Goal: Task Accomplishment & Management: Use online tool/utility

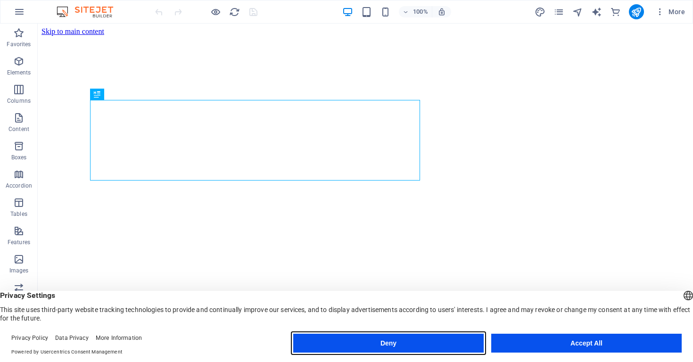
click at [435, 342] on button "Deny" at bounding box center [388, 343] width 190 height 19
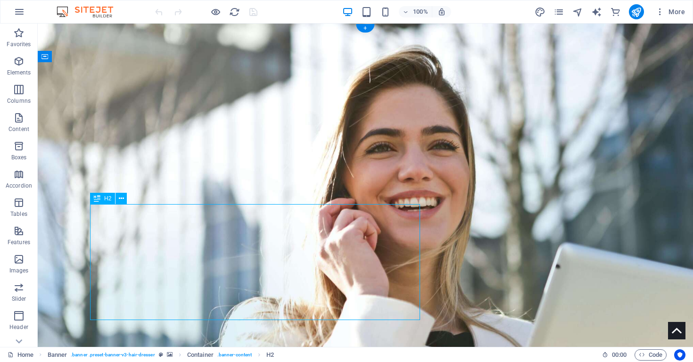
select select "px"
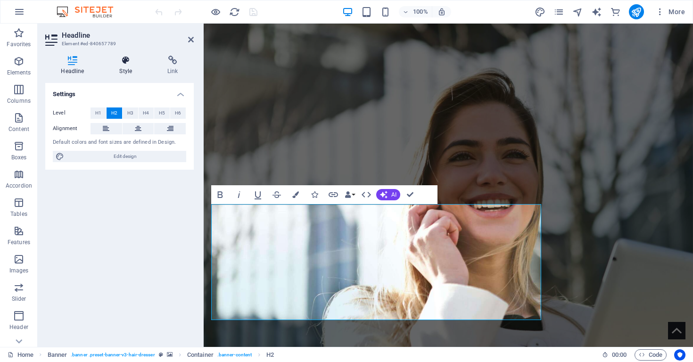
click at [124, 62] on icon at bounding box center [126, 60] width 44 height 9
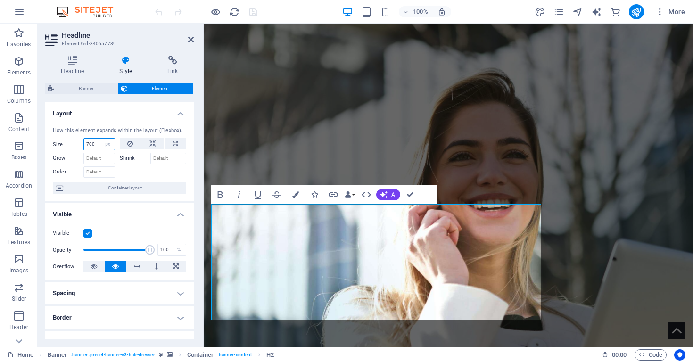
drag, startPoint x: 94, startPoint y: 143, endPoint x: 74, endPoint y: 146, distance: 20.5
click at [74, 146] on div "Size 700 Default auto px % 1/1 1/2 1/3 1/4 1/5 1/6 1/7 1/8 1/9 1/10" at bounding box center [84, 144] width 62 height 12
drag, startPoint x: 81, startPoint y: 144, endPoint x: 74, endPoint y: 145, distance: 7.6
click at [74, 145] on div "Size 700 Default auto px % 1/1 1/2 1/3 1/4 1/5 1/6 1/7 1/8 1/9 1/10" at bounding box center [84, 144] width 62 height 12
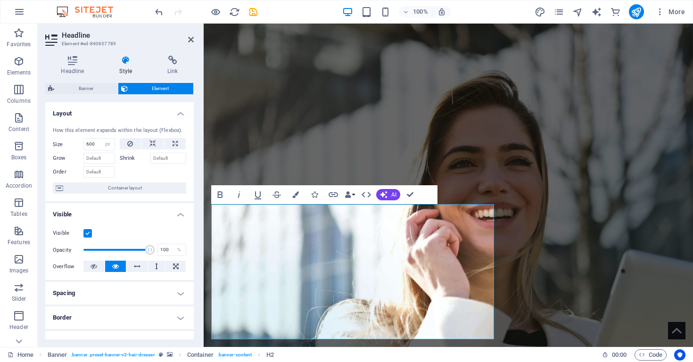
click at [139, 175] on div at bounding box center [153, 171] width 67 height 14
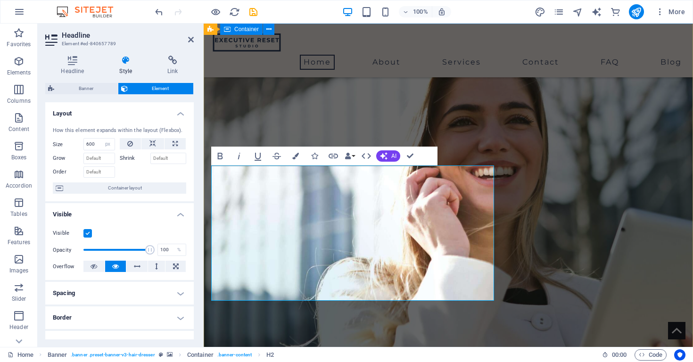
scroll to position [44, 0]
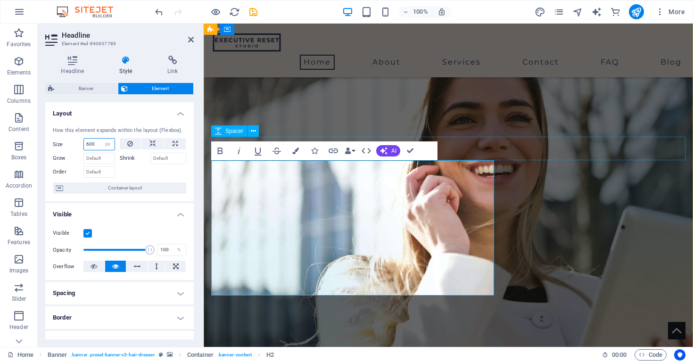
drag, startPoint x: 95, startPoint y: 143, endPoint x: 85, endPoint y: 143, distance: 9.9
click at [84, 143] on input "600" at bounding box center [99, 144] width 31 height 11
type input "500"
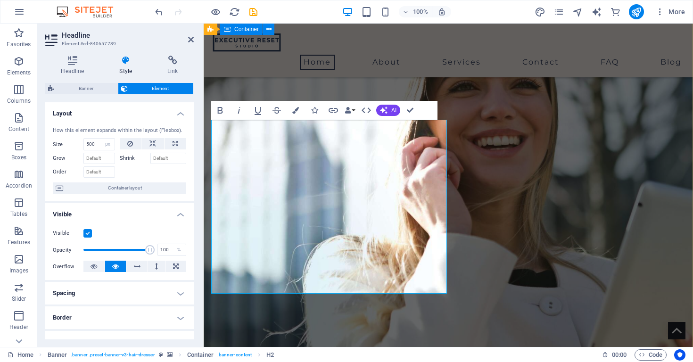
scroll to position [84, 0]
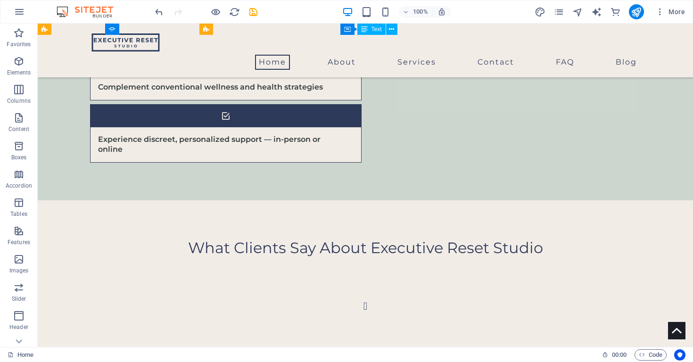
scroll to position [1589, 0]
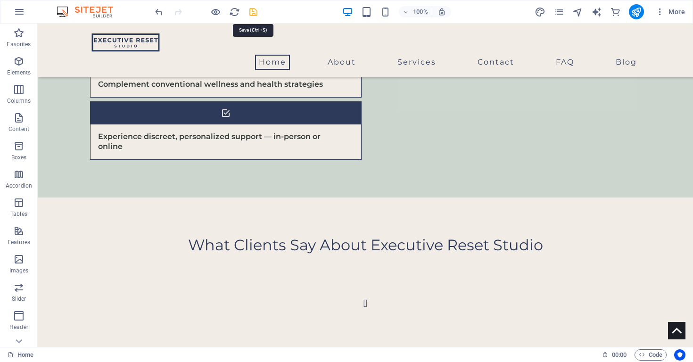
click at [256, 13] on icon "save" at bounding box center [253, 12] width 11 height 11
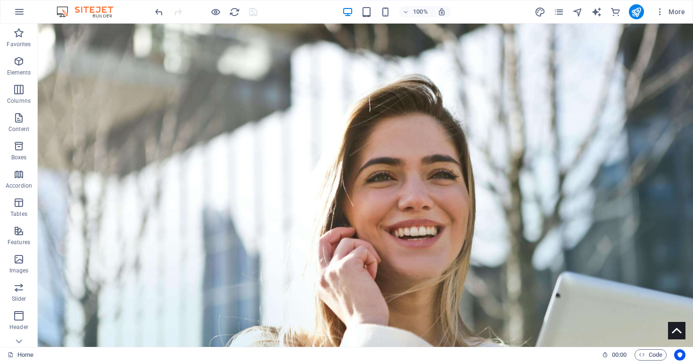
scroll to position [0, 0]
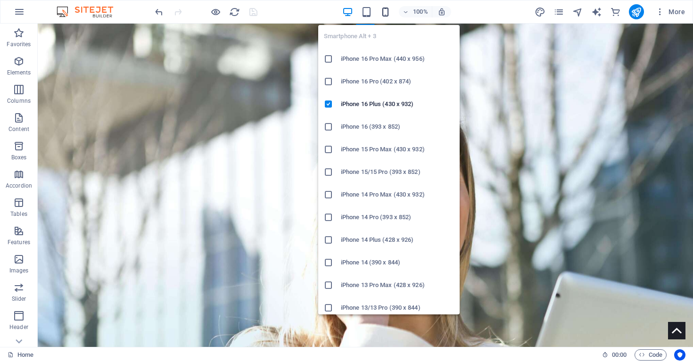
click at [386, 14] on icon "button" at bounding box center [385, 12] width 11 height 11
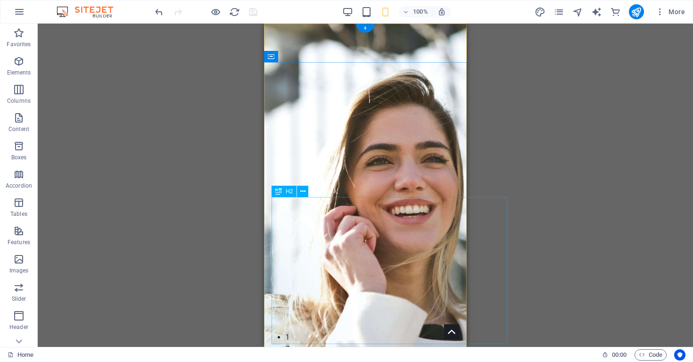
select select "px"
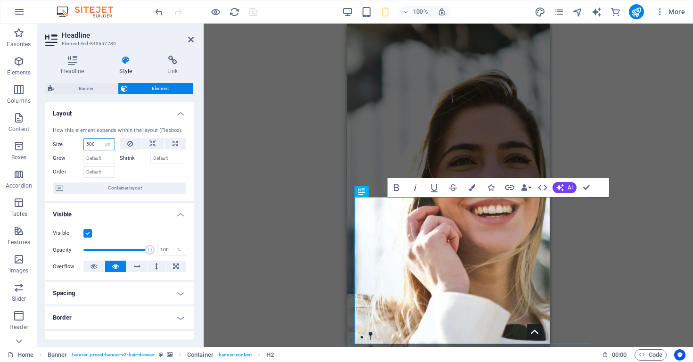
drag, startPoint x: 98, startPoint y: 143, endPoint x: 73, endPoint y: 142, distance: 26.0
click at [73, 142] on div "Size 500 Default auto px % 1/1 1/2 1/3 1/4 1/5 1/6 1/7 1/8 1/9 1/10" at bounding box center [84, 144] width 62 height 12
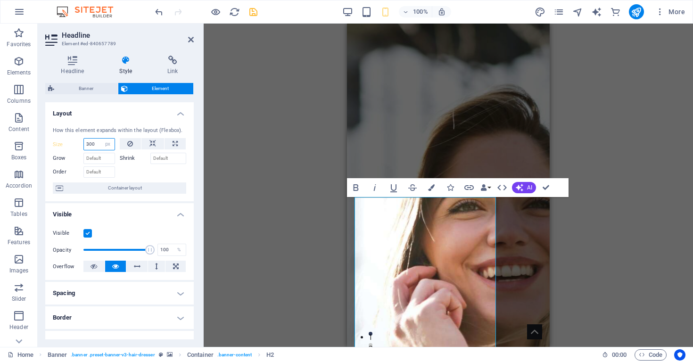
drag, startPoint x: 95, startPoint y: 142, endPoint x: 79, endPoint y: 142, distance: 15.5
click at [79, 142] on div "Size 300 Default auto px % 1/1 1/2 1/3 1/4 1/5 1/6 1/7 1/8 1/9 1/10" at bounding box center [84, 144] width 62 height 12
type input "400"
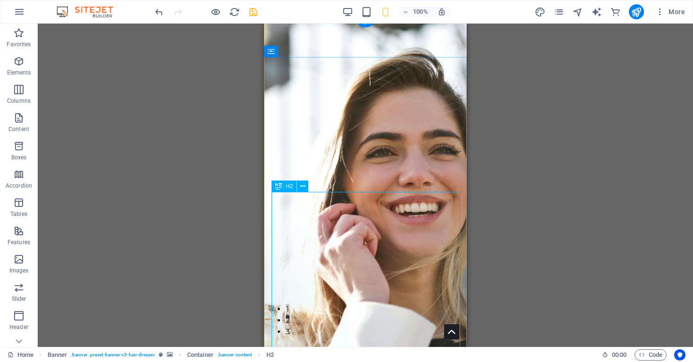
scroll to position [47, 0]
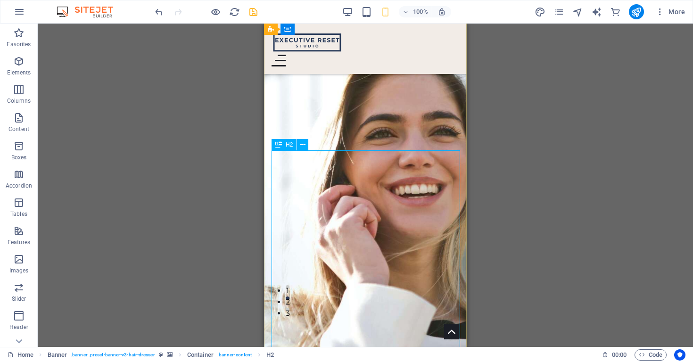
select select "px"
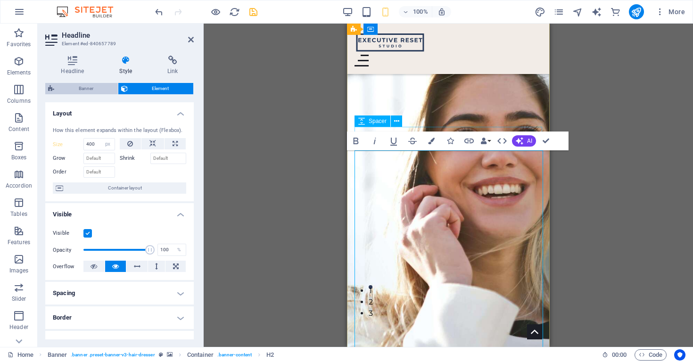
click at [91, 89] on span "Banner" at bounding box center [86, 88] width 58 height 11
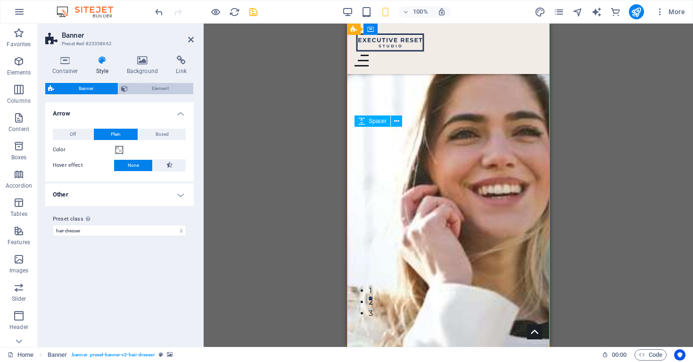
click at [148, 85] on span "Element" at bounding box center [161, 88] width 60 height 11
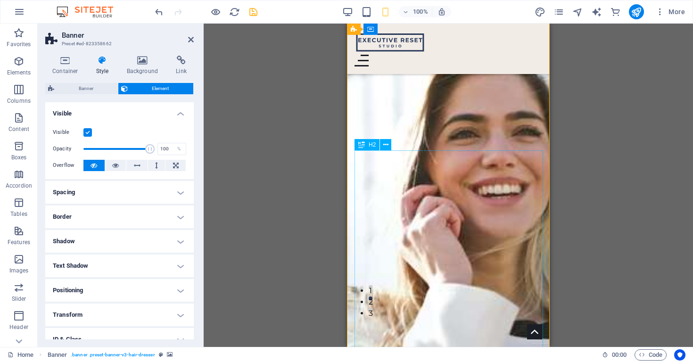
select select "px"
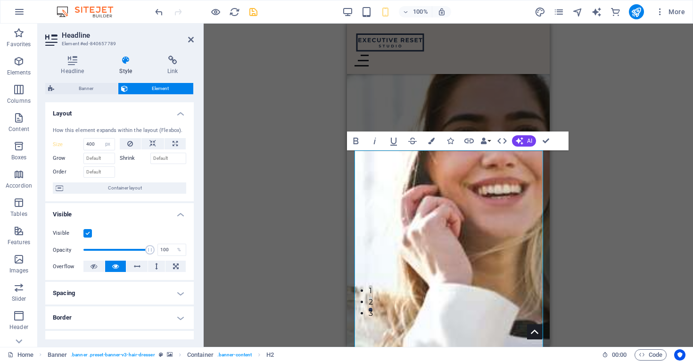
scroll to position [0, 0]
click at [72, 65] on icon at bounding box center [72, 60] width 55 height 9
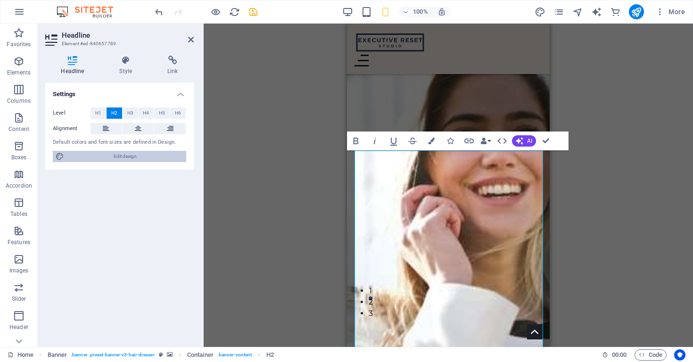
click at [129, 156] on span "Edit design" at bounding box center [125, 156] width 116 height 11
select select "ease-in-out"
select select "px"
select select "500"
select select "px"
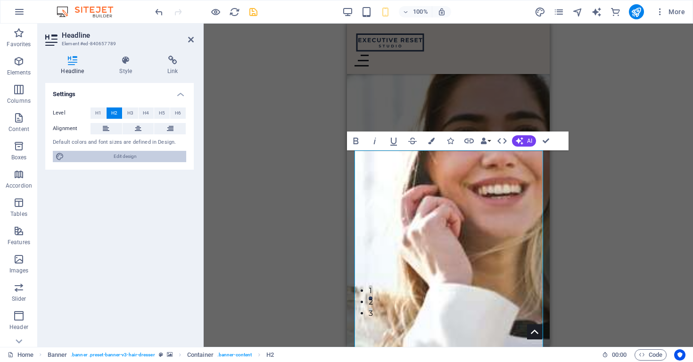
select select "rem"
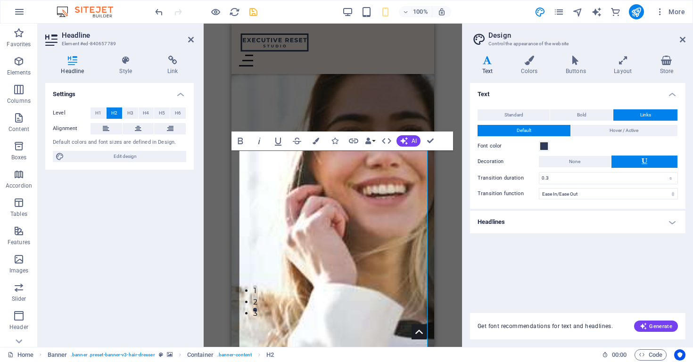
click at [667, 222] on h4 "Headlines" at bounding box center [577, 222] width 215 height 23
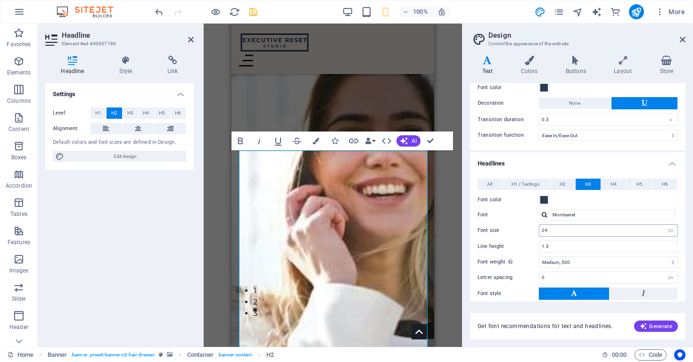
scroll to position [70, 0]
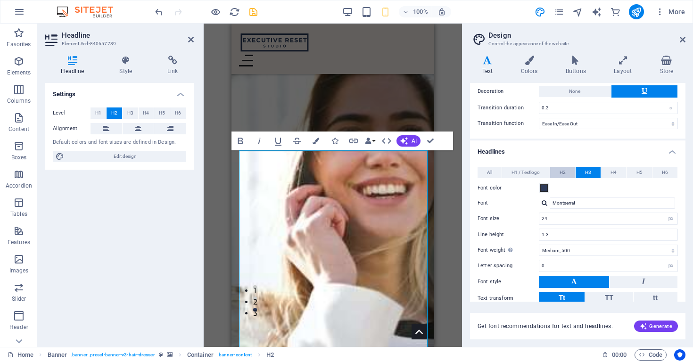
click at [565, 172] on button "H2" at bounding box center [562, 172] width 25 height 11
click at [531, 167] on span "H1 / Textlogo" at bounding box center [525, 172] width 28 height 11
click at [564, 174] on span "H2" at bounding box center [562, 172] width 6 height 11
drag, startPoint x: 552, startPoint y: 219, endPoint x: 522, endPoint y: 220, distance: 30.2
click at [521, 221] on div "Font size 30 rem px em %" at bounding box center [577, 219] width 200 height 12
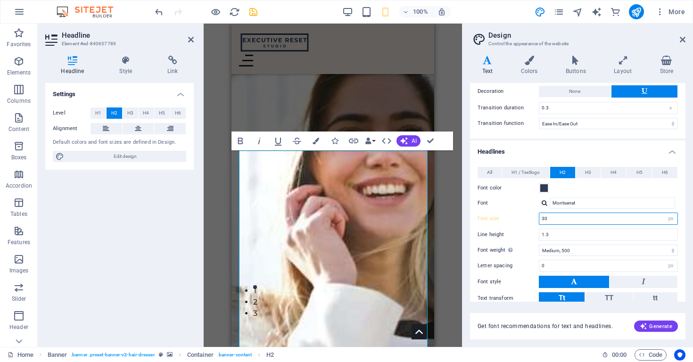
drag, startPoint x: 551, startPoint y: 218, endPoint x: 531, endPoint y: 218, distance: 19.3
click at [531, 218] on div "Font size 30 rem px em %" at bounding box center [577, 219] width 200 height 12
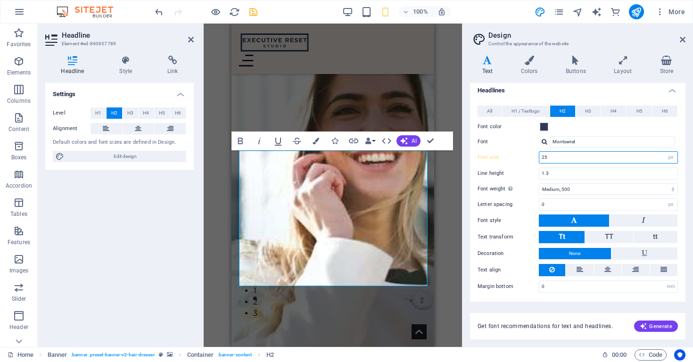
scroll to position [60, 0]
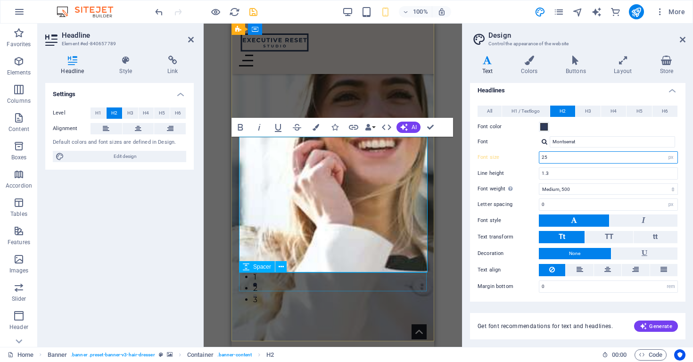
type input "25"
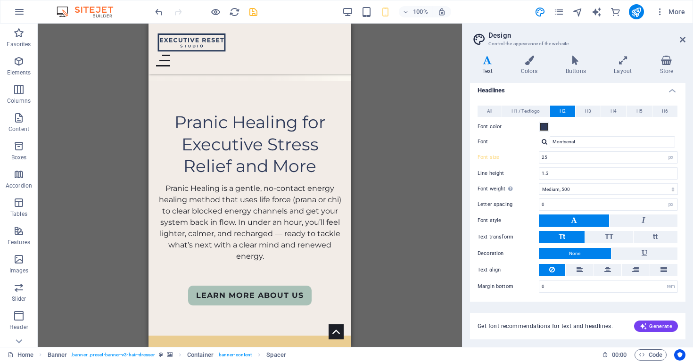
scroll to position [711, 0]
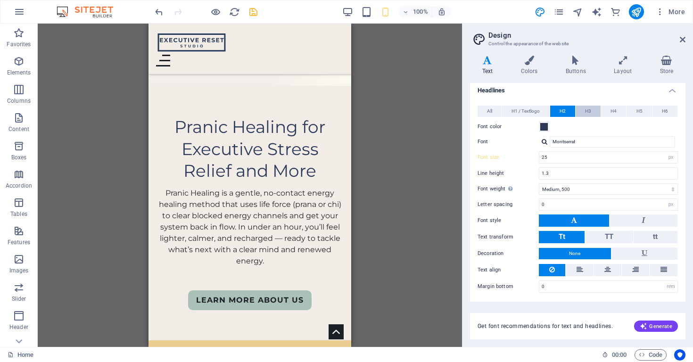
click at [593, 109] on button "H3" at bounding box center [587, 111] width 25 height 11
drag, startPoint x: 579, startPoint y: 164, endPoint x: 561, endPoint y: 159, distance: 18.5
click at [579, 164] on div "All H1 / Textlogo H2 H3 H4 H5 H6 Font color Font Montserrat Line height 1.3 Fon…" at bounding box center [577, 199] width 219 height 206
click at [560, 158] on input "24" at bounding box center [608, 157] width 138 height 11
drag, startPoint x: 556, startPoint y: 157, endPoint x: 538, endPoint y: 157, distance: 17.4
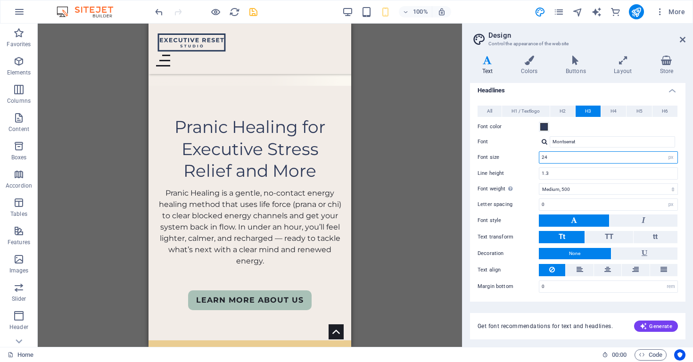
click at [538, 157] on div "Font size 24 rem px em %" at bounding box center [577, 157] width 200 height 12
type input "21"
click at [615, 109] on span "H4" at bounding box center [613, 111] width 6 height 11
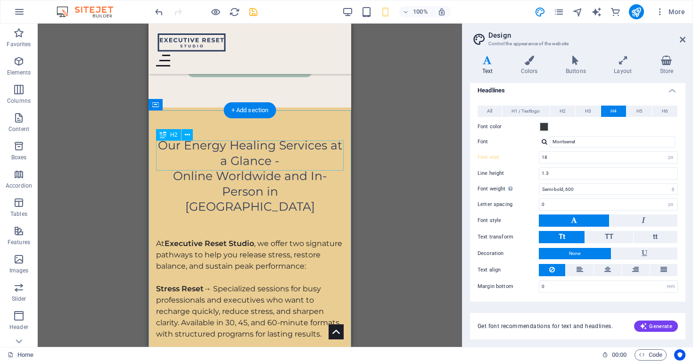
scroll to position [947, 0]
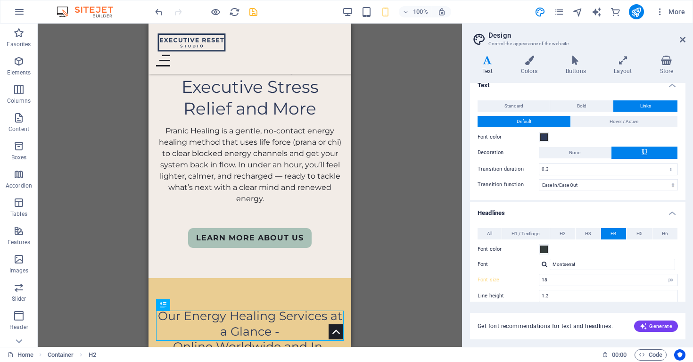
scroll to position [770, 0]
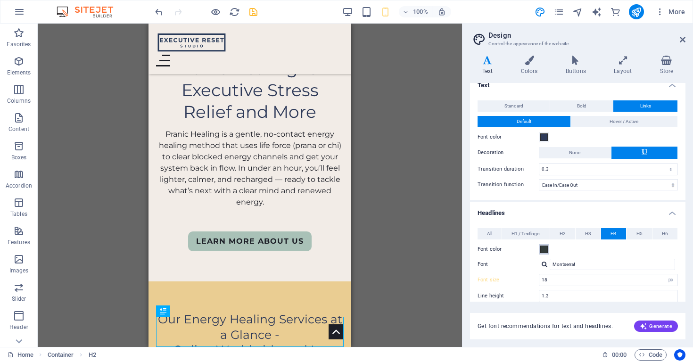
click at [545, 250] on span at bounding box center [544, 249] width 8 height 8
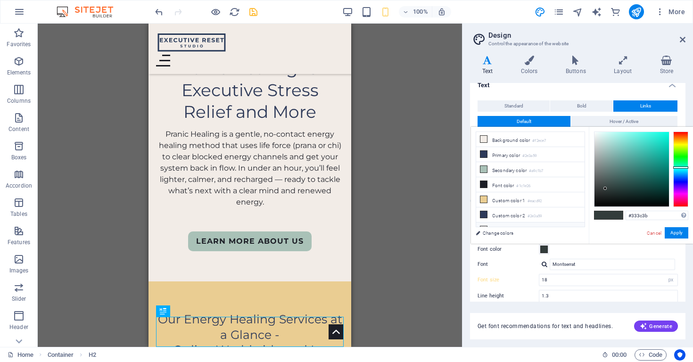
scroll to position [0, 0]
click at [520, 102] on span "Standard" at bounding box center [513, 105] width 19 height 11
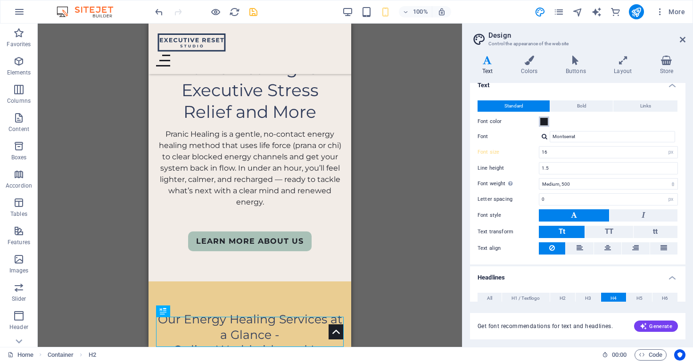
click at [542, 121] on span at bounding box center [544, 122] width 8 height 8
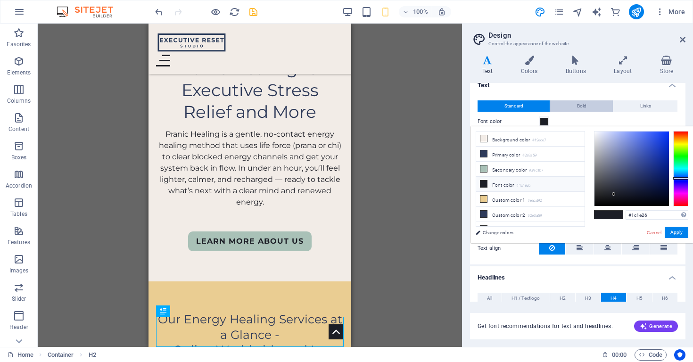
click at [585, 106] on button "Bold" at bounding box center [581, 105] width 63 height 11
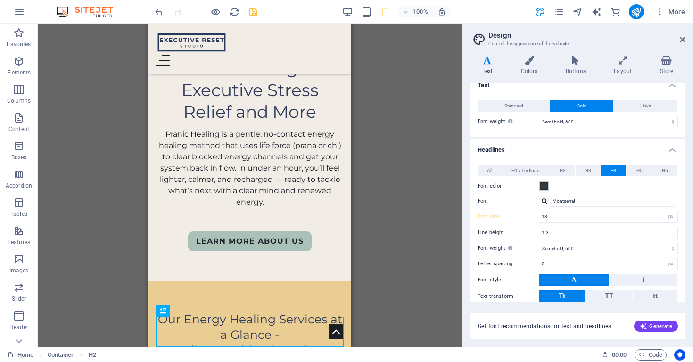
click at [543, 188] on span at bounding box center [544, 186] width 8 height 8
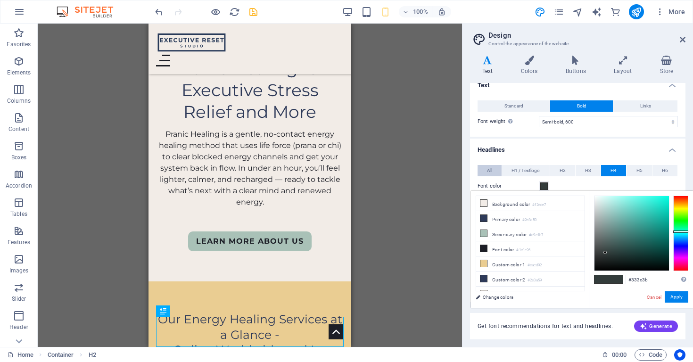
click at [485, 169] on button "All" at bounding box center [489, 170] width 24 height 11
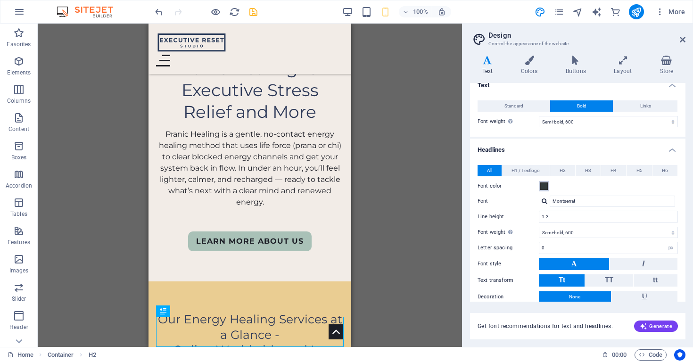
click at [544, 186] on span at bounding box center [544, 186] width 8 height 8
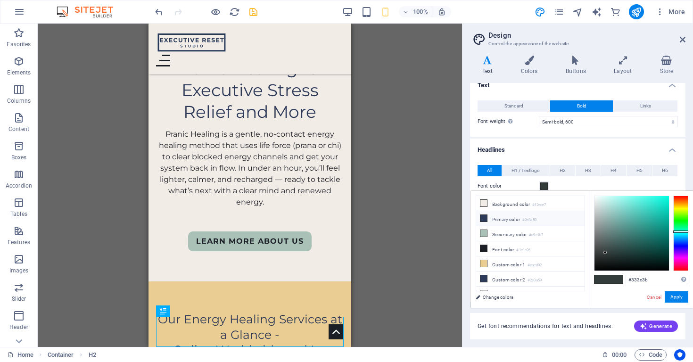
click at [485, 219] on icon at bounding box center [483, 218] width 7 height 7
type input "#2e3a59"
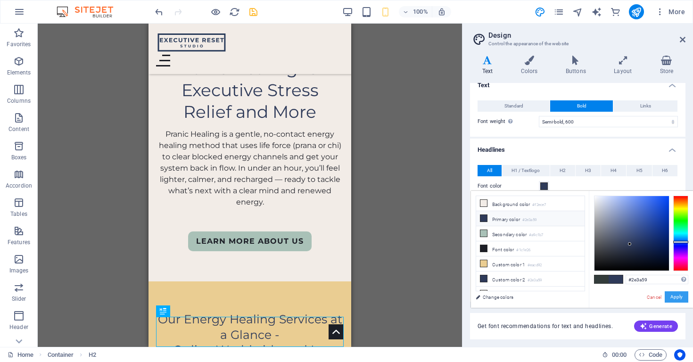
click at [682, 297] on button "Apply" at bounding box center [676, 296] width 24 height 11
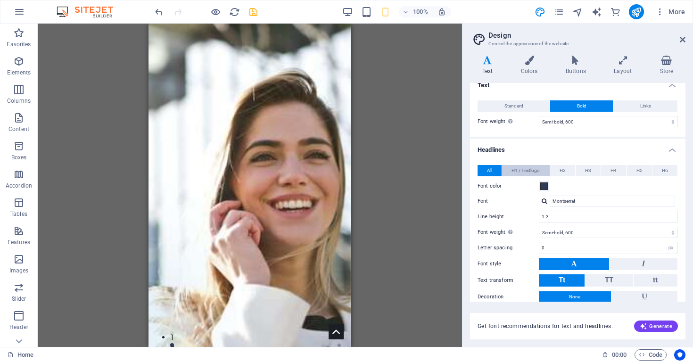
click at [531, 171] on span "H1 / Textlogo" at bounding box center [525, 170] width 28 height 11
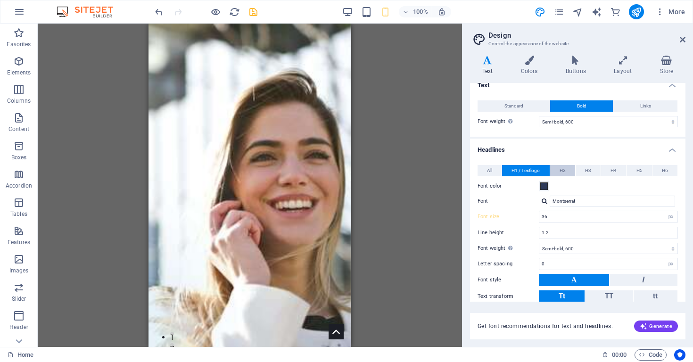
click at [564, 166] on span "H2" at bounding box center [562, 170] width 6 height 11
click at [589, 171] on span "H3" at bounding box center [588, 170] width 6 height 11
click at [610, 171] on span "H4" at bounding box center [613, 170] width 6 height 11
click at [637, 171] on span "H5" at bounding box center [639, 170] width 6 height 11
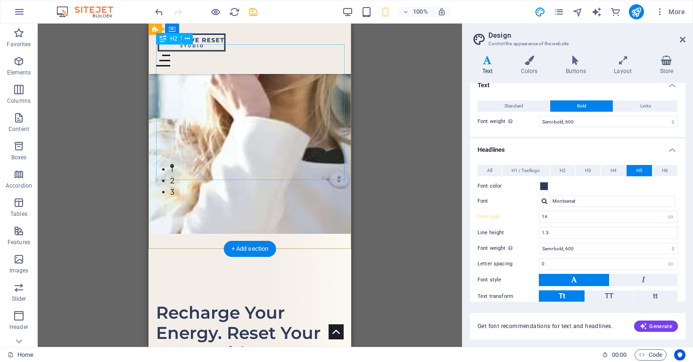
scroll to position [188, 0]
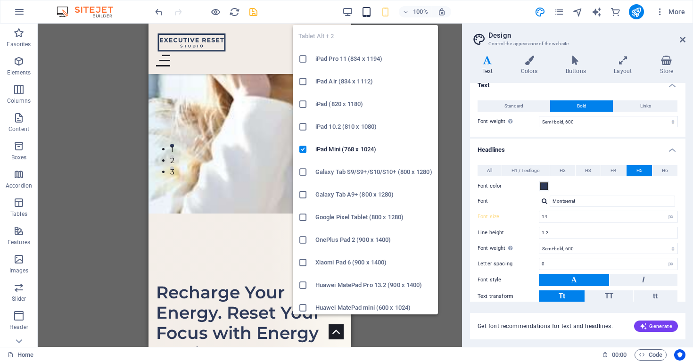
click at [368, 16] on icon "button" at bounding box center [366, 12] width 11 height 11
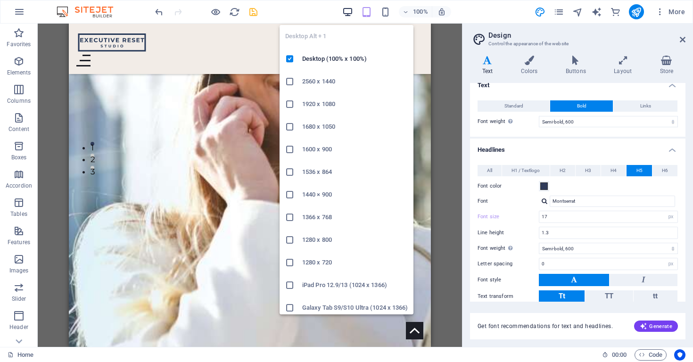
click at [349, 13] on icon "button" at bounding box center [347, 12] width 11 height 11
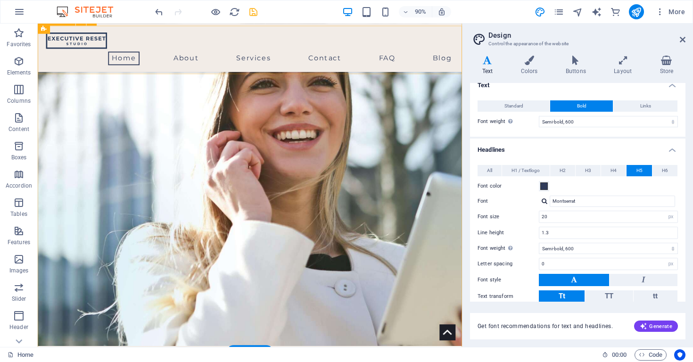
scroll to position [85, 0]
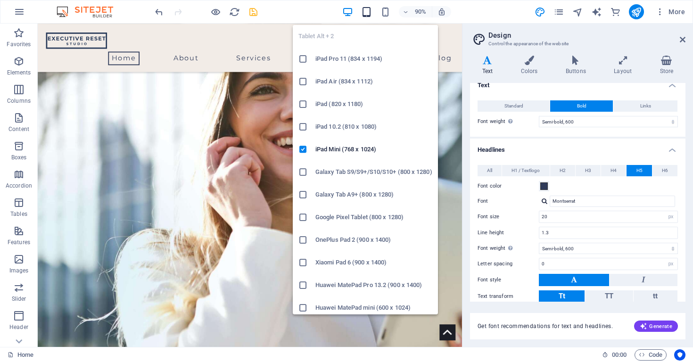
click at [372, 15] on icon "button" at bounding box center [366, 12] width 11 height 11
type input "17"
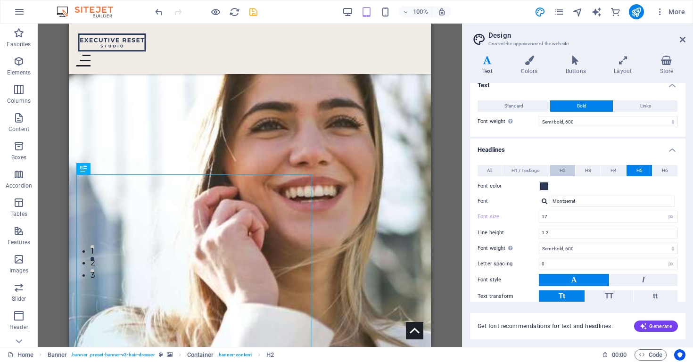
click at [565, 171] on button "H2" at bounding box center [562, 170] width 25 height 11
drag, startPoint x: 553, startPoint y: 218, endPoint x: 537, endPoint y: 217, distance: 16.5
click at [534, 218] on div "Font size 36 rem px em %" at bounding box center [577, 217] width 200 height 12
type input "25"
click at [516, 204] on label "Font" at bounding box center [507, 201] width 61 height 11
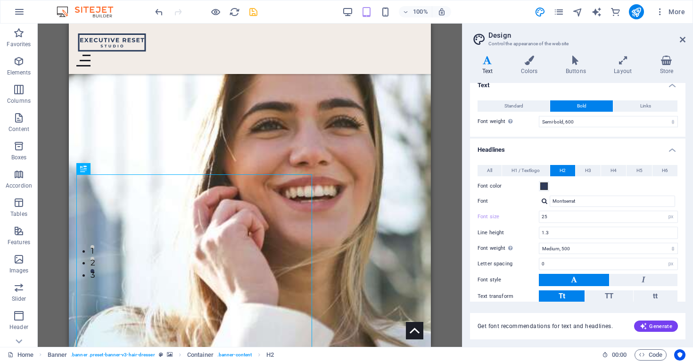
click at [549, 204] on input "Montserrat" at bounding box center [611, 201] width 125 height 11
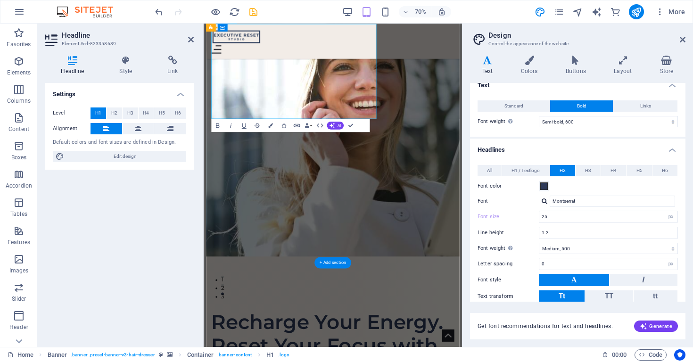
scroll to position [76, 0]
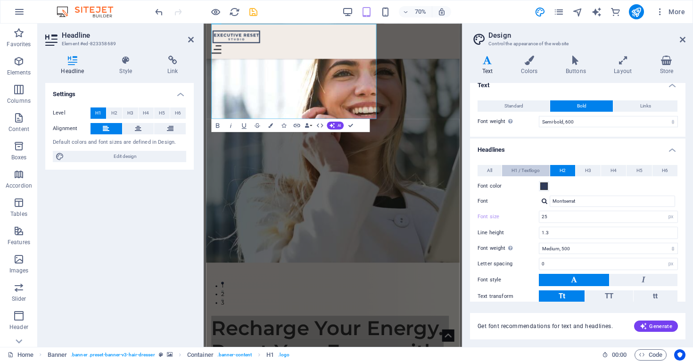
click at [530, 169] on span "H1 / Textlogo" at bounding box center [525, 170] width 28 height 11
drag, startPoint x: 547, startPoint y: 218, endPoint x: 524, endPoint y: 219, distance: 22.2
click at [524, 219] on div "Font size 60 rem px em %" at bounding box center [577, 217] width 200 height 12
drag, startPoint x: 545, startPoint y: 215, endPoint x: 540, endPoint y: 216, distance: 4.7
click at [540, 216] on input "60" at bounding box center [608, 216] width 138 height 11
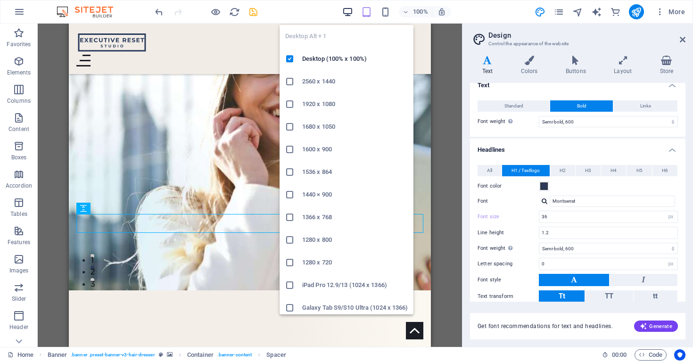
click at [352, 12] on icon "button" at bounding box center [347, 12] width 11 height 11
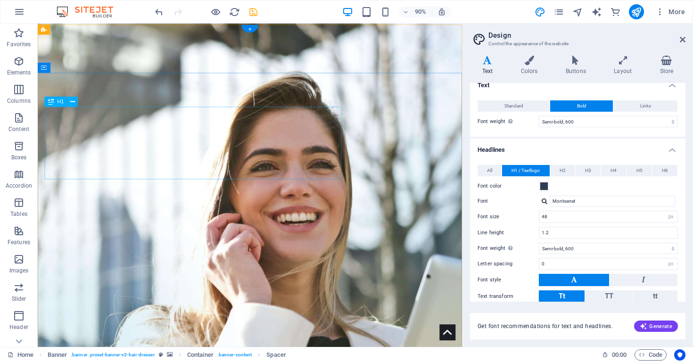
scroll to position [0, 0]
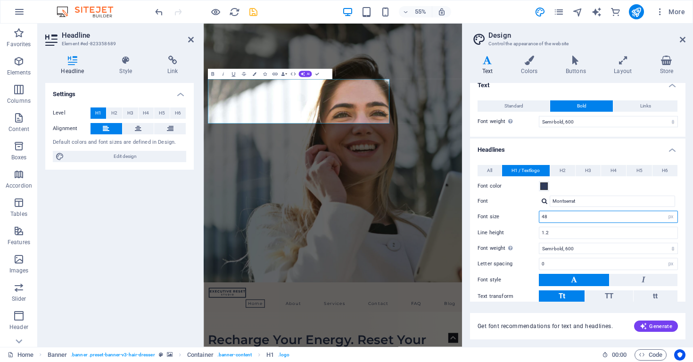
drag, startPoint x: 564, startPoint y: 218, endPoint x: 559, endPoint y: 218, distance: 5.2
click at [564, 218] on input "48" at bounding box center [608, 216] width 138 height 11
drag, startPoint x: 558, startPoint y: 219, endPoint x: 538, endPoint y: 218, distance: 20.3
click at [538, 218] on div "Font size 48 rem px em %" at bounding box center [577, 217] width 200 height 12
type input "36"
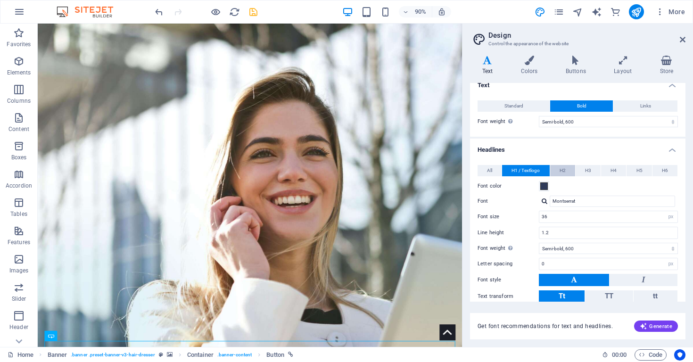
click at [563, 169] on span "H2" at bounding box center [562, 170] width 6 height 11
drag, startPoint x: 553, startPoint y: 217, endPoint x: 536, endPoint y: 217, distance: 17.0
click at [536, 217] on div "Font size 32 rem px em %" at bounding box center [577, 217] width 200 height 12
type input "25"
click at [587, 171] on span "H3" at bounding box center [588, 170] width 6 height 11
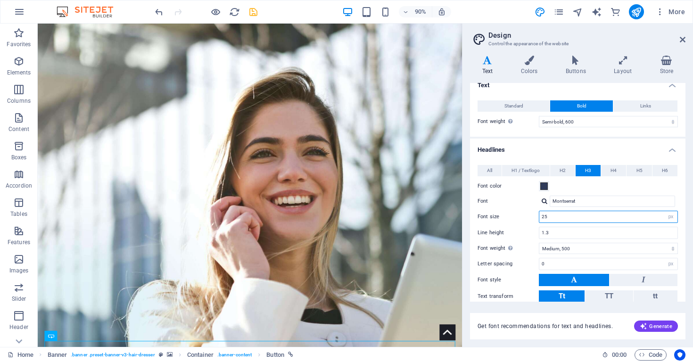
click at [556, 216] on input "25" at bounding box center [608, 216] width 138 height 11
drag, startPoint x: 553, startPoint y: 217, endPoint x: 535, endPoint y: 218, distance: 17.9
click at [535, 218] on div "Font size 25 rem px em %" at bounding box center [577, 217] width 200 height 12
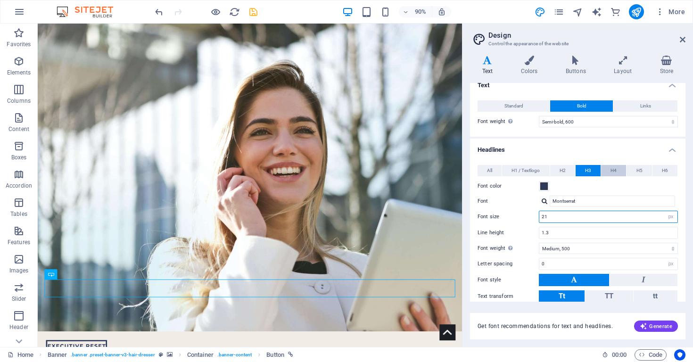
type input "21"
click at [614, 169] on span "H4" at bounding box center [613, 170] width 6 height 11
drag, startPoint x: 554, startPoint y: 215, endPoint x: 536, endPoint y: 217, distance: 18.1
click at [536, 217] on div "Font size 24 rem px em %" at bounding box center [577, 217] width 200 height 12
drag, startPoint x: 555, startPoint y: 216, endPoint x: 537, endPoint y: 218, distance: 17.5
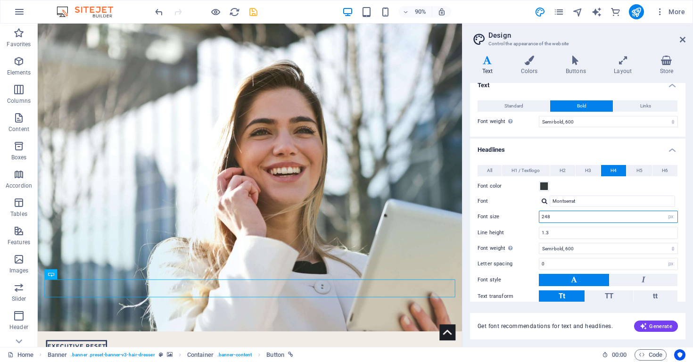
click at [537, 218] on div "Font size 248 rem px em %" at bounding box center [577, 217] width 200 height 12
type input "18"
click at [546, 185] on span at bounding box center [544, 186] width 8 height 8
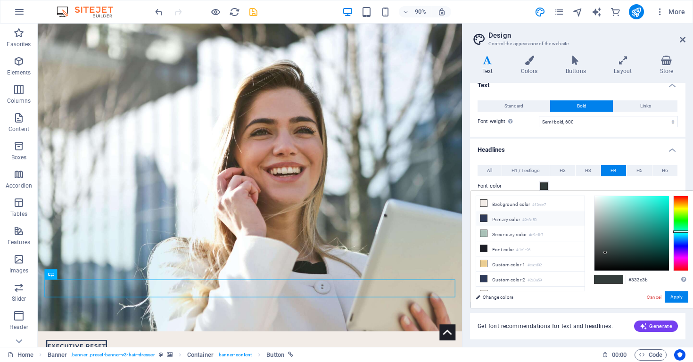
click at [482, 220] on icon at bounding box center [483, 218] width 7 height 7
type input "#2e3a59"
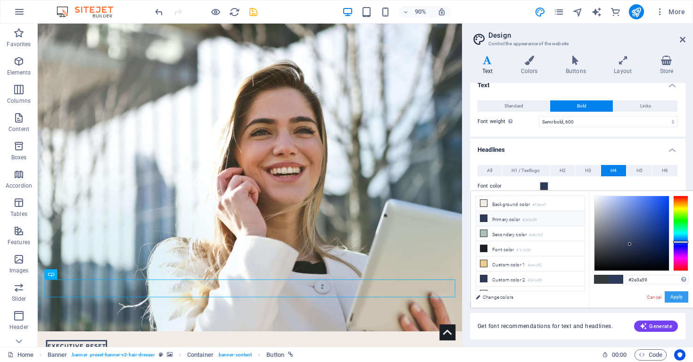
click at [678, 296] on button "Apply" at bounding box center [676, 296] width 24 height 11
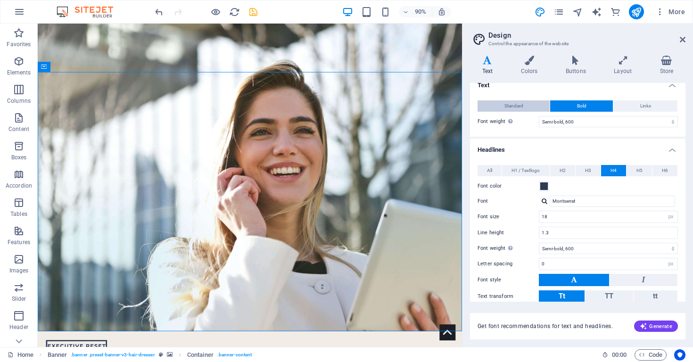
click at [531, 106] on button "Standard" at bounding box center [513, 105] width 72 height 11
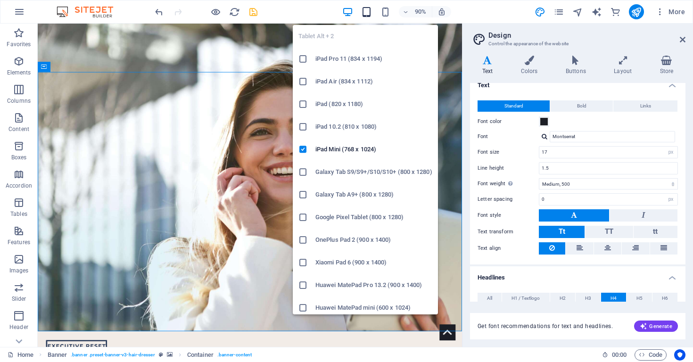
click at [368, 10] on icon "button" at bounding box center [366, 12] width 11 height 11
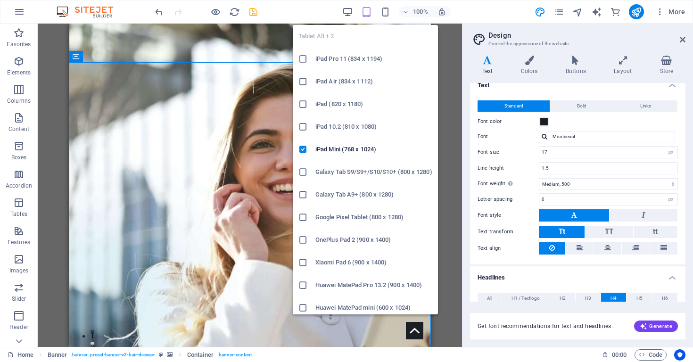
type input "21"
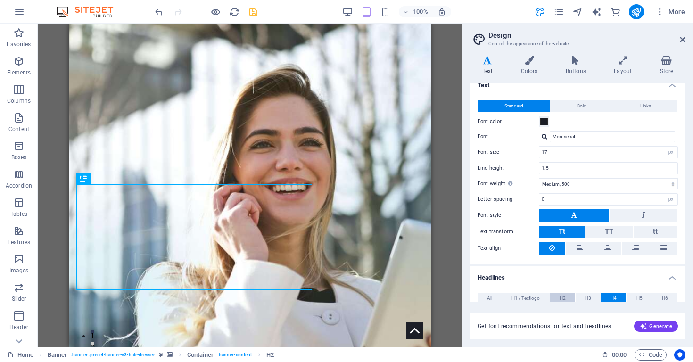
click at [560, 300] on span "H2" at bounding box center [562, 298] width 6 height 11
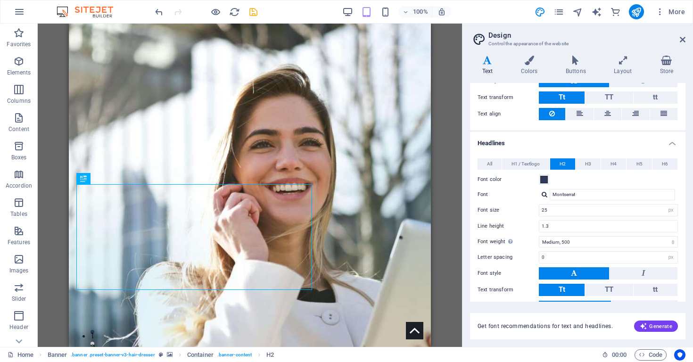
scroll to position [144, 0]
click at [531, 166] on span "H1 / Textlogo" at bounding box center [525, 163] width 28 height 11
click at [567, 166] on button "H2" at bounding box center [562, 163] width 25 height 11
click at [589, 166] on span "H3" at bounding box center [588, 163] width 6 height 11
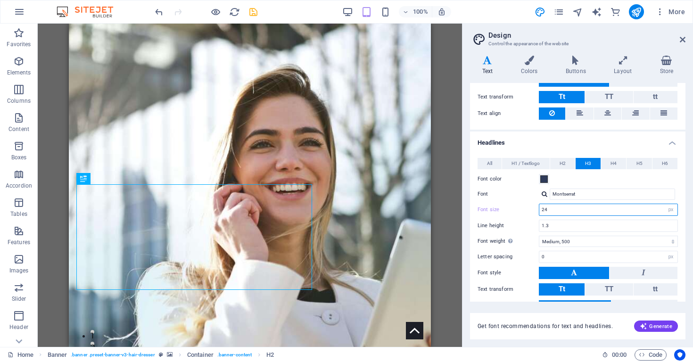
drag, startPoint x: 552, startPoint y: 209, endPoint x: 528, endPoint y: 211, distance: 23.6
click at [528, 211] on div "Font size 24 rem px em %" at bounding box center [577, 210] width 200 height 12
type input "21"
click at [644, 184] on div "Font color" at bounding box center [577, 178] width 200 height 11
click at [611, 164] on span "H4" at bounding box center [613, 163] width 6 height 11
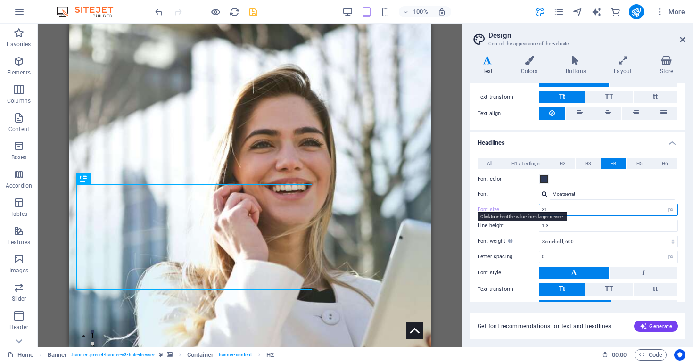
drag, startPoint x: 539, startPoint y: 211, endPoint x: 534, endPoint y: 212, distance: 5.2
click at [534, 212] on div "Font size 21 rem px em %" at bounding box center [577, 210] width 200 height 12
type input "2"
click at [510, 301] on label "Decoration" at bounding box center [507, 305] width 61 height 11
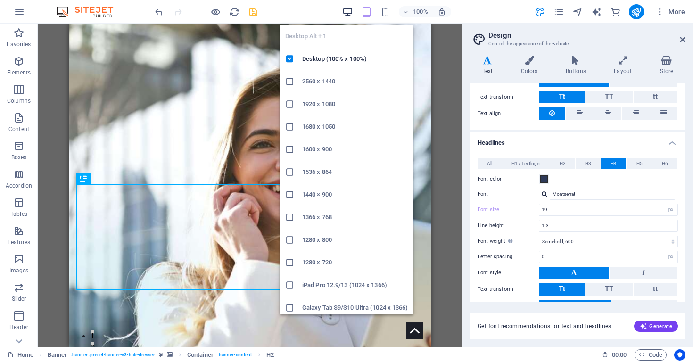
click at [351, 12] on icon "button" at bounding box center [347, 12] width 11 height 11
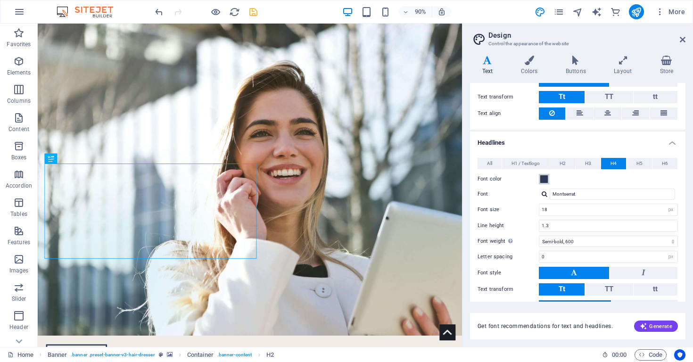
click at [544, 181] on span at bounding box center [544, 179] width 8 height 8
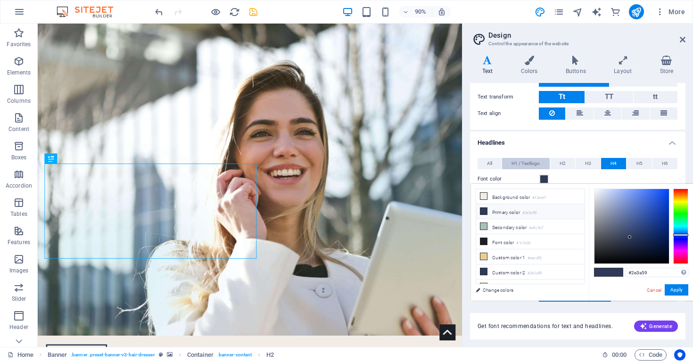
click at [534, 162] on span "H1 / Textlogo" at bounding box center [525, 163] width 28 height 11
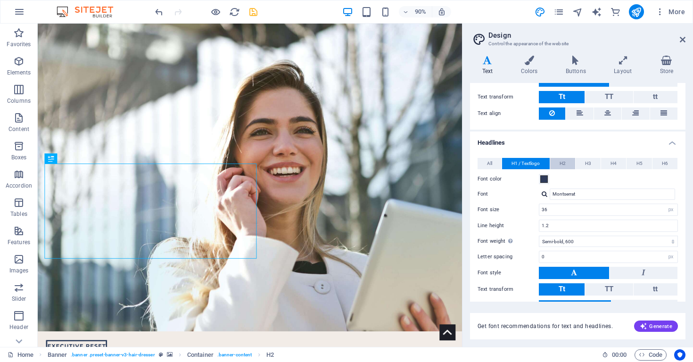
click at [568, 163] on button "H2" at bounding box center [562, 163] width 25 height 11
click at [585, 164] on span "H3" at bounding box center [588, 163] width 6 height 11
click at [610, 164] on span "H4" at bounding box center [613, 163] width 6 height 11
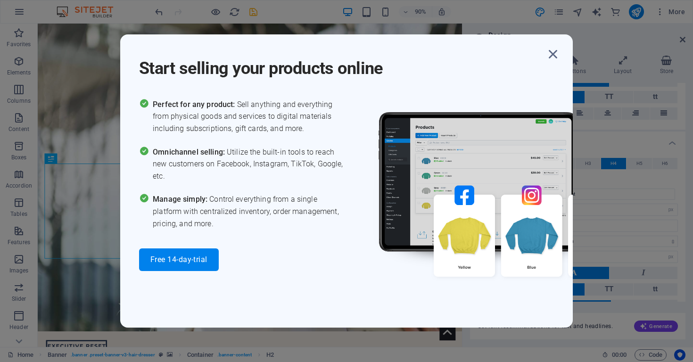
click at [548, 210] on div at bounding box center [468, 184] width 207 height 172
click at [556, 54] on icon "button" at bounding box center [552, 54] width 17 height 17
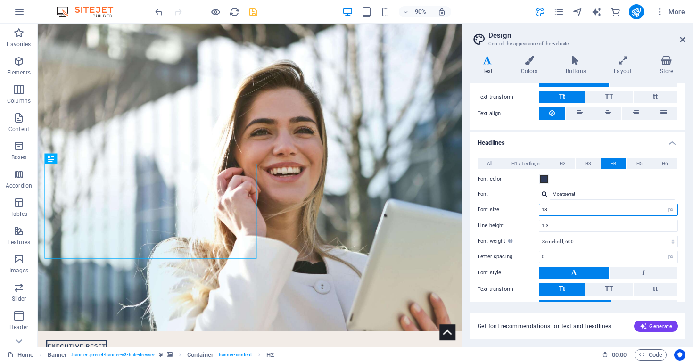
drag, startPoint x: 552, startPoint y: 210, endPoint x: 535, endPoint y: 210, distance: 17.0
click at [534, 211] on div "Font size 18 rem px em %" at bounding box center [577, 210] width 200 height 12
type input "19"
click at [525, 226] on label "Line height" at bounding box center [507, 225] width 61 height 5
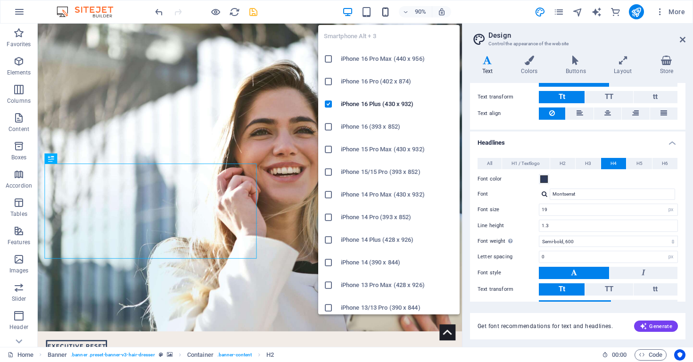
click at [384, 14] on icon "button" at bounding box center [385, 12] width 11 height 11
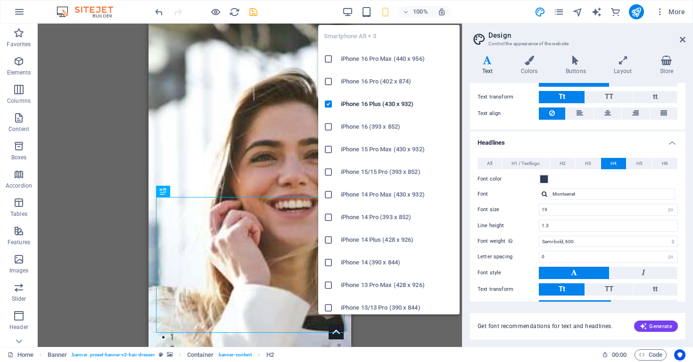
type input "16"
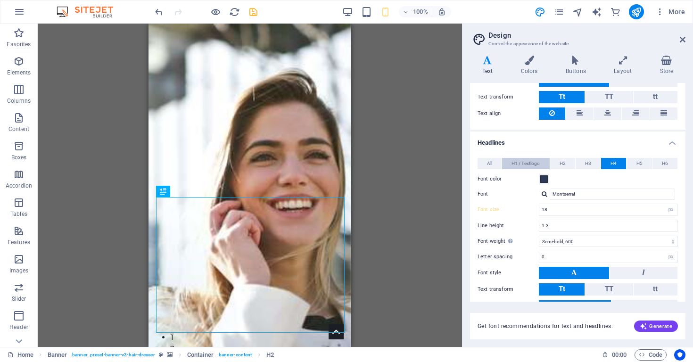
click at [535, 164] on span "H1 / Textlogo" at bounding box center [525, 163] width 28 height 11
click at [561, 165] on span "H2" at bounding box center [562, 163] width 6 height 11
click at [585, 165] on span "H3" at bounding box center [588, 163] width 6 height 11
click at [612, 165] on span "H4" at bounding box center [613, 163] width 6 height 11
drag, startPoint x: 551, startPoint y: 208, endPoint x: 534, endPoint y: 207, distance: 17.0
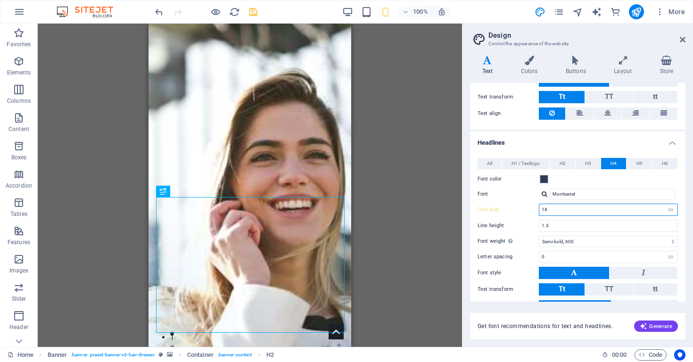
click at [533, 208] on div "Font size 18 rem px em %" at bounding box center [577, 210] width 200 height 12
type input "19"
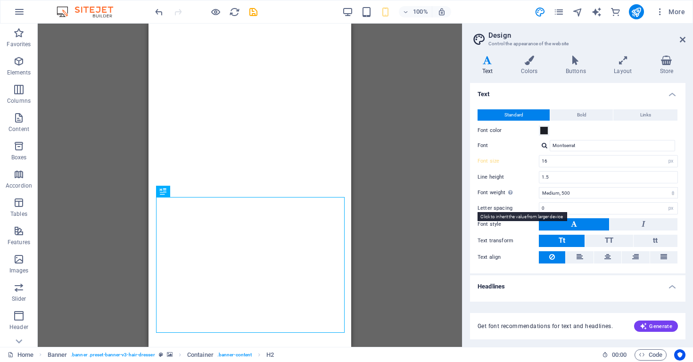
select select "px"
select select "500"
select select "px"
select select "600"
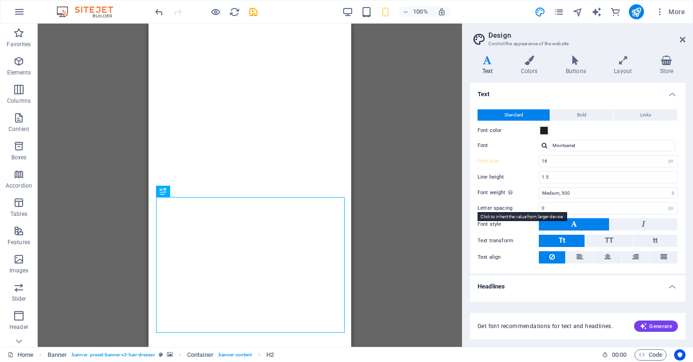
select select "px"
select select "rem"
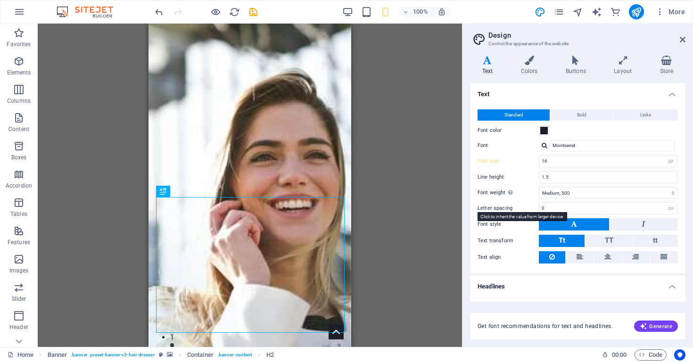
scroll to position [144, 0]
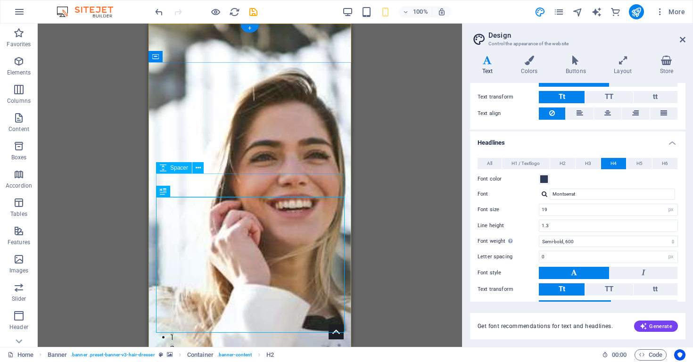
type input "19"
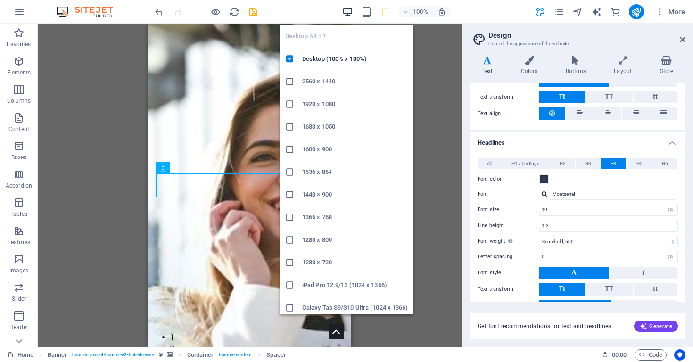
click at [351, 12] on icon "button" at bounding box center [347, 12] width 11 height 11
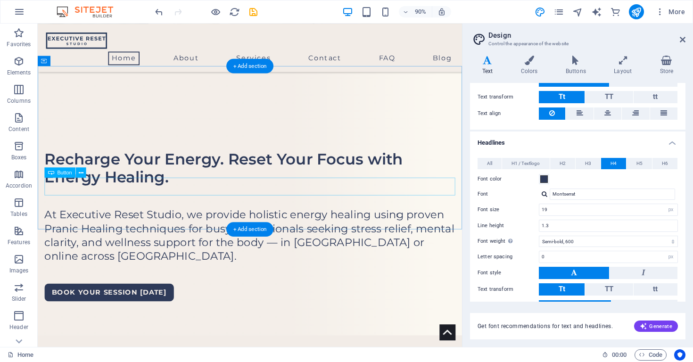
scroll to position [287, 0]
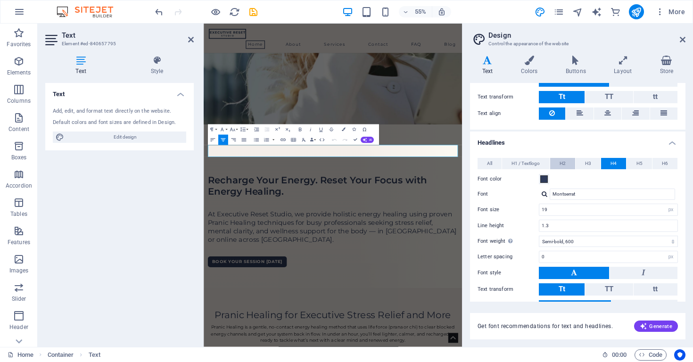
click at [563, 164] on span "H2" at bounding box center [562, 163] width 6 height 11
drag, startPoint x: 582, startPoint y: 365, endPoint x: 570, endPoint y: 361, distance: 12.8
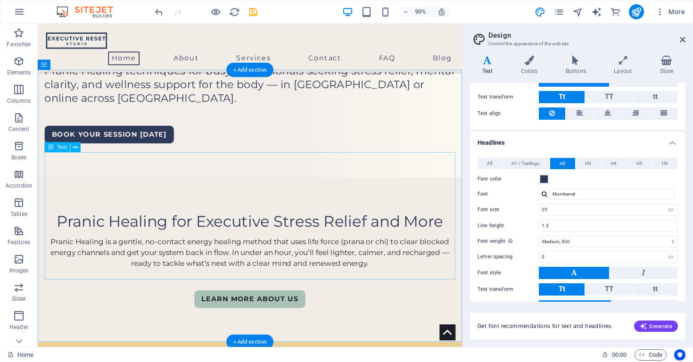
scroll to position [475, 0]
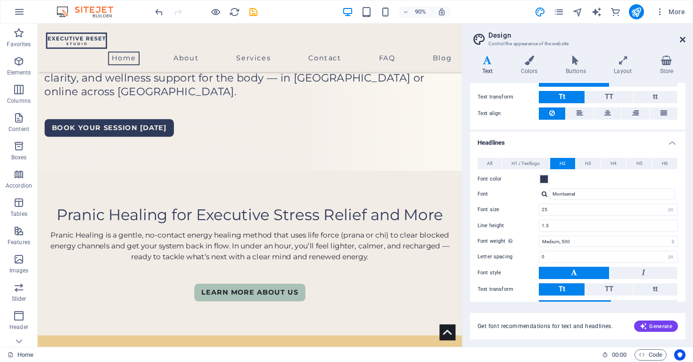
click at [682, 41] on icon at bounding box center [682, 40] width 6 height 8
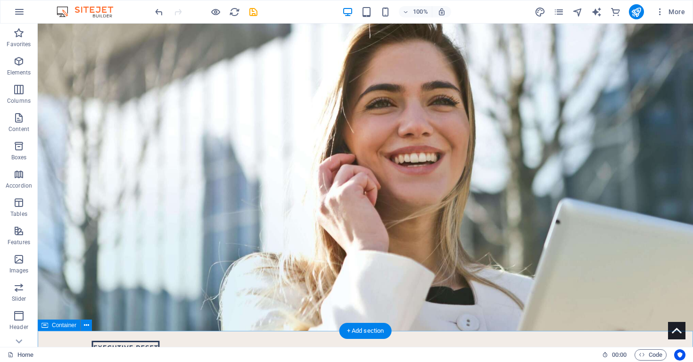
scroll to position [0, 0]
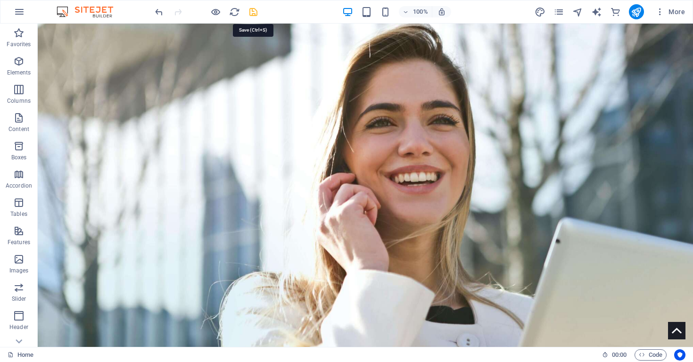
click at [253, 12] on icon "save" at bounding box center [253, 12] width 11 height 11
click at [639, 14] on icon "publish" at bounding box center [635, 12] width 11 height 11
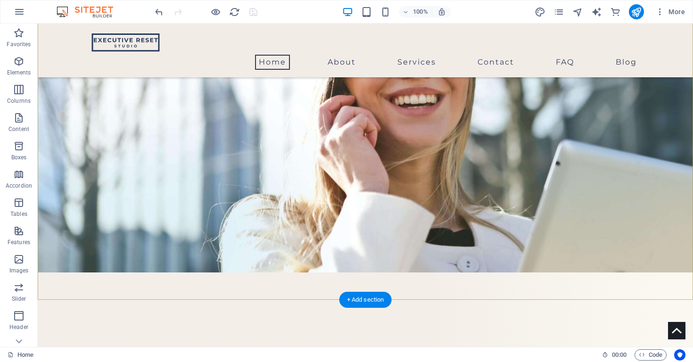
scroll to position [110, 0]
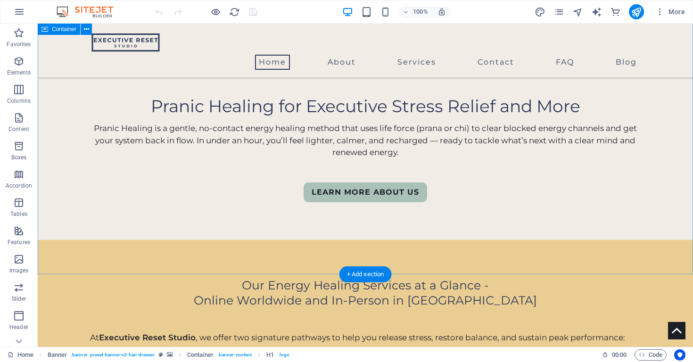
scroll to position [540, 0]
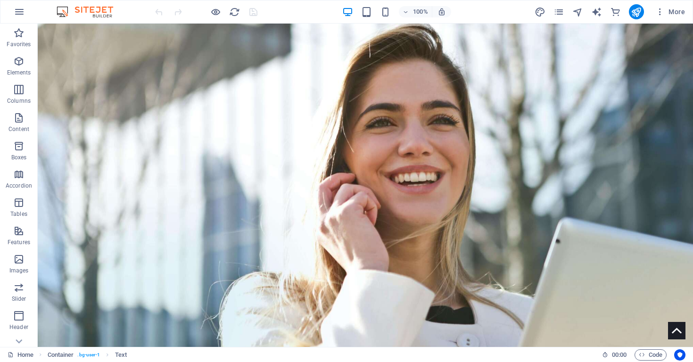
scroll to position [0, 0]
click at [561, 14] on icon "pages" at bounding box center [558, 12] width 11 height 11
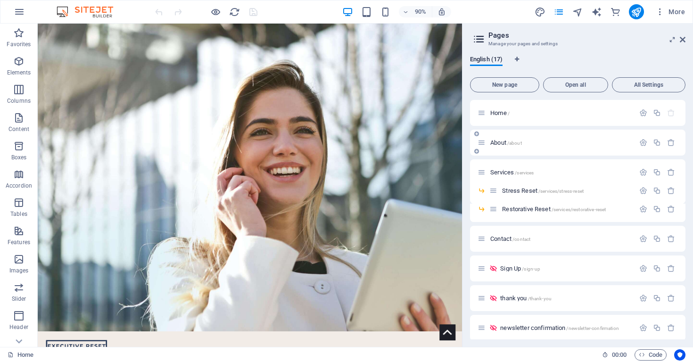
click at [524, 147] on div "About /about" at bounding box center [555, 142] width 157 height 11
click at [501, 143] on span "About /about" at bounding box center [506, 142] width 32 height 7
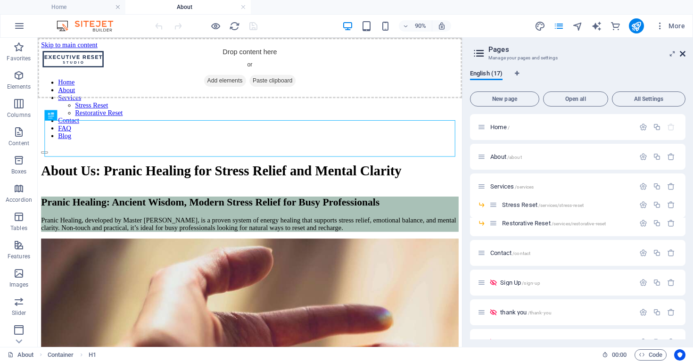
click at [682, 54] on icon at bounding box center [682, 54] width 6 height 8
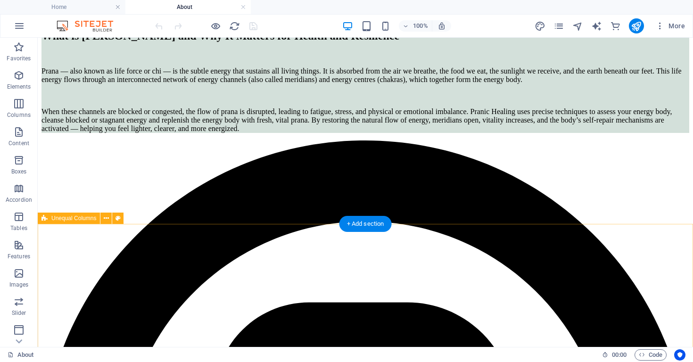
scroll to position [844, 0]
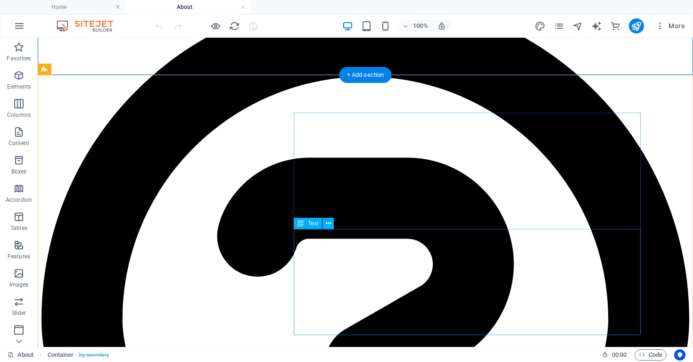
scroll to position [988, 0]
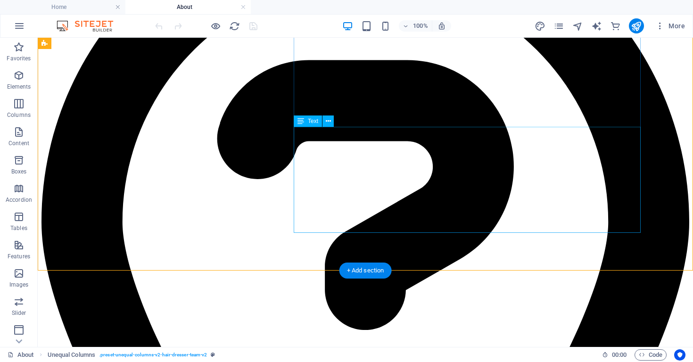
scroll to position [1090, 0]
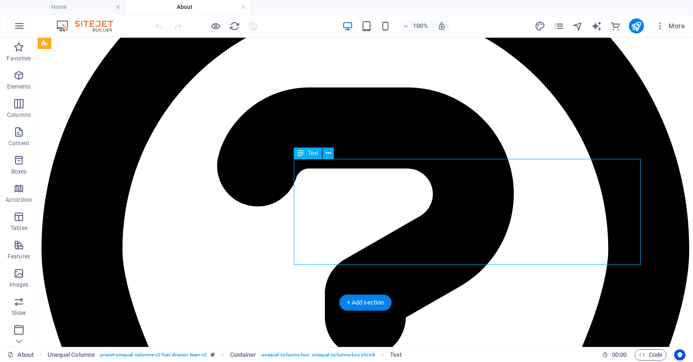
scroll to position [1055, 0]
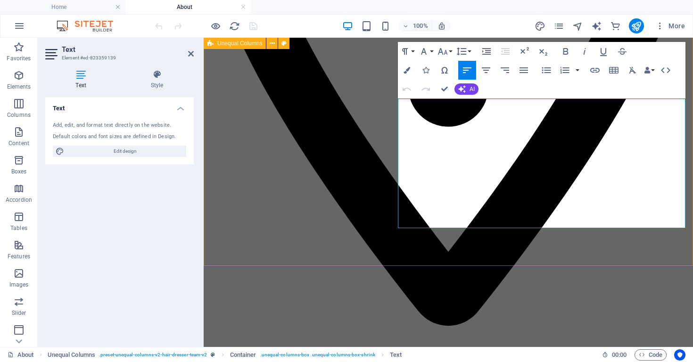
scroll to position [1209, 0]
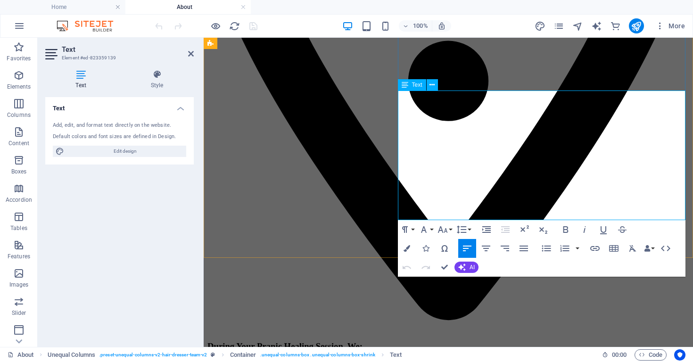
drag, startPoint x: 520, startPoint y: 191, endPoint x: 632, endPoint y: 192, distance: 111.7
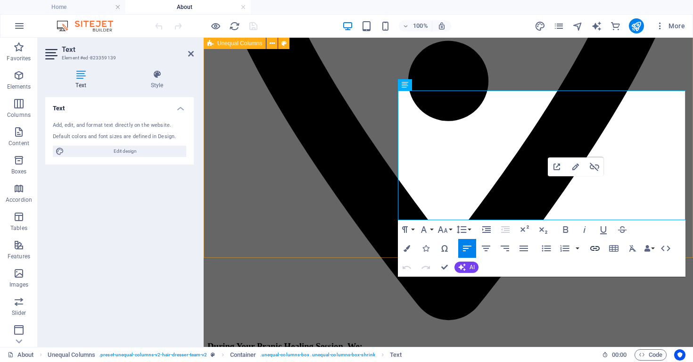
click at [594, 249] on icon "button" at bounding box center [594, 248] width 9 height 5
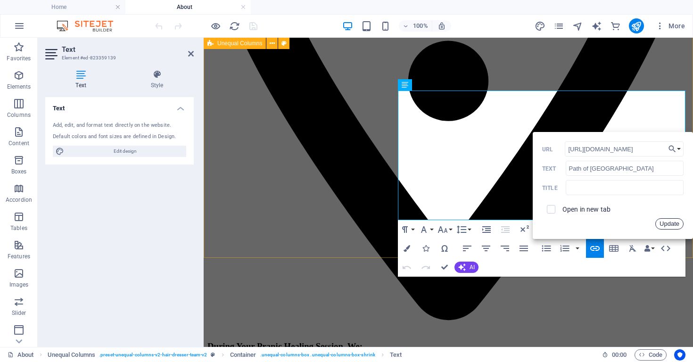
click at [670, 224] on button "Update" at bounding box center [669, 223] width 28 height 11
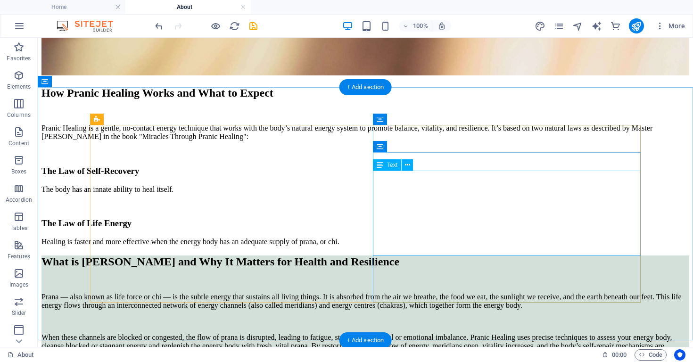
scroll to position [616, 0]
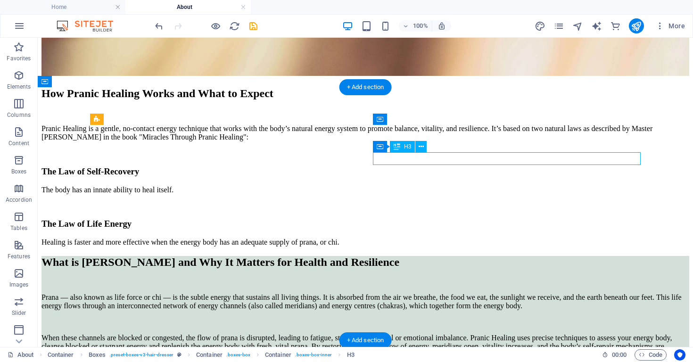
drag, startPoint x: 534, startPoint y: 154, endPoint x: 368, endPoint y: 154, distance: 165.9
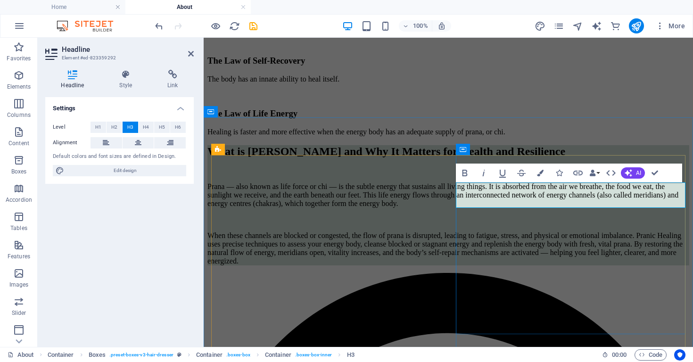
drag, startPoint x: 587, startPoint y: 201, endPoint x: 581, endPoint y: 194, distance: 9.7
drag, startPoint x: 578, startPoint y: 190, endPoint x: 611, endPoint y: 190, distance: 32.5
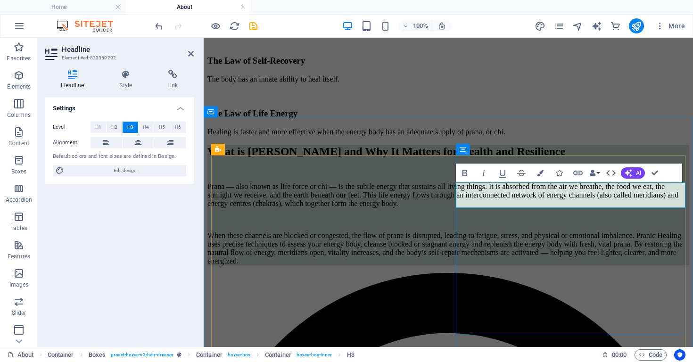
drag, startPoint x: 598, startPoint y: 203, endPoint x: 550, endPoint y: 190, distance: 50.1
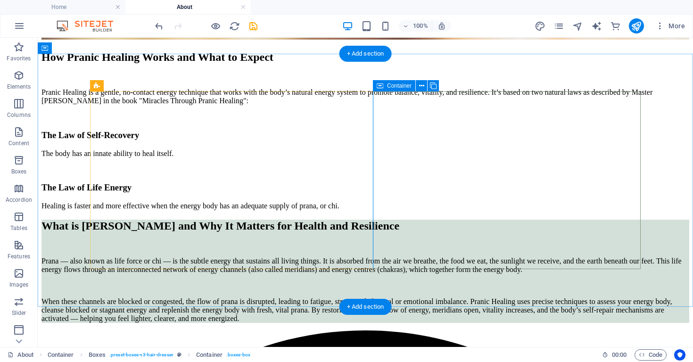
scroll to position [646, 0]
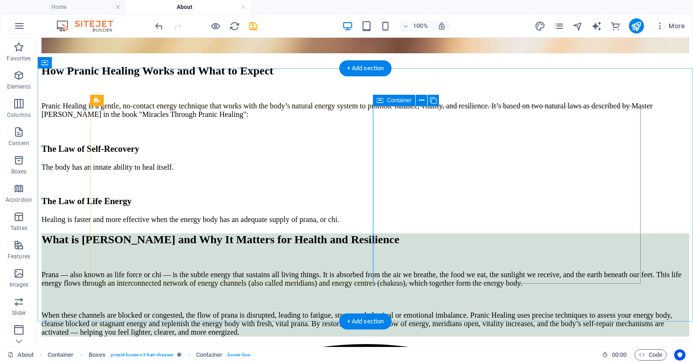
scroll to position [633, 0]
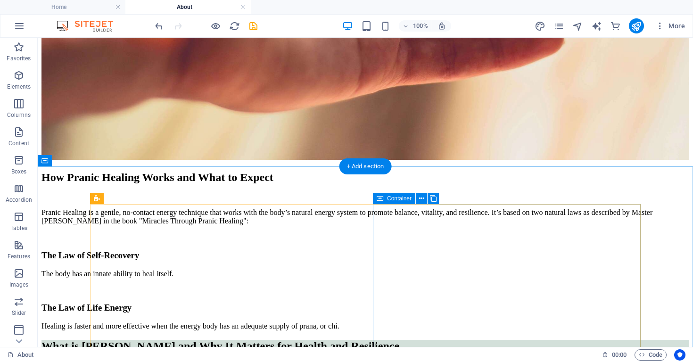
scroll to position [529, 0]
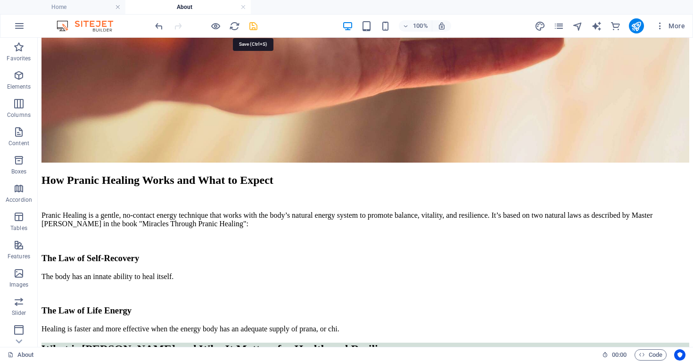
click at [252, 26] on icon "save" at bounding box center [253, 26] width 11 height 11
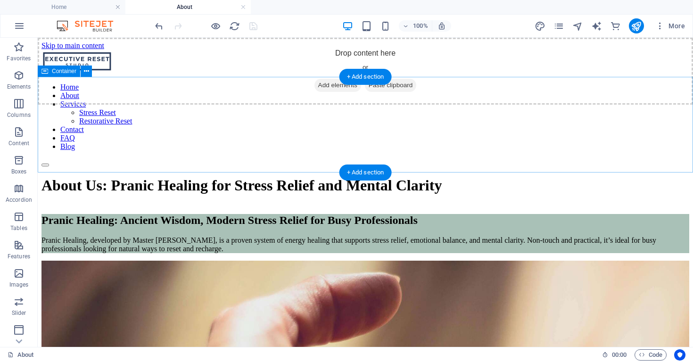
scroll to position [0, 0]
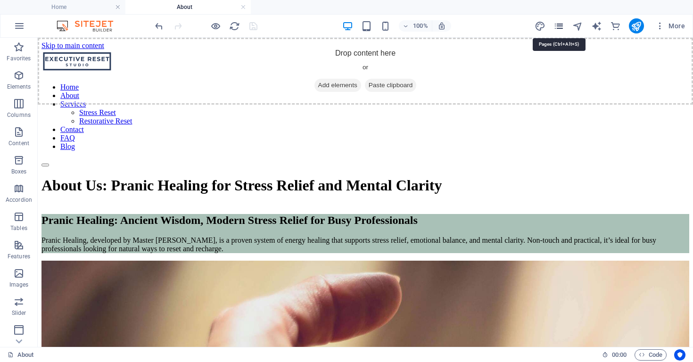
click at [564, 25] on icon "pages" at bounding box center [558, 26] width 11 height 11
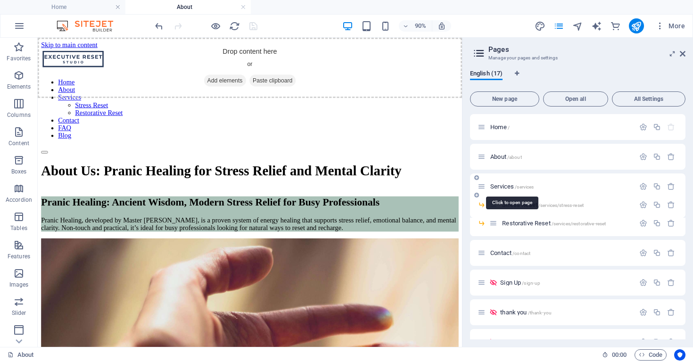
click at [511, 184] on span "Services /services" at bounding box center [511, 186] width 43 height 7
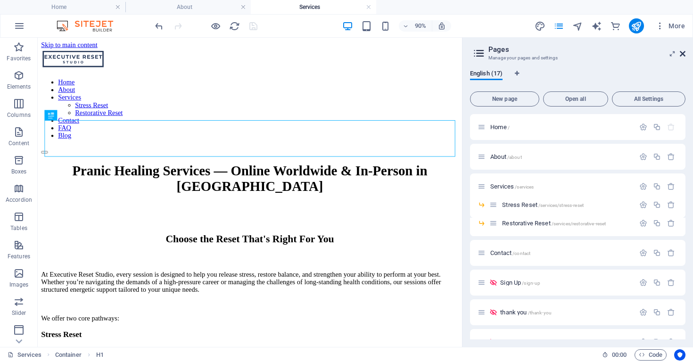
click at [682, 54] on icon at bounding box center [682, 54] width 6 height 8
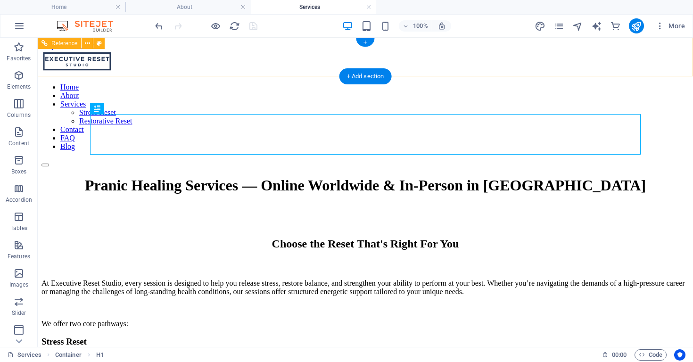
click at [199, 56] on div "Home About Services Stress Reset Restorative Reset Contact FAQ Blog" at bounding box center [364, 108] width 647 height 117
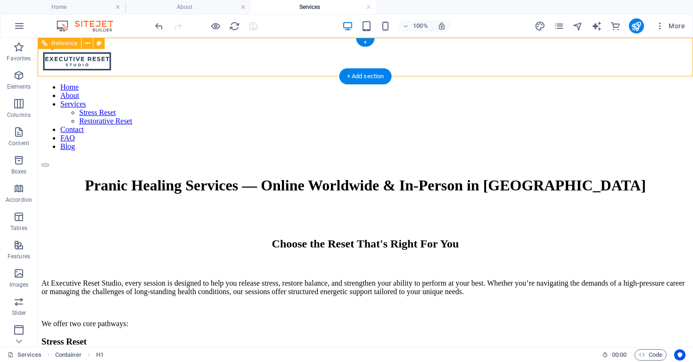
click at [199, 56] on div "Home About Services Stress Reset Restorative Reset Contact FAQ Blog" at bounding box center [364, 108] width 647 height 117
click at [138, 59] on div at bounding box center [364, 62] width 647 height 25
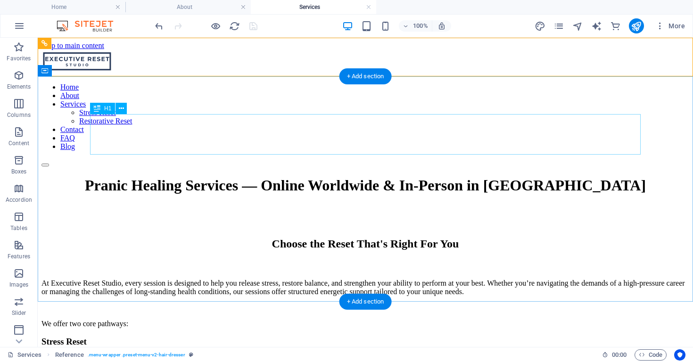
click at [309, 177] on div "Pranic Healing Services — Online Worldwide & In-Person in Ottawa" at bounding box center [364, 185] width 647 height 17
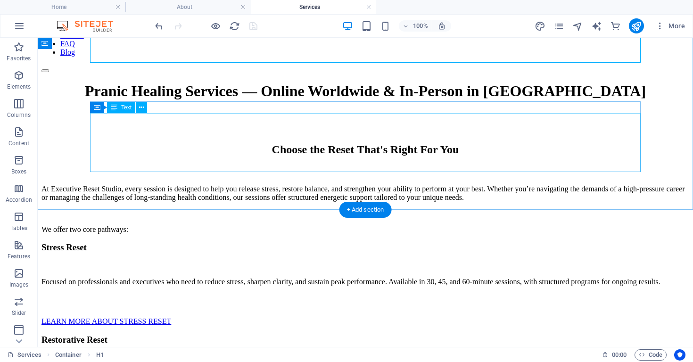
scroll to position [96, 0]
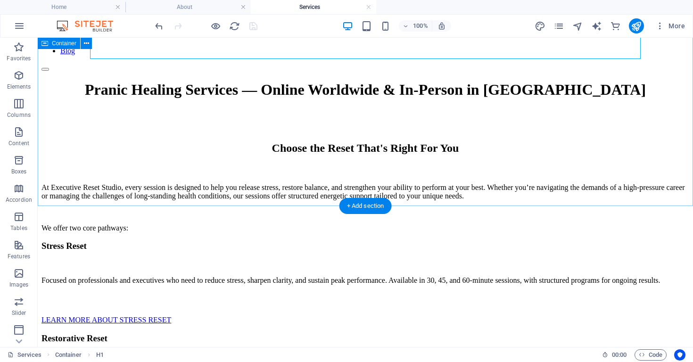
click at [285, 192] on div "Pranic Healing Services — Online Worldwide & In-Person in Ottawa Choose the Res…" at bounding box center [364, 156] width 647 height 151
select select "header"
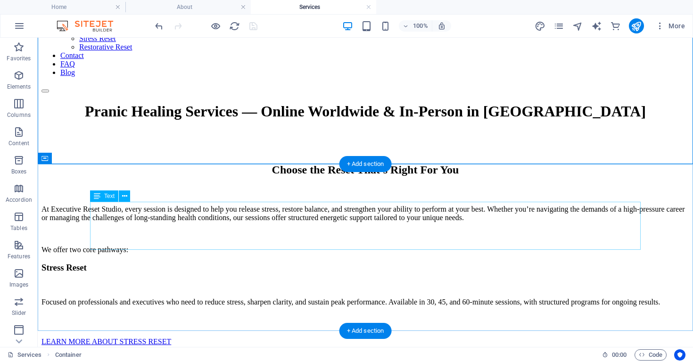
scroll to position [185, 0]
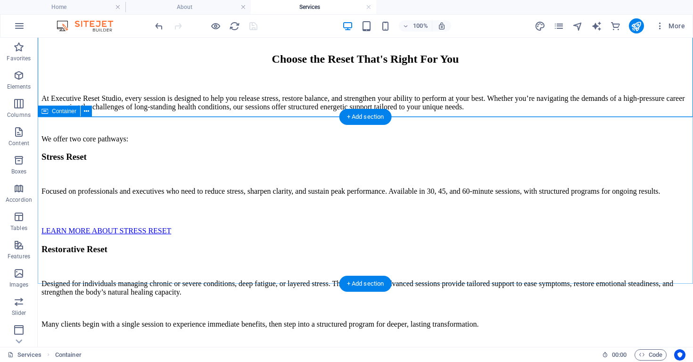
click at [271, 152] on div "Stress Reset Focused on professionals and executives who need to reduce stress,…" at bounding box center [364, 193] width 647 height 83
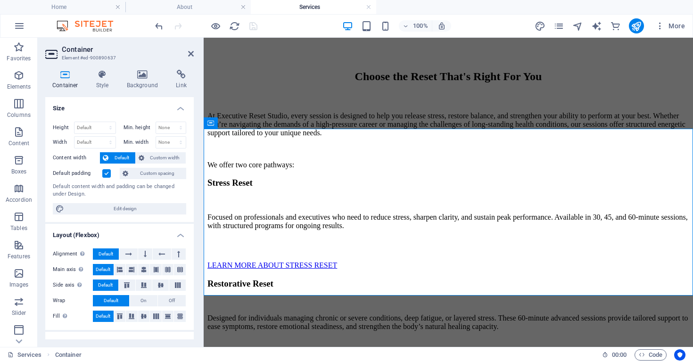
click at [106, 174] on label at bounding box center [106, 173] width 8 height 8
click at [0, 0] on input "Default padding" at bounding box center [0, 0] width 0 height 0
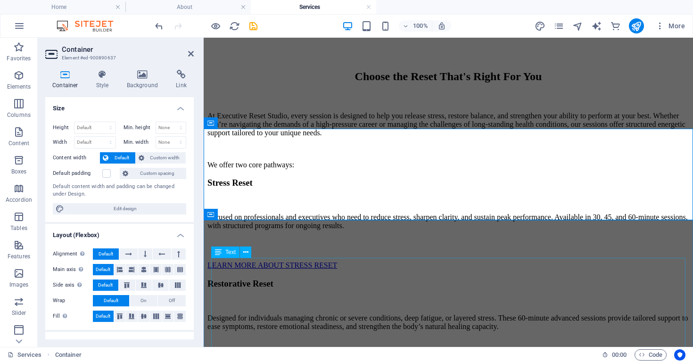
click at [520, 278] on div "Restorative Reset Designed for individuals managing chronic or severe condition…" at bounding box center [448, 320] width 482 height 84
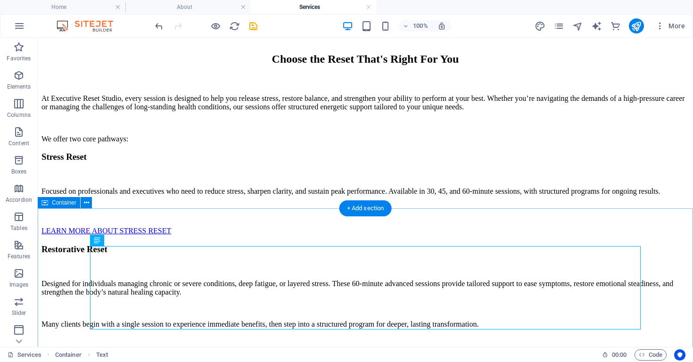
click at [557, 244] on div "Restorative Reset Designed for individuals managing chronic or severe condition…" at bounding box center [364, 306] width 647 height 124
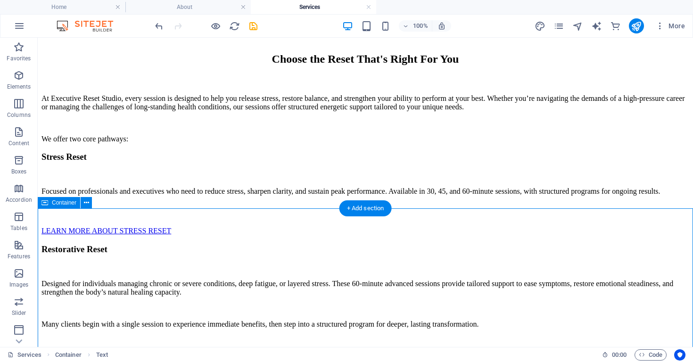
click at [557, 244] on div "Restorative Reset Designed for individuals managing chronic or severe condition…" at bounding box center [364, 306] width 647 height 124
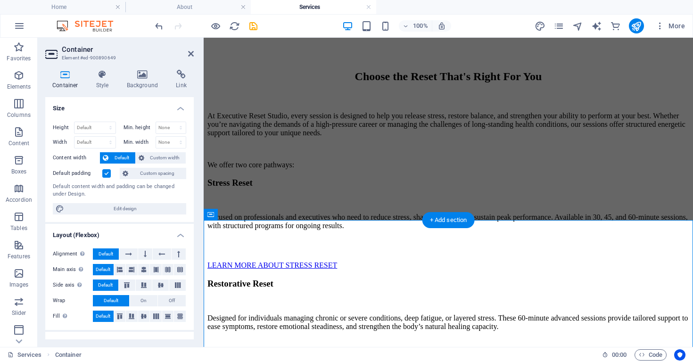
drag, startPoint x: 104, startPoint y: 174, endPoint x: 115, endPoint y: 173, distance: 11.8
click at [104, 174] on label at bounding box center [106, 173] width 8 height 8
click at [0, 0] on input "Default padding" at bounding box center [0, 0] width 0 height 0
drag, startPoint x: 560, startPoint y: 330, endPoint x: 538, endPoint y: 313, distance: 28.2
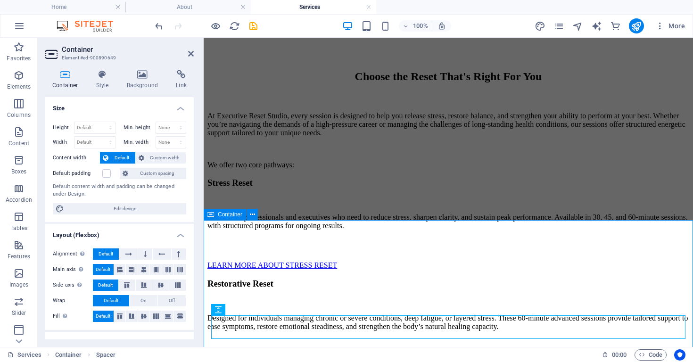
click at [689, 278] on div "Restorative Reset Designed for individuals managing chronic or severe condition…" at bounding box center [448, 340] width 482 height 124
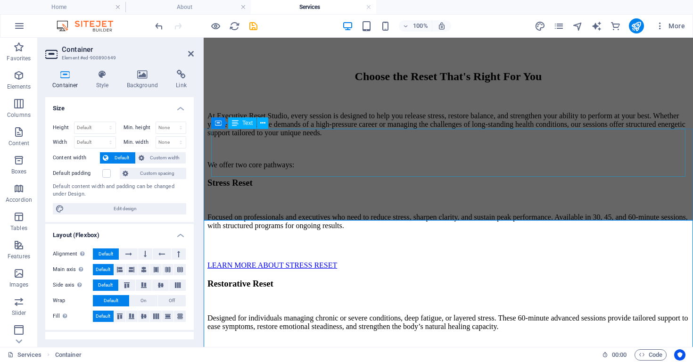
click at [477, 178] on div "Stress Reset Focused on professionals and executives who need to reduce stress,…" at bounding box center [448, 204] width 482 height 52
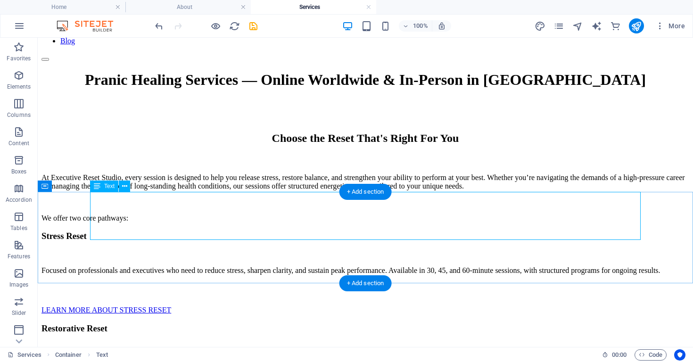
scroll to position [98, 0]
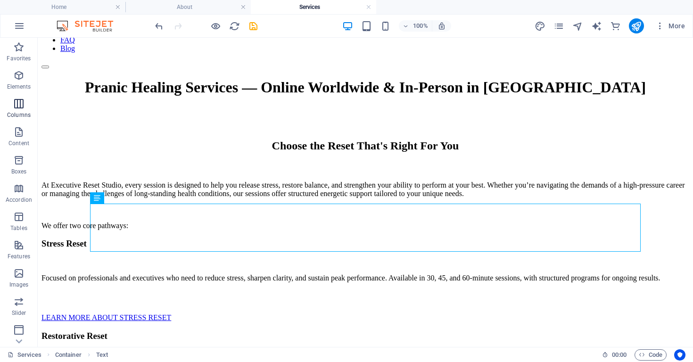
click at [16, 108] on icon "button" at bounding box center [18, 103] width 11 height 11
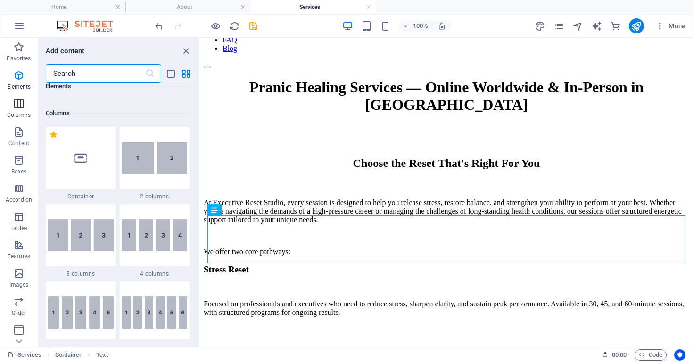
scroll to position [466, 0]
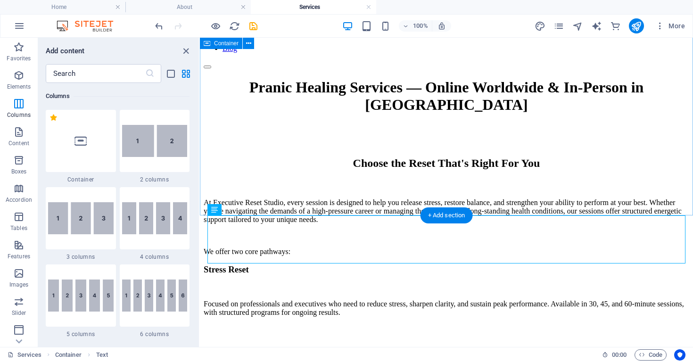
click at [286, 199] on div "Pranic Healing Services — Online Worldwide & In-Person in Ottawa Choose the Res…" at bounding box center [446, 167] width 485 height 177
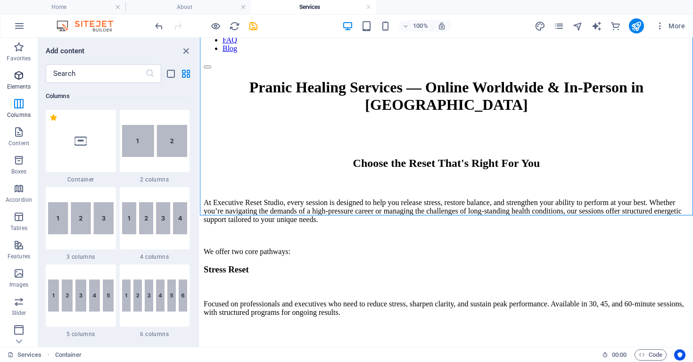
click at [18, 77] on icon "button" at bounding box center [18, 75] width 11 height 11
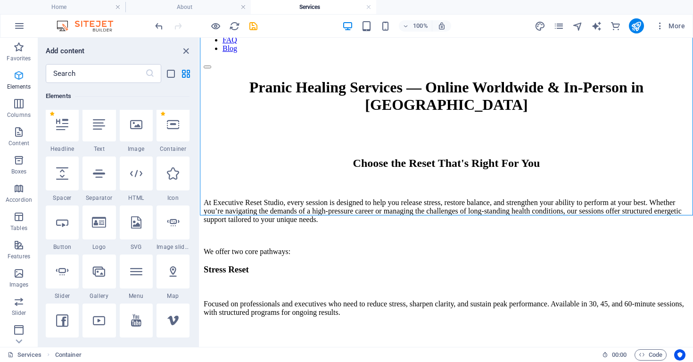
scroll to position [100, 0]
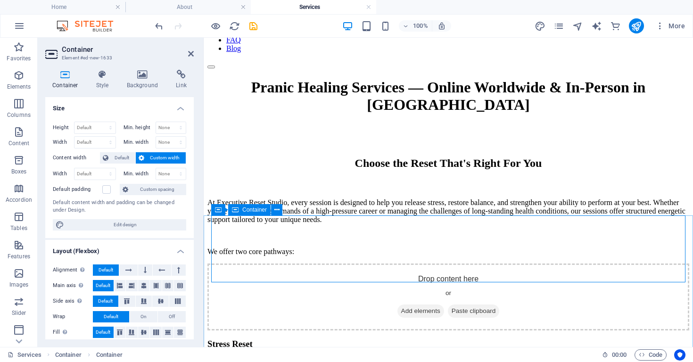
click at [412, 304] on span "Add elements" at bounding box center [420, 310] width 47 height 13
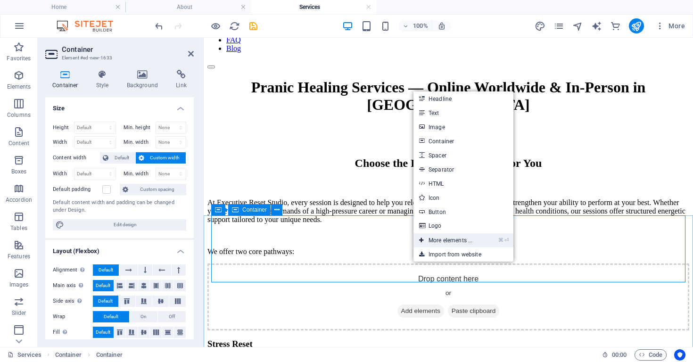
click at [439, 237] on link "⌘ ⏎ More elements ..." at bounding box center [445, 240] width 65 height 14
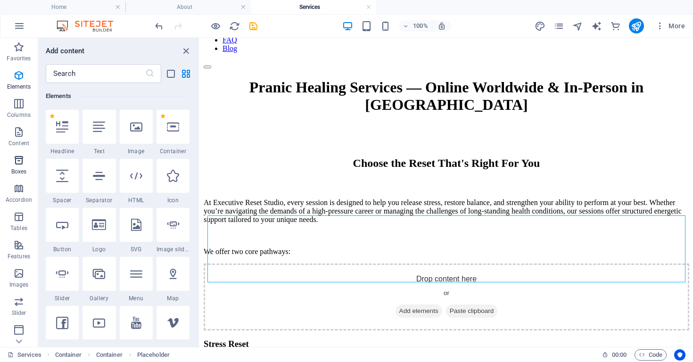
click at [15, 166] on span "Boxes" at bounding box center [19, 166] width 38 height 23
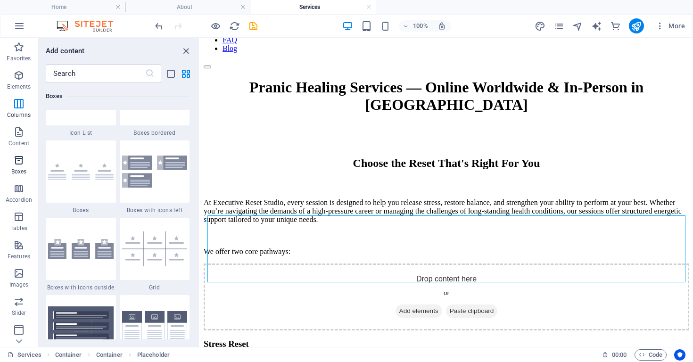
scroll to position [2646, 0]
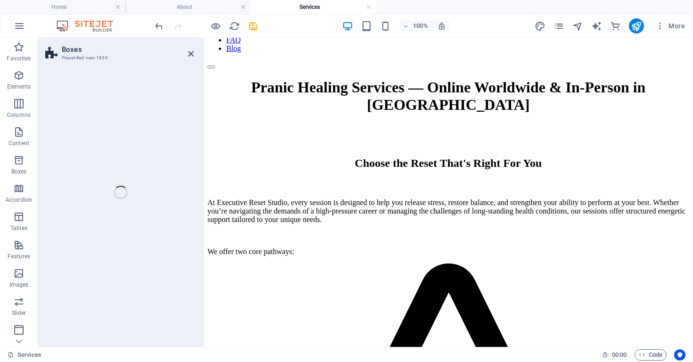
select select "rem"
select select "preset-boxes-v3-border"
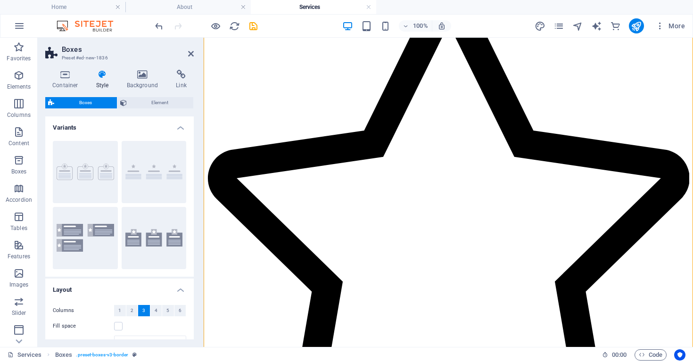
scroll to position [372, 0]
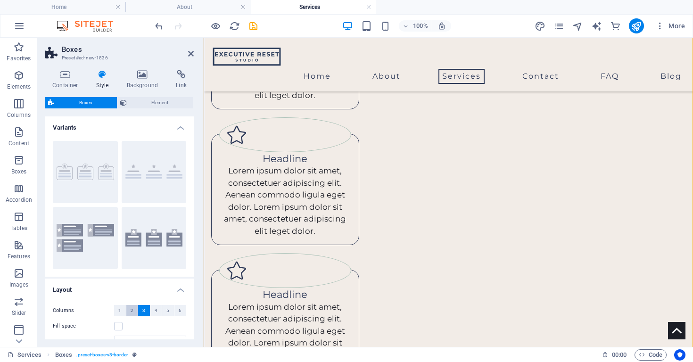
click at [133, 309] on button "2" at bounding box center [132, 310] width 12 height 11
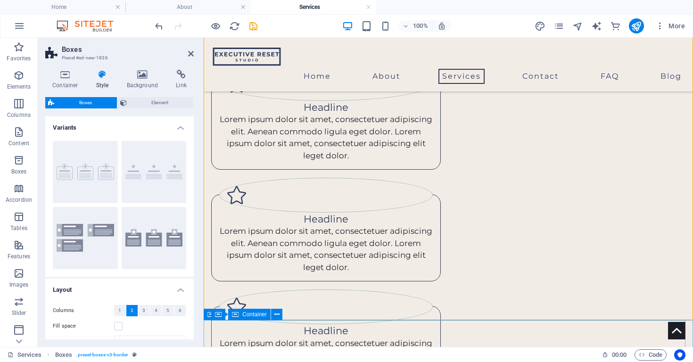
scroll to position [291, 0]
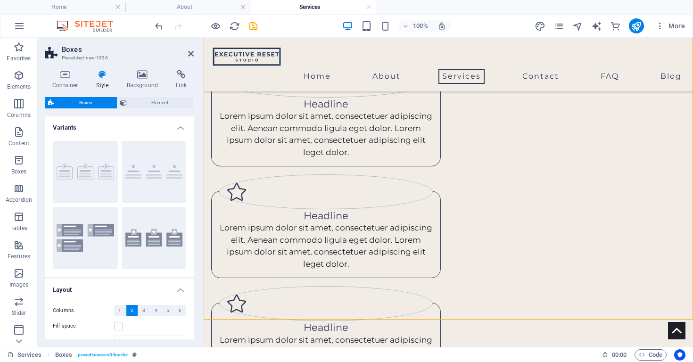
click at [129, 311] on button "2" at bounding box center [132, 310] width 12 height 11
click at [539, 222] on div "Headline Lorem ipsum dolor sit amet, consectetuer adipiscing elit. Aenean commo…" at bounding box center [448, 226] width 489 height 403
click at [284, 191] on icon at bounding box center [283, 190] width 5 height 10
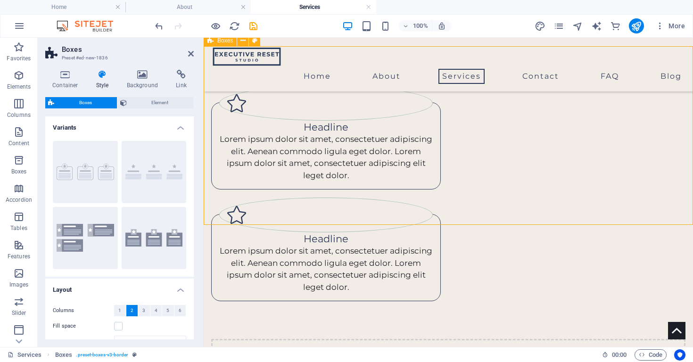
scroll to position [267, 0]
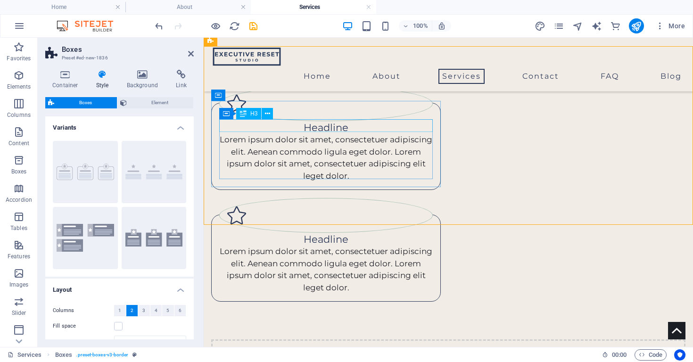
click at [340, 131] on div "Headline" at bounding box center [325, 127] width 213 height 13
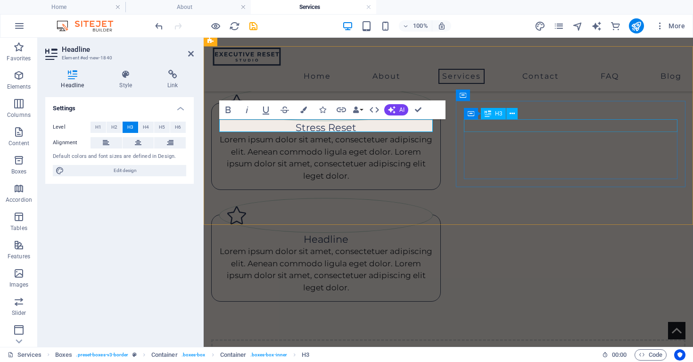
click at [433, 233] on div "Headline" at bounding box center [325, 239] width 213 height 13
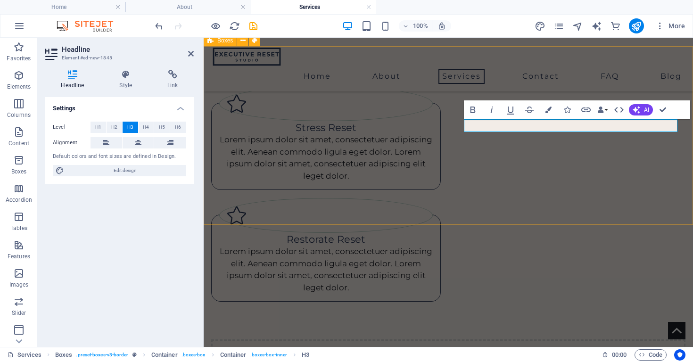
click at [592, 213] on div "Stress Reset Lorem ipsum dolor sit amet, consectetuer adipiscing elit. Aenean c…" at bounding box center [448, 194] width 489 height 292
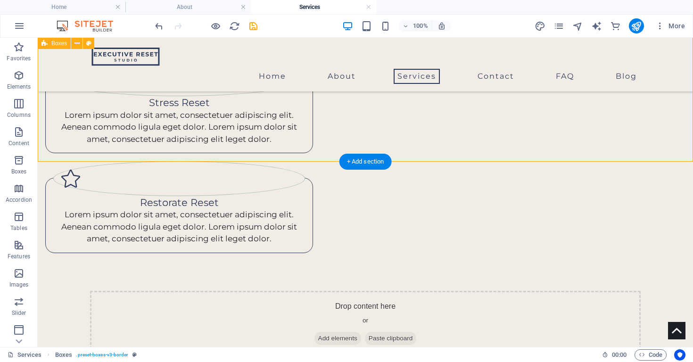
scroll to position [312, 0]
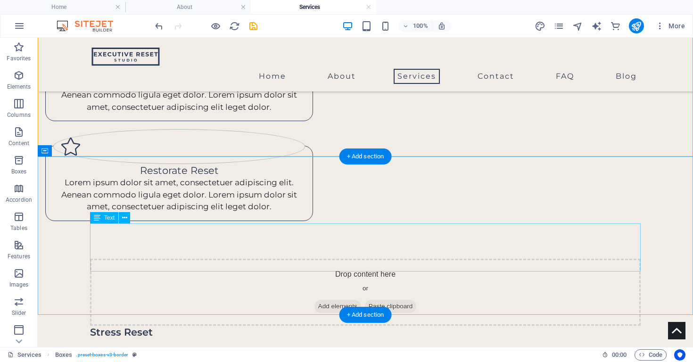
drag, startPoint x: 201, startPoint y: 268, endPoint x: 207, endPoint y: 261, distance: 9.1
click at [204, 326] on div "Stress Reset Focused on professionals and executives who need to reduce stress,…" at bounding box center [365, 350] width 550 height 49
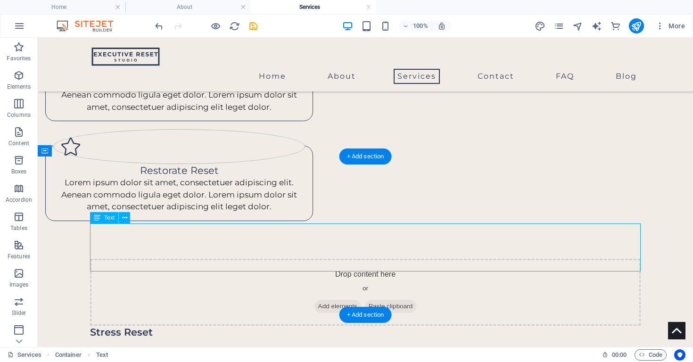
click at [208, 326] on div "Stress Reset Focused on professionals and executives who need to reduce stress,…" at bounding box center [365, 350] width 550 height 49
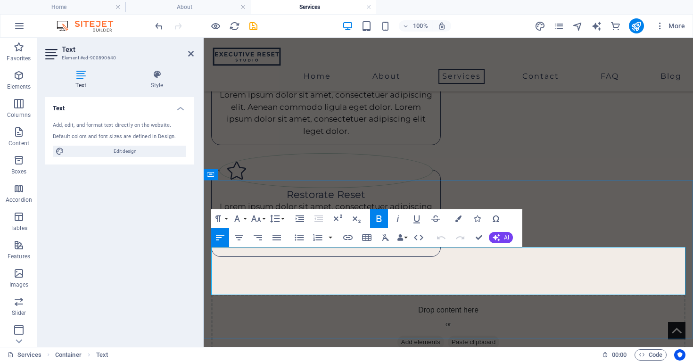
drag, startPoint x: 530, startPoint y: 293, endPoint x: 535, endPoint y: 292, distance: 5.7
drag, startPoint x: 576, startPoint y: 291, endPoint x: 211, endPoint y: 280, distance: 365.3
copy p "Focused on professionals and executives who need to reduce stress, sharpen clar…"
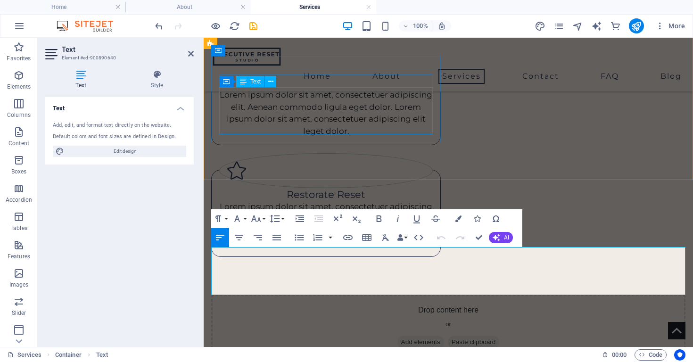
click at [343, 114] on div "Lorem ipsum dolor sit amet, consectetuer adipiscing elit. Aenean commodo ligula…" at bounding box center [325, 113] width 213 height 48
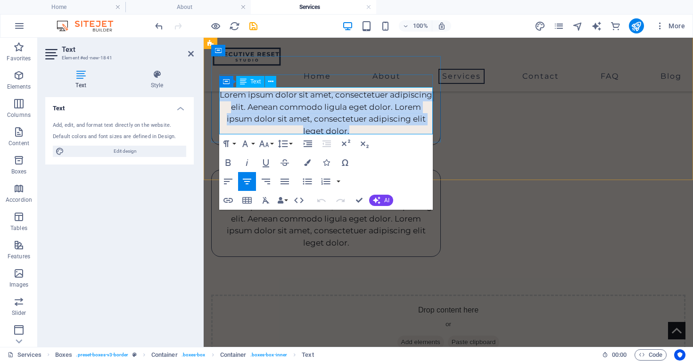
drag, startPoint x: 356, startPoint y: 128, endPoint x: 219, endPoint y: 91, distance: 142.0
click at [219, 94] on p "Lorem ipsum dolor sit amet, consectetuer adipiscing elit. Aenean commodo ligula…" at bounding box center [325, 113] width 213 height 48
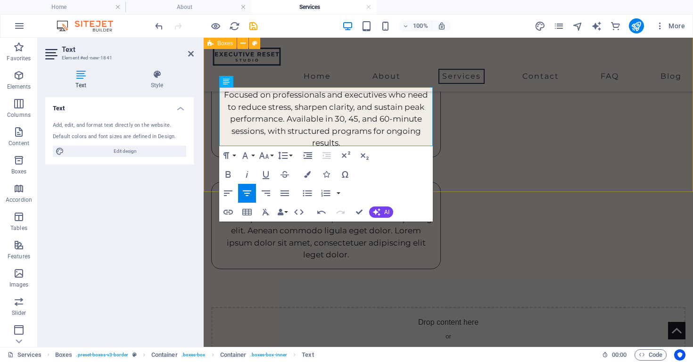
click at [561, 175] on div "Stress Reset Focused on professionals and executives who need to reduce stress,…" at bounding box center [448, 154] width 489 height 303
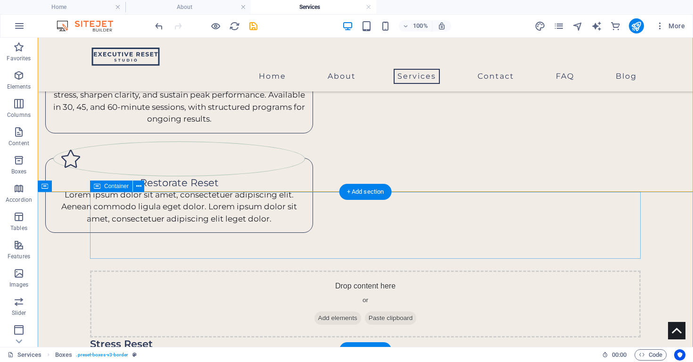
scroll to position [229, 0]
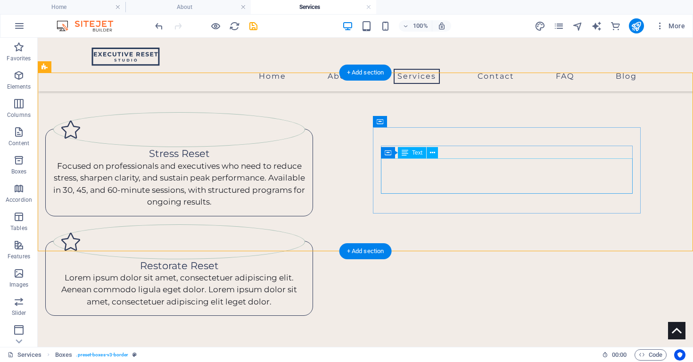
click at [305, 272] on div "Lorem ipsum dolor sit amet, consectetuer adipiscing elit. Aenean commodo ligula…" at bounding box center [179, 290] width 252 height 36
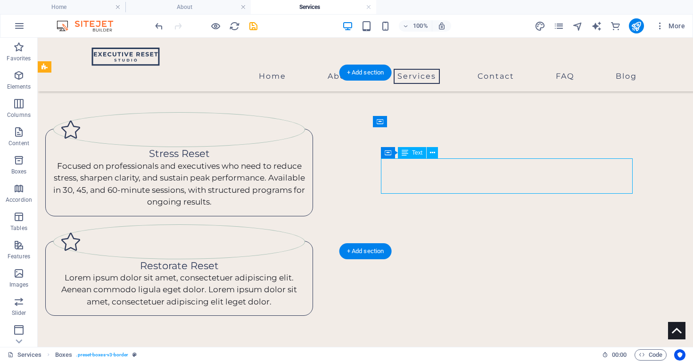
click at [305, 272] on div "Lorem ipsum dolor sit amet, consectetuer adipiscing elit. Aenean commodo ligula…" at bounding box center [179, 290] width 252 height 36
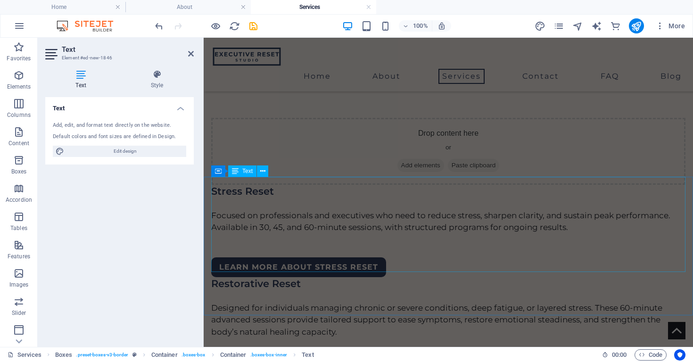
scroll to position [507, 0]
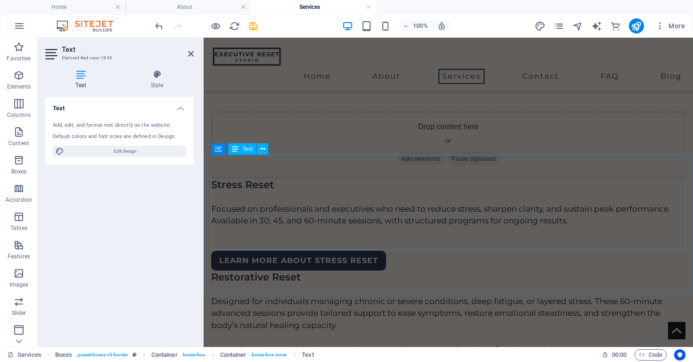
click at [271, 270] on div "Restorative Reset Designed for individuals managing chronic or severe condition…" at bounding box center [448, 318] width 474 height 97
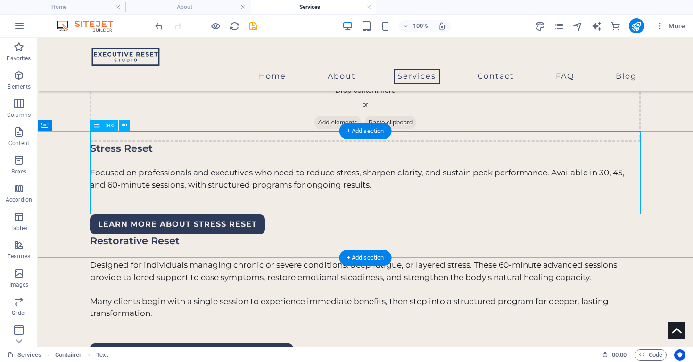
drag, startPoint x: 157, startPoint y: 203, endPoint x: 154, endPoint y: 206, distance: 5.0
click at [157, 234] on div "Restorative Reset Designed for individuals managing chronic or severe condition…" at bounding box center [365, 276] width 550 height 85
click at [154, 234] on div "Restorative Reset Designed for individuals managing chronic or severe condition…" at bounding box center [365, 276] width 550 height 85
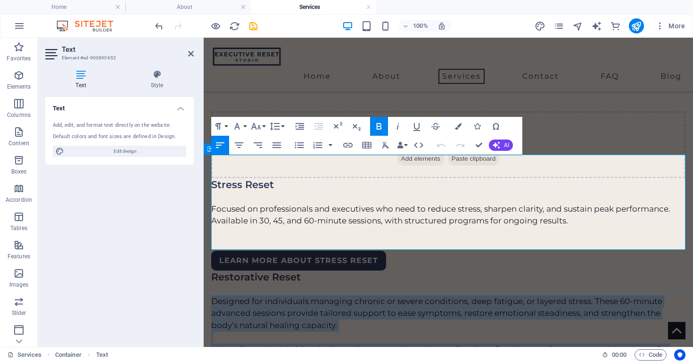
drag, startPoint x: 341, startPoint y: 244, endPoint x: 210, endPoint y: 188, distance: 142.7
click at [210, 270] on div "Restorative Reset Designed for individuals managing chronic or severe condition…" at bounding box center [448, 340] width 489 height 140
copy div "Designed for individuals managing chronic or severe conditions, deep fatigue, o…"
click at [598, 251] on div "LEARN MORE ABOUT STRESS RESET" at bounding box center [448, 261] width 474 height 20
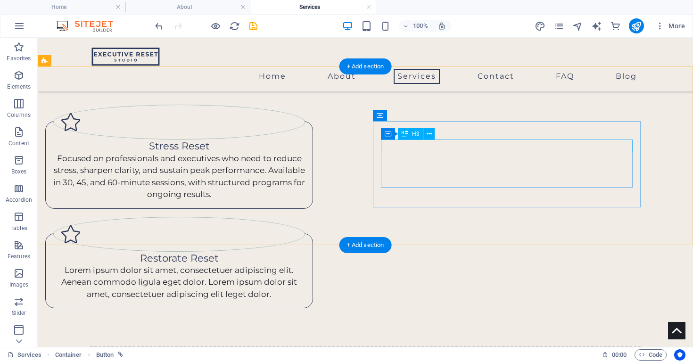
scroll to position [232, 0]
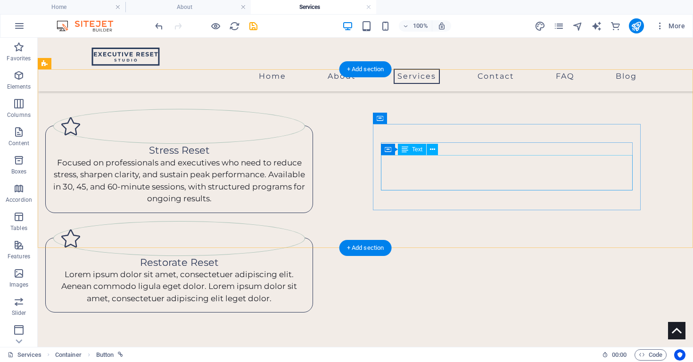
click at [305, 269] on div "Lorem ipsum dolor sit amet, consectetuer adipiscing elit. Aenean commodo ligula…" at bounding box center [179, 287] width 252 height 36
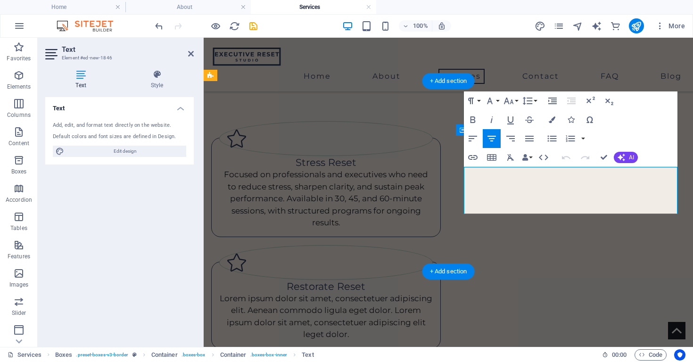
drag, startPoint x: 608, startPoint y: 203, endPoint x: 599, endPoint y: 213, distance: 13.3
click at [433, 293] on p "Lorem ipsum dolor sit amet, consectetuer adipiscing elit. Aenean commodo ligula…" at bounding box center [325, 317] width 213 height 48
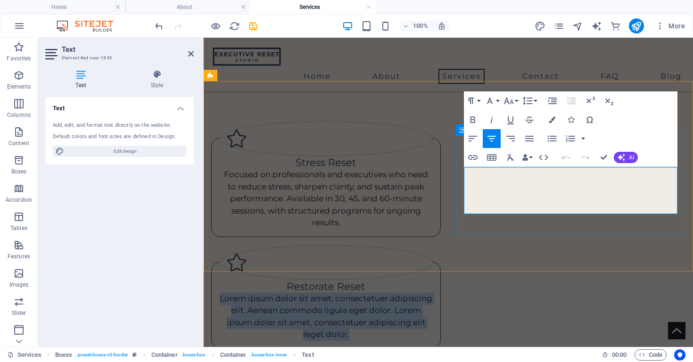
drag, startPoint x: 599, startPoint y: 210, endPoint x: 458, endPoint y: 174, distance: 145.0
click at [441, 262] on div "Restorate Reset Lorem ipsum dolor sit amet, consectetuer adipiscing elit. Aenea…" at bounding box center [325, 305] width 229 height 87
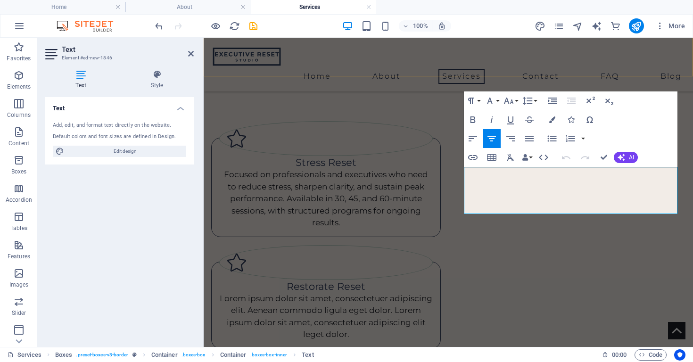
scroll to position [3484, 1]
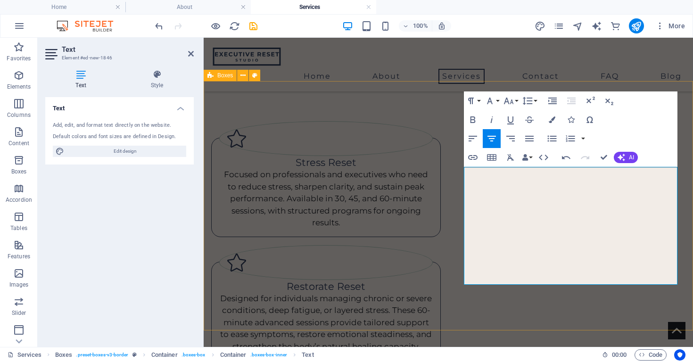
click at [456, 293] on div "Stress Reset Focused on professionals and executives who need to reduce stress,…" at bounding box center [448, 271] width 489 height 376
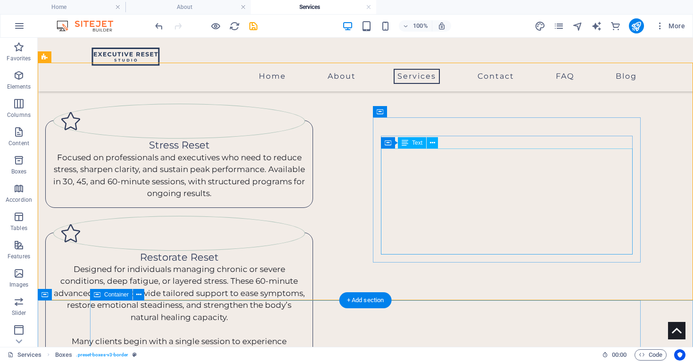
scroll to position [230, 0]
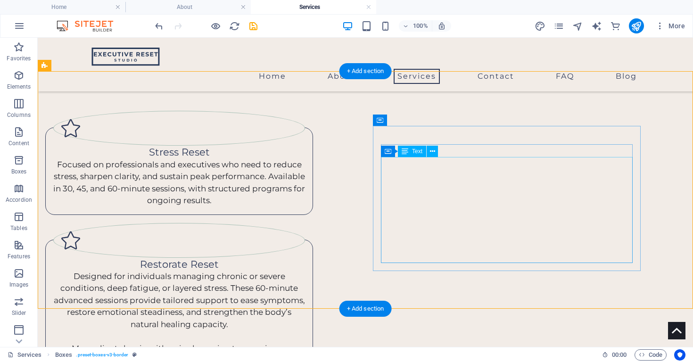
click at [305, 270] on div "Designed for individuals managing chronic or severe conditions, deep fatigue, o…" at bounding box center [179, 324] width 252 height 108
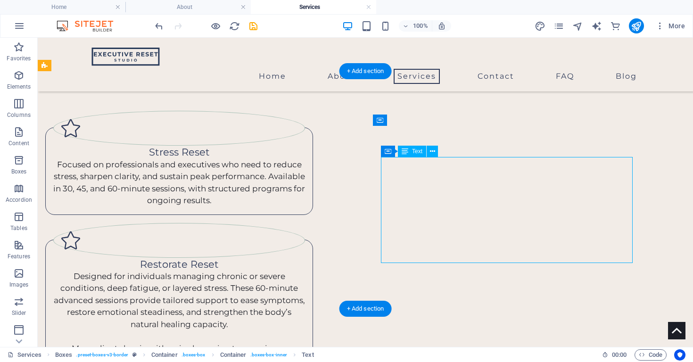
click at [305, 270] on div "Designed for individuals managing chronic or severe conditions, deep fatigue, o…" at bounding box center [179, 324] width 252 height 108
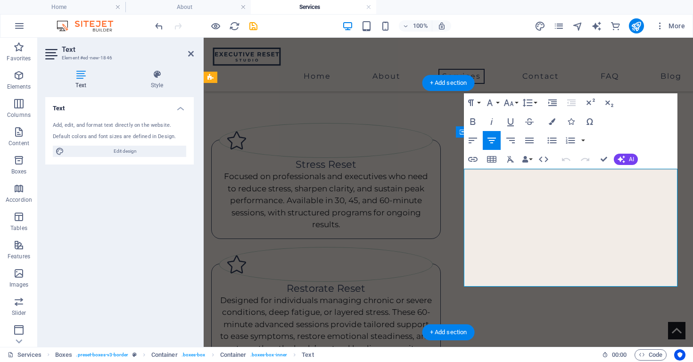
drag, startPoint x: 606, startPoint y: 282, endPoint x: 485, endPoint y: 247, distance: 126.0
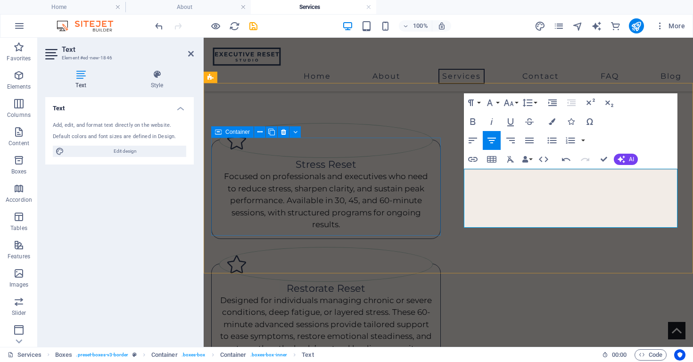
click at [358, 230] on div "Stress Reset Focused on professionals and executives who need to reduce stress,…" at bounding box center [325, 188] width 229 height 99
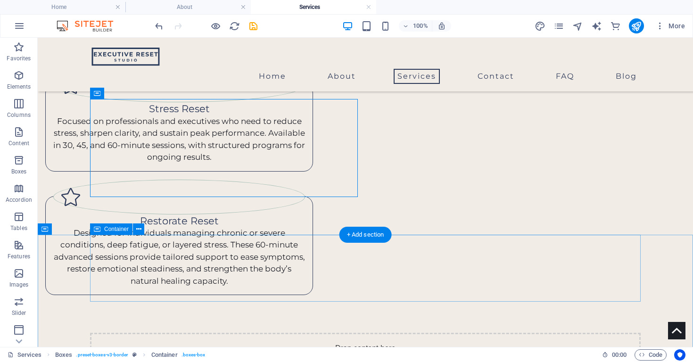
scroll to position [277, 0]
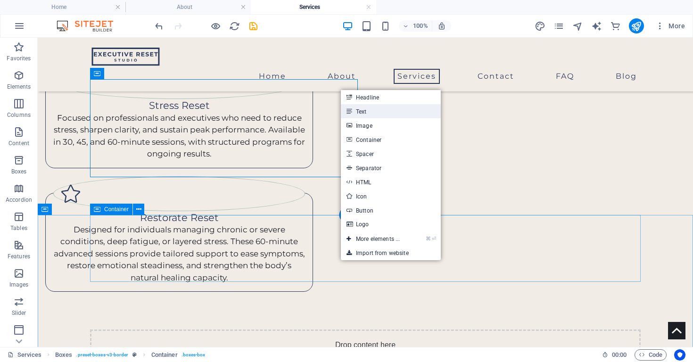
click at [368, 111] on link "Text" at bounding box center [391, 111] width 100 height 14
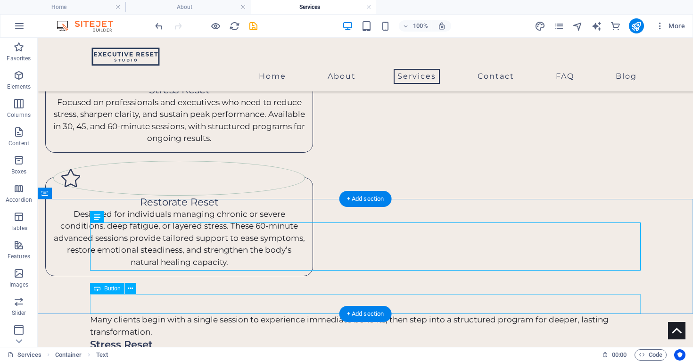
scroll to position [293, 0]
click at [302, 337] on div "Stress Reset Focused on professionals and executives who need to reduce stress,…" at bounding box center [365, 361] width 550 height 49
click at [188, 337] on div "Stress Reset Focused on professionals and executives who need to reduce stress,…" at bounding box center [365, 361] width 550 height 49
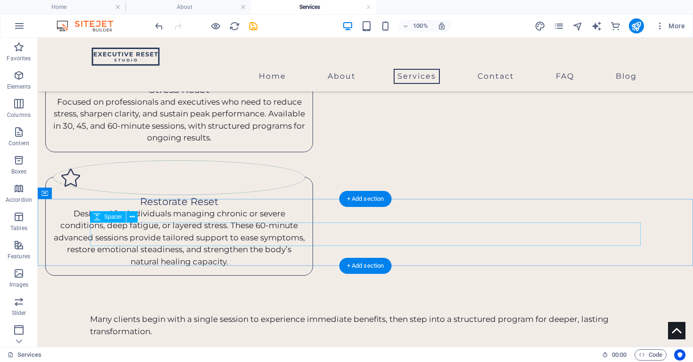
click at [224, 337] on div at bounding box center [365, 349] width 550 height 24
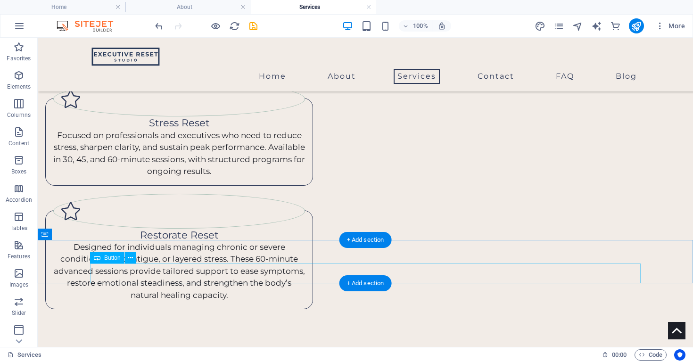
scroll to position [251, 0]
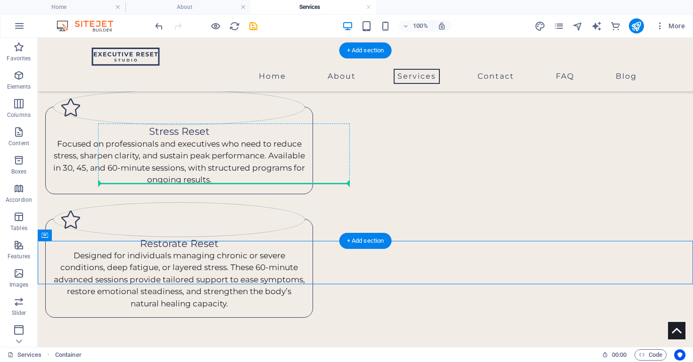
drag, startPoint x: 223, startPoint y: 279, endPoint x: 267, endPoint y: 185, distance: 103.5
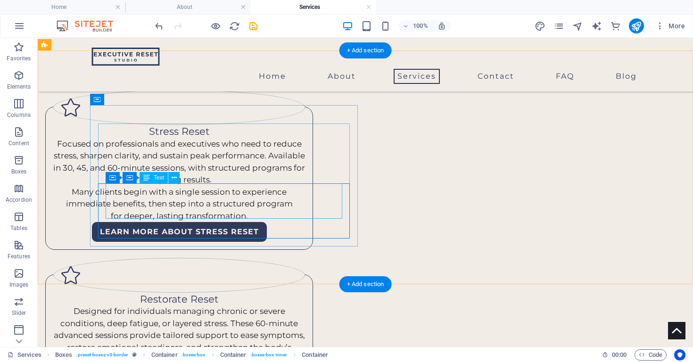
click at [297, 202] on div "Many clients begin with a single session to experience immediate benefits, then…" at bounding box center [179, 204] width 237 height 36
click at [297, 204] on div "Many clients begin with a single session to experience immediate benefits, then…" at bounding box center [179, 204] width 237 height 36
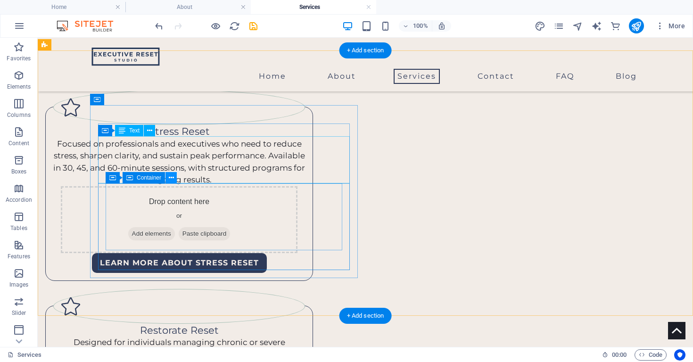
click at [172, 181] on icon at bounding box center [171, 178] width 5 height 10
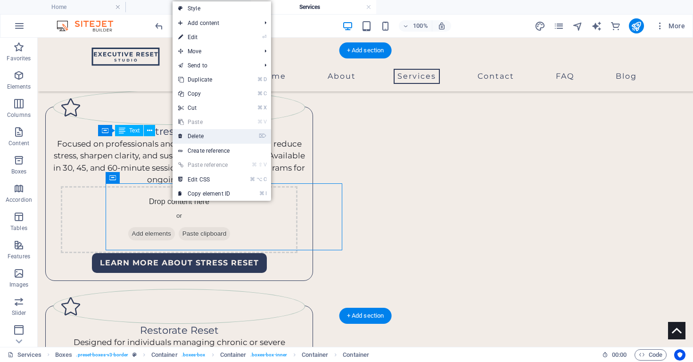
click at [208, 134] on link "⌦ Delete" at bounding box center [203, 136] width 63 height 14
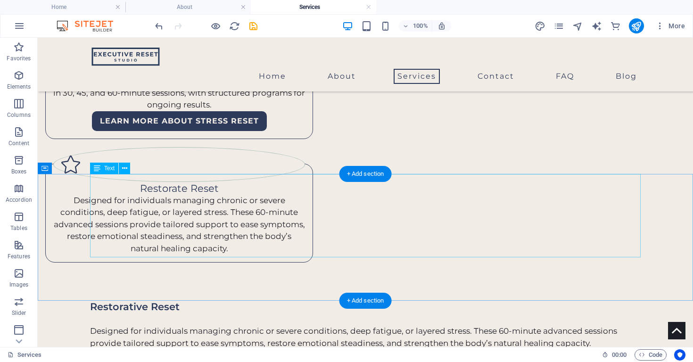
scroll to position [326, 0]
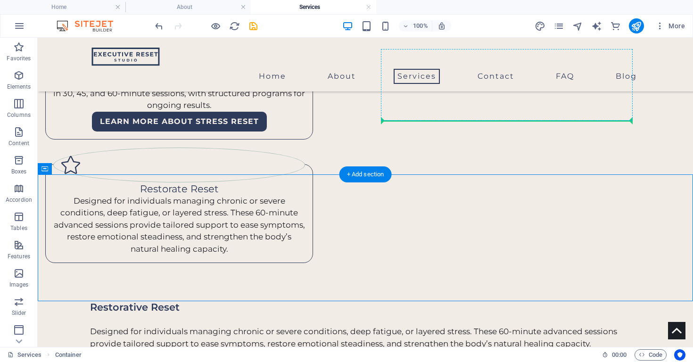
drag, startPoint x: 283, startPoint y: 293, endPoint x: 513, endPoint y: 115, distance: 289.9
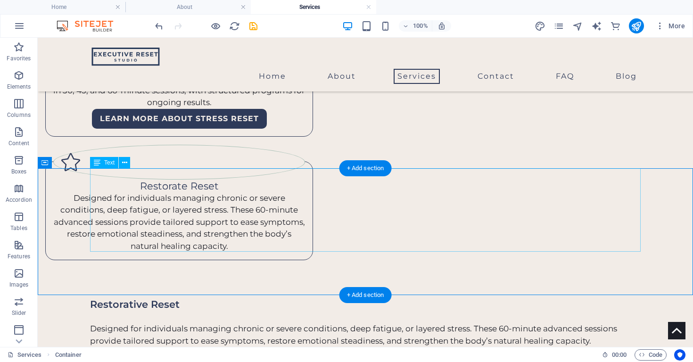
scroll to position [321, 0]
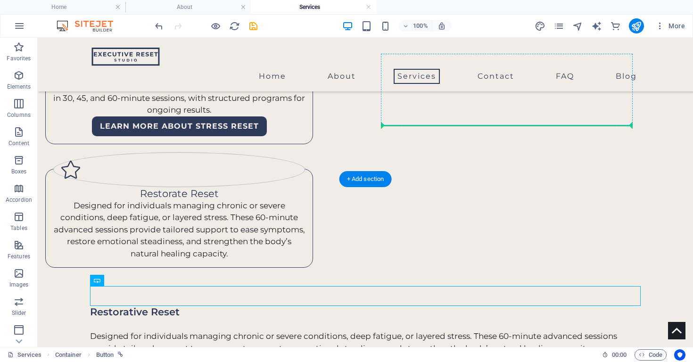
drag, startPoint x: 285, startPoint y: 302, endPoint x: 524, endPoint y: 123, distance: 298.9
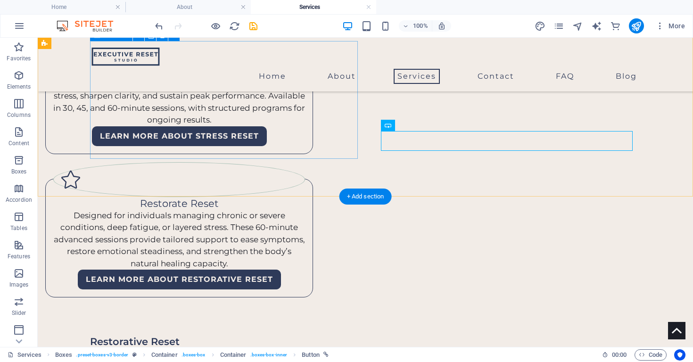
scroll to position [324, 0]
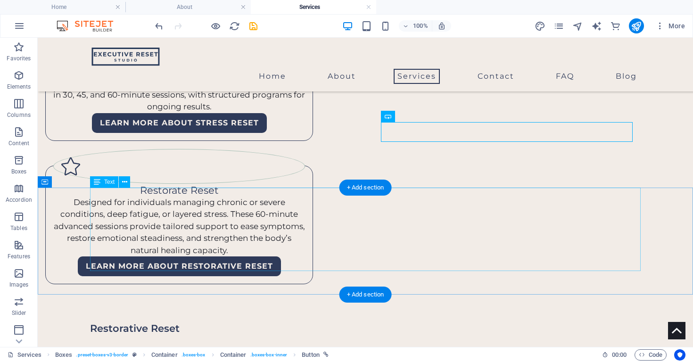
click at [209, 322] on div "Restorative Reset Designed for individuals managing chronic or severe condition…" at bounding box center [365, 364] width 550 height 85
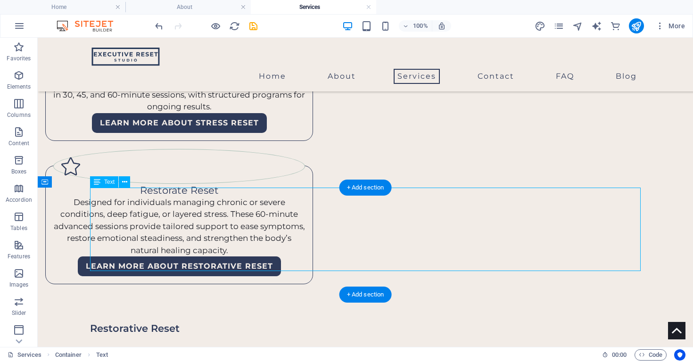
click at [162, 322] on div "Restorative Reset Designed for individuals managing chronic or severe condition…" at bounding box center [365, 364] width 550 height 85
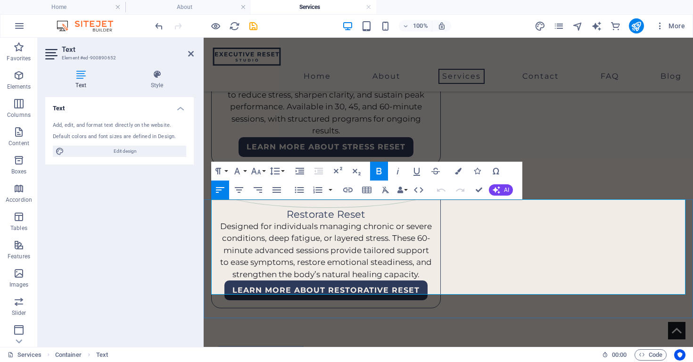
drag, startPoint x: 353, startPoint y: 255, endPoint x: 215, endPoint y: 211, distance: 144.8
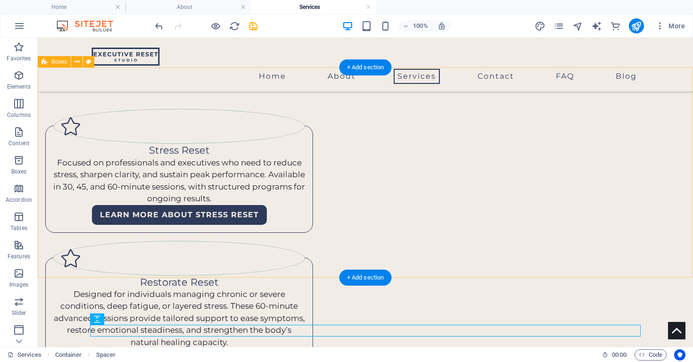
scroll to position [229, 0]
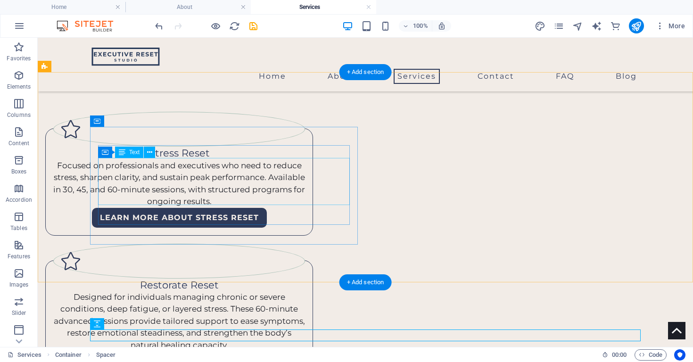
click at [289, 192] on div "Focused on professionals and executives who need to reduce stress, sharpen clar…" at bounding box center [179, 184] width 252 height 48
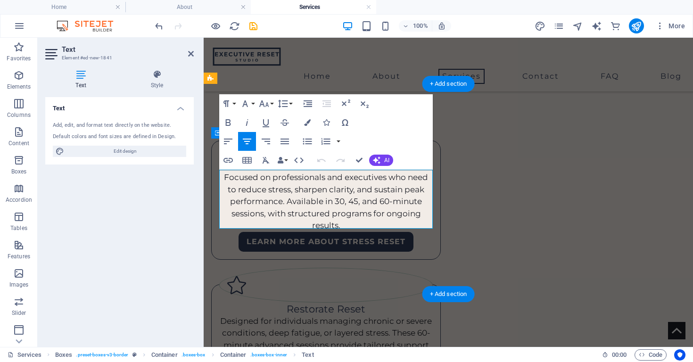
click at [345, 223] on p "Focused on professionals and executives who need to reduce stress, sharpen clar…" at bounding box center [325, 202] width 213 height 60
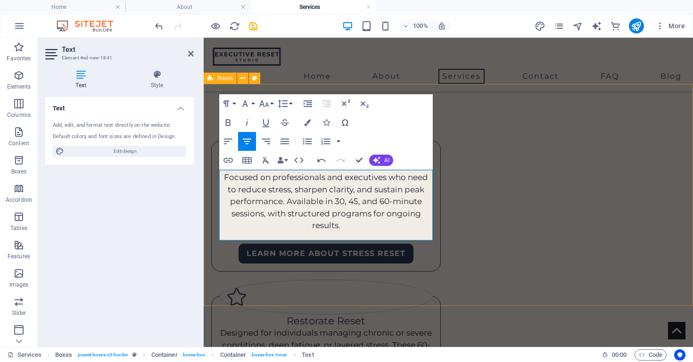
click at [545, 294] on div "Stress Reset Focused on professionals and executives who need to reduce stress,…" at bounding box center [448, 269] width 489 height 367
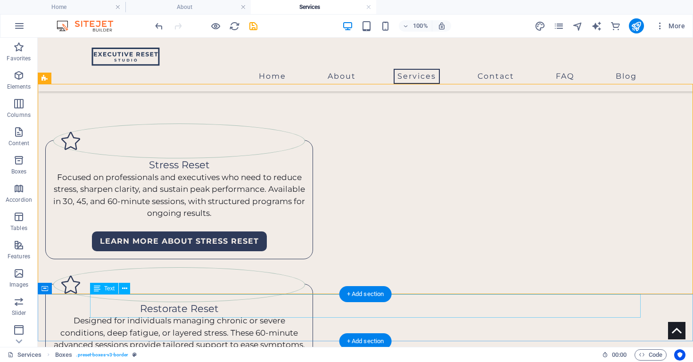
scroll to position [219, 0]
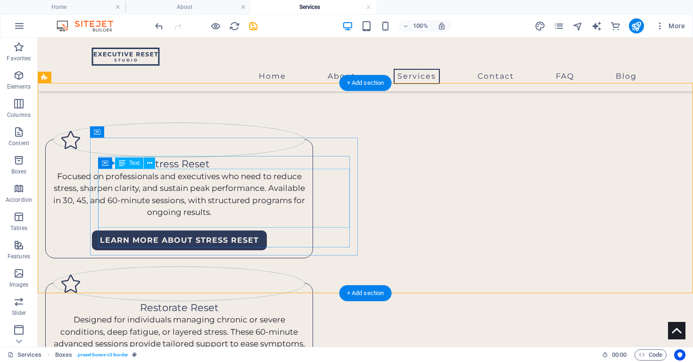
click at [261, 217] on div "Focused on professionals and executives who need to reduce stress, sharpen clar…" at bounding box center [179, 201] width 252 height 60
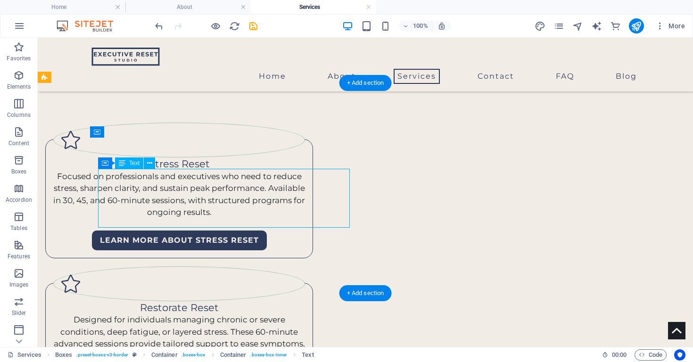
click at [248, 219] on div "Focused on professionals and executives who need to reduce stress, sharpen clar…" at bounding box center [179, 201] width 252 height 60
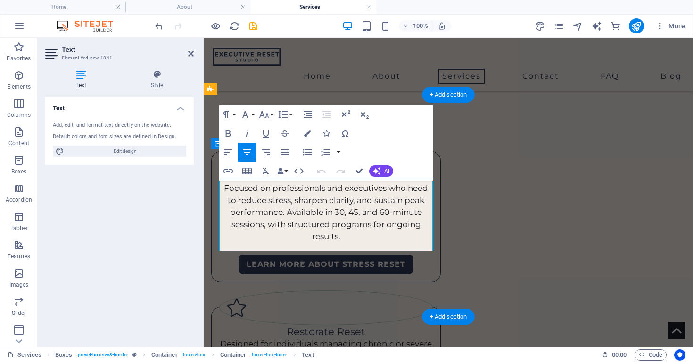
click at [324, 247] on p at bounding box center [325, 249] width 213 height 12
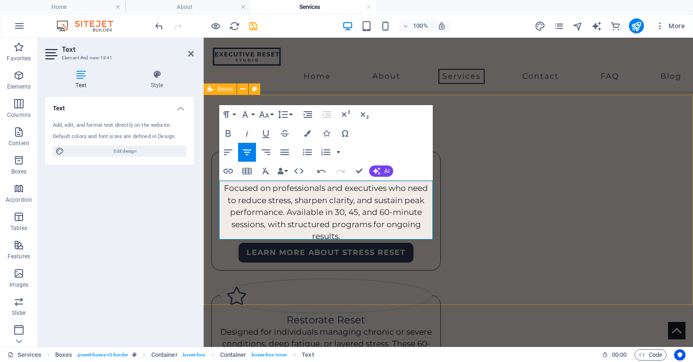
click at [434, 267] on div "Stress Reset Focused on professionals and executives who need to reduce stress,…" at bounding box center [448, 274] width 489 height 355
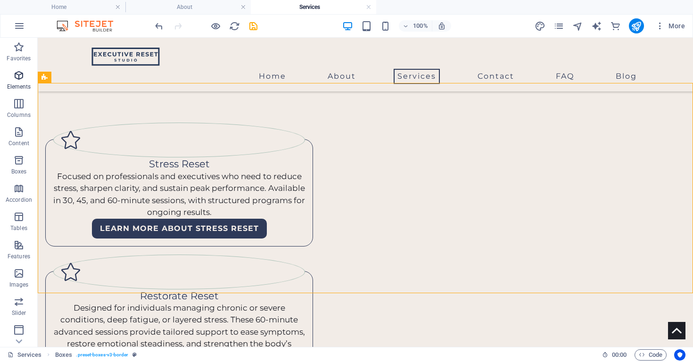
click at [12, 79] on span "Elements" at bounding box center [19, 81] width 38 height 23
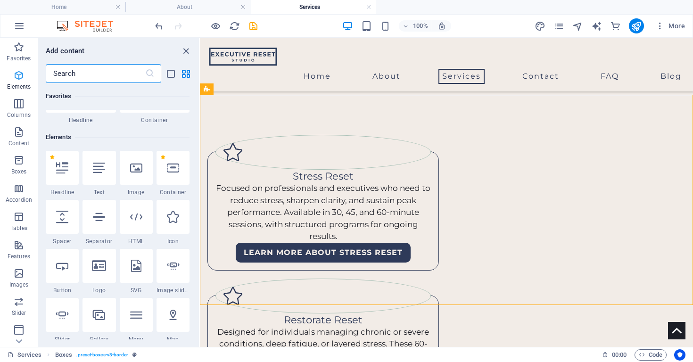
scroll to position [100, 0]
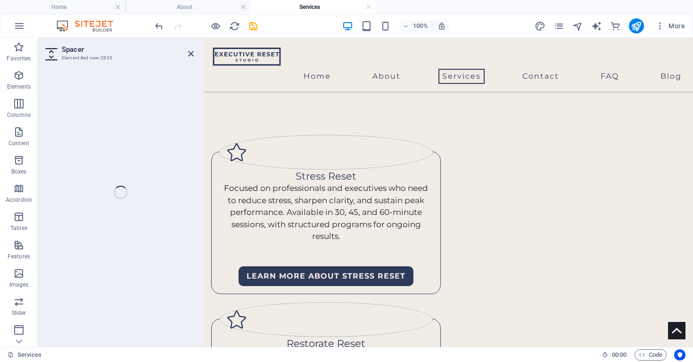
drag, startPoint x: 269, startPoint y: 210, endPoint x: 274, endPoint y: 211, distance: 5.3
select select "px"
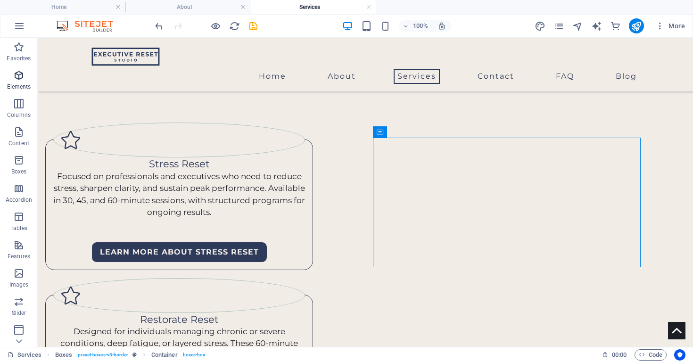
click at [20, 84] on p "Elements" at bounding box center [19, 87] width 24 height 8
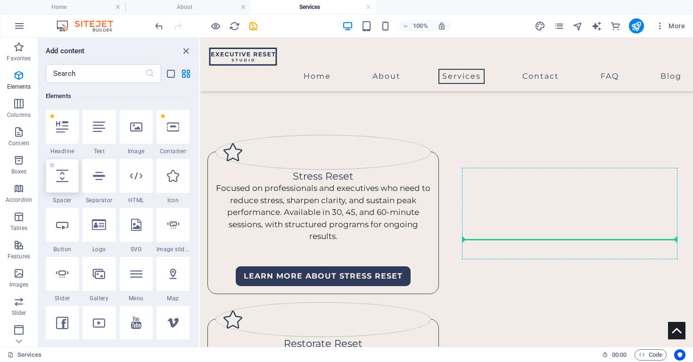
select select "px"
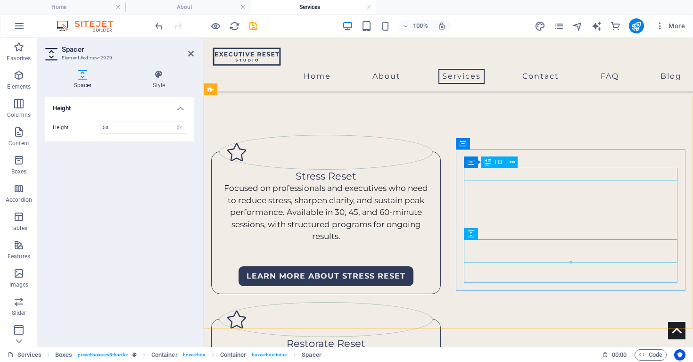
click at [433, 337] on div "Restorate Reset" at bounding box center [325, 343] width 213 height 13
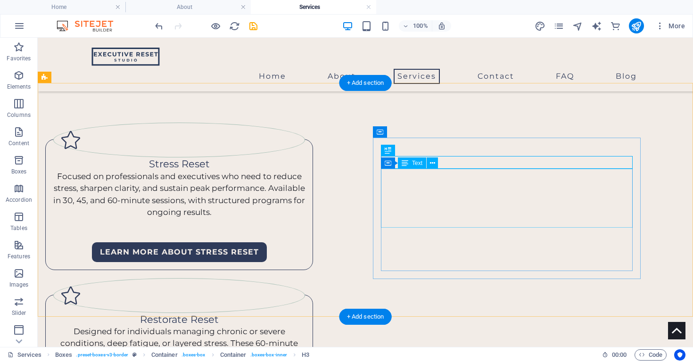
click at [305, 326] on div "Designed for individuals managing chronic or severe conditions, deep fatigue, o…" at bounding box center [179, 356] width 252 height 60
click at [305, 313] on div "Restorate Reset" at bounding box center [179, 319] width 252 height 13
drag, startPoint x: 504, startPoint y: 159, endPoint x: 338, endPoint y: 159, distance: 165.9
click at [305, 313] on div "Restorate Reset" at bounding box center [179, 319] width 252 height 13
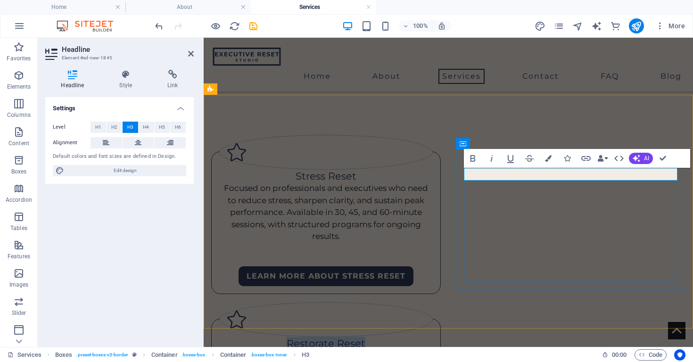
drag, startPoint x: 576, startPoint y: 176, endPoint x: 581, endPoint y: 174, distance: 6.0
click at [433, 337] on h3 "Restorate Reset" at bounding box center [325, 343] width 213 height 13
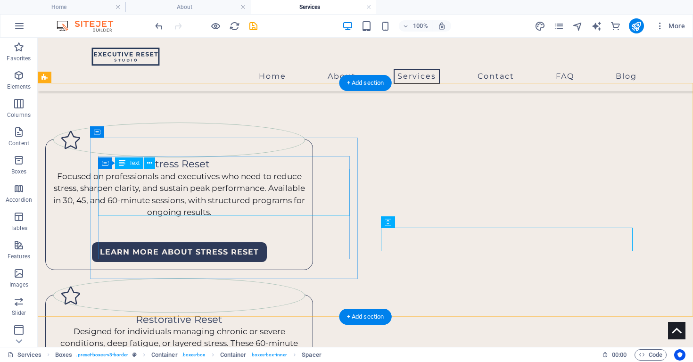
click at [225, 204] on div "Focused on professionals and executives who need to reduce stress, sharpen clar…" at bounding box center [179, 195] width 252 height 48
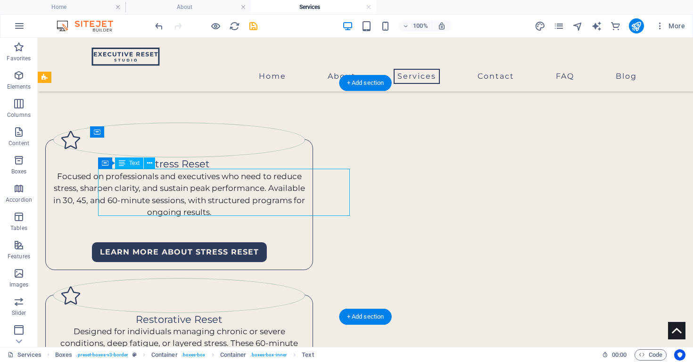
click at [225, 204] on div "Focused on professionals and executives who need to reduce stress, sharpen clar…" at bounding box center [179, 195] width 252 height 48
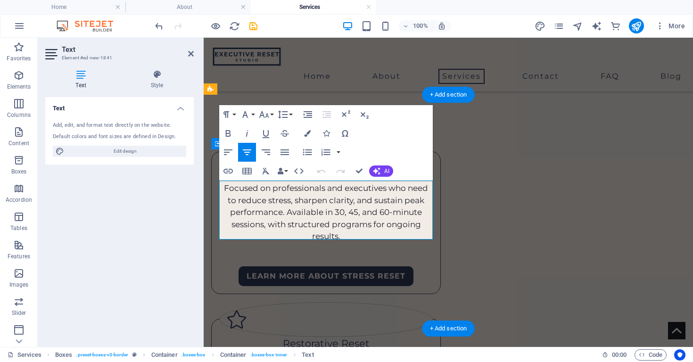
click at [339, 223] on p "Focused on professionals and executives who need to reduce stress, sharpen clar…" at bounding box center [325, 212] width 213 height 60
click at [346, 210] on p "Focused on professionals and executives who need to reduce stress, sharpen clar…" at bounding box center [325, 212] width 213 height 60
drag, startPoint x: 363, startPoint y: 212, endPoint x: 394, endPoint y: 209, distance: 31.2
click at [394, 209] on p "Focused on professionals and executives who need to reduce stress, sharpen clar…" at bounding box center [325, 212] width 213 height 60
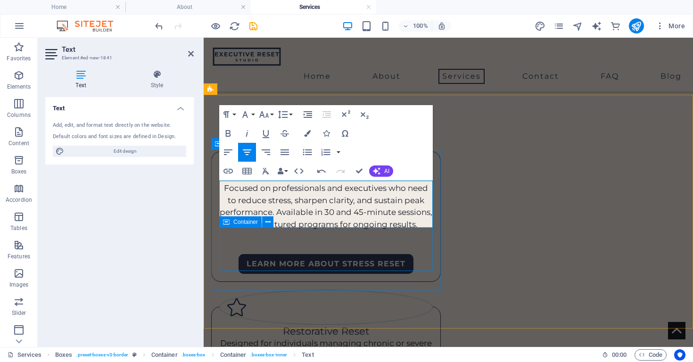
click at [432, 248] on div "LEARN MORE ABOUT STRESS RESET" at bounding box center [325, 251] width 213 height 43
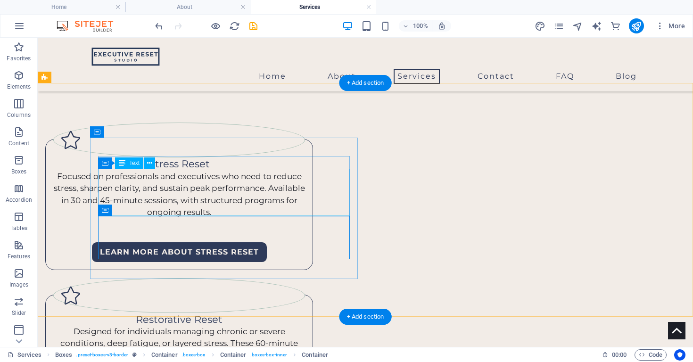
click at [254, 212] on div "Focused on professionals and executives who need to reduce stress, sharpen clar…" at bounding box center [179, 195] width 252 height 48
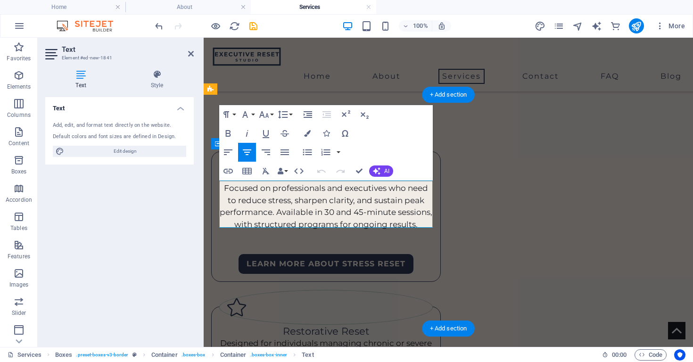
drag, startPoint x: 379, startPoint y: 221, endPoint x: 393, endPoint y: 220, distance: 14.6
click at [379, 221] on p "Focused on professionals and executives who need to reduce stress, sharpen clar…" at bounding box center [325, 206] width 213 height 48
drag, startPoint x: 391, startPoint y: 223, endPoint x: 416, endPoint y: 221, distance: 25.6
click at [416, 221] on p "Focused on professionals and executives who need to reduce stress, sharpen clar…" at bounding box center [325, 206] width 213 height 48
click at [409, 282] on div "Stress Reset Focused on professionals and executives who need to reduce stress,…" at bounding box center [325, 216] width 229 height 131
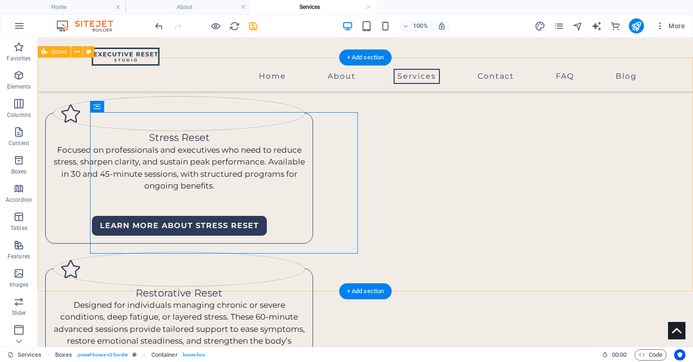
scroll to position [246, 0]
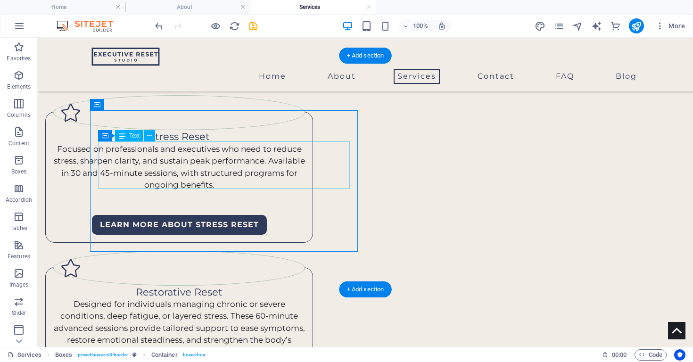
click at [168, 175] on div "Focused on professionals and executives who need to reduce stress, sharpen clar…" at bounding box center [179, 167] width 252 height 48
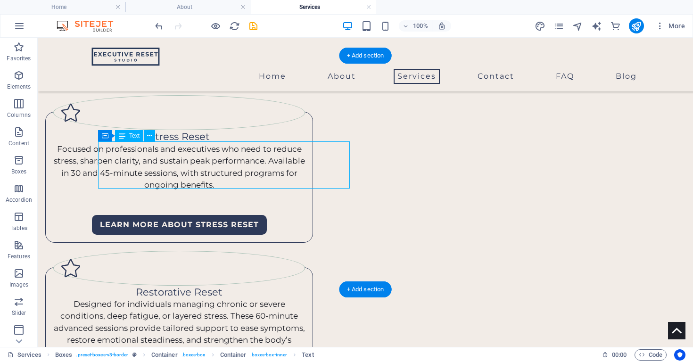
click at [168, 175] on div "Focused on professionals and executives who need to reduce stress, sharpen clar…" at bounding box center [179, 167] width 252 height 48
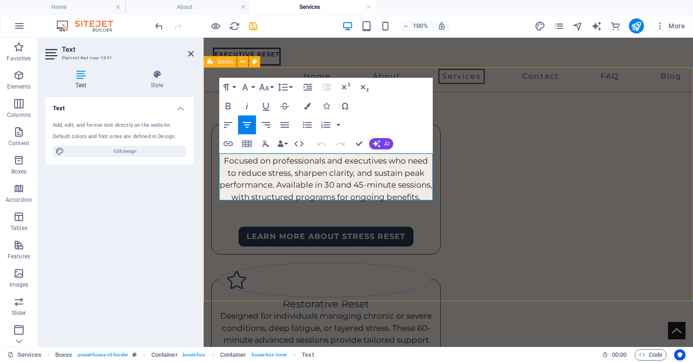
click at [395, 276] on div "Stress Reset Focused on professionals and executives who need to reduce stress,…" at bounding box center [448, 264] width 489 height 390
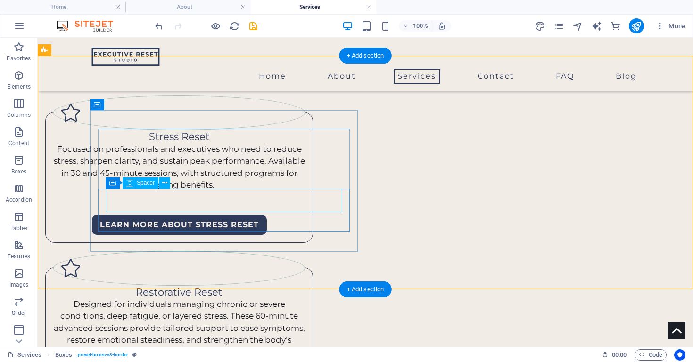
click at [297, 203] on div at bounding box center [179, 203] width 237 height 24
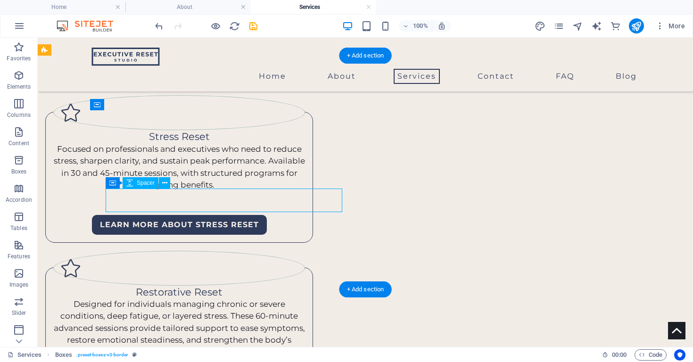
click at [297, 203] on div at bounding box center [179, 203] width 237 height 24
select select "px"
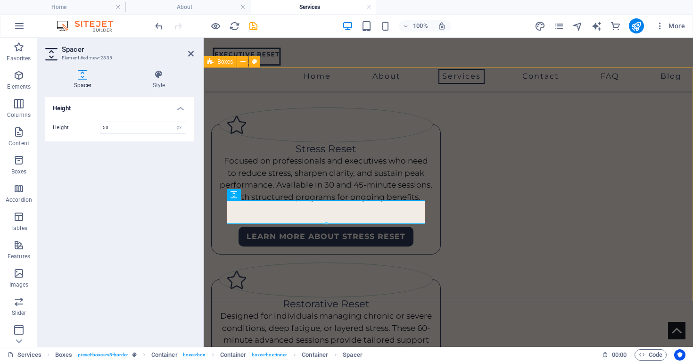
click at [349, 269] on div "Stress Reset Focused on professionals and executives who need to reduce stress,…" at bounding box center [448, 264] width 489 height 390
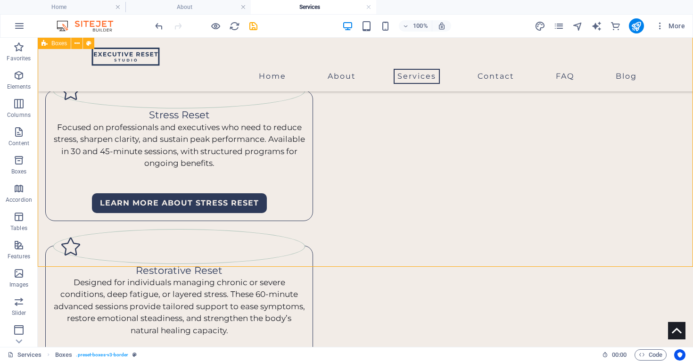
scroll to position [269, 0]
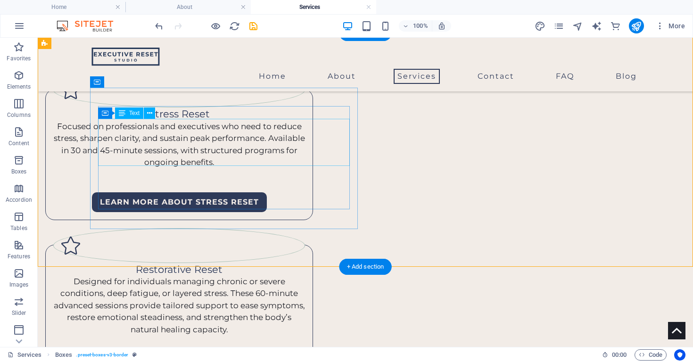
click at [192, 154] on div "Focused on professionals and executives who need to reduce stress, sharpen clar…" at bounding box center [179, 145] width 252 height 48
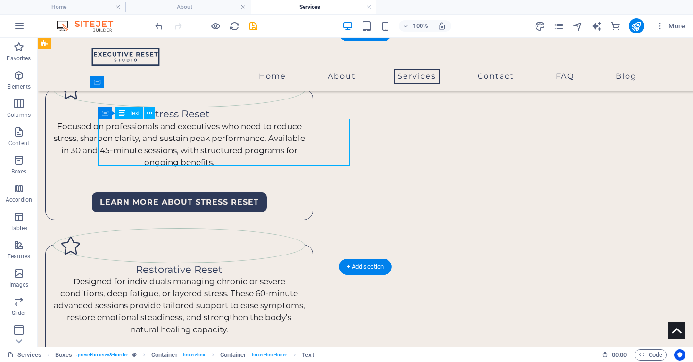
click at [192, 154] on div "Focused on professionals and executives who need to reduce stress, sharpen clar…" at bounding box center [179, 145] width 252 height 48
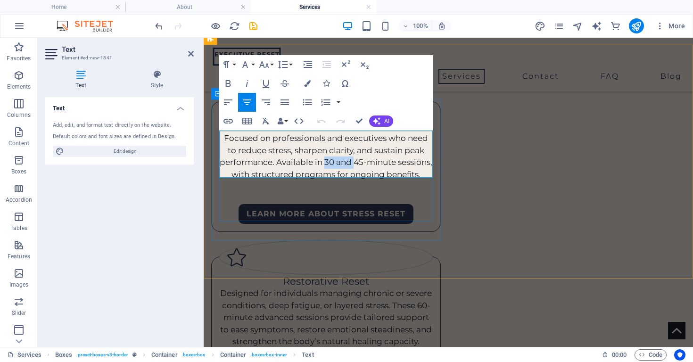
drag, startPoint x: 323, startPoint y: 160, endPoint x: 353, endPoint y: 159, distance: 30.2
click at [353, 159] on p "Focused on professionals and executives who need to reduce stress, sharpen clar…" at bounding box center [325, 156] width 213 height 48
click at [477, 265] on div "Stress Reset Focused on professionals and executives who need to reduce stress,…" at bounding box center [448, 242] width 489 height 390
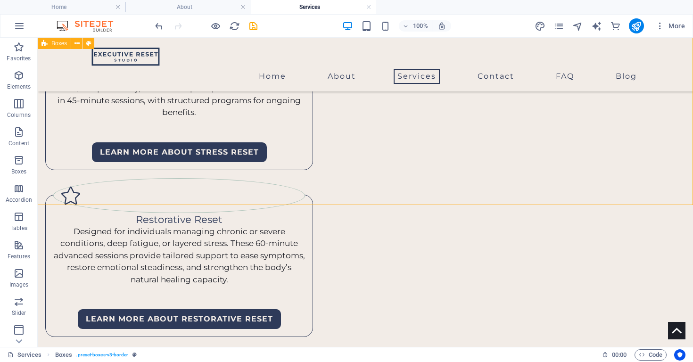
scroll to position [312, 0]
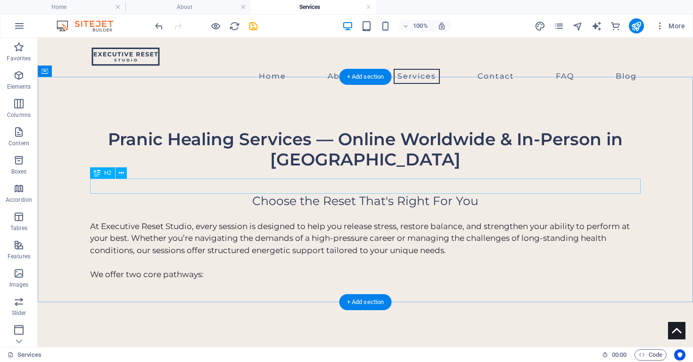
scroll to position [0, 0]
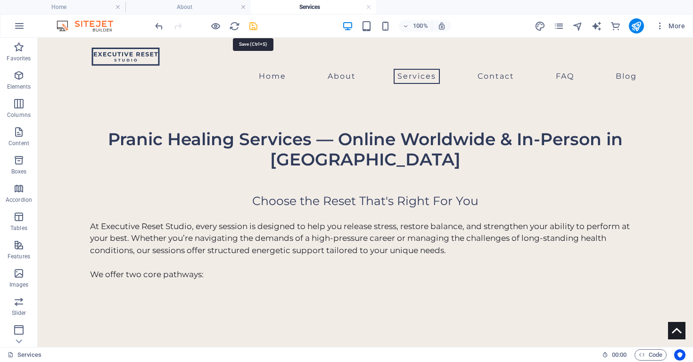
click at [253, 28] on icon "save" at bounding box center [253, 26] width 11 height 11
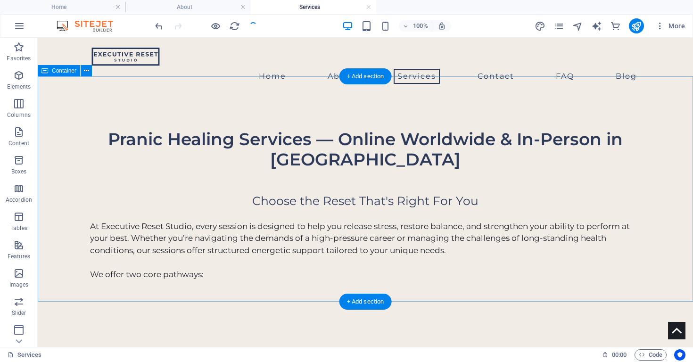
click at [321, 286] on div "Pranic Healing Services — Online Worldwide & In-Person in [GEOGRAPHIC_DATA] Cho…" at bounding box center [365, 204] width 655 height 227
select select "header"
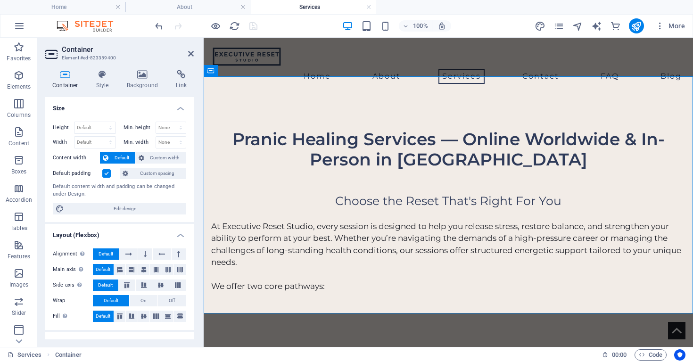
click at [106, 174] on label at bounding box center [106, 173] width 8 height 8
click at [0, 0] on input "Default padding" at bounding box center [0, 0] width 0 height 0
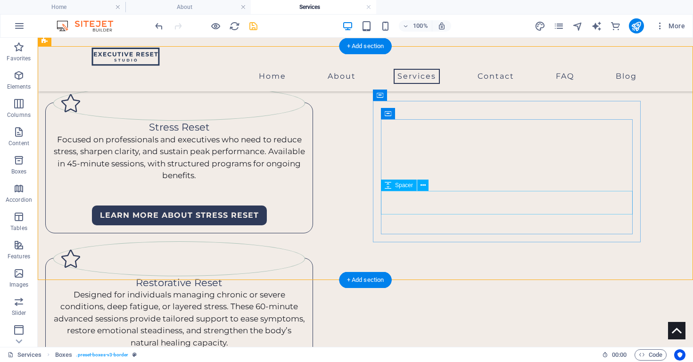
scroll to position [180, 0]
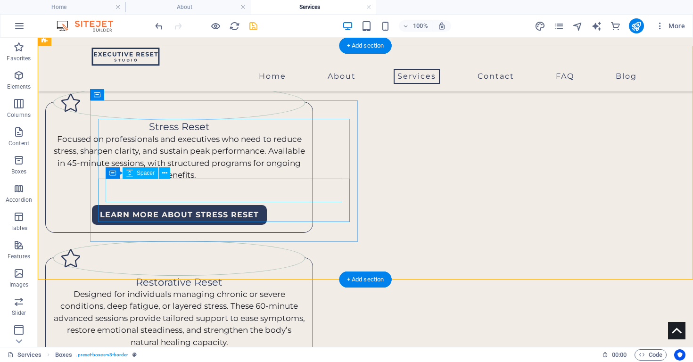
click at [280, 188] on div at bounding box center [179, 193] width 237 height 24
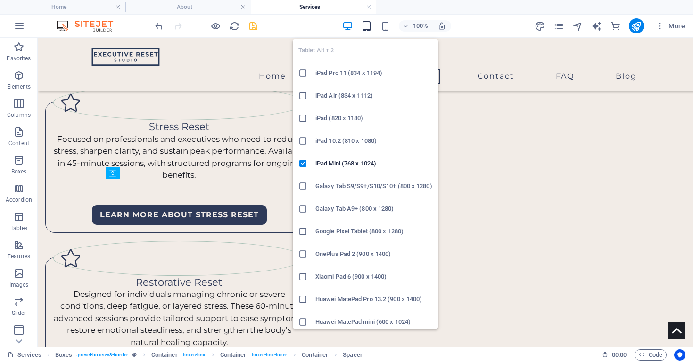
click at [367, 27] on icon "button" at bounding box center [366, 26] width 11 height 11
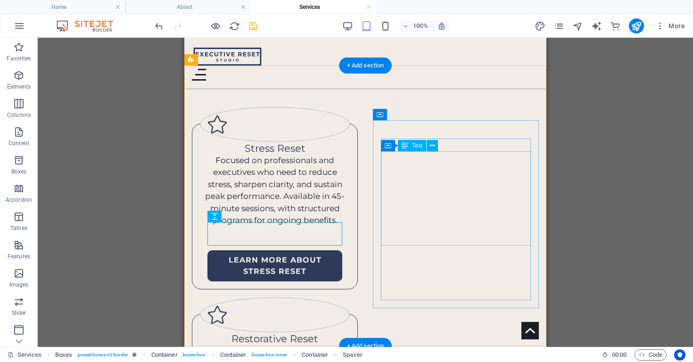
scroll to position [273, 0]
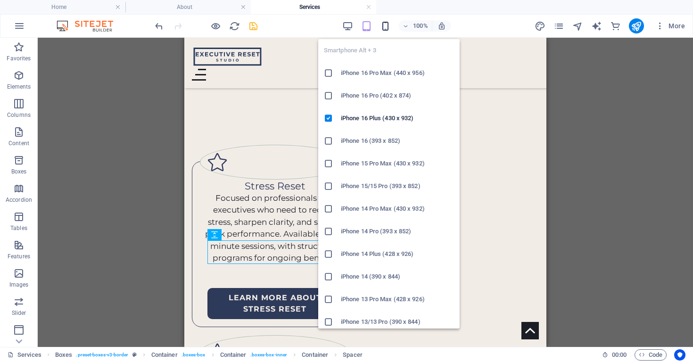
click at [386, 29] on icon "button" at bounding box center [385, 26] width 11 height 11
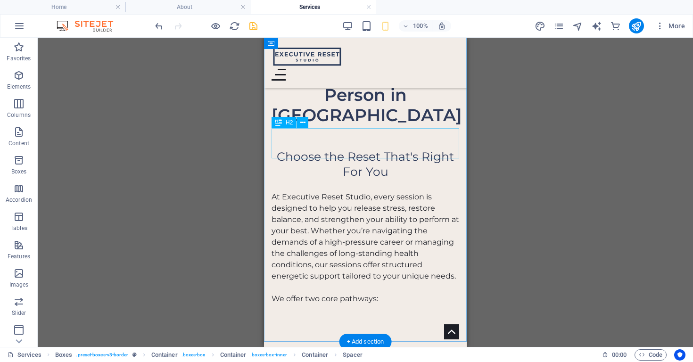
scroll to position [100, 0]
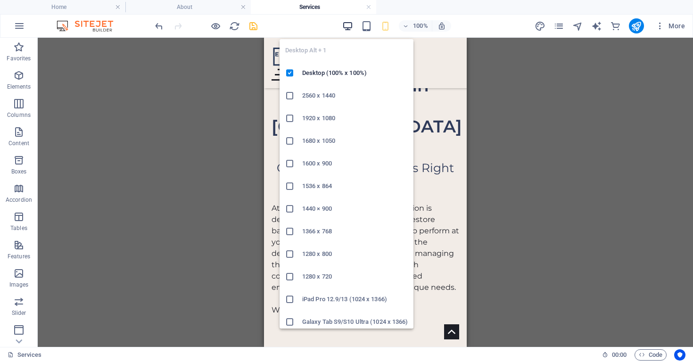
click at [350, 28] on icon "button" at bounding box center [347, 26] width 11 height 11
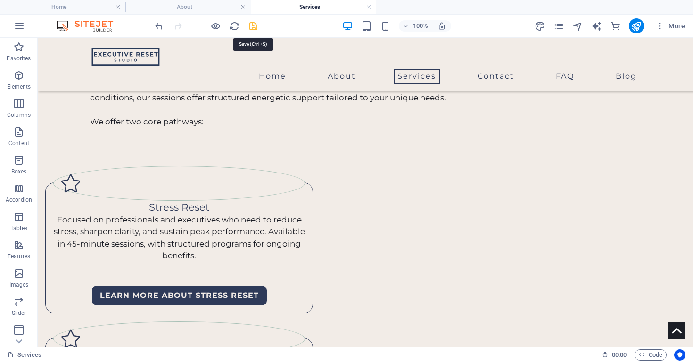
click at [254, 28] on icon "save" at bounding box center [253, 26] width 11 height 11
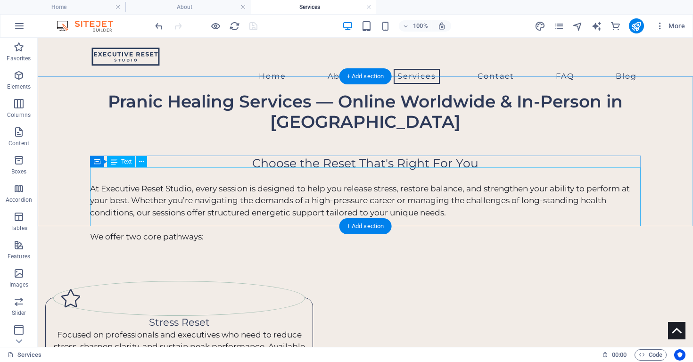
scroll to position [0, 0]
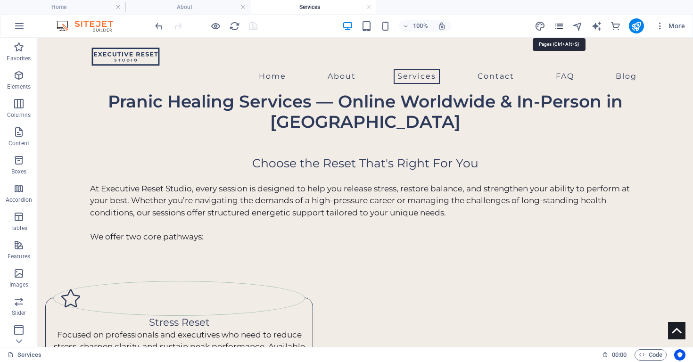
click at [556, 26] on icon "pages" at bounding box center [558, 26] width 11 height 11
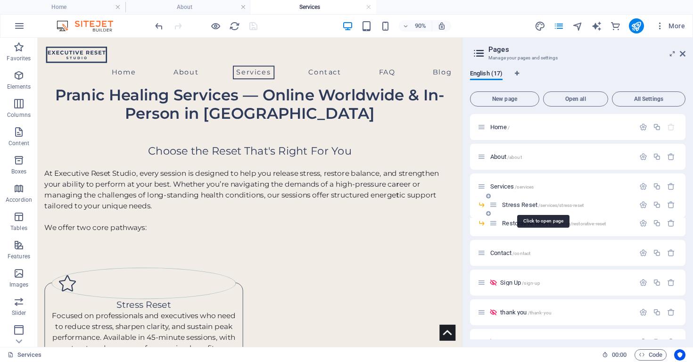
click at [542, 205] on span "/services/stress-reset" at bounding box center [560, 205] width 45 height 5
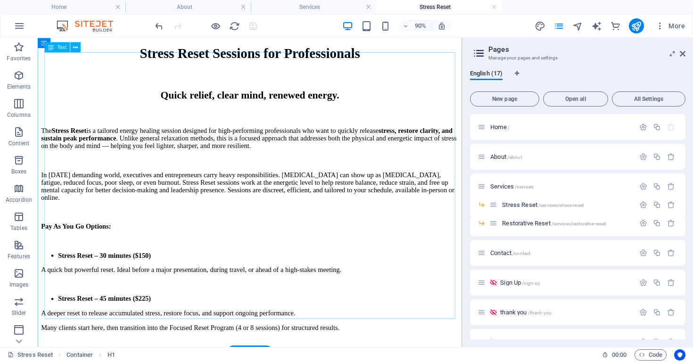
scroll to position [134, 0]
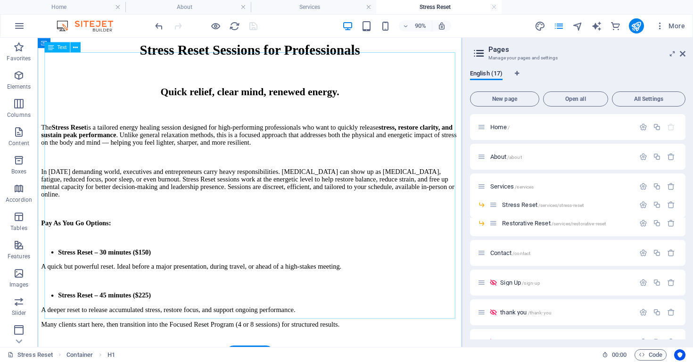
click at [222, 223] on div "The S tress Reset is a tailored energy healing session designed for high-perfor…" at bounding box center [273, 291] width 464 height 316
click at [228, 225] on div "The S tress Reset is a tailored energy healing session designed for high-perfor…" at bounding box center [273, 291] width 464 height 316
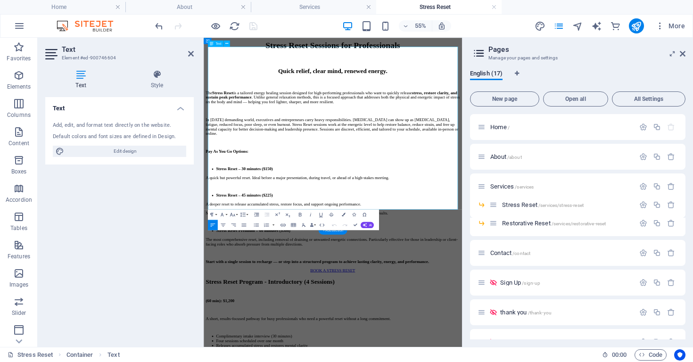
drag, startPoint x: 212, startPoint y: 202, endPoint x: 653, endPoint y: 213, distance: 440.7
click at [653, 213] on div "The S tress Reset is a tailored energy healing session designed for high-perfor…" at bounding box center [438, 291] width 462 height 316
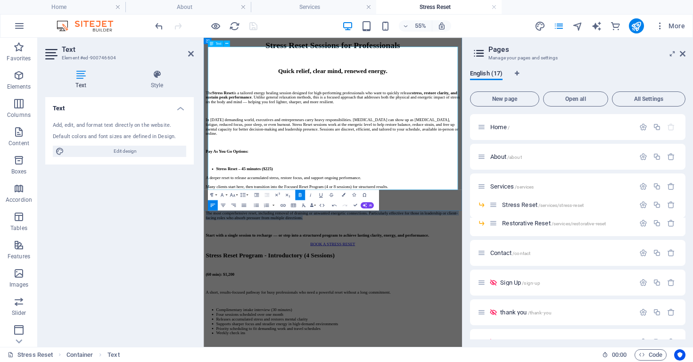
drag, startPoint x: 215, startPoint y: 248, endPoint x: 650, endPoint y: 274, distance: 435.7
click at [650, 274] on div "The S tress Reset is a tailored energy healing session designed for high-perfor…" at bounding box center [438, 267] width 462 height 268
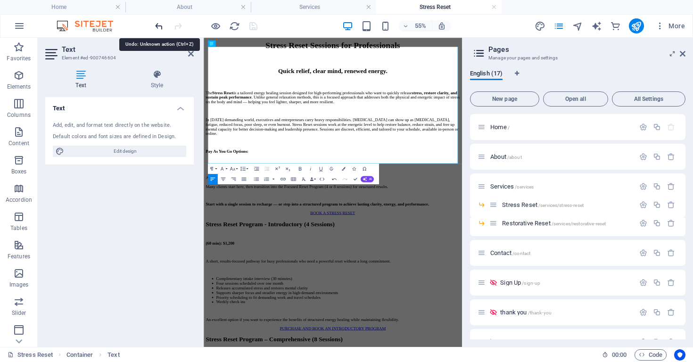
click at [161, 26] on icon "undo" at bounding box center [159, 26] width 11 height 11
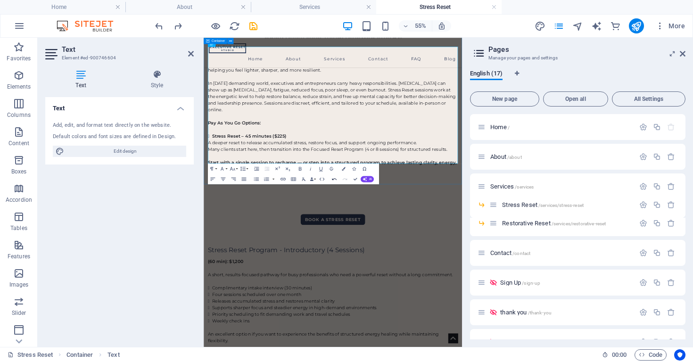
click at [332, 179] on icon "button" at bounding box center [334, 179] width 5 height 2
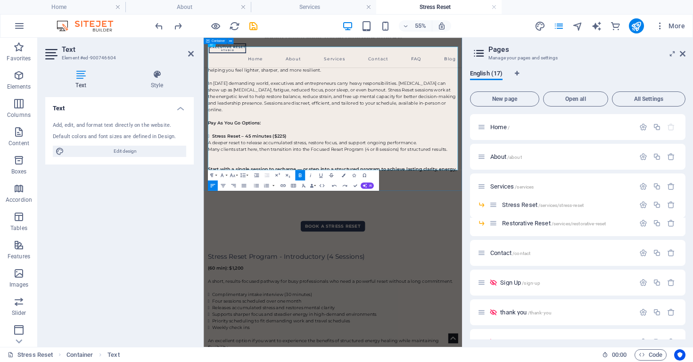
click at [332, 179] on button "Strikethrough" at bounding box center [331, 175] width 10 height 10
click at [335, 186] on icon "button" at bounding box center [334, 185] width 6 height 6
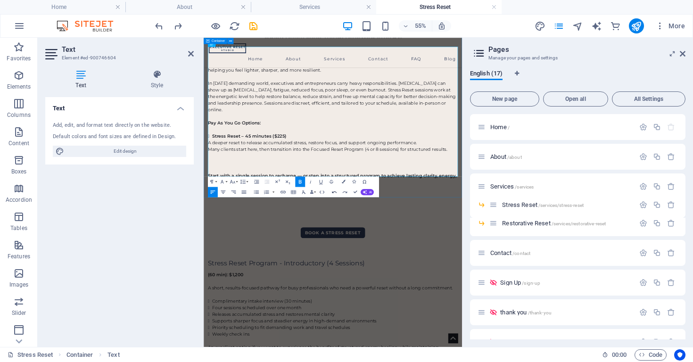
click at [335, 186] on button "Strikethrough" at bounding box center [331, 181] width 10 height 10
click at [335, 190] on icon "button" at bounding box center [334, 192] width 6 height 6
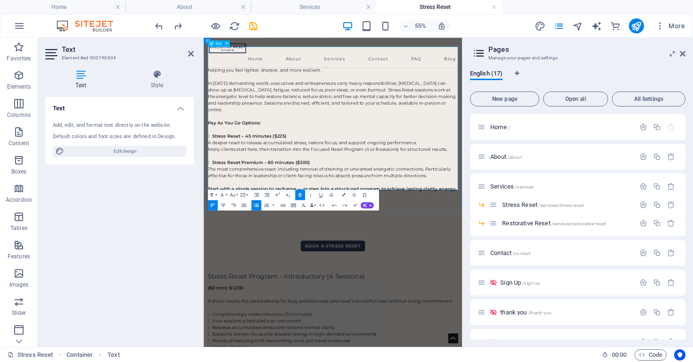
click at [426, 270] on p "The most comprehensive reset, including removal of draining or unwanted energet…" at bounding box center [438, 282] width 454 height 24
click at [617, 270] on p "The most comprehensive reset, including removal of draining or unwanted energet…" at bounding box center [438, 282] width 454 height 24
click at [339, 8] on h4 "Services" at bounding box center [313, 7] width 125 height 10
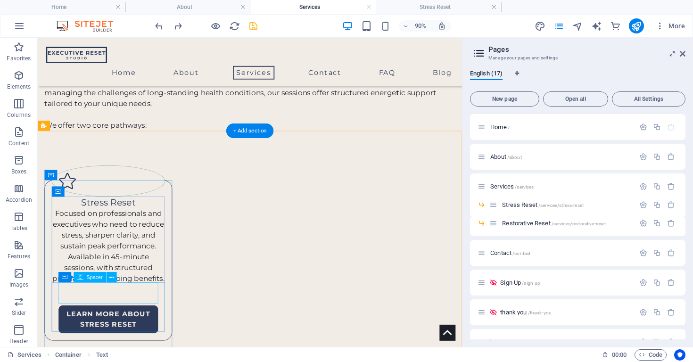
scroll to position [116, 0]
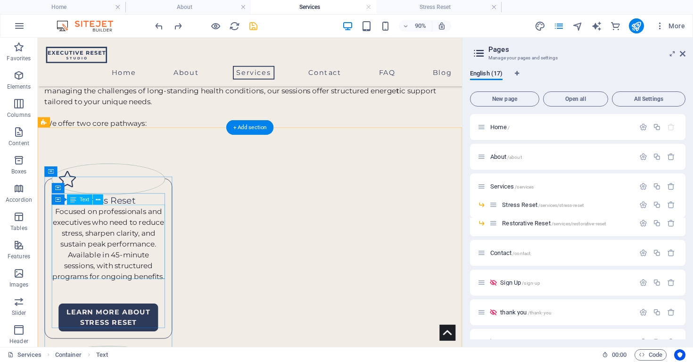
click at [138, 278] on div "Focused on professionals and executives who need to reduce stress, sharpen clar…" at bounding box center [116, 267] width 126 height 84
click at [137, 278] on div "Focused on professionals and executives who need to reduce stress, sharpen clar…" at bounding box center [116, 267] width 126 height 84
click at [107, 288] on div "Focused on professionals and executives who need to reduce stress, sharpen clar…" at bounding box center [116, 267] width 126 height 84
drag, startPoint x: 133, startPoint y: 279, endPoint x: 170, endPoint y: 277, distance: 36.3
click at [133, 279] on div "Focused on professionals and executives who need to reduce stress, sharpen clar…" at bounding box center [116, 267] width 126 height 84
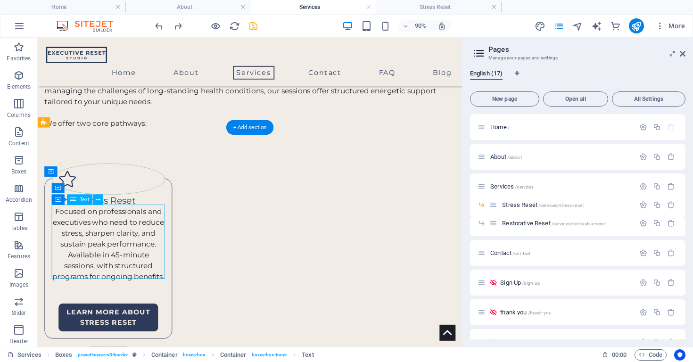
click at [157, 278] on div "Focused on professionals and executives who need to reduce stress, sharpen clar…" at bounding box center [116, 267] width 126 height 84
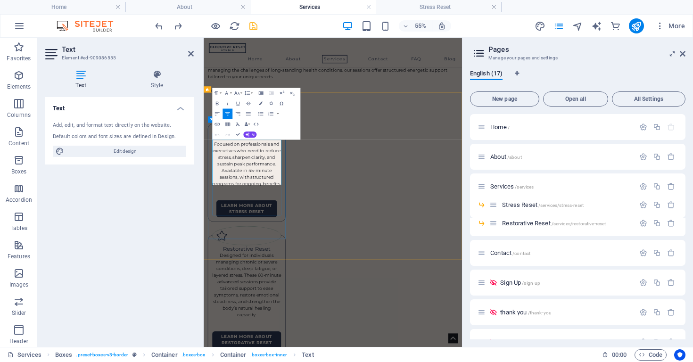
click at [329, 274] on p "Focused on professionals and executives who need to reduce stress, sharpen clar…" at bounding box center [281, 267] width 125 height 84
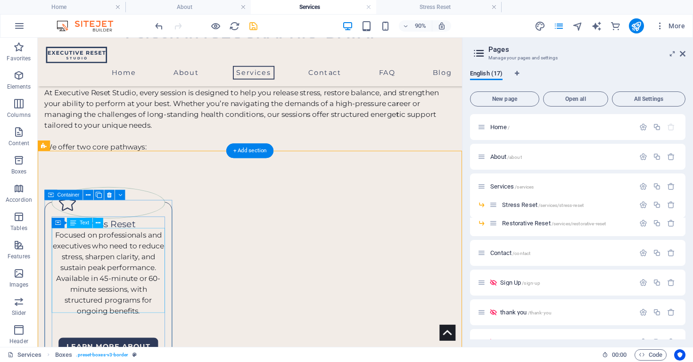
scroll to position [90, 0]
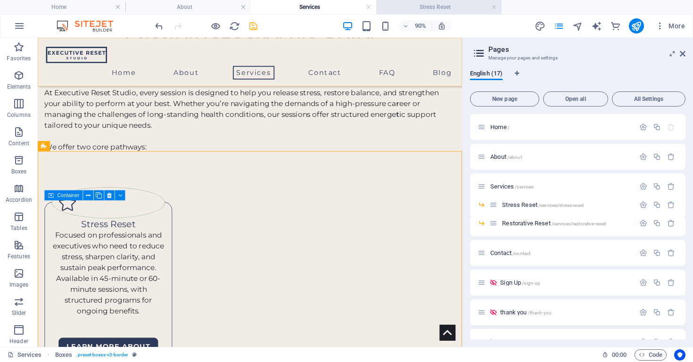
click at [460, 8] on h4 "Stress Reset" at bounding box center [438, 7] width 125 height 10
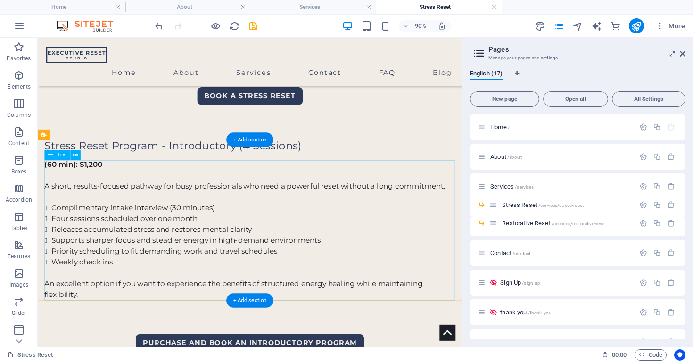
scroll to position [430, 0]
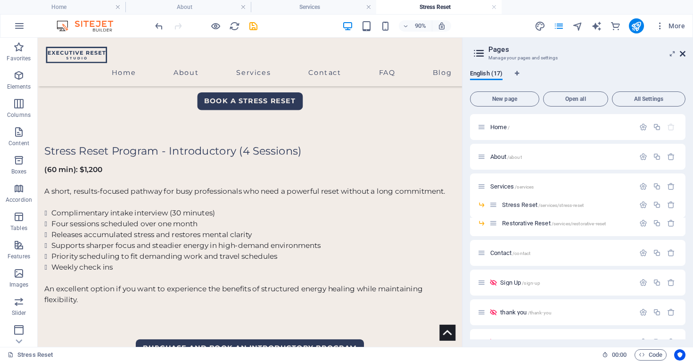
click at [682, 54] on icon at bounding box center [682, 54] width 6 height 8
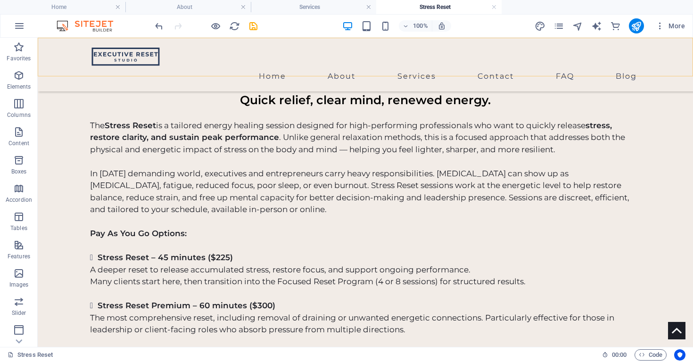
scroll to position [52, 0]
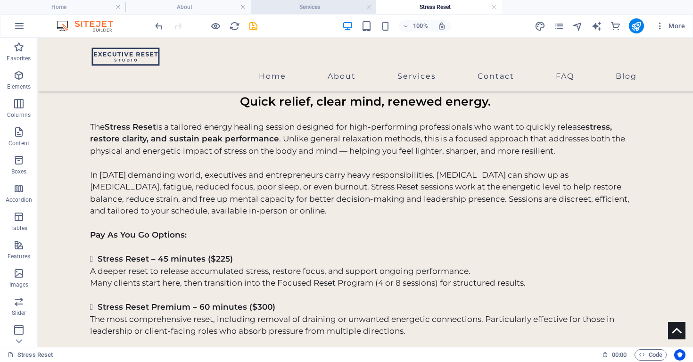
click at [320, 7] on h4 "Services" at bounding box center [313, 7] width 125 height 10
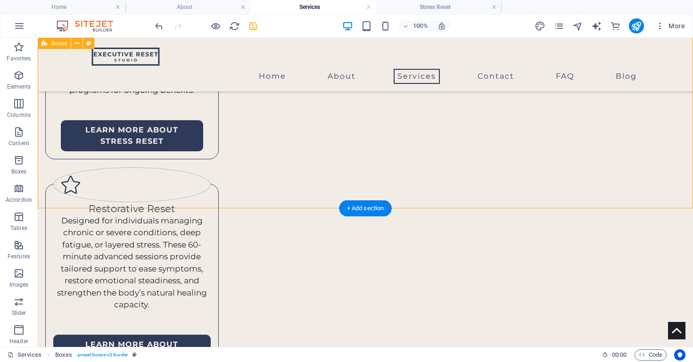
scroll to position [298, 0]
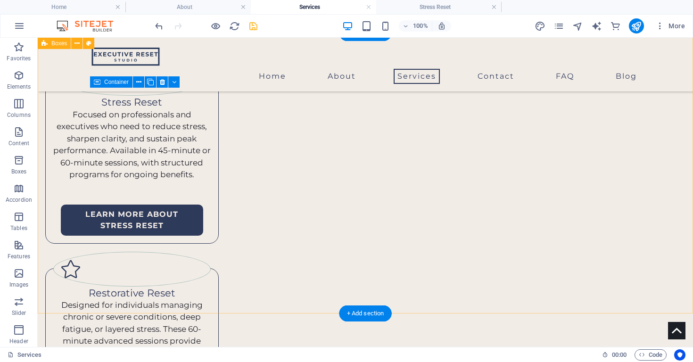
scroll to position [188, 0]
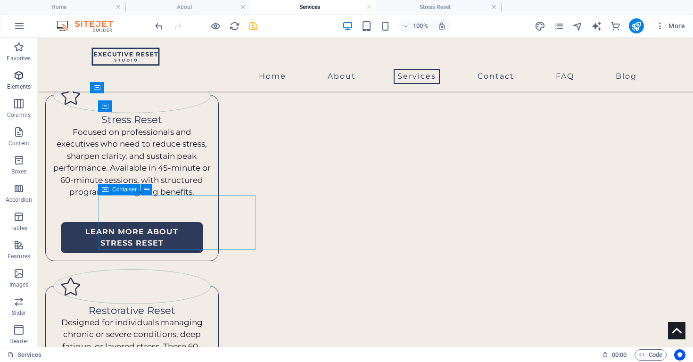
click at [16, 80] on icon "button" at bounding box center [18, 75] width 11 height 11
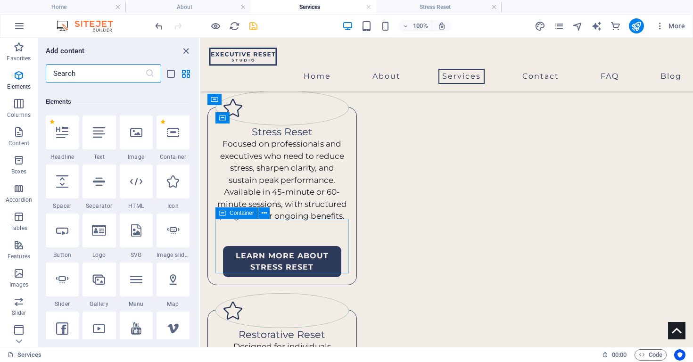
scroll to position [100, 0]
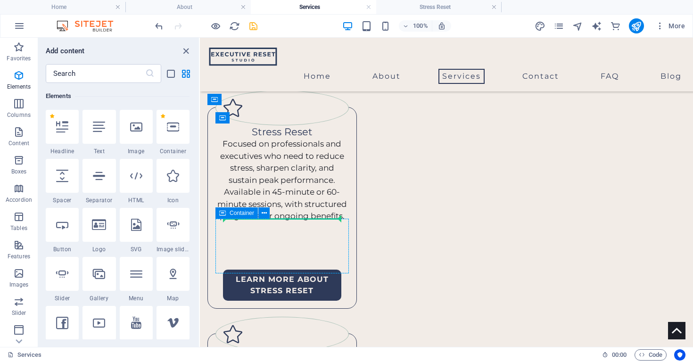
select select "px"
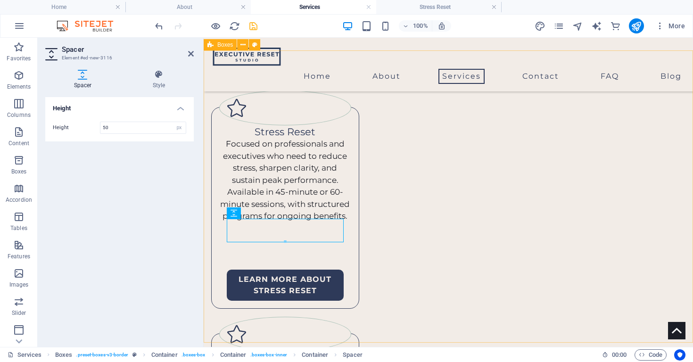
click at [620, 219] on div "Stress Reset Focused on professionals and executives who need to reduce stress,…" at bounding box center [448, 312] width 489 height 521
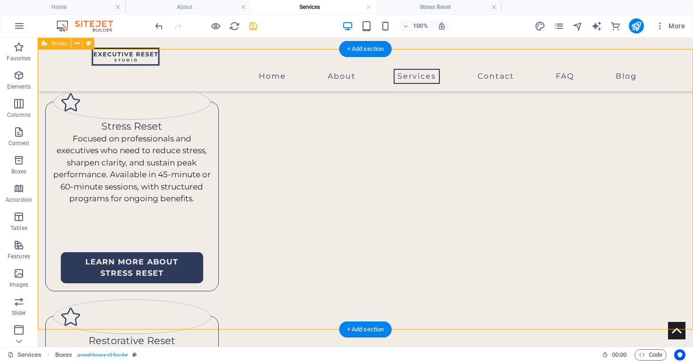
scroll to position [176, 0]
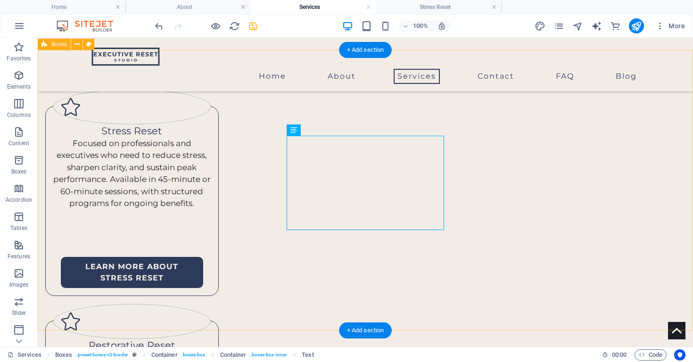
click at [578, 182] on div "Stress Reset Focused on professionals and executives who need to reduce stress,…" at bounding box center [365, 299] width 655 height 497
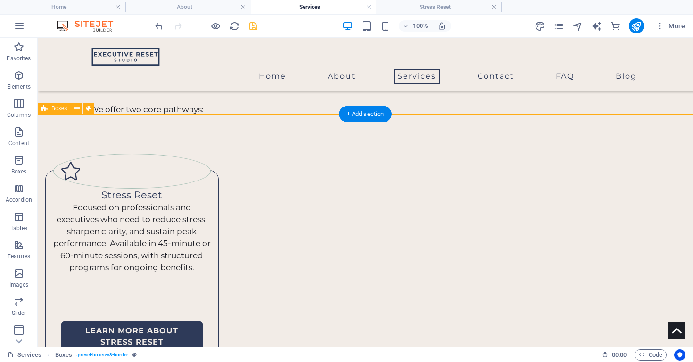
scroll to position [123, 0]
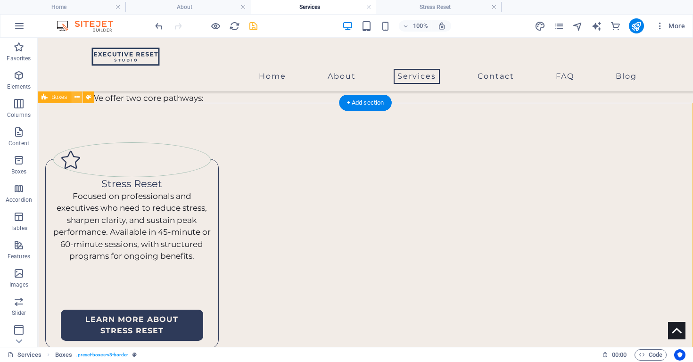
click at [75, 99] on icon at bounding box center [76, 97] width 5 height 10
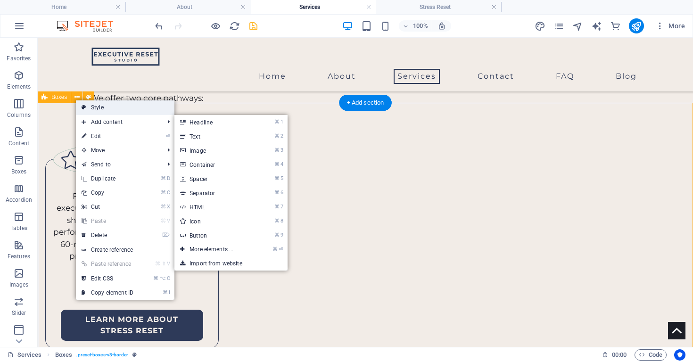
click at [110, 107] on link "Style" at bounding box center [125, 107] width 98 height 14
select select "rem"
select select "preset-boxes-v3-border"
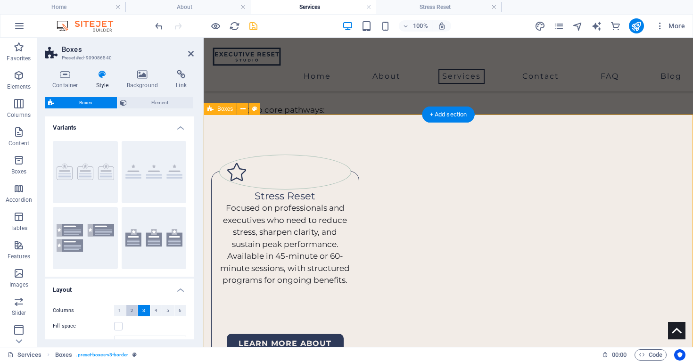
click at [132, 310] on span "2" at bounding box center [132, 310] width 3 height 11
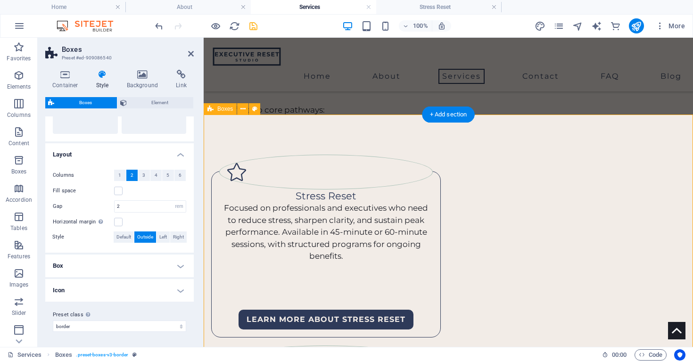
scroll to position [135, 0]
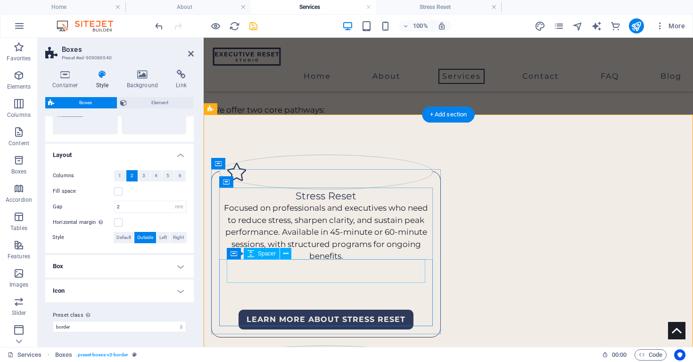
click at [344, 276] on div at bounding box center [326, 274] width 198 height 24
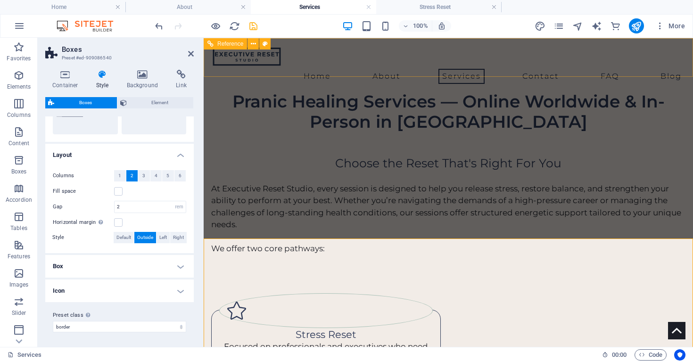
scroll to position [0, 0]
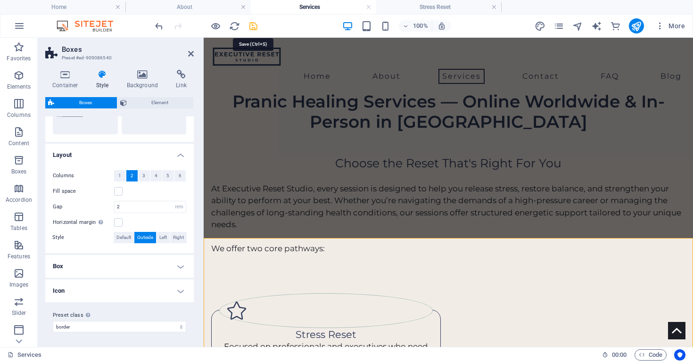
click at [253, 27] on icon "save" at bounding box center [253, 26] width 11 height 11
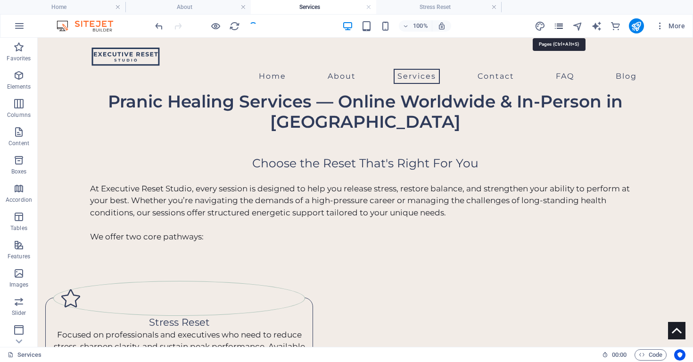
click at [555, 27] on icon "pages" at bounding box center [558, 26] width 11 height 11
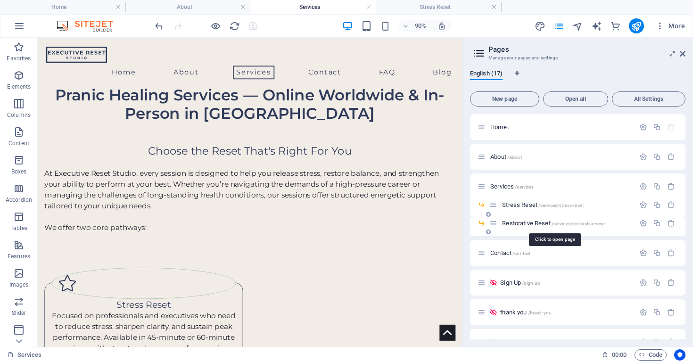
click at [533, 223] on span "Restorative Reset /services/restorative-reset" at bounding box center [554, 223] width 104 height 7
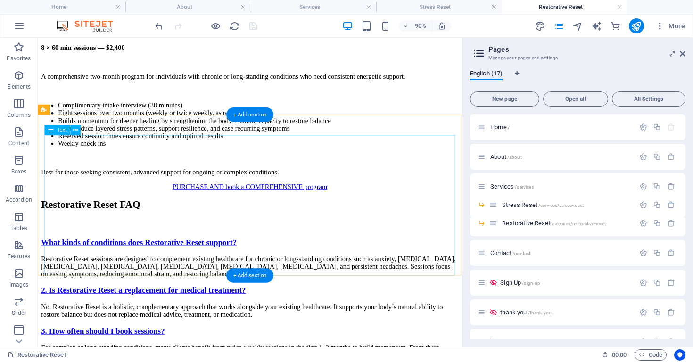
scroll to position [654, 0]
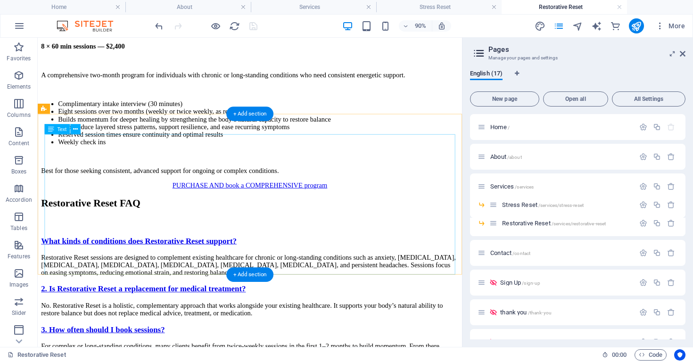
click at [132, 190] on div "8 × 60 min sessions — $2,400 A comprehensive two-month program for individuals …" at bounding box center [273, 116] width 464 height 147
click at [133, 190] on div "8 × 60 min sessions — $2,400 A comprehensive two-month program for individuals …" at bounding box center [273, 116] width 464 height 147
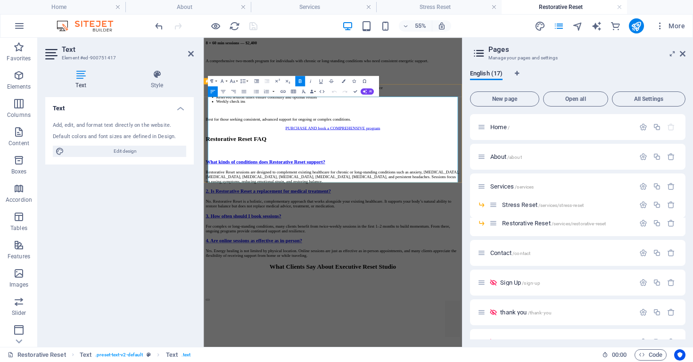
click at [296, 124] on li "Eight sessions over two months (weekly or twice weekly, as recommended)" at bounding box center [447, 119] width 443 height 8
drag, startPoint x: 506, startPoint y: 224, endPoint x: 518, endPoint y: 223, distance: 11.8
click at [506, 124] on li "Eight sessions over one or two months (weekly or twice weekly, as recommended)" at bounding box center [447, 119] width 443 height 8
click at [639, 206] on div "PURCHASE AND book a COMPREHENSIVE program" at bounding box center [438, 201] width 462 height 8
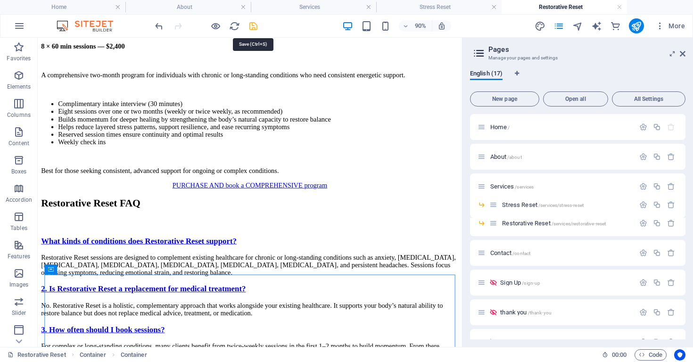
click at [255, 27] on icon "save" at bounding box center [253, 26] width 11 height 11
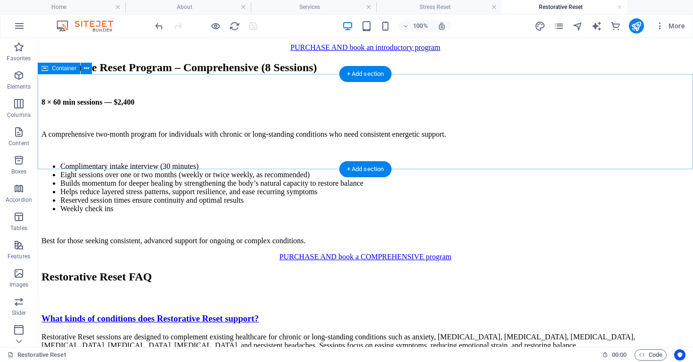
scroll to position [559, 0]
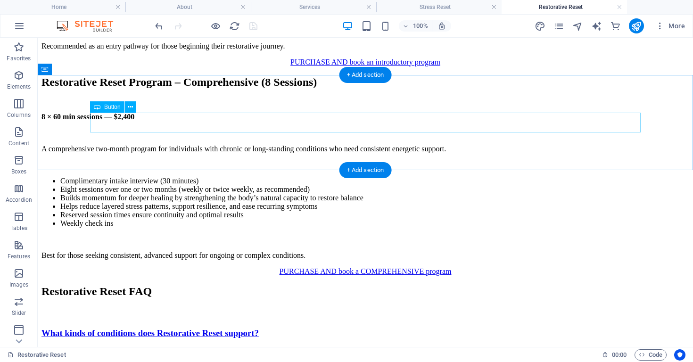
click at [340, 66] on div "PURCHASE AND book an introductory program" at bounding box center [364, 62] width 647 height 8
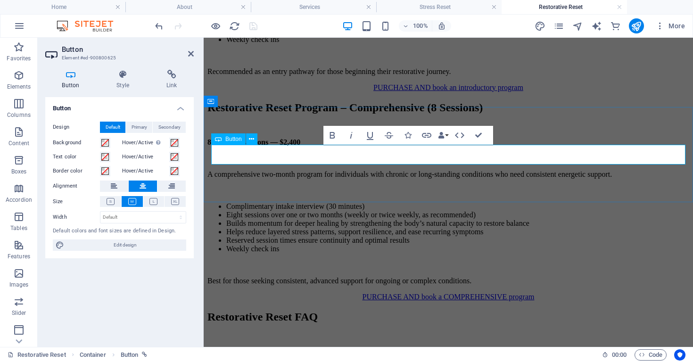
click at [387, 91] on link "PURCHASE AND book an introductory program" at bounding box center [448, 87] width 150 height 8
drag, startPoint x: 383, startPoint y: 155, endPoint x: 433, endPoint y: 155, distance: 49.9
click at [433, 91] on link "PURCHASE AND book an introductory program" at bounding box center [448, 87] width 150 height 8
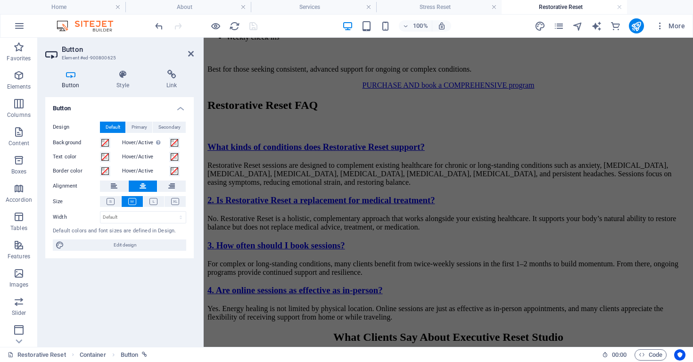
scroll to position [800, 0]
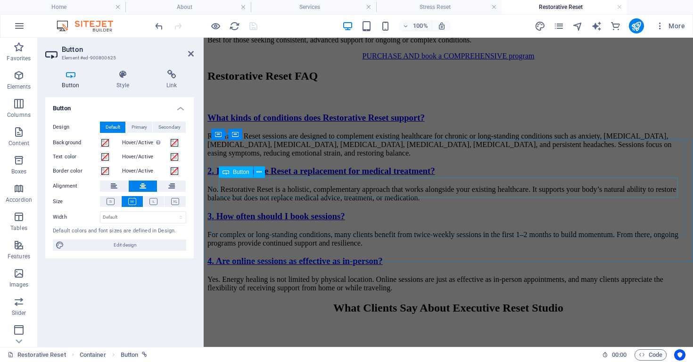
click at [415, 60] on div "PURCHASE AND book a COMPREHENSIVE program" at bounding box center [448, 56] width 482 height 8
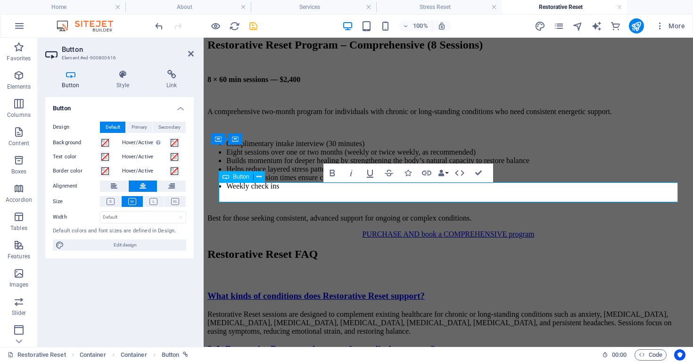
scroll to position [795, 0]
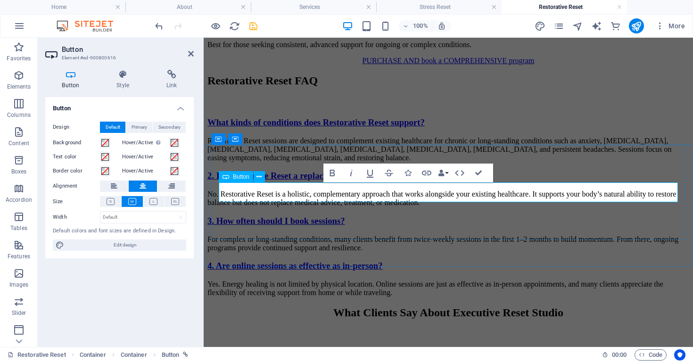
click at [420, 65] on link "PURCHASE AND book a COMPREHENSIVE program" at bounding box center [448, 61] width 172 height 8
click at [384, 65] on link "PURCHASE AND book a COMPREHENSIVE program" at bounding box center [448, 61] width 172 height 8
drag, startPoint x: 384, startPoint y: 193, endPoint x: 432, endPoint y: 193, distance: 48.5
click at [432, 65] on link "PURCHASE AND book a COMPREHENSIVE program" at bounding box center [448, 61] width 172 height 8
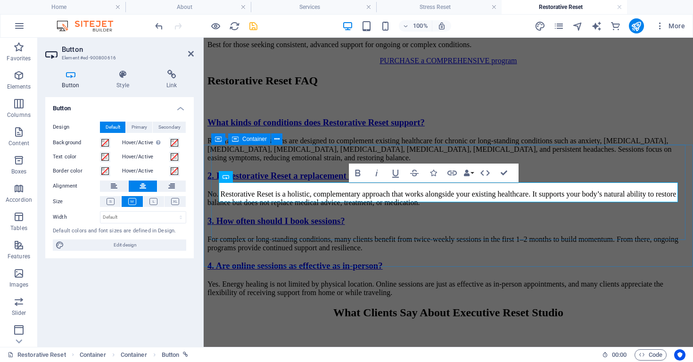
click at [609, 65] on div "PURCHASE a COMPREHENSIVE program" at bounding box center [448, 61] width 482 height 8
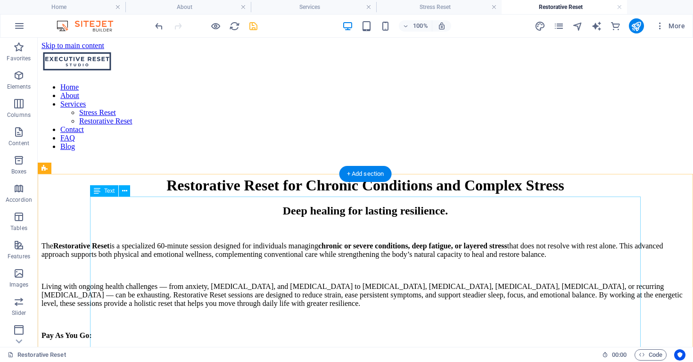
scroll to position [0, 0]
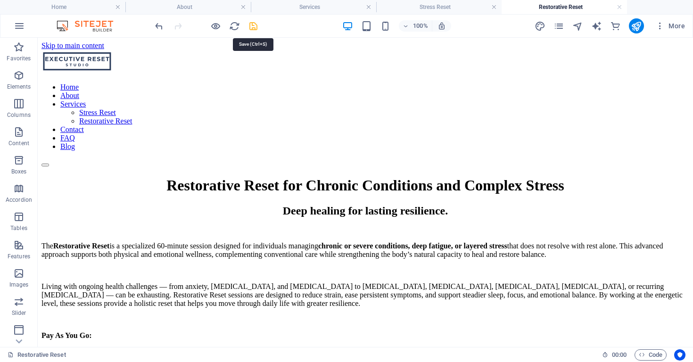
click at [255, 26] on icon "save" at bounding box center [253, 26] width 11 height 11
click at [638, 29] on icon "publish" at bounding box center [635, 26] width 11 height 11
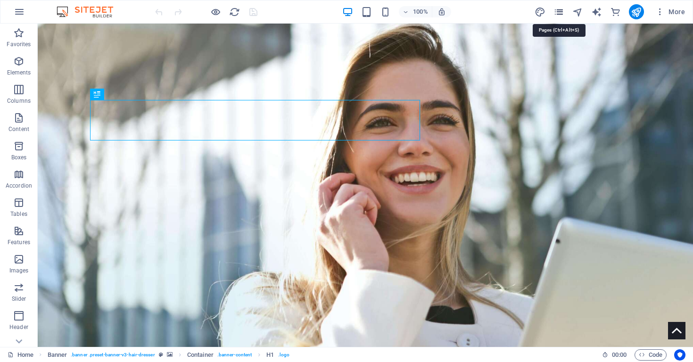
click at [560, 11] on icon "pages" at bounding box center [558, 12] width 11 height 11
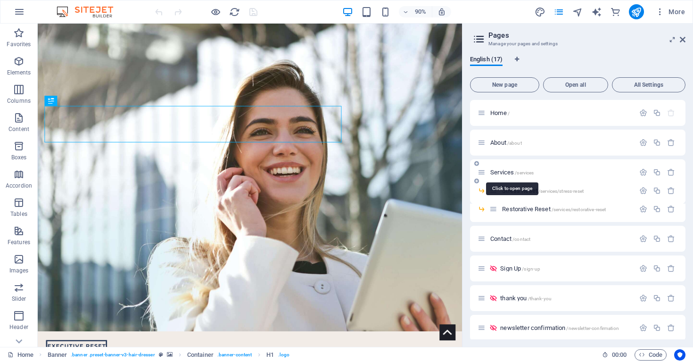
click at [509, 171] on span "Services /services" at bounding box center [511, 172] width 43 height 7
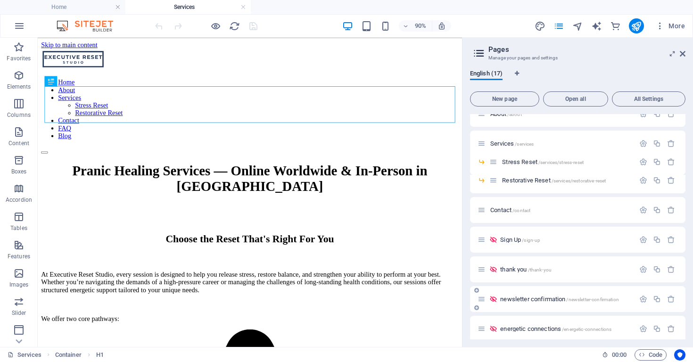
scroll to position [38, 0]
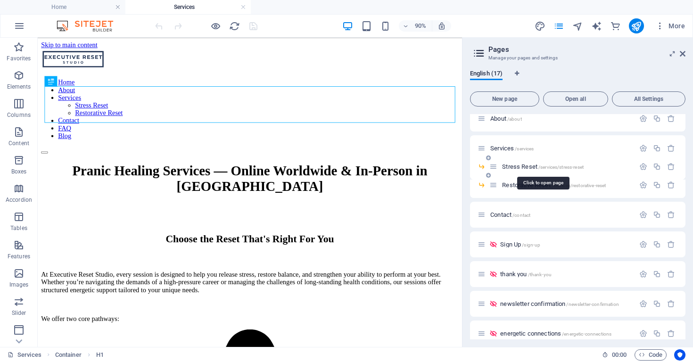
click at [540, 167] on span "/services/stress-reset" at bounding box center [560, 166] width 45 height 5
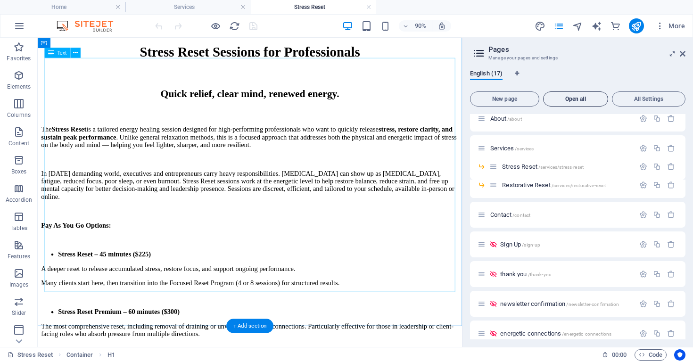
scroll to position [148, 0]
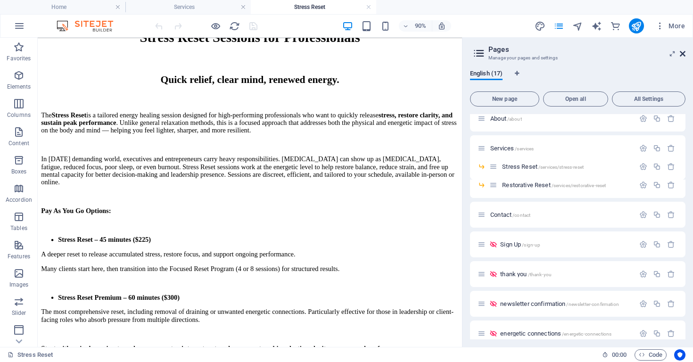
click at [683, 54] on icon at bounding box center [682, 54] width 6 height 8
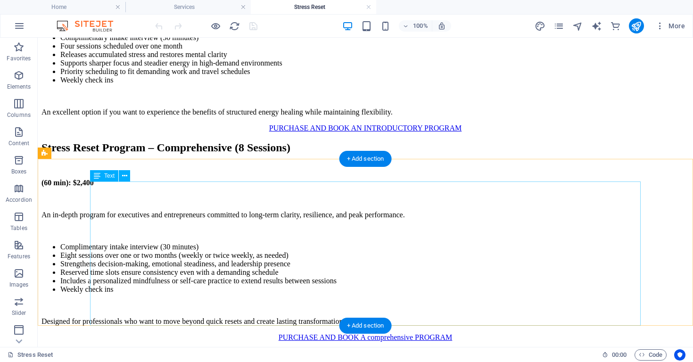
scroll to position [581, 0]
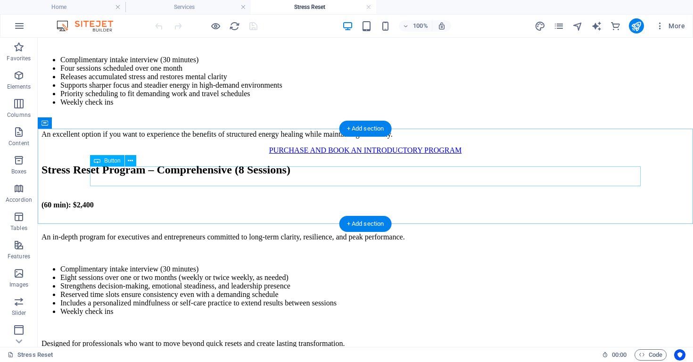
click at [333, 155] on div "PURCHASE AND BOOK AN INTRODUCTORY PROGRAM" at bounding box center [364, 150] width 647 height 8
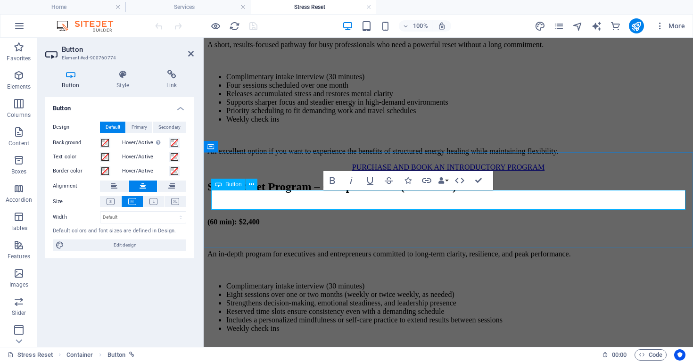
click at [389, 171] on link "PURCHASE AND BOOK AN INTRODUCTORY PROGRAM" at bounding box center [448, 167] width 193 height 8
drag, startPoint x: 381, startPoint y: 200, endPoint x: 433, endPoint y: 201, distance: 51.8
click at [433, 171] on link "PURCHASE AND BOOK AN INTRODUCTORY PROGRAM" at bounding box center [448, 167] width 193 height 8
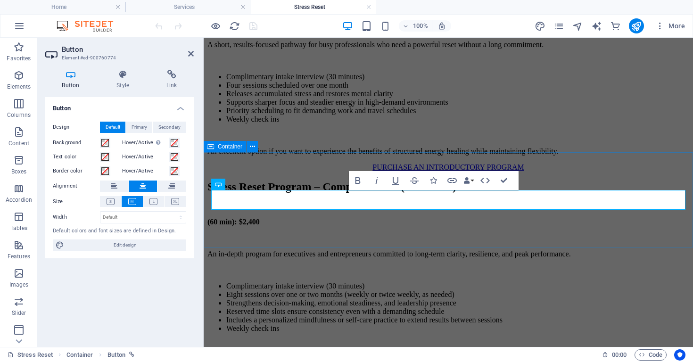
click at [419, 172] on div "PURCHASE AN INTRODUCTORY PROGRAM" at bounding box center [448, 167] width 482 height 8
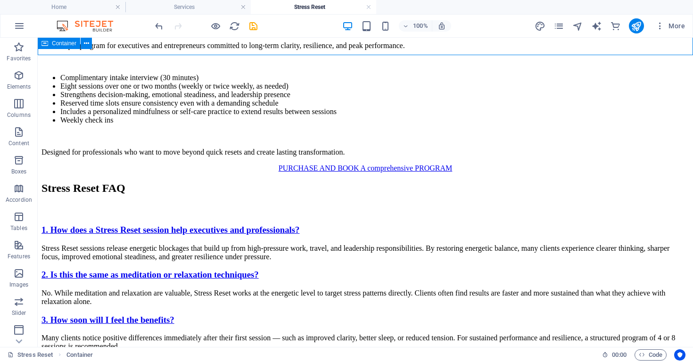
scroll to position [785, 0]
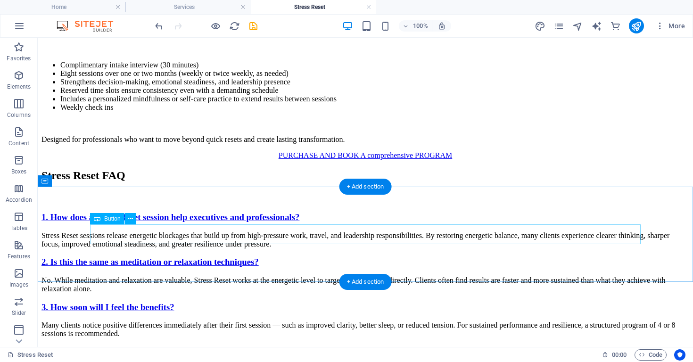
click at [352, 160] on div "PURCHASE AND BOOK A comprehensive PROGRAM" at bounding box center [364, 155] width 647 height 8
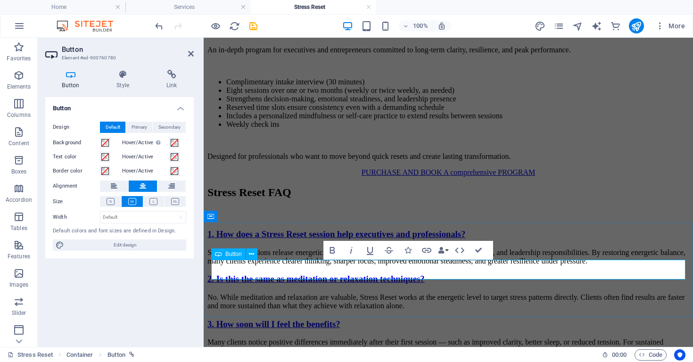
click at [395, 176] on link "PURCHASE AND BOOK A comprehensive PROGRAM" at bounding box center [447, 172] width 173 height 8
drag, startPoint x: 384, startPoint y: 270, endPoint x: 422, endPoint y: 269, distance: 38.2
click at [430, 176] on link "PURCHASE AND BOOK A comprehensive PROGRAM" at bounding box center [447, 172] width 173 height 8
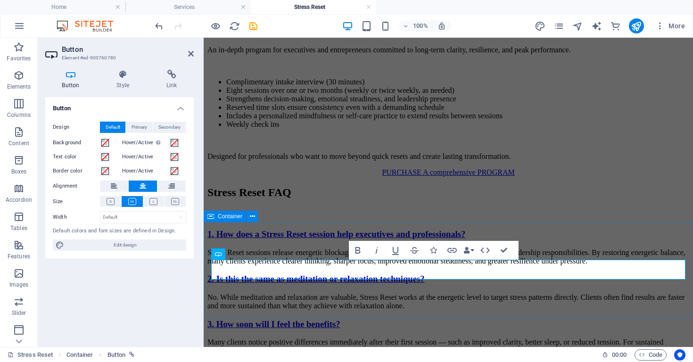
click at [442, 177] on div "PURCHASE A comprehensive PROGRAM" at bounding box center [448, 172] width 482 height 8
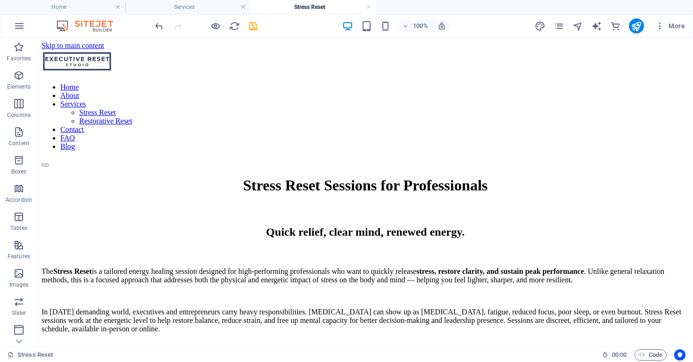
scroll to position [0, 0]
click at [256, 27] on icon "save" at bounding box center [253, 26] width 11 height 11
click at [561, 24] on icon "pages" at bounding box center [558, 26] width 11 height 11
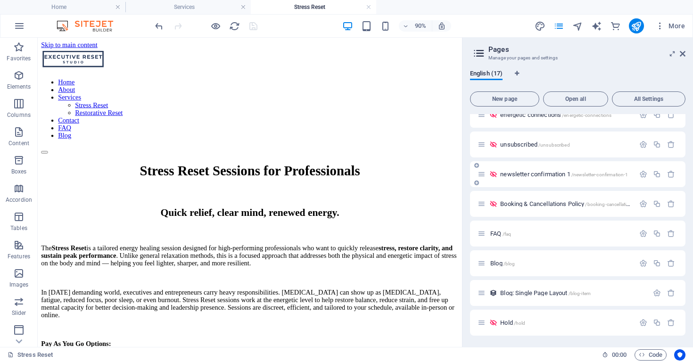
scroll to position [257, 0]
click at [526, 100] on span "New page" at bounding box center [504, 99] width 61 height 6
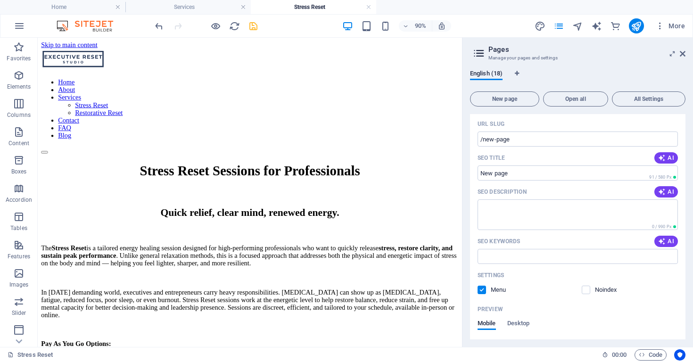
scroll to position [569, 0]
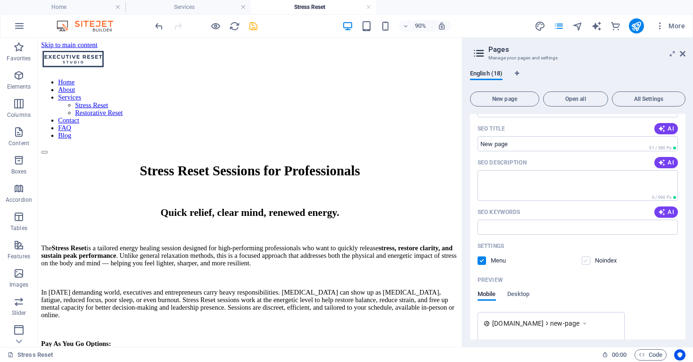
click at [583, 263] on label at bounding box center [585, 260] width 8 height 8
click at [0, 0] on input "checkbox" at bounding box center [0, 0] width 0 height 0
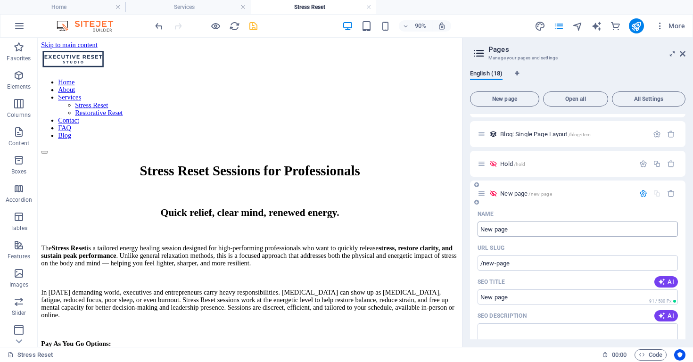
scroll to position [415, 0]
drag, startPoint x: 523, startPoint y: 233, endPoint x: 473, endPoint y: 232, distance: 50.0
type input "Booking"
type input "/booking"
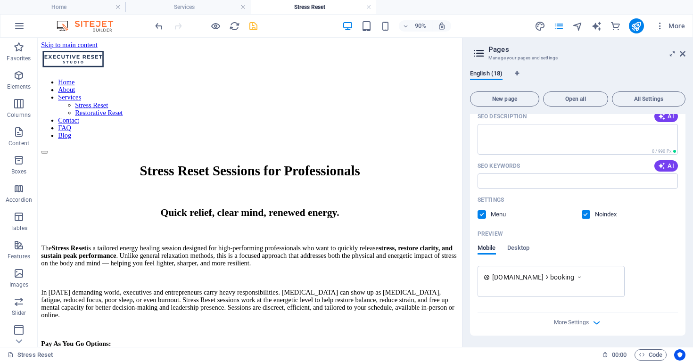
scroll to position [615, 0]
click at [480, 214] on label at bounding box center [481, 214] width 8 height 8
click at [0, 0] on input "checkbox" at bounding box center [0, 0] width 0 height 0
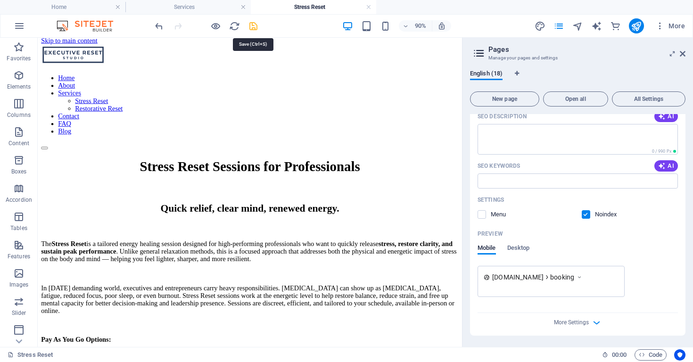
click at [251, 28] on icon "save" at bounding box center [253, 26] width 11 height 11
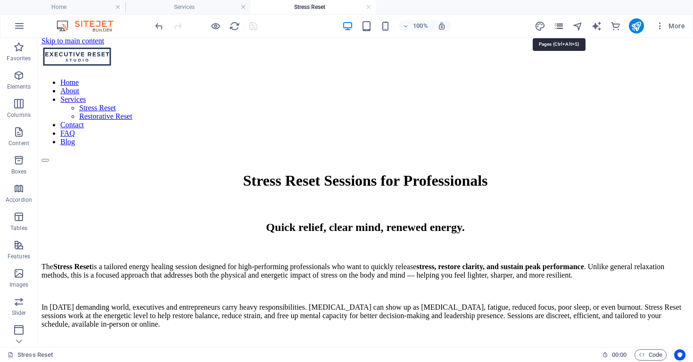
click at [558, 27] on icon "pages" at bounding box center [558, 26] width 11 height 11
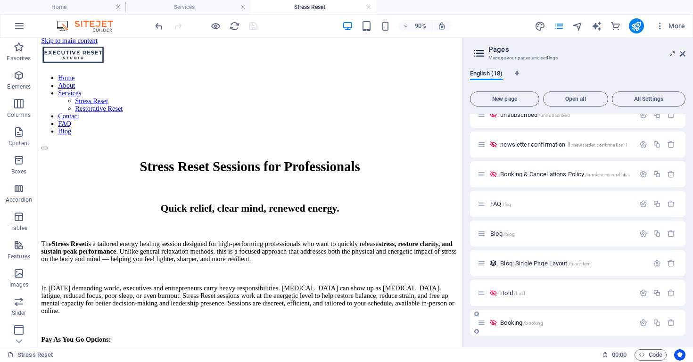
click at [556, 325] on p "Booking /booking" at bounding box center [565, 322] width 131 height 6
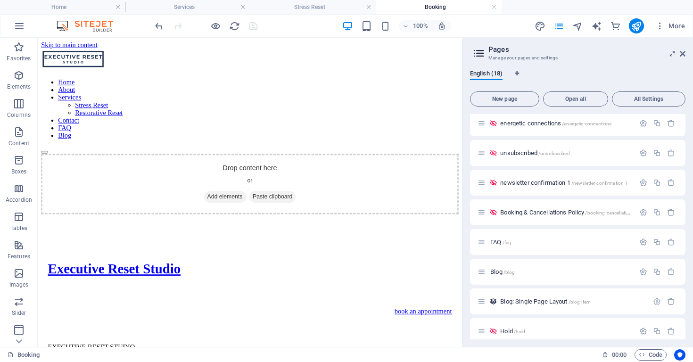
scroll to position [0, 0]
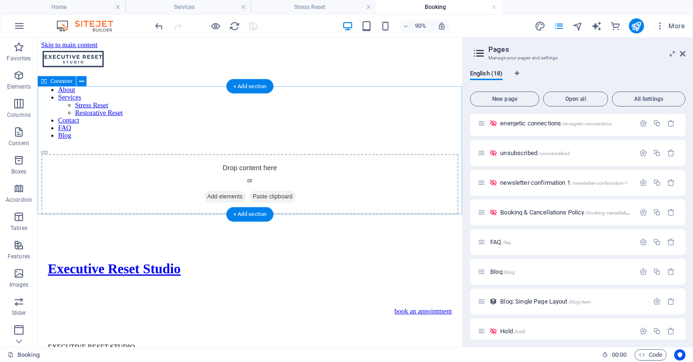
click at [245, 208] on span "Add elements" at bounding box center [245, 214] width 47 height 13
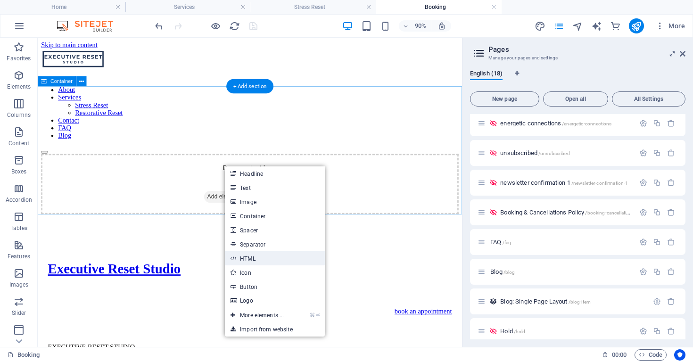
click at [265, 259] on link "HTML" at bounding box center [275, 258] width 100 height 14
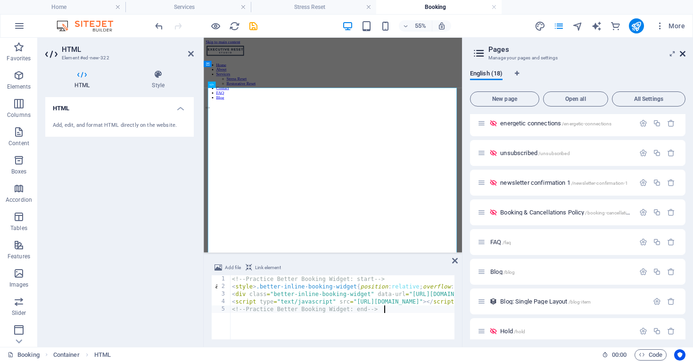
click at [680, 55] on icon at bounding box center [682, 54] width 6 height 8
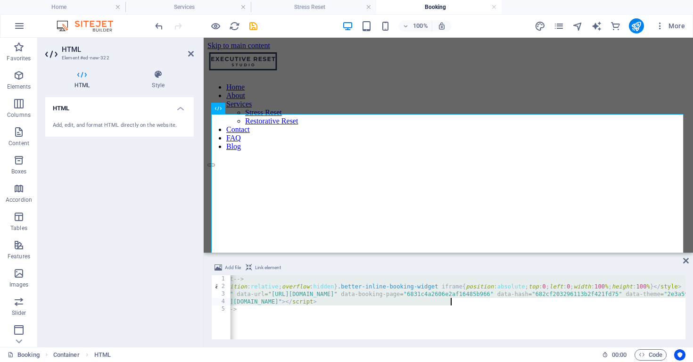
scroll to position [0, 141]
drag, startPoint x: 232, startPoint y: 281, endPoint x: 486, endPoint y: 309, distance: 256.0
click at [488, 310] on div "<!-- Practice Better Booking Widget: start --> < style > .better-inline-booking…" at bounding box center [635, 313] width 1093 height 77
click at [399, 319] on div "<!-- Practice Better Booking Widget: start --> < style > .better-inline-booking…" at bounding box center [635, 313] width 1093 height 77
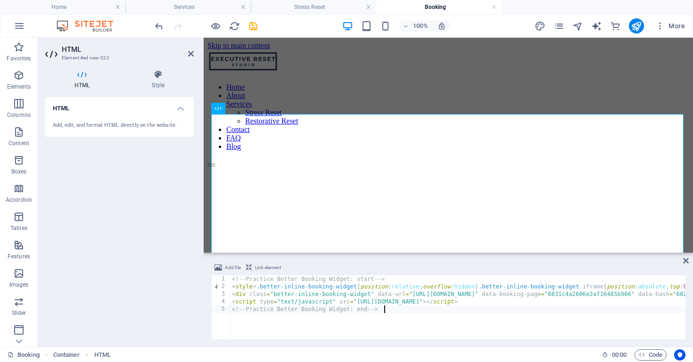
scroll to position [0, 0]
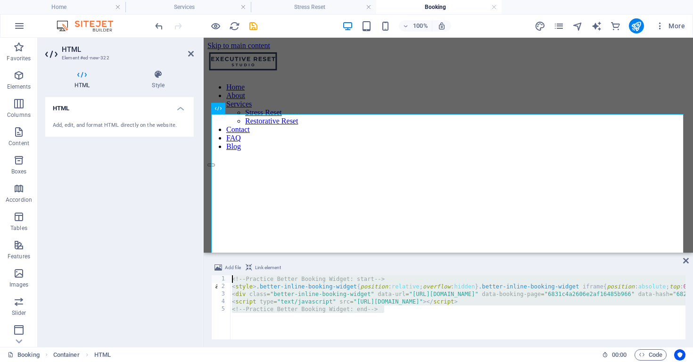
drag, startPoint x: 396, startPoint y: 308, endPoint x: 223, endPoint y: 280, distance: 175.1
click at [223, 280] on div "<!-- Practice Better Booking Widget: end --> 1 2 3 4 5 <!-- Practice Better Boo…" at bounding box center [448, 307] width 474 height 64
drag, startPoint x: 384, startPoint y: 311, endPoint x: 232, endPoint y: 271, distance: 156.8
click at [232, 271] on div "Add file Link element <!-- Practice Better Booking Widget: start --> <style>.be…" at bounding box center [448, 300] width 474 height 77
paste textarea "/div"
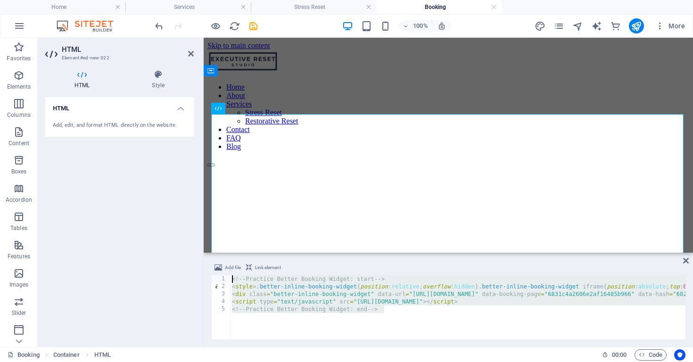
type textarea "</div>"
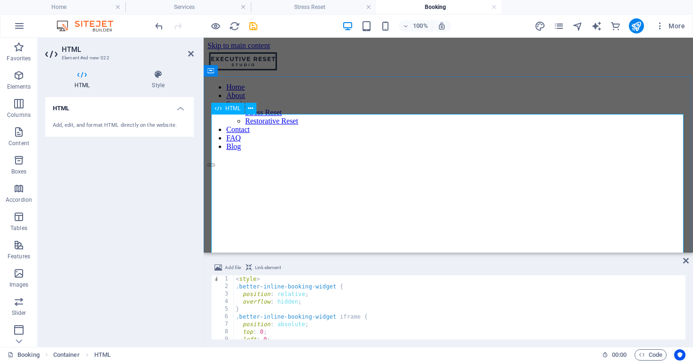
click at [621, 228] on div at bounding box center [448, 355] width 482 height 377
click at [525, 167] on div at bounding box center [448, 355] width 482 height 377
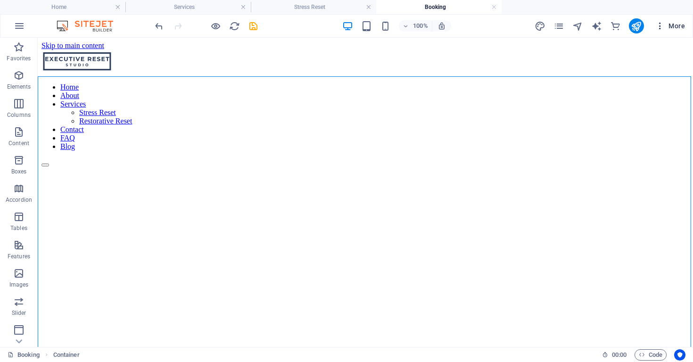
click at [660, 28] on icon "button" at bounding box center [659, 25] width 9 height 9
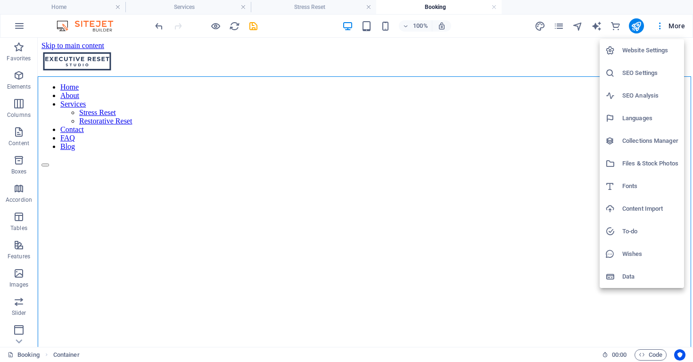
click at [650, 74] on h6 "SEO Settings" at bounding box center [650, 72] width 56 height 11
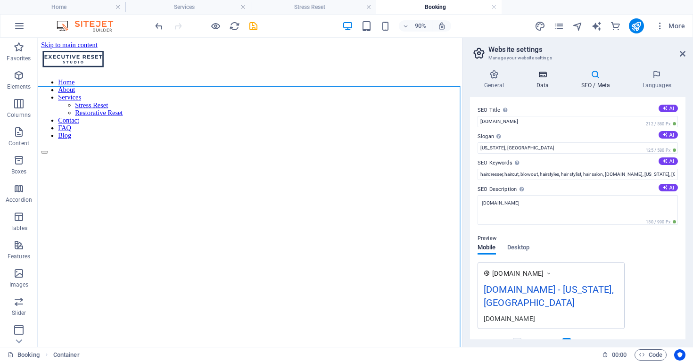
click at [537, 81] on h4 "Data" at bounding box center [544, 80] width 45 height 20
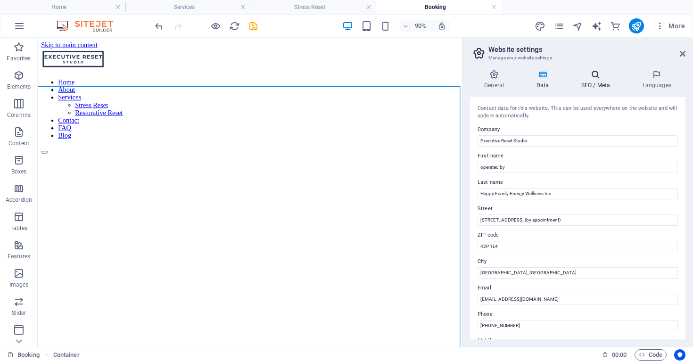
click at [594, 82] on h4 "SEO / Meta" at bounding box center [596, 80] width 61 height 20
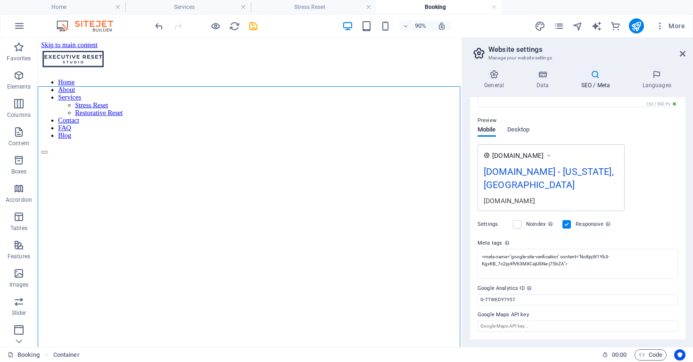
scroll to position [117, 0]
click at [582, 264] on textarea "<meta name="google-site-verification" content="No8jqW1Yb3-KgxKB_7c2jq4fV63MXCej…" at bounding box center [577, 264] width 200 height 30
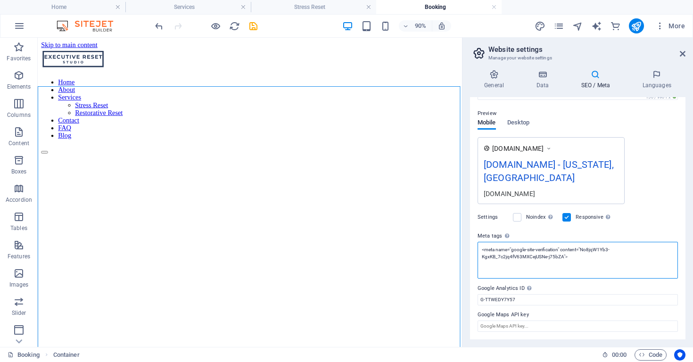
scroll to position [124, 0]
click at [517, 124] on div "Preview Mobile Desktop www.example.com executiveresetstudio.ca - New York, NY e…" at bounding box center [577, 153] width 200 height 104
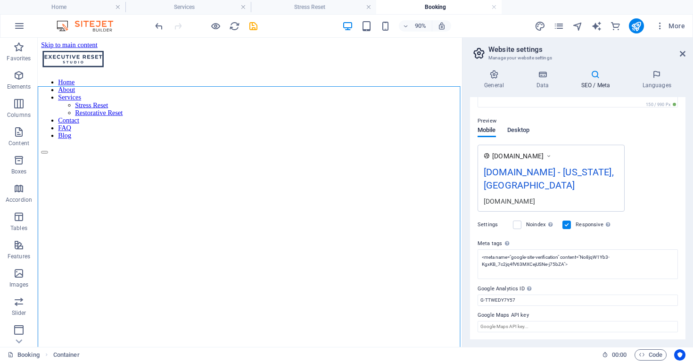
click at [520, 126] on span "Desktop" at bounding box center [518, 130] width 23 height 13
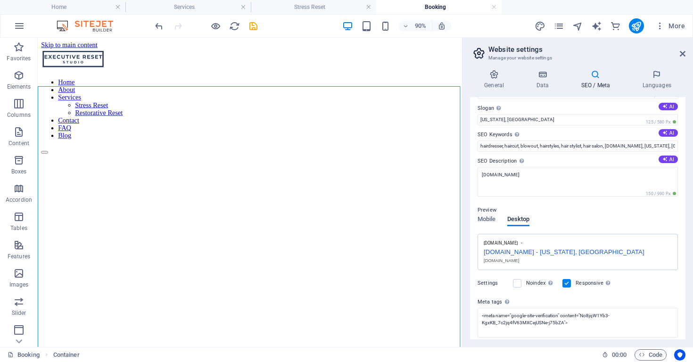
scroll to position [29, 0]
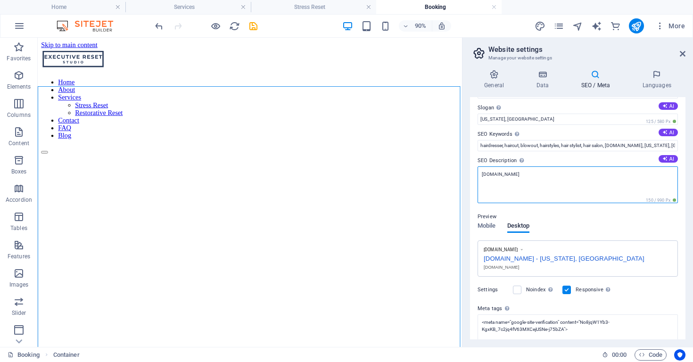
click at [557, 187] on textarea "[DOMAIN_NAME]" at bounding box center [577, 184] width 200 height 37
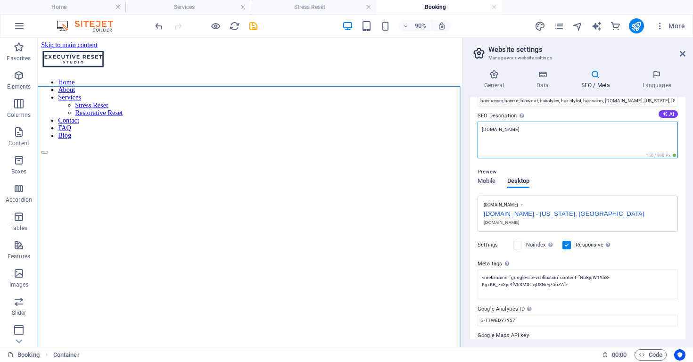
scroll to position [75, 0]
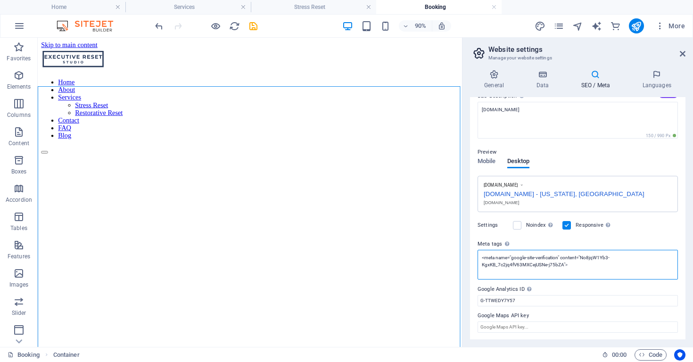
click at [571, 263] on textarea "<meta name="google-site-verification" content="No8jqW1Yb3-KgxKB_7c2jq4fV63MXCej…" at bounding box center [577, 265] width 200 height 30
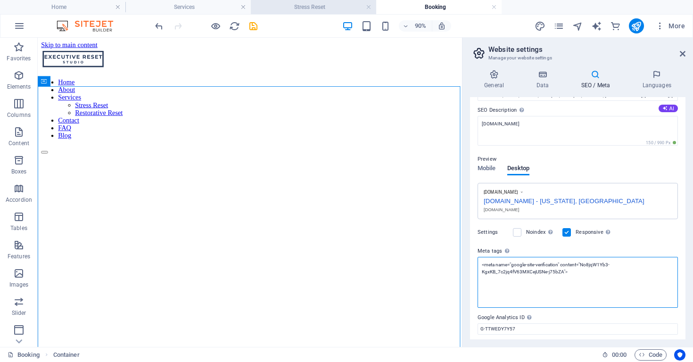
paste textarea "<script type="text/javascript" src="https://cdn.practicebetter.io/assets/js/boo…"
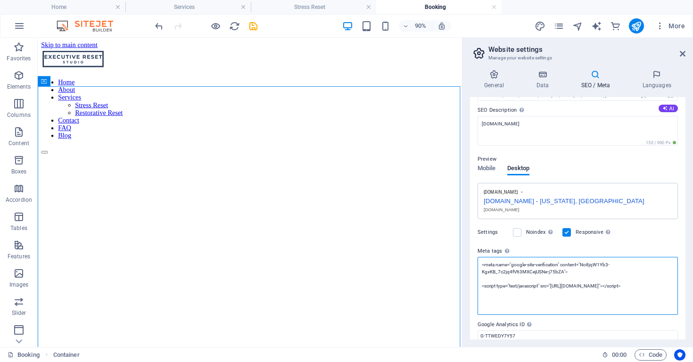
type textarea "<meta name="google-site-verification" content="No8jqW1Yb3-KgxKB_7c2jq4fV63MXCej…"
click at [597, 323] on div "SEO Title The title of your website - make it something that stands out in sear…" at bounding box center [577, 218] width 215 height 242
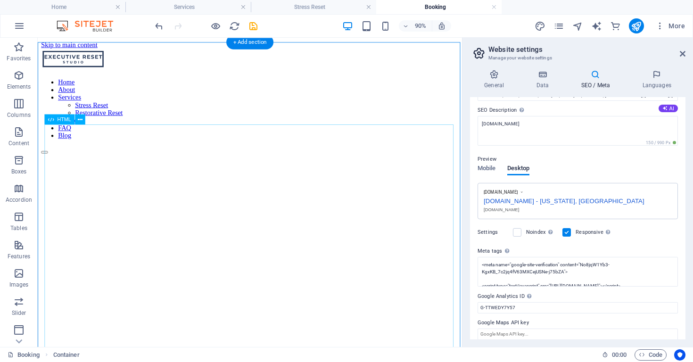
scroll to position [0, 0]
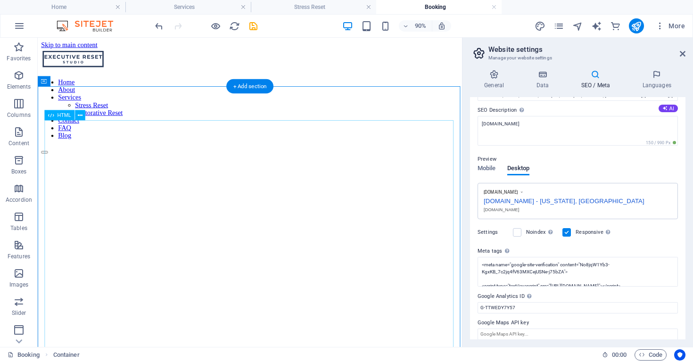
click at [397, 173] on div at bounding box center [273, 355] width 464 height 377
click at [395, 167] on div at bounding box center [273, 355] width 464 height 377
drag, startPoint x: 405, startPoint y: 202, endPoint x: 616, endPoint y: 135, distance: 221.4
click at [405, 202] on div at bounding box center [273, 355] width 464 height 377
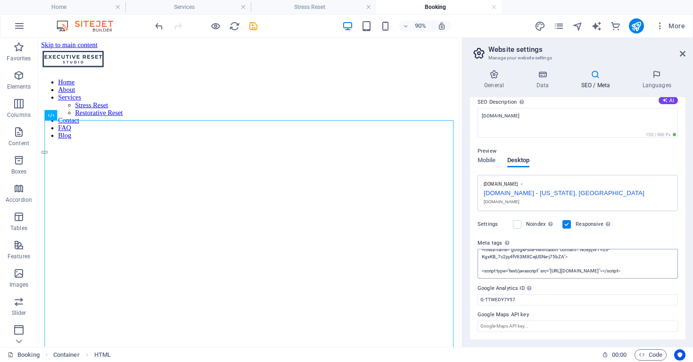
scroll to position [86, 0]
click at [682, 57] on link at bounding box center [682, 54] width 6 height 8
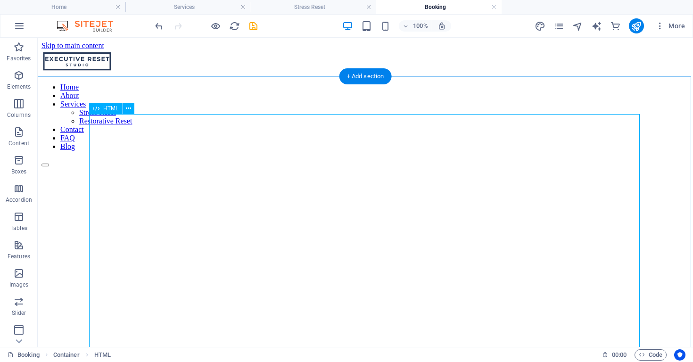
click at [521, 215] on div at bounding box center [364, 355] width 647 height 377
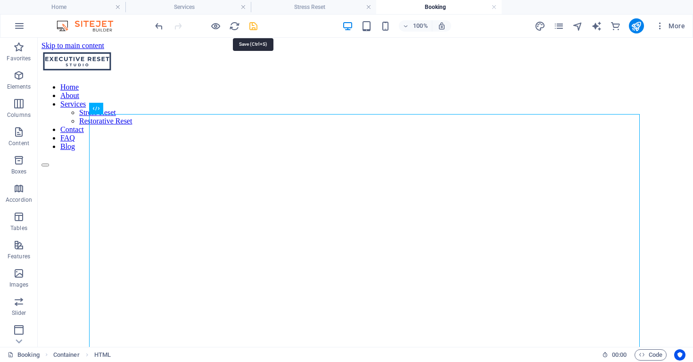
click at [251, 26] on icon "save" at bounding box center [253, 26] width 11 height 11
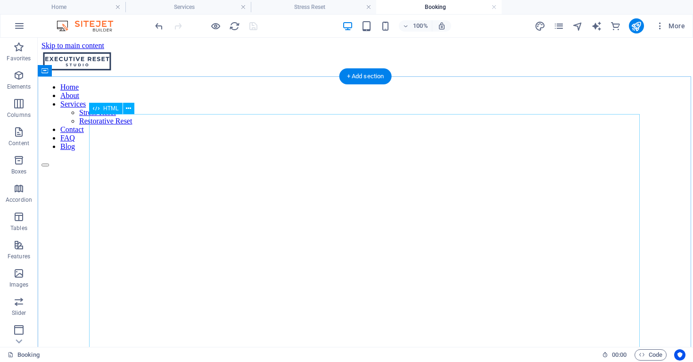
drag, startPoint x: 362, startPoint y: 192, endPoint x: 387, endPoint y: 251, distance: 64.0
click at [362, 192] on div at bounding box center [364, 355] width 647 height 377
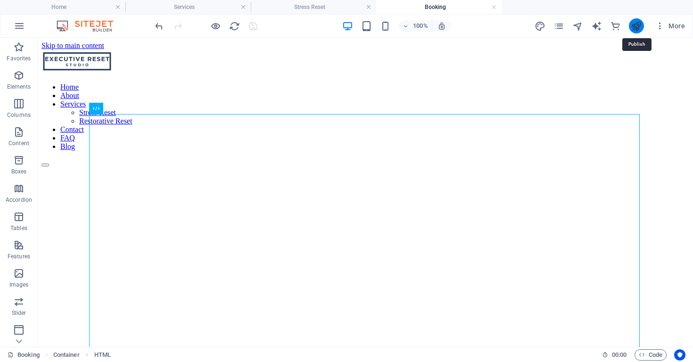
click at [637, 27] on icon "publish" at bounding box center [635, 26] width 11 height 11
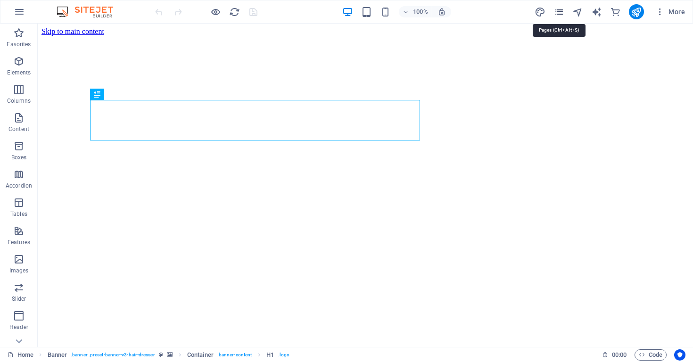
click at [556, 9] on icon "pages" at bounding box center [558, 12] width 11 height 11
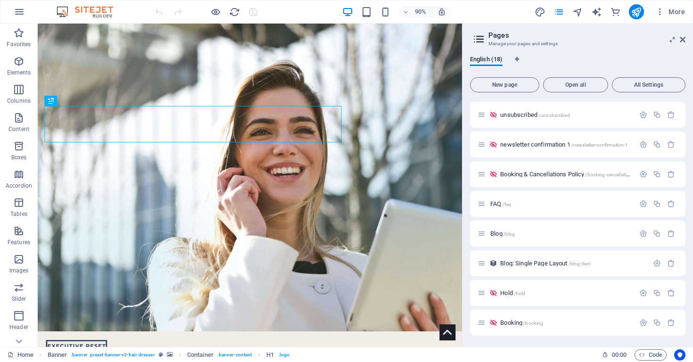
scroll to position [272, 0]
click at [528, 323] on span "/booking" at bounding box center [533, 322] width 20 height 5
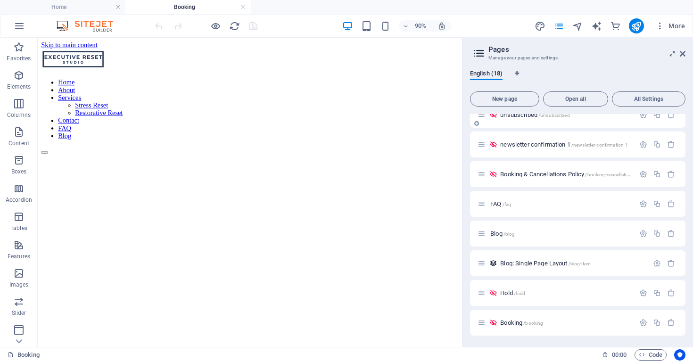
scroll to position [286, 0]
click at [680, 54] on icon at bounding box center [682, 54] width 6 height 8
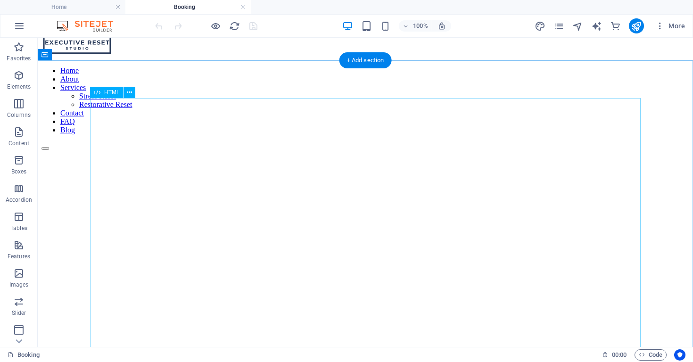
scroll to position [18, 0]
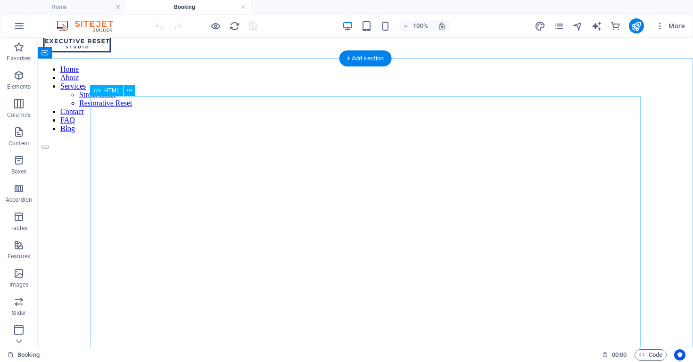
click at [235, 231] on div at bounding box center [364, 337] width 647 height 377
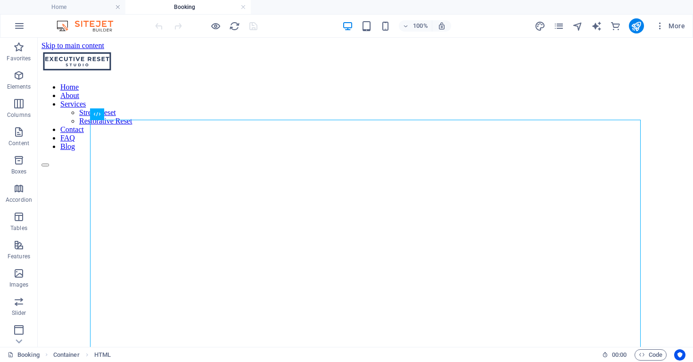
scroll to position [0, 0]
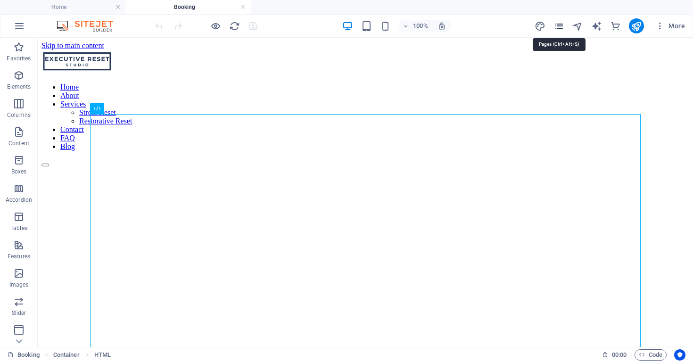
click at [557, 27] on icon "pages" at bounding box center [558, 26] width 11 height 11
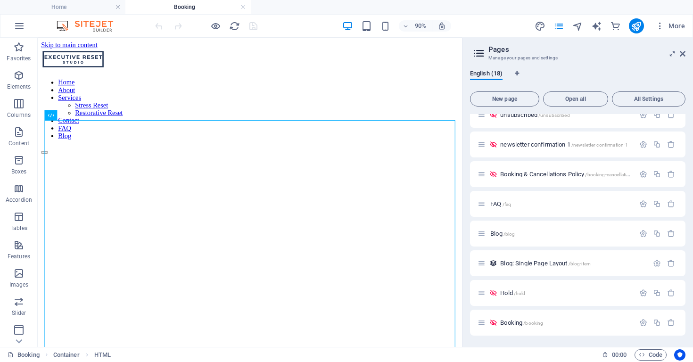
scroll to position [286, 0]
click at [640, 324] on icon "button" at bounding box center [643, 323] width 8 height 8
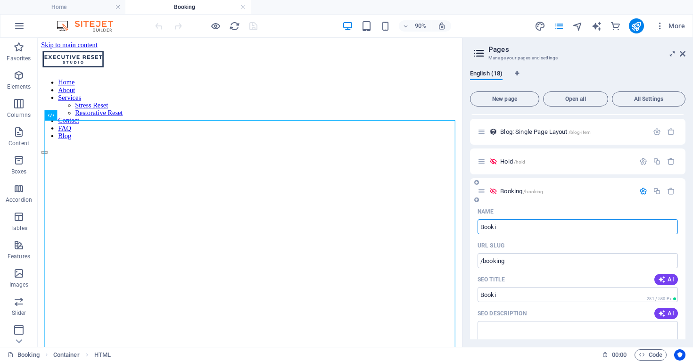
type input "Booki"
type input "/booki"
type input "Book"
type input "/book"
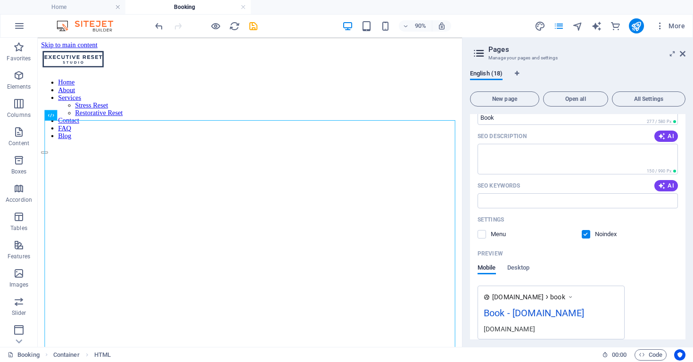
scroll to position [601, 0]
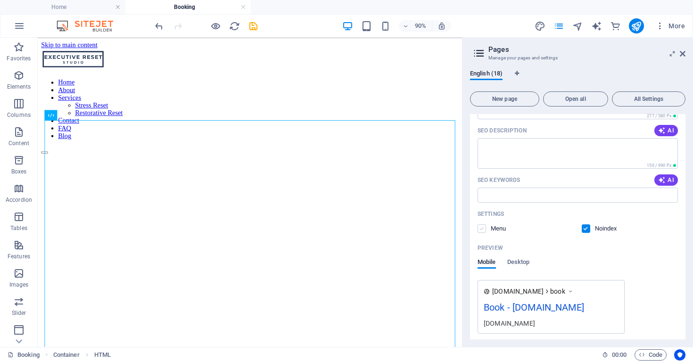
click at [482, 230] on label at bounding box center [481, 228] width 8 height 8
click at [0, 0] on input "checkbox" at bounding box center [0, 0] width 0 height 0
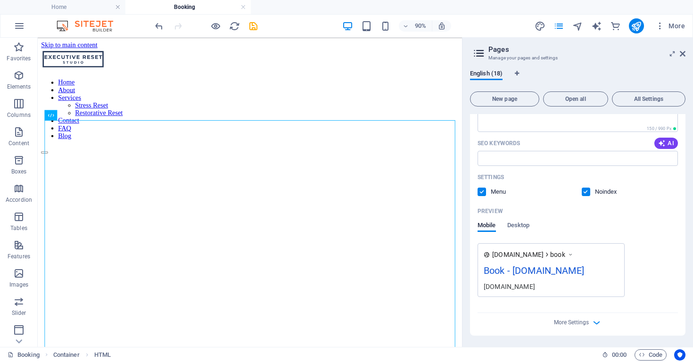
scroll to position [638, 0]
click at [597, 322] on icon "button" at bounding box center [596, 322] width 11 height 11
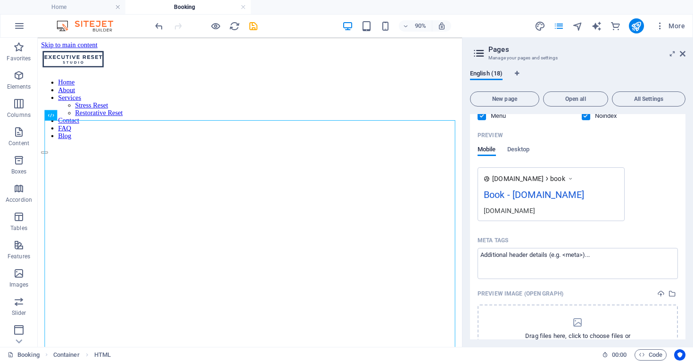
scroll to position [720, 0]
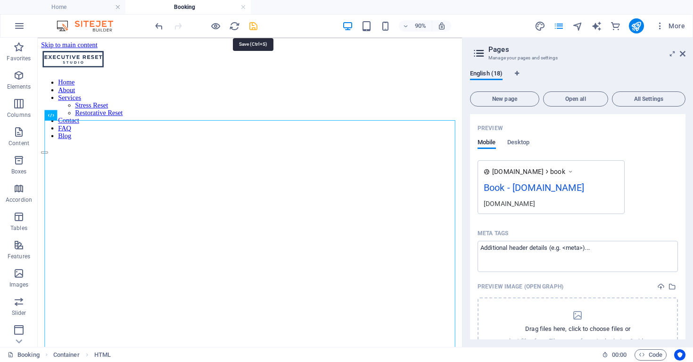
click at [254, 28] on icon "save" at bounding box center [253, 26] width 11 height 11
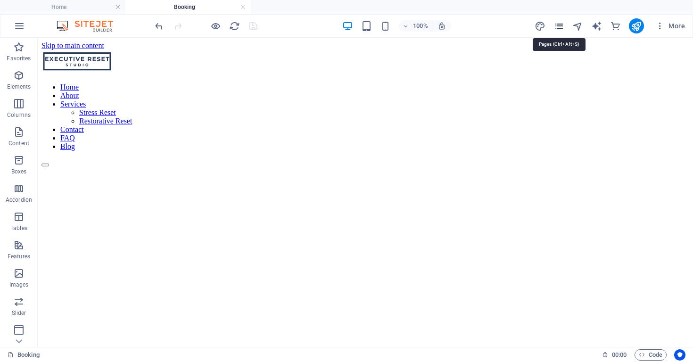
click at [559, 26] on icon "pages" at bounding box center [558, 26] width 11 height 11
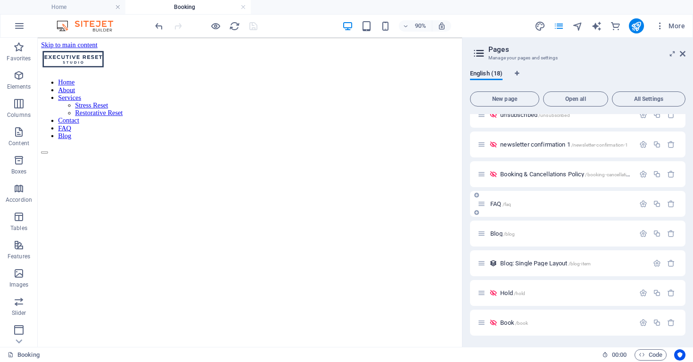
scroll to position [286, 0]
click at [641, 324] on icon "button" at bounding box center [643, 323] width 8 height 8
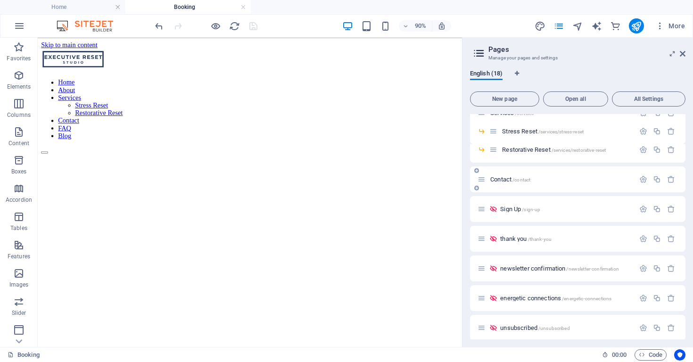
scroll to position [71, 0]
click at [253, 27] on div at bounding box center [206, 25] width 106 height 15
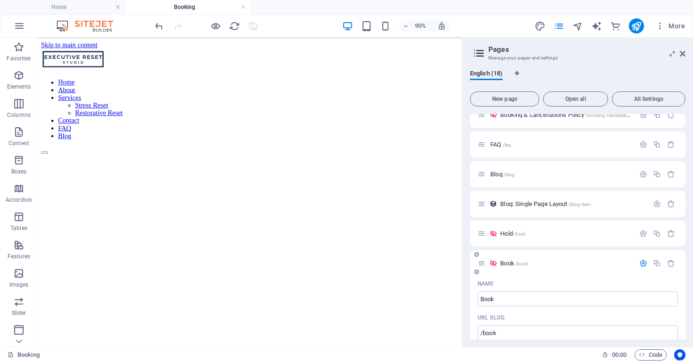
scroll to position [334, 0]
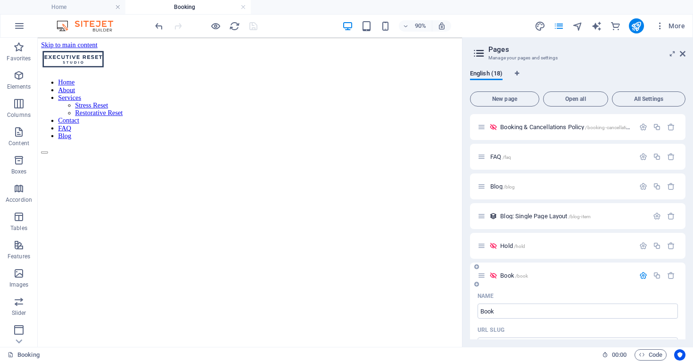
click at [642, 274] on icon "button" at bounding box center [643, 275] width 8 height 8
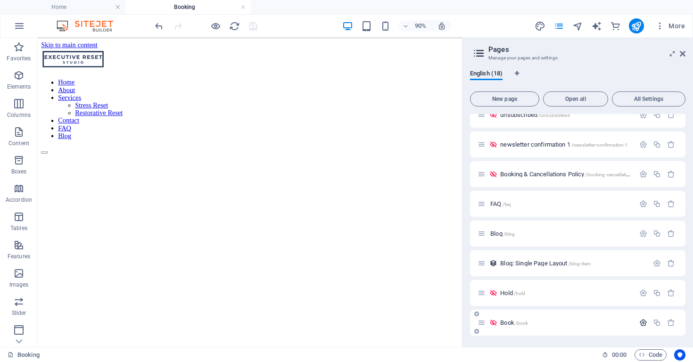
scroll to position [286, 0]
click at [641, 294] on icon "button" at bounding box center [643, 293] width 8 height 8
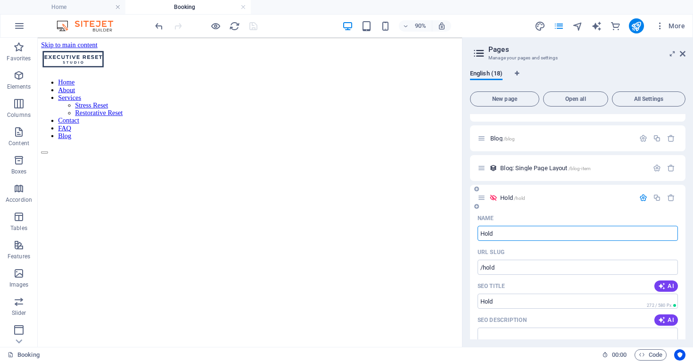
scroll to position [395, 0]
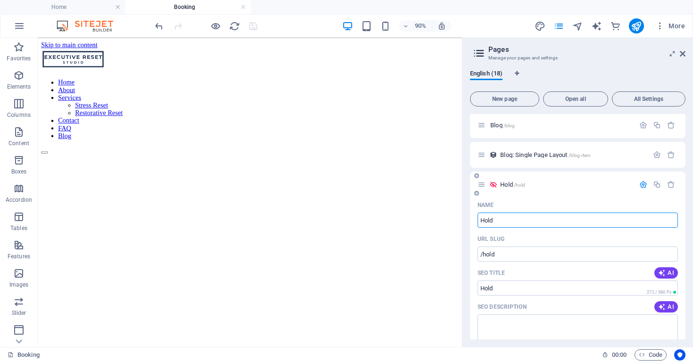
click at [642, 184] on icon "button" at bounding box center [643, 184] width 8 height 8
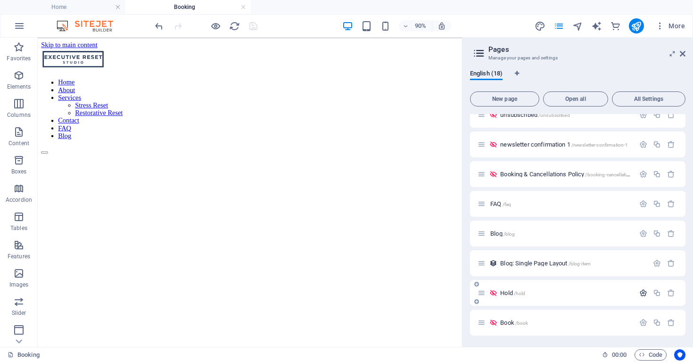
scroll to position [286, 0]
click at [639, 324] on icon "button" at bounding box center [643, 323] width 8 height 8
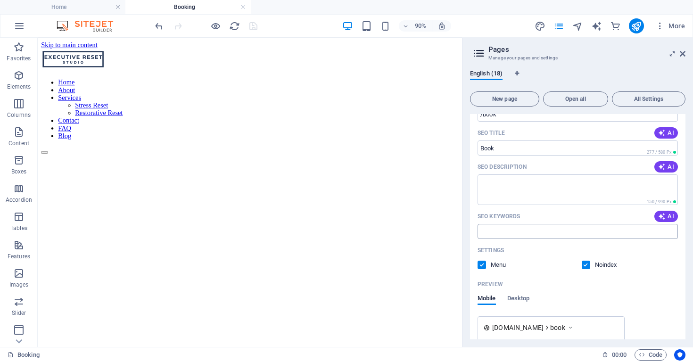
scroll to position [570, 0]
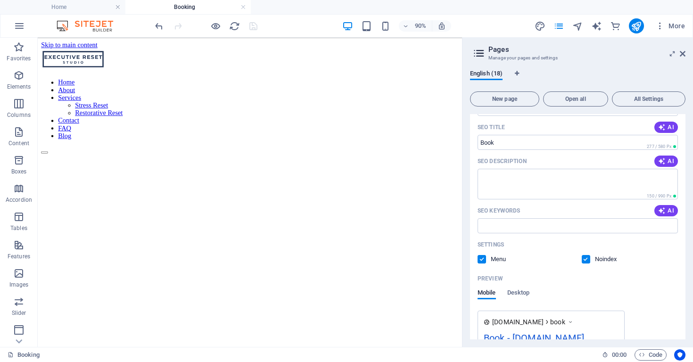
click at [483, 260] on label at bounding box center [481, 259] width 8 height 8
click at [0, 0] on input "checkbox" at bounding box center [0, 0] width 0 height 0
click at [482, 260] on label at bounding box center [481, 259] width 8 height 8
click at [0, 0] on input "checkbox" at bounding box center [0, 0] width 0 height 0
click at [520, 294] on span "Desktop" at bounding box center [518, 293] width 23 height 13
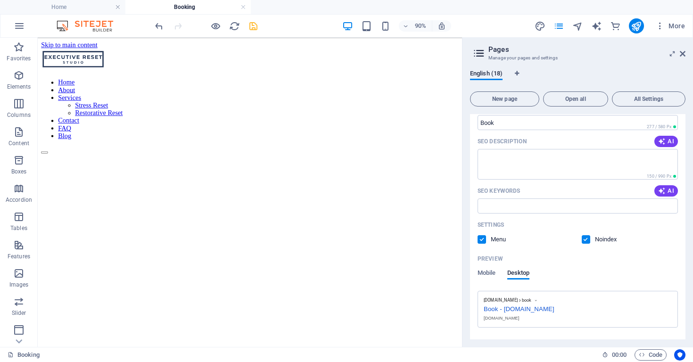
scroll to position [595, 0]
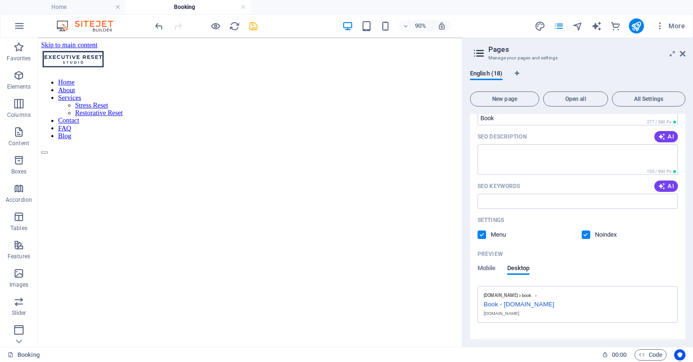
click at [584, 233] on label at bounding box center [585, 234] width 8 height 8
click at [0, 0] on input "checkbox" at bounding box center [0, 0] width 0 height 0
click at [583, 236] on label at bounding box center [585, 234] width 8 height 8
click at [0, 0] on input "checkbox" at bounding box center [0, 0] width 0 height 0
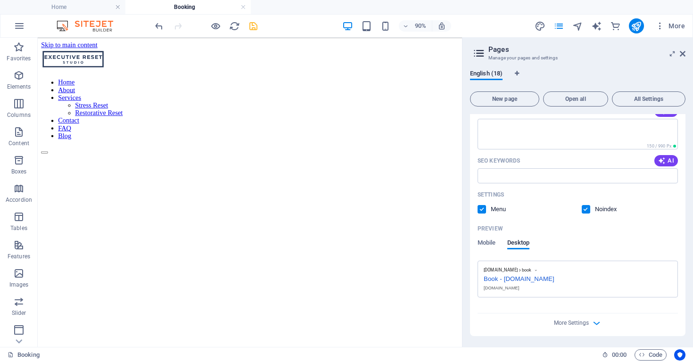
scroll to position [620, 0]
click at [589, 321] on div "More Settings" at bounding box center [577, 321] width 200 height 15
click at [593, 323] on icon "button" at bounding box center [596, 323] width 11 height 11
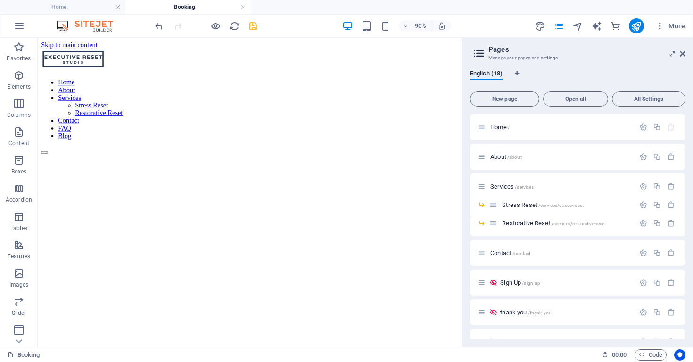
scroll to position [0, 0]
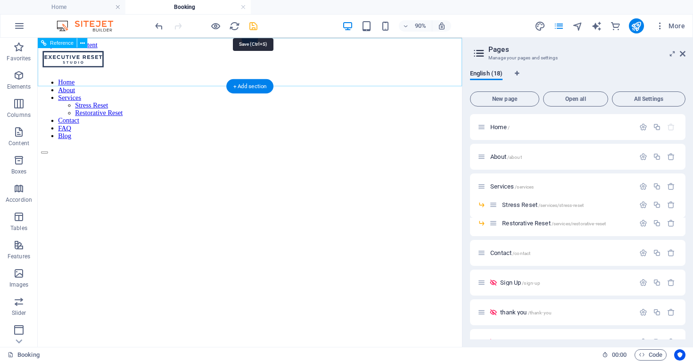
click at [253, 29] on icon "save" at bounding box center [253, 26] width 11 height 11
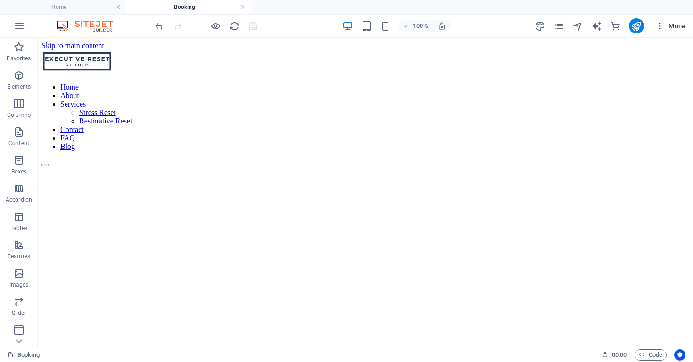
click at [678, 27] on span "More" at bounding box center [670, 25] width 30 height 9
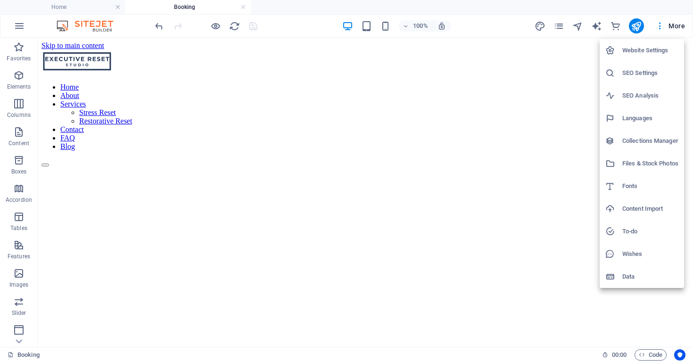
click at [332, 56] on div at bounding box center [346, 181] width 693 height 362
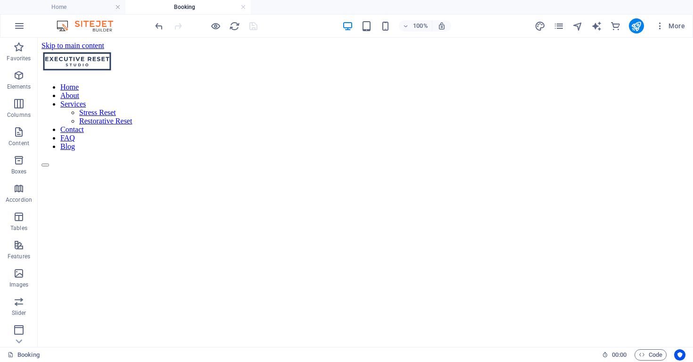
click at [332, 56] on div "Website Settings SEO Settings SEO Analysis Languages Collections Manager Files …" at bounding box center [346, 184] width 693 height 356
click at [270, 83] on nav "Home About Services Stress Reset Restorative Reset Contact FAQ Blog" at bounding box center [364, 117] width 647 height 68
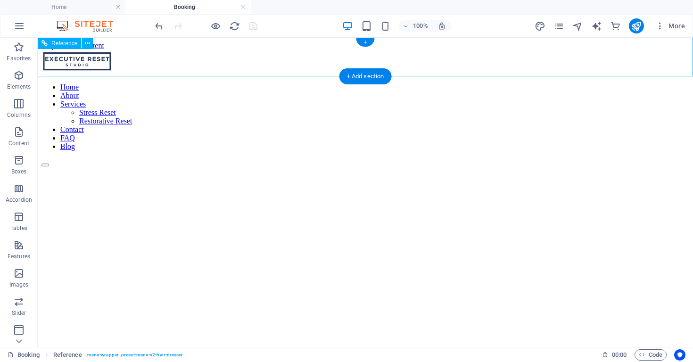
click at [270, 83] on nav "Home About Services Stress Reset Restorative Reset Contact FAQ Blog" at bounding box center [364, 117] width 647 height 68
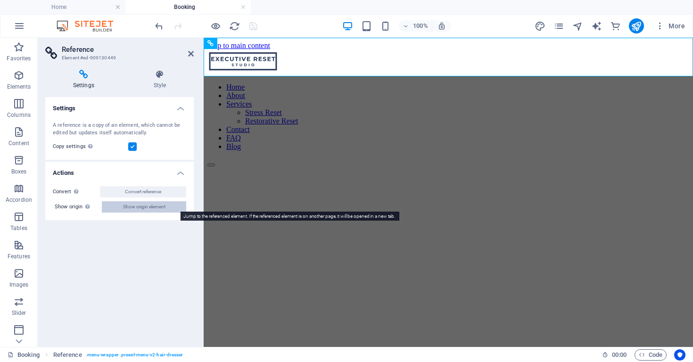
click at [143, 205] on span "Show origin element" at bounding box center [144, 206] width 42 height 11
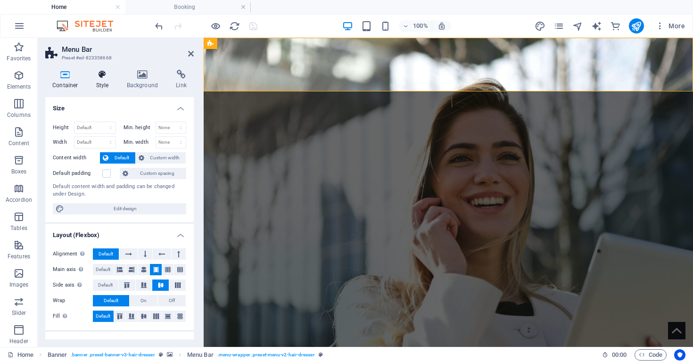
click at [106, 81] on h4 "Style" at bounding box center [104, 80] width 31 height 20
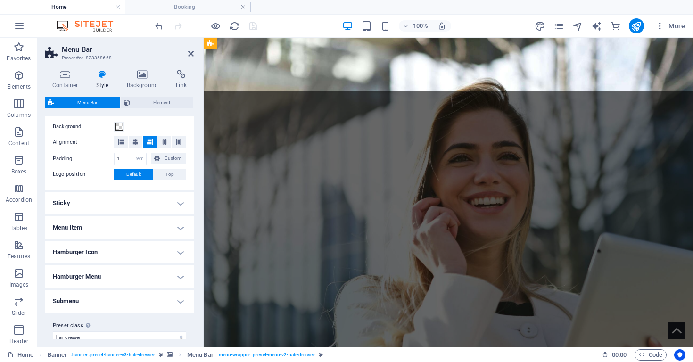
scroll to position [192, 0]
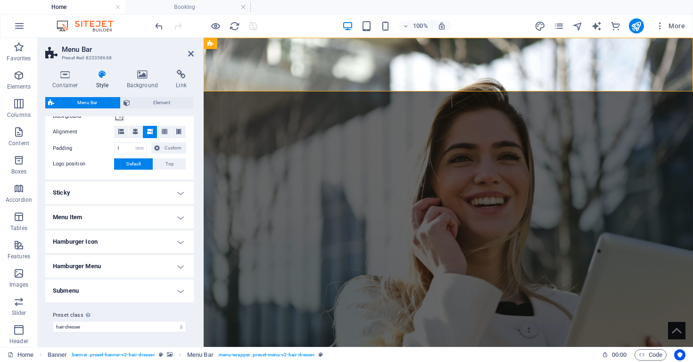
click at [173, 263] on h4 "Hamburger Menu" at bounding box center [119, 266] width 148 height 23
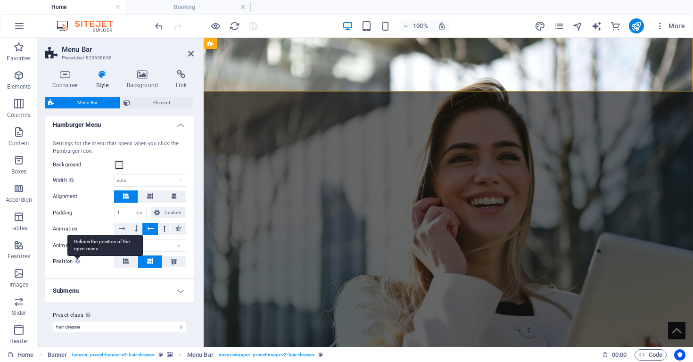
scroll to position [333, 0]
click at [175, 293] on h4 "Submenu" at bounding box center [119, 291] width 148 height 23
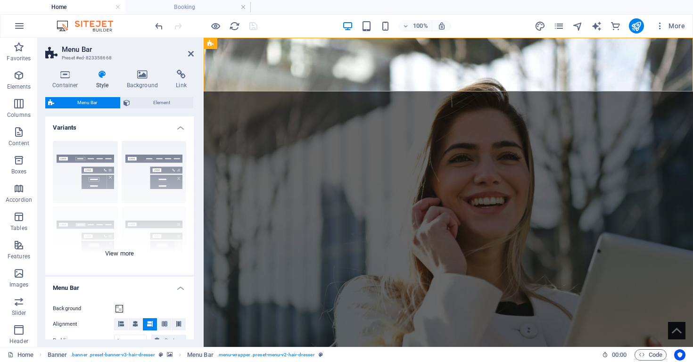
scroll to position [0, 0]
click at [158, 105] on span "Element" at bounding box center [161, 102] width 57 height 11
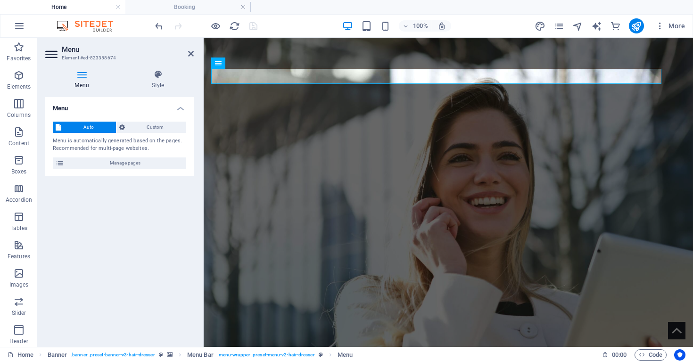
click at [103, 127] on span "Auto" at bounding box center [88, 127] width 49 height 11
click at [111, 161] on span "Manage pages" at bounding box center [125, 162] width 116 height 11
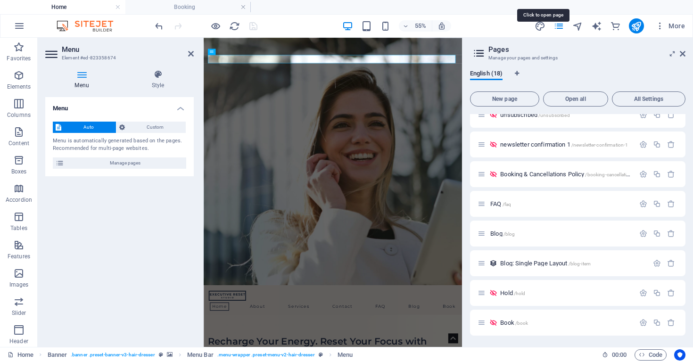
scroll to position [286, 0]
click at [640, 322] on icon "button" at bounding box center [643, 323] width 8 height 8
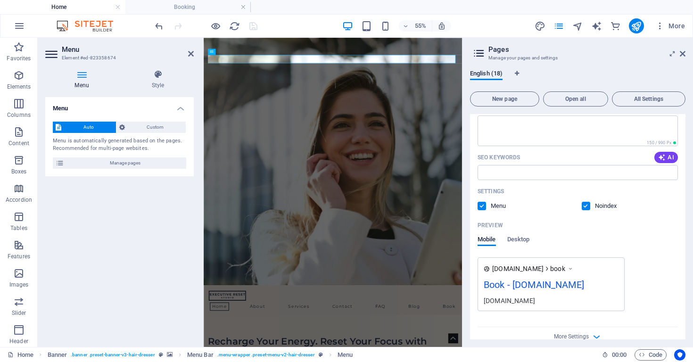
scroll to position [625, 0]
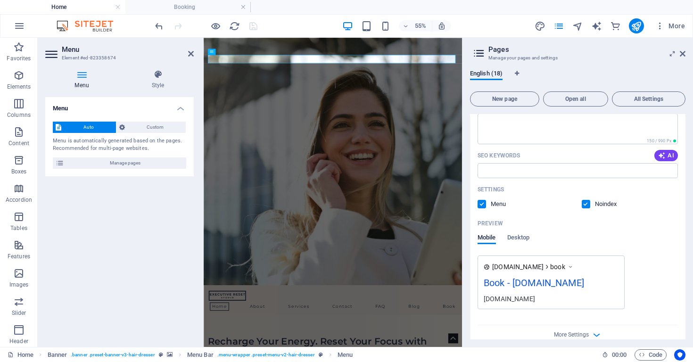
click at [586, 206] on label at bounding box center [585, 204] width 8 height 8
click at [0, 0] on input "checkbox" at bounding box center [0, 0] width 0 height 0
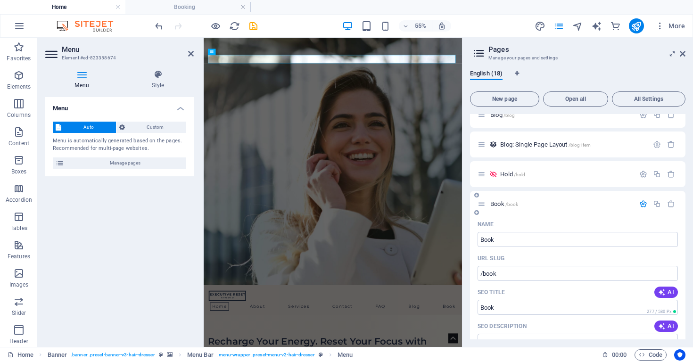
scroll to position [398, 0]
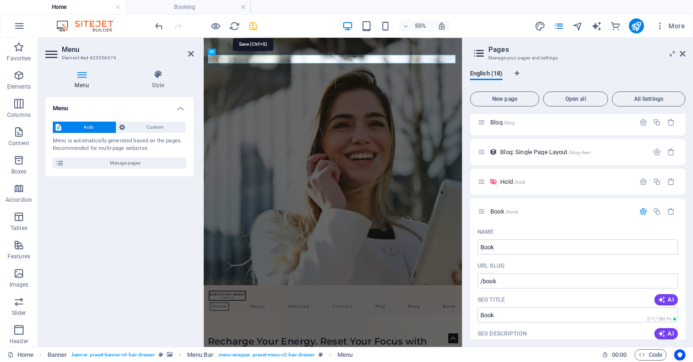
click at [253, 27] on icon "save" at bounding box center [253, 26] width 11 height 11
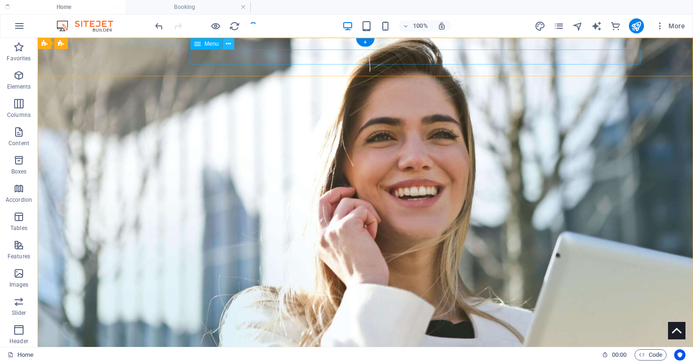
click at [227, 43] on icon at bounding box center [228, 44] width 5 height 10
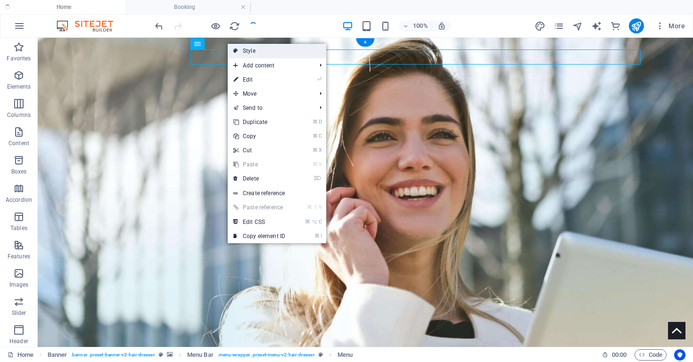
click at [253, 52] on link "Style" at bounding box center [277, 51] width 98 height 14
select select "rem"
select select "px"
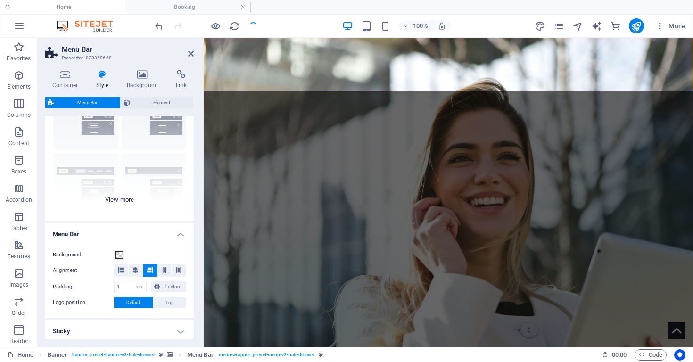
scroll to position [57, 0]
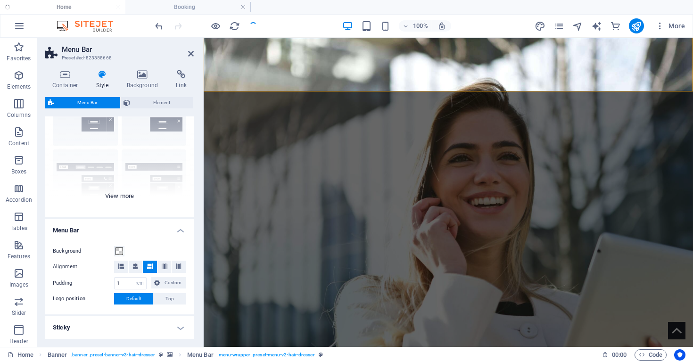
click at [116, 196] on div "Border Centered Default Fixed Loki Trigger Wide XXL" at bounding box center [119, 146] width 148 height 141
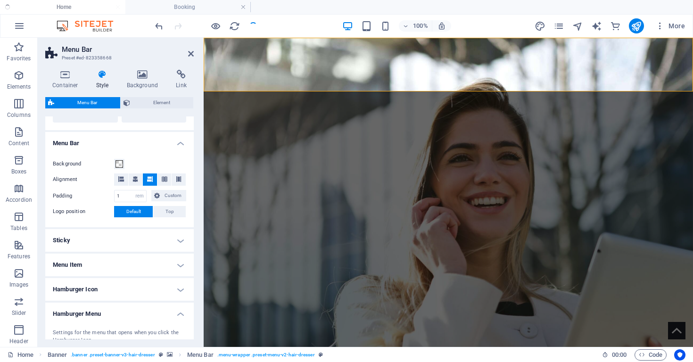
scroll to position [277, 0]
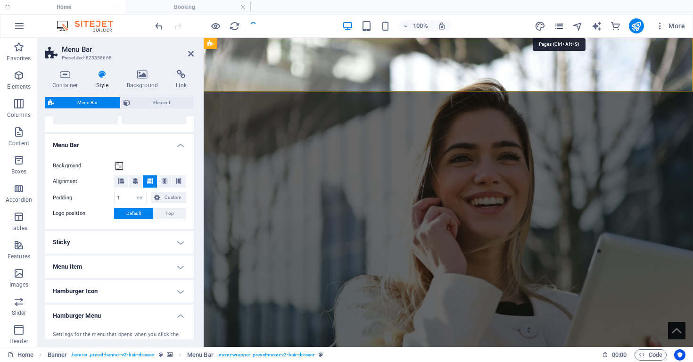
click at [562, 25] on icon "pages" at bounding box center [558, 26] width 11 height 11
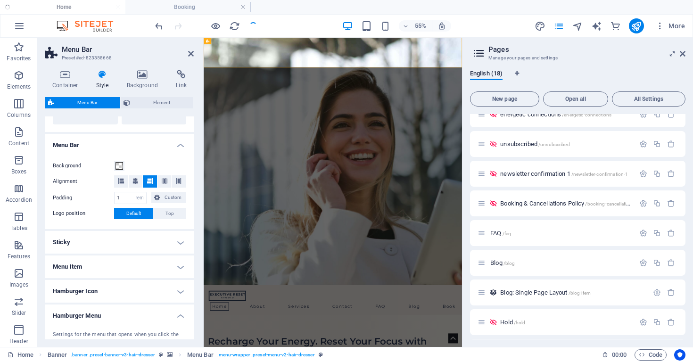
scroll to position [264, 0]
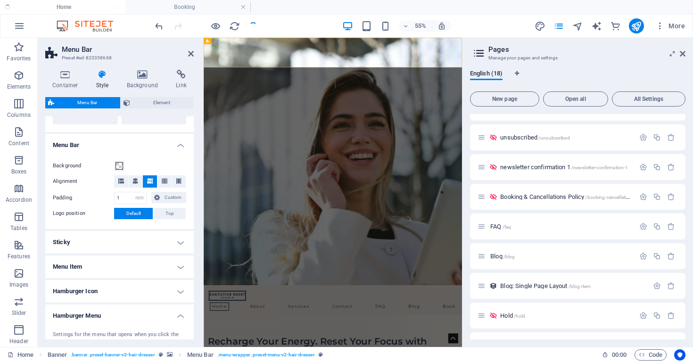
click at [81, 268] on h4 "Menu Item" at bounding box center [119, 266] width 148 height 23
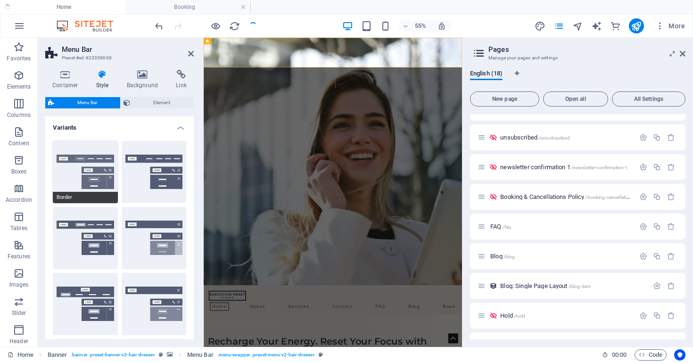
scroll to position [0, 0]
select select
select select "1"
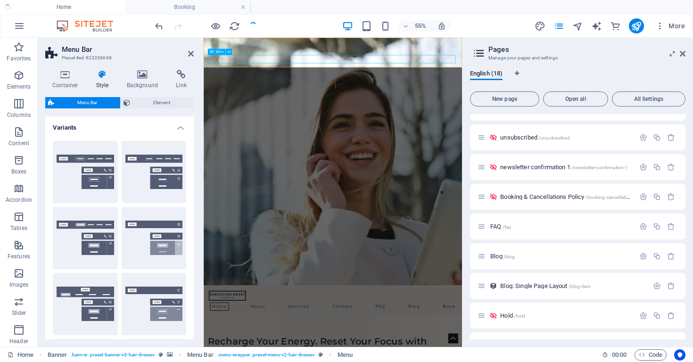
select select
select select "2"
select select
select select "3"
select select
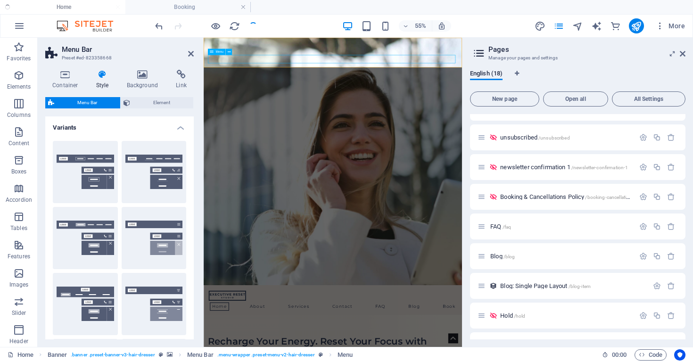
select select "4"
select select
select select "5"
select select
select select "13"
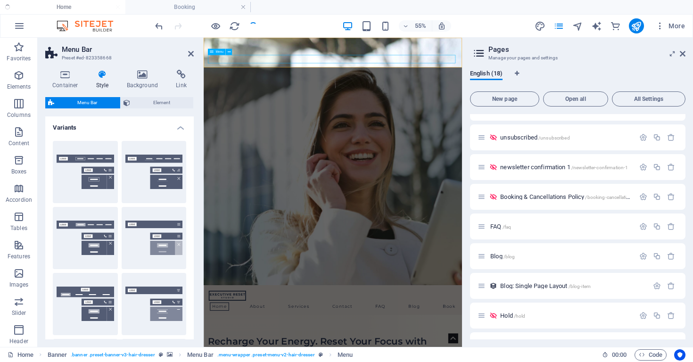
select select
select select "14"
select select
select select "16"
select select
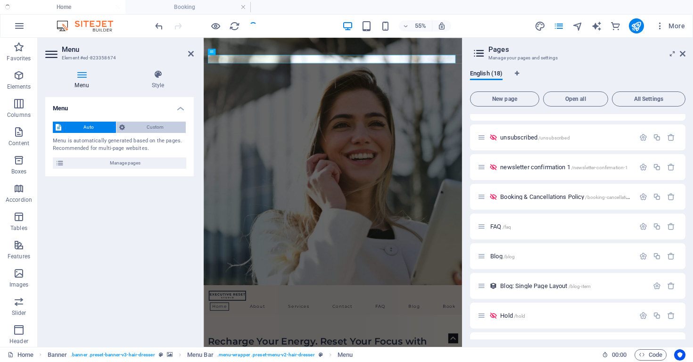
click at [155, 128] on span "Custom" at bounding box center [156, 127] width 56 height 11
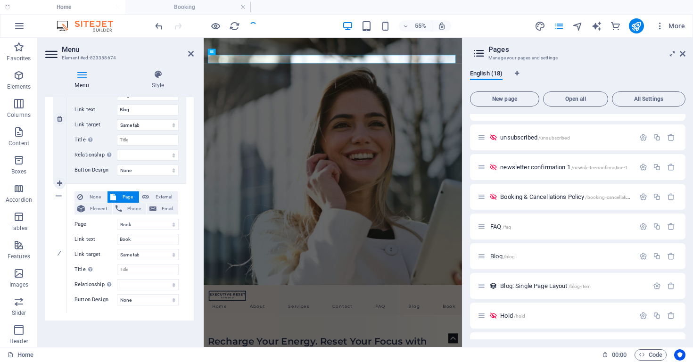
scroll to position [1063, 0]
click at [60, 311] on icon at bounding box center [59, 313] width 5 height 7
select select
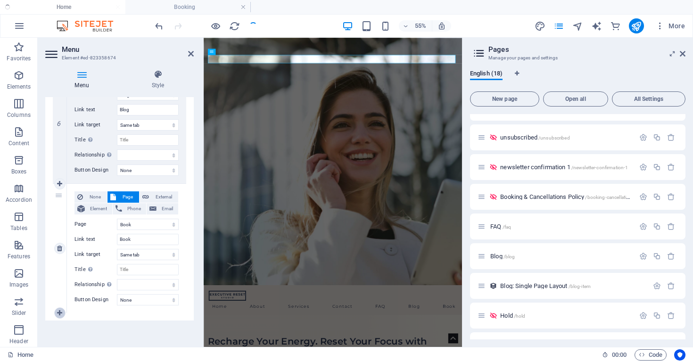
select select
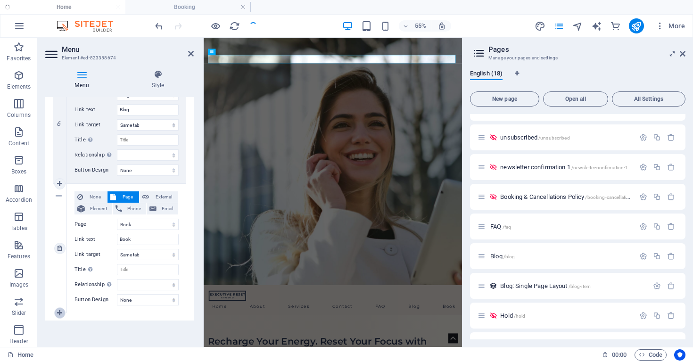
select select
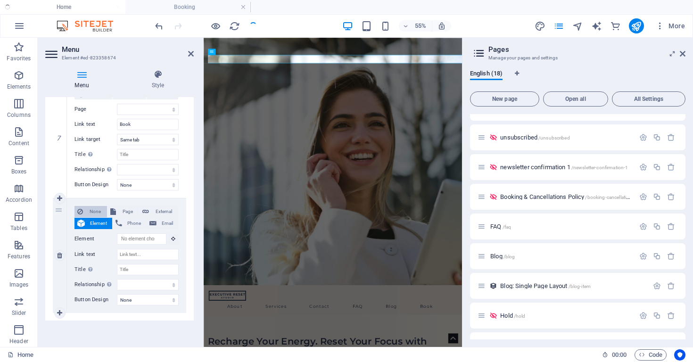
scroll to position [1178, 0]
click at [93, 211] on span "None" at bounding box center [95, 211] width 18 height 11
select select
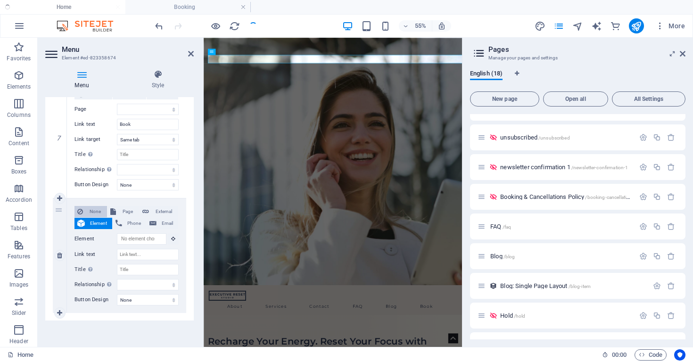
select select
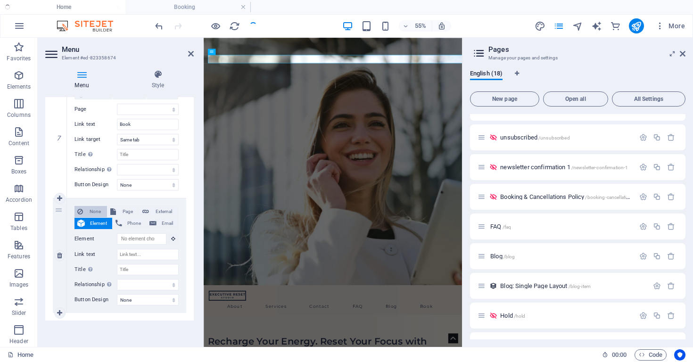
select select
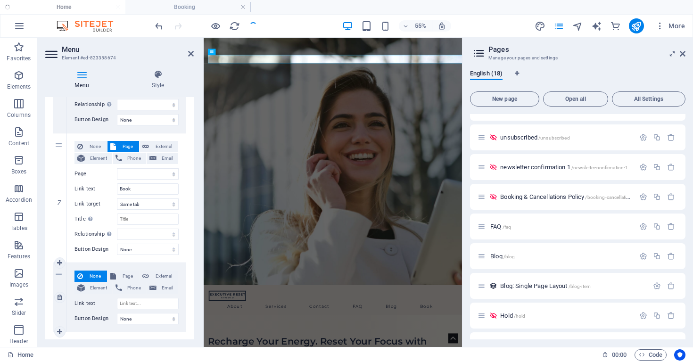
scroll to position [1112, 0]
click at [147, 303] on input "Link text" at bounding box center [148, 304] width 62 height 11
type input "More"
select select
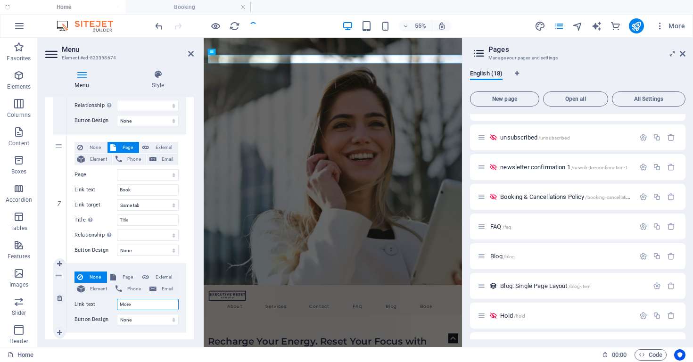
select select
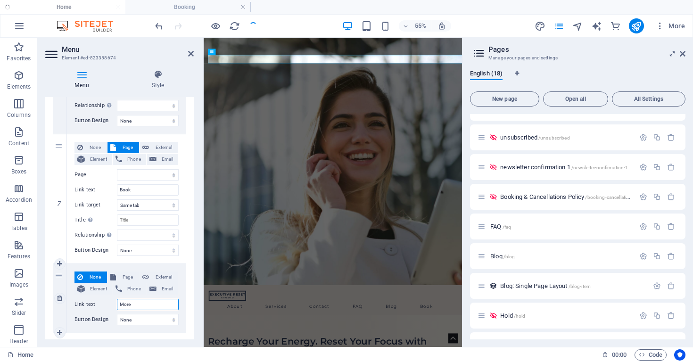
select select
type input "More"
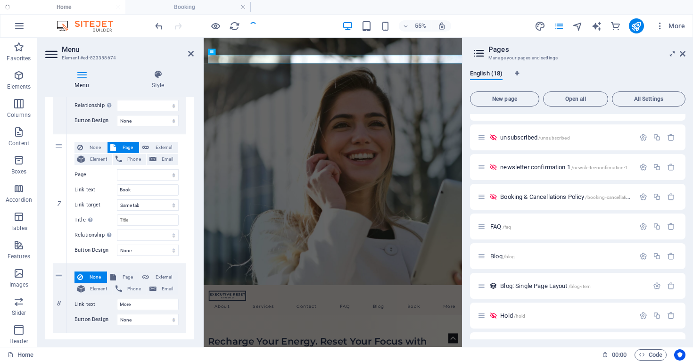
click at [683, 55] on icon at bounding box center [682, 54] width 6 height 8
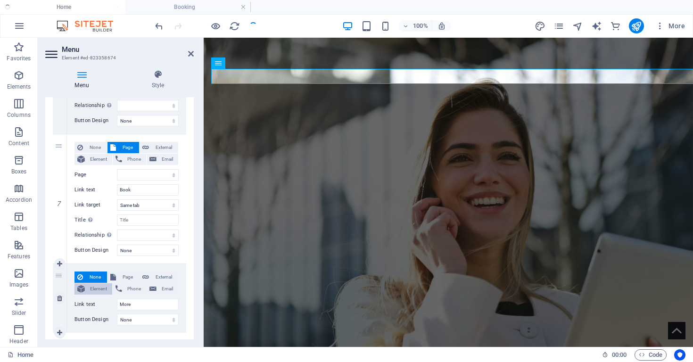
click at [94, 291] on span "Element" at bounding box center [99, 288] width 22 height 11
select select
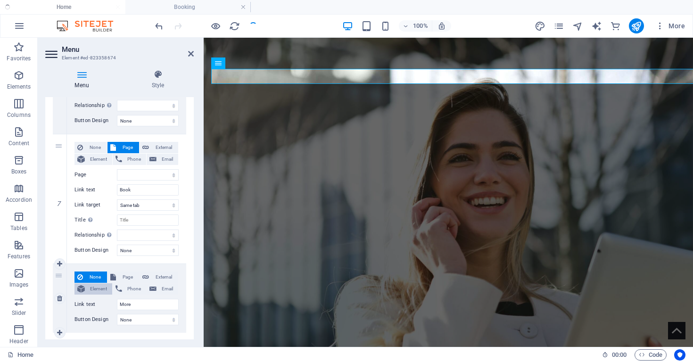
select select
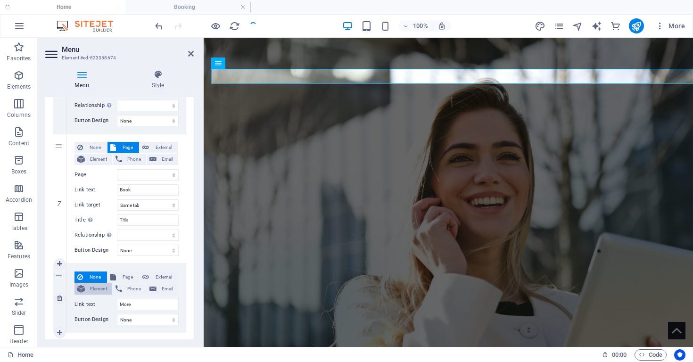
select select
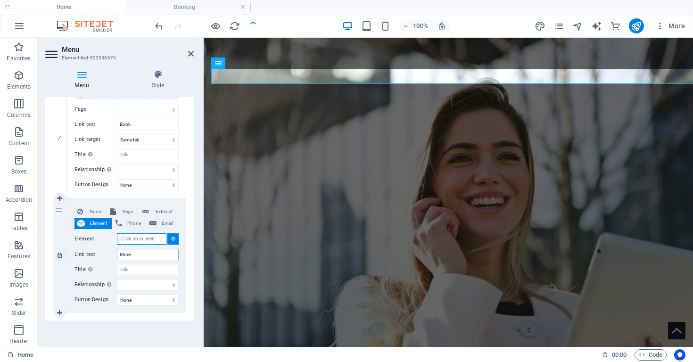
scroll to position [1178, 0]
click at [90, 210] on span "None" at bounding box center [95, 211] width 18 height 11
select select
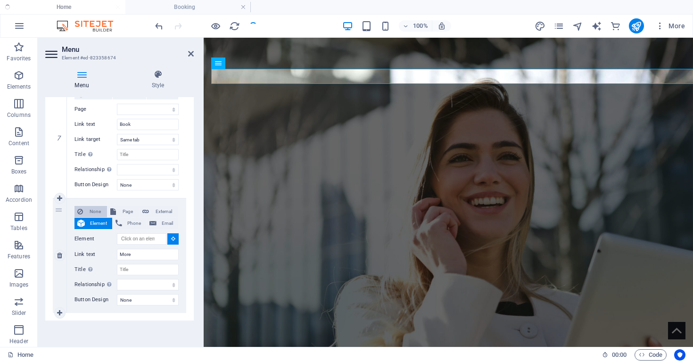
select select
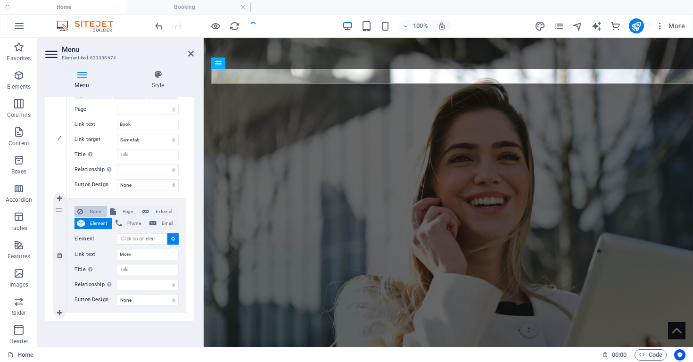
select select
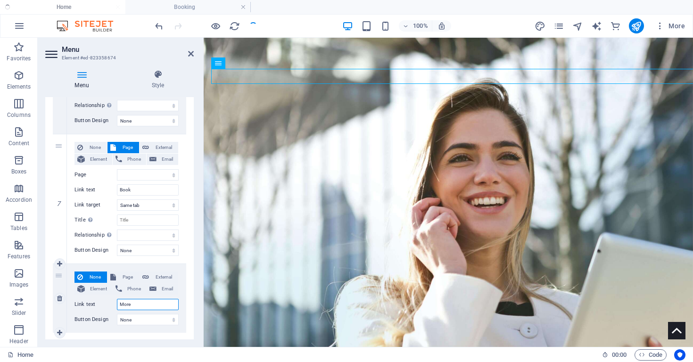
click at [141, 305] on input "More" at bounding box center [148, 304] width 62 height 11
select select "default"
select select
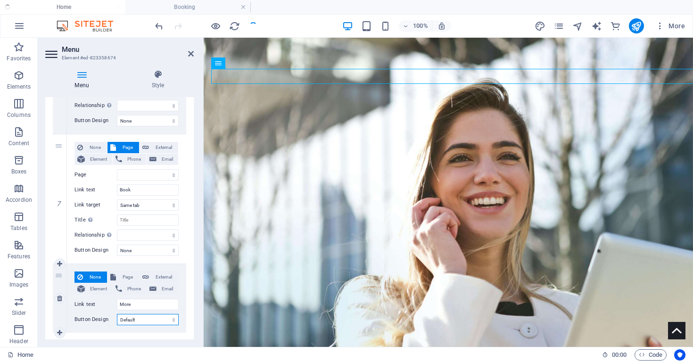
select select
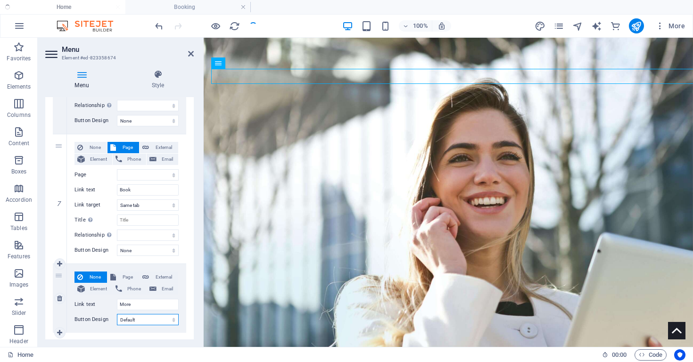
select select
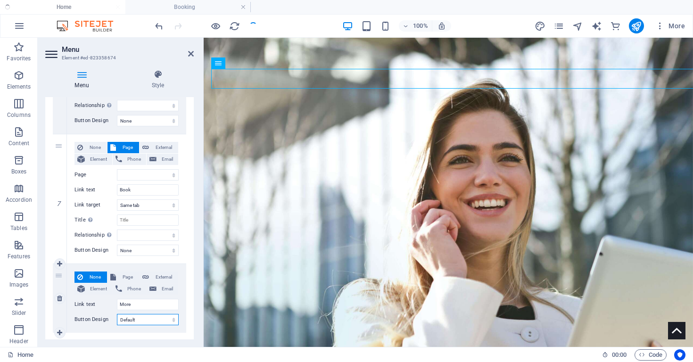
select select
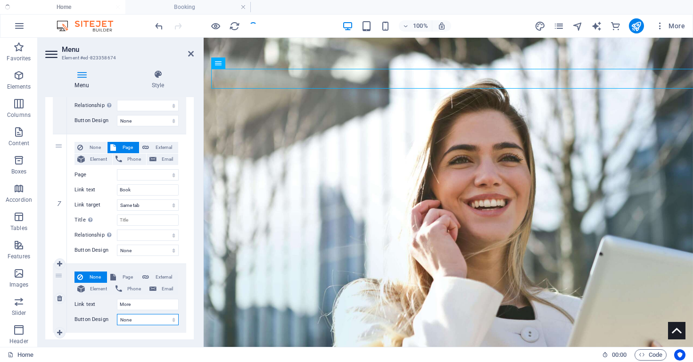
select select
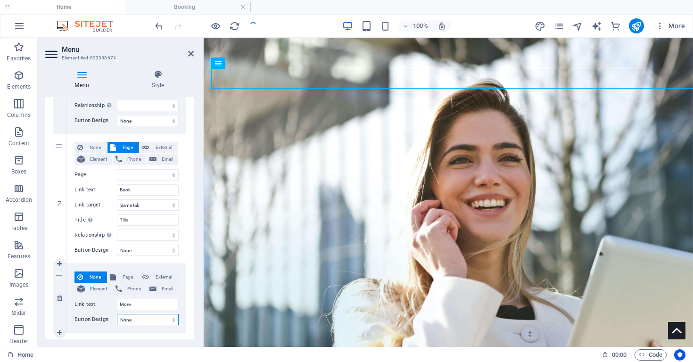
select select
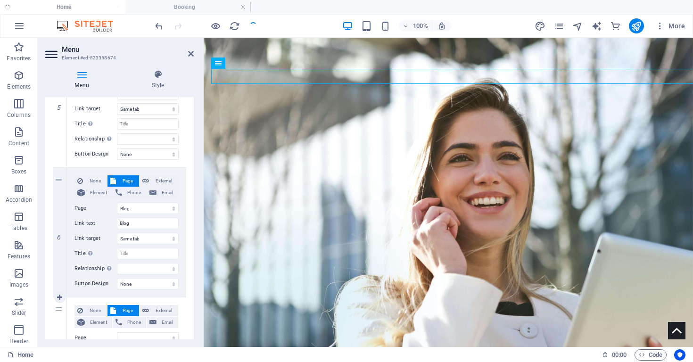
scroll to position [951, 0]
drag, startPoint x: 58, startPoint y: 308, endPoint x: 66, endPoint y: 167, distance: 140.7
select select
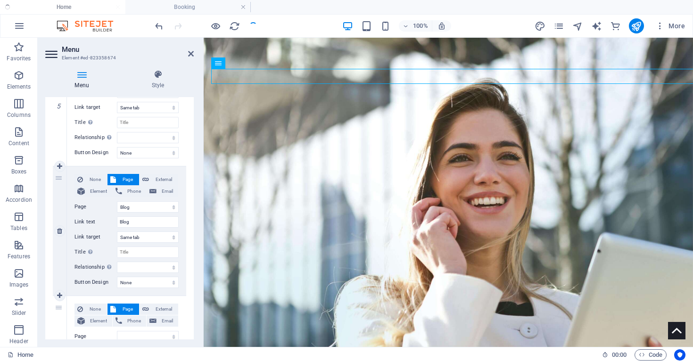
select select
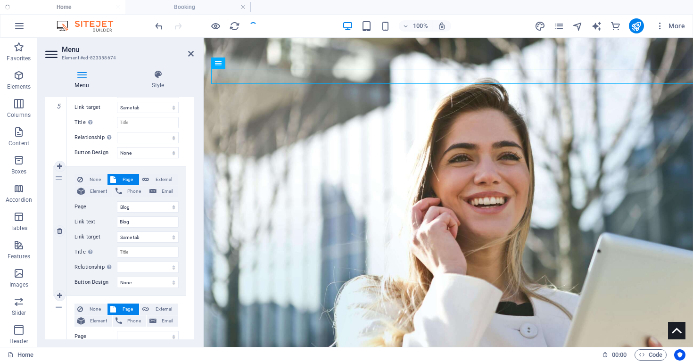
select select
type input "Book"
select select
select select "14"
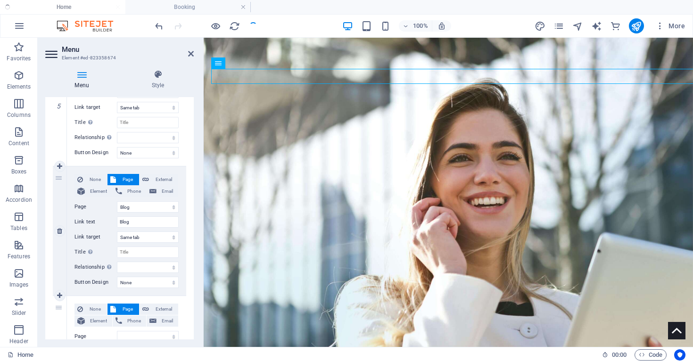
type input "Blog"
select select
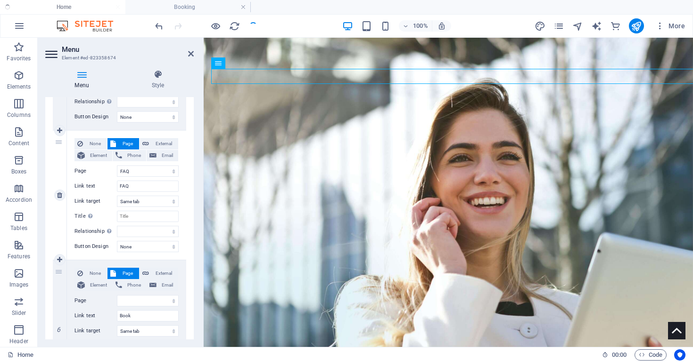
scroll to position [850, 0]
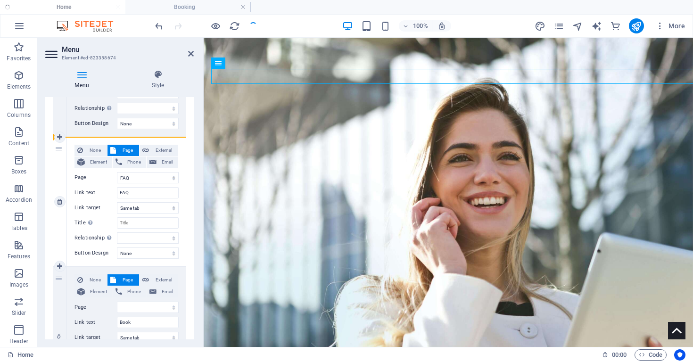
drag, startPoint x: 57, startPoint y: 278, endPoint x: 61, endPoint y: 163, distance: 115.0
select select
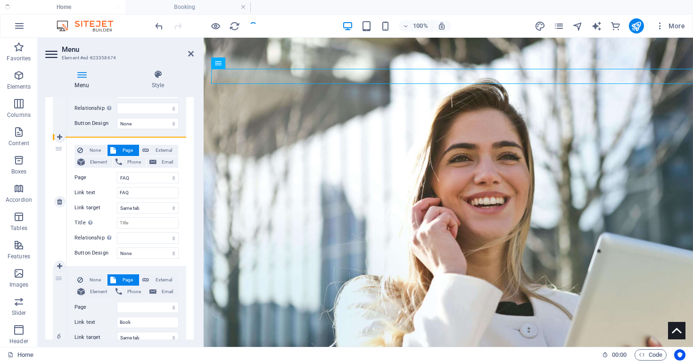
select select
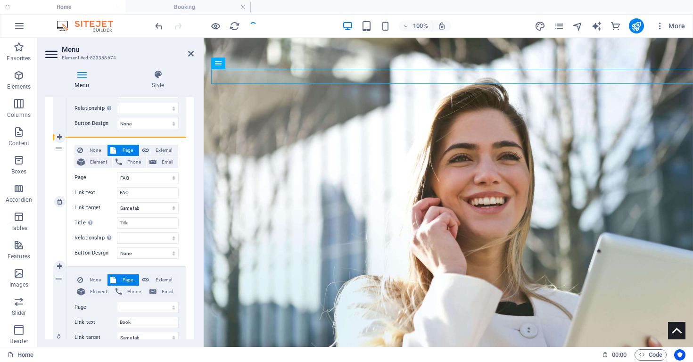
type input "Book"
select select
select select "13"
type input "FAQ"
select select
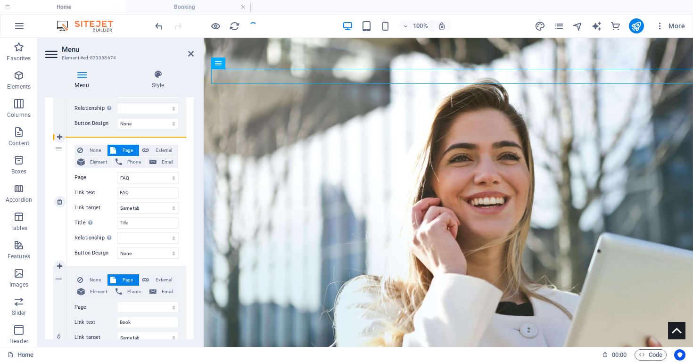
select select
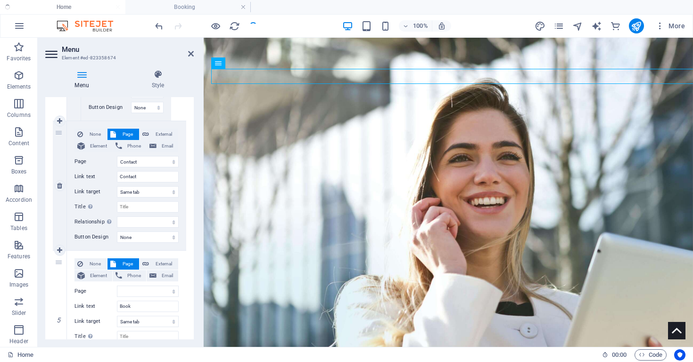
scroll to position [739, 0]
drag, startPoint x: 59, startPoint y: 259, endPoint x: 66, endPoint y: 151, distance: 108.6
click at [65, 150] on div "1 None Page External Element Phone Email Page Home About Services -- Stress Res…" at bounding box center [119, 77] width 133 height 1259
select select
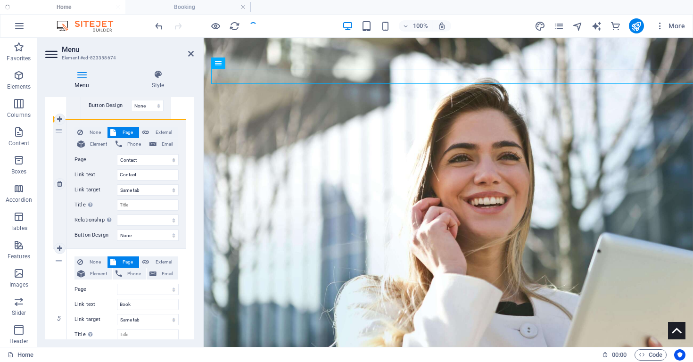
select select
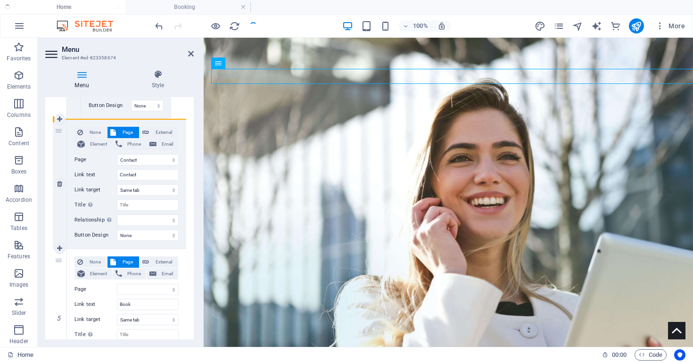
type input "Book"
select select
select select "5"
type input "Contact"
select select
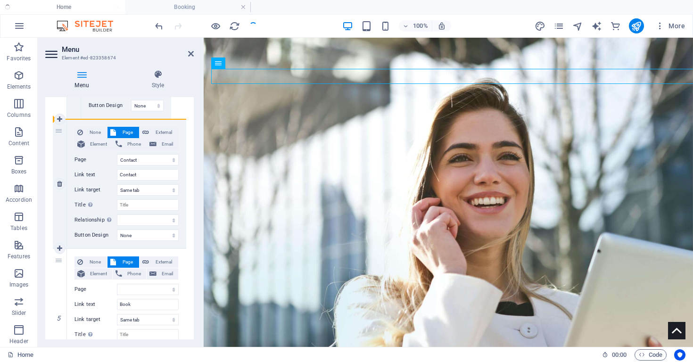
select select
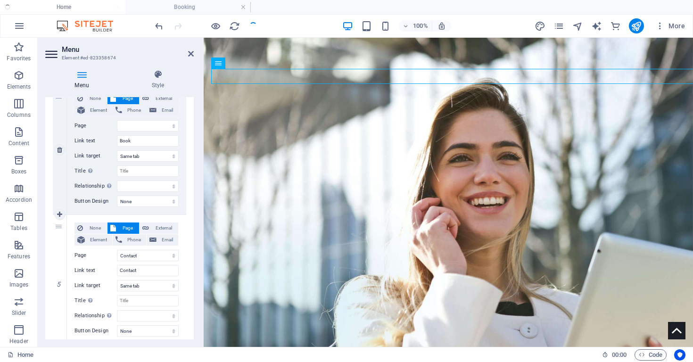
scroll to position [766, 0]
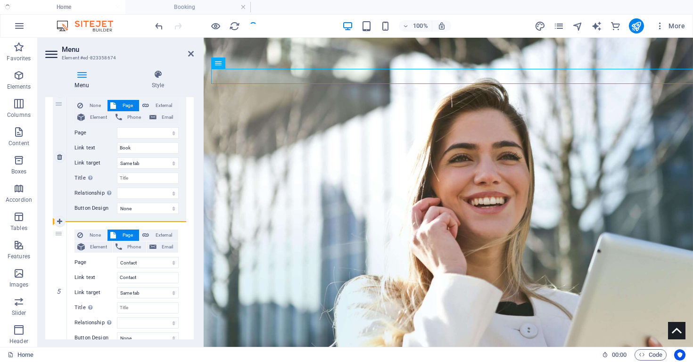
drag, startPoint x: 58, startPoint y: 209, endPoint x: 70, endPoint y: 191, distance: 21.2
click at [70, 191] on div "1 None Page External Element Phone Email Page Home About Services -- Stress Res…" at bounding box center [119, 50] width 133 height 1259
select select
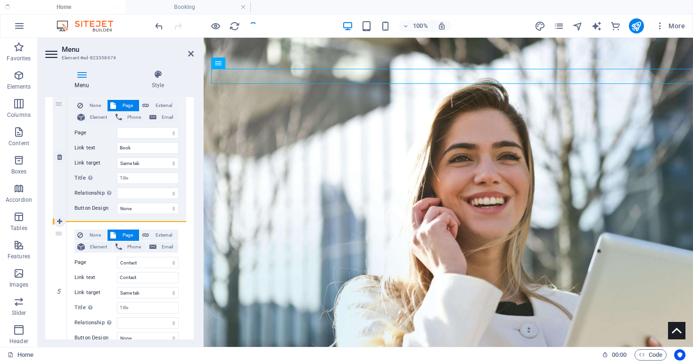
select select
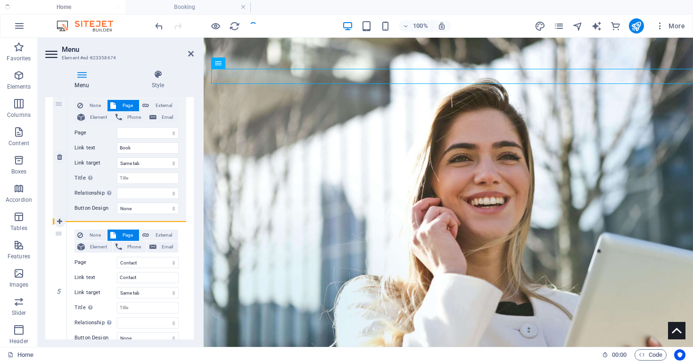
select select "14"
type input "Blog"
select select
select select "5"
type input "Contact"
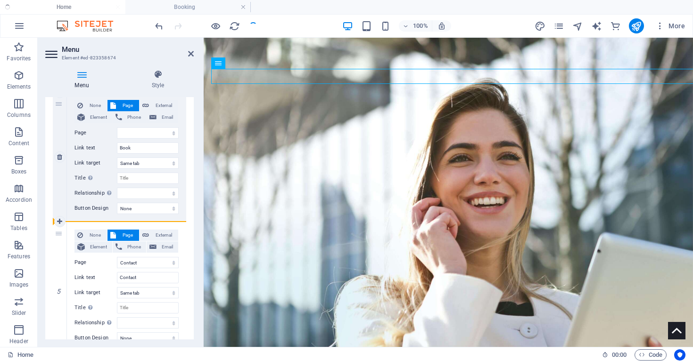
select select
select select "13"
type input "FAQ"
select select
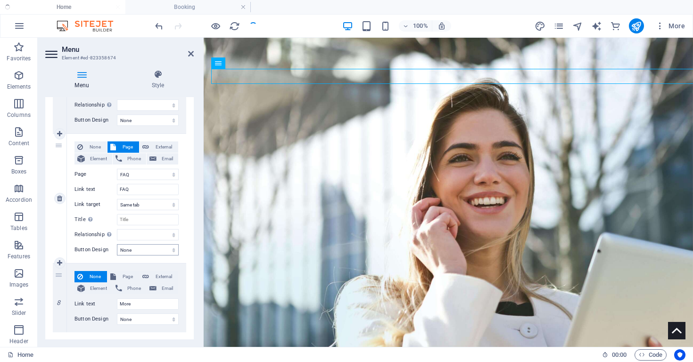
scroll to position [1112, 0]
drag, startPoint x: 57, startPoint y: 145, endPoint x: 126, endPoint y: 331, distance: 198.1
select select
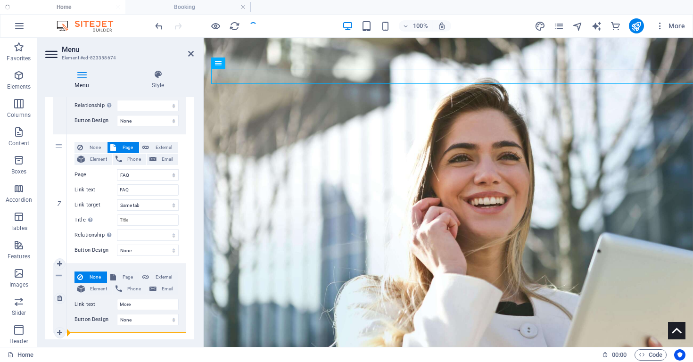
select select
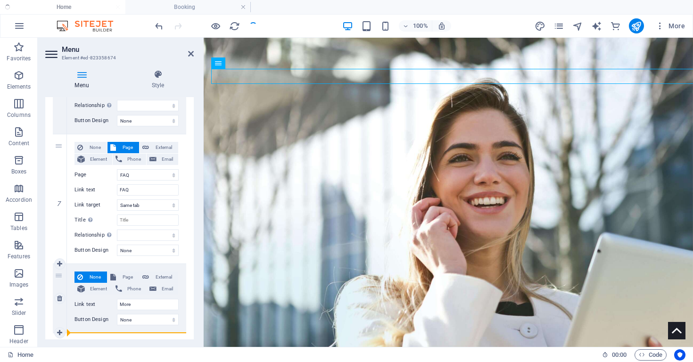
select select
type input "More"
select select "13"
select select
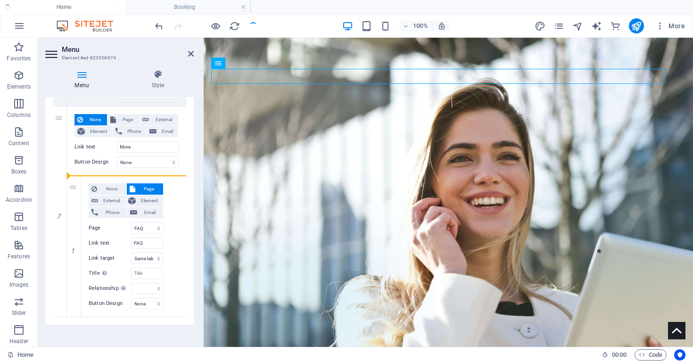
scroll to position [1144, 0]
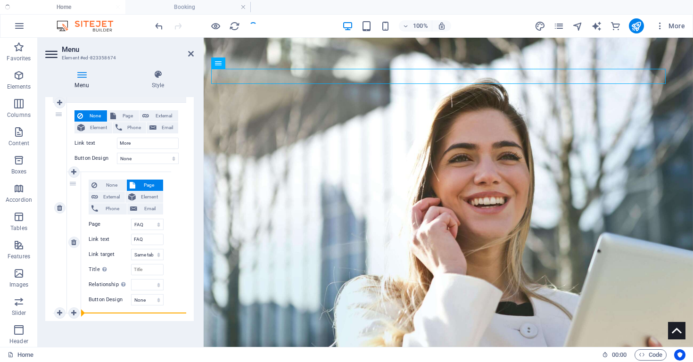
drag, startPoint x: 57, startPoint y: 109, endPoint x: 122, endPoint y: 311, distance: 211.6
select select
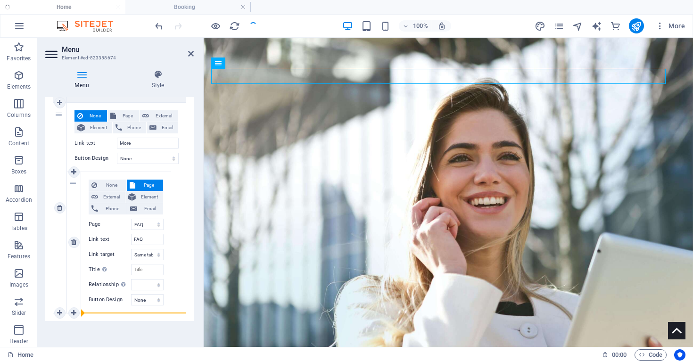
select select
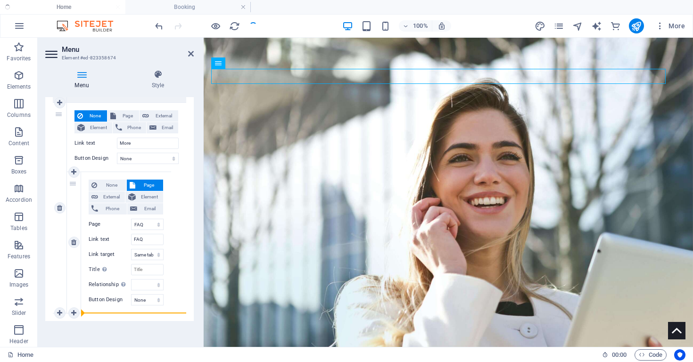
type input "More"
select select "13"
select select
select select "5"
select select
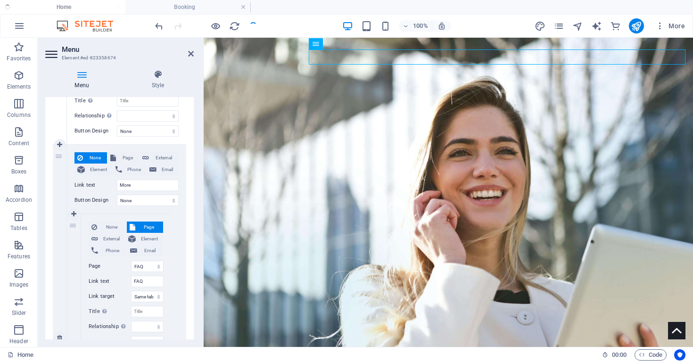
scroll to position [973, 0]
click at [159, 29] on icon "undo" at bounding box center [159, 26] width 11 height 11
select select
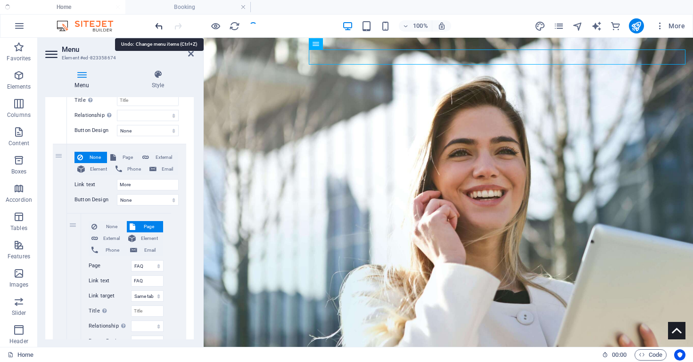
select select
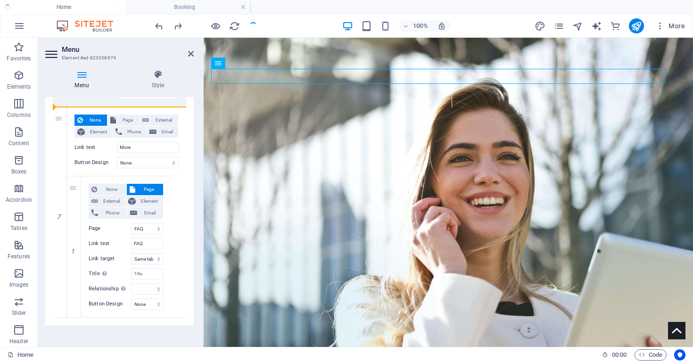
scroll to position [1144, 0]
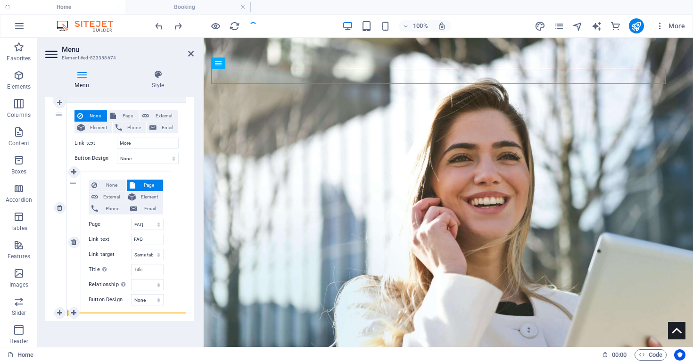
drag, startPoint x: 59, startPoint y: 129, endPoint x: 92, endPoint y: 310, distance: 183.5
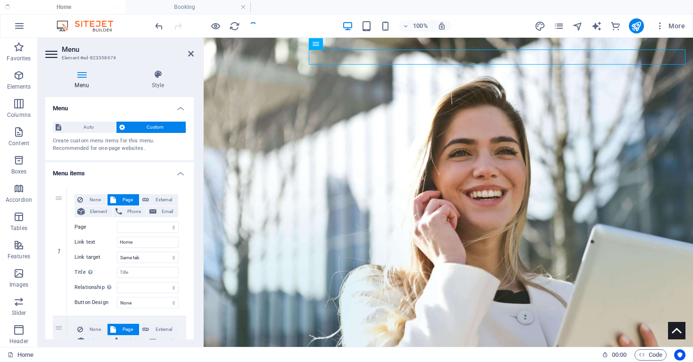
scroll to position [0, 0]
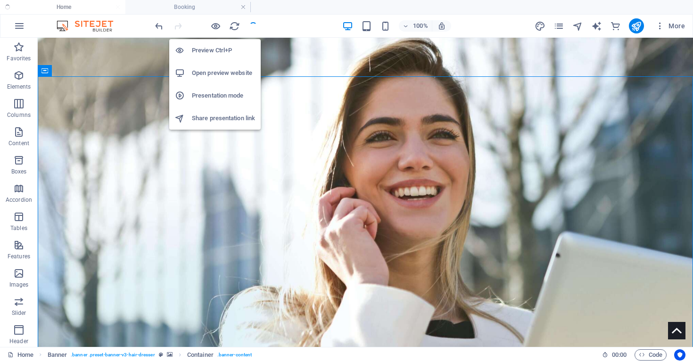
drag, startPoint x: 213, startPoint y: 26, endPoint x: 229, endPoint y: 29, distance: 15.3
click at [213, 26] on icon "button" at bounding box center [215, 26] width 11 height 11
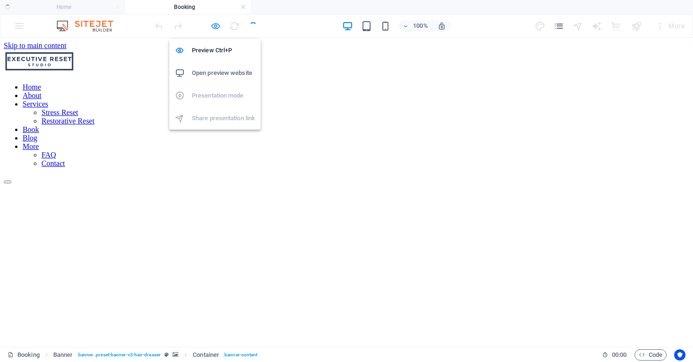
click at [216, 28] on icon "button" at bounding box center [215, 26] width 11 height 11
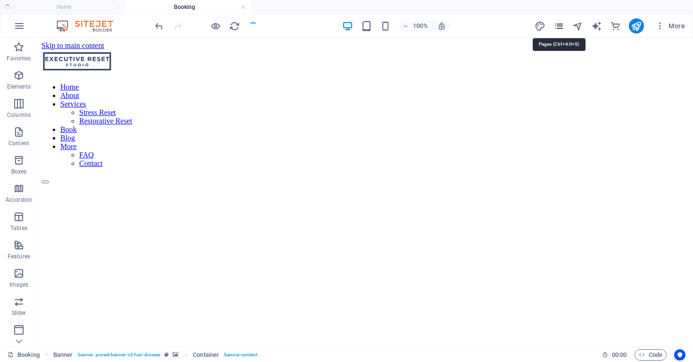
click at [556, 23] on icon "pages" at bounding box center [558, 26] width 11 height 11
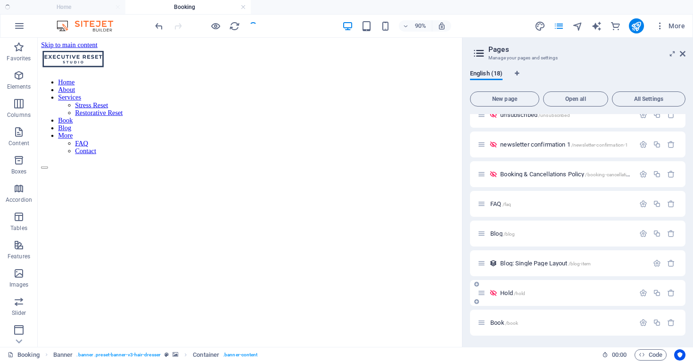
scroll to position [286, 0]
click at [639, 324] on icon "button" at bounding box center [643, 323] width 8 height 8
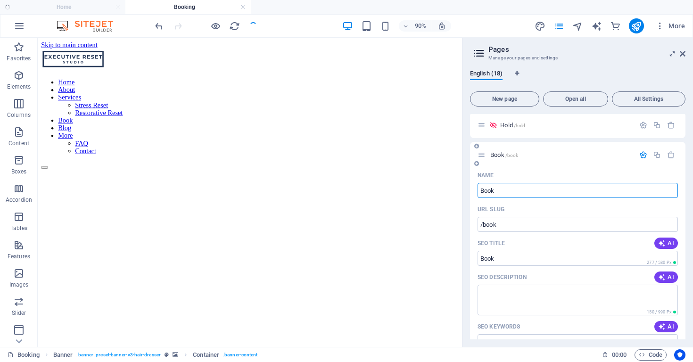
scroll to position [456, 0]
drag, startPoint x: 498, startPoint y: 189, endPoint x: 469, endPoint y: 188, distance: 28.8
click at [469, 189] on div "English (18) New page Open all All Settings Home / About /about Services /servi…" at bounding box center [577, 204] width 230 height 285
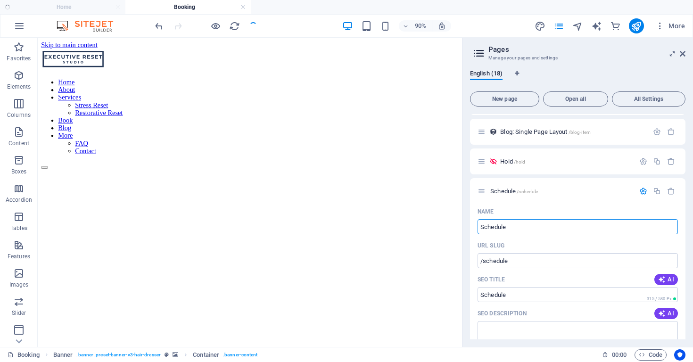
scroll to position [414, 0]
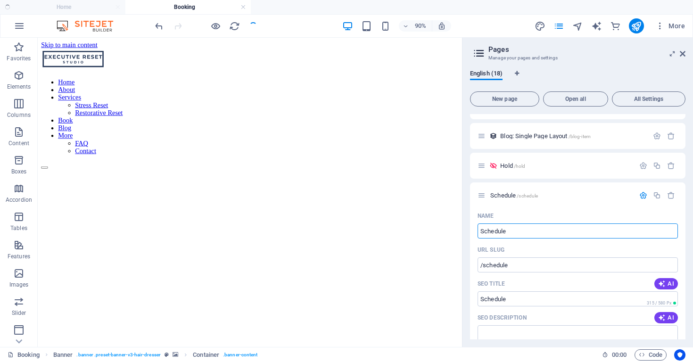
click at [293, 28] on div "90% More" at bounding box center [420, 25] width 535 height 15
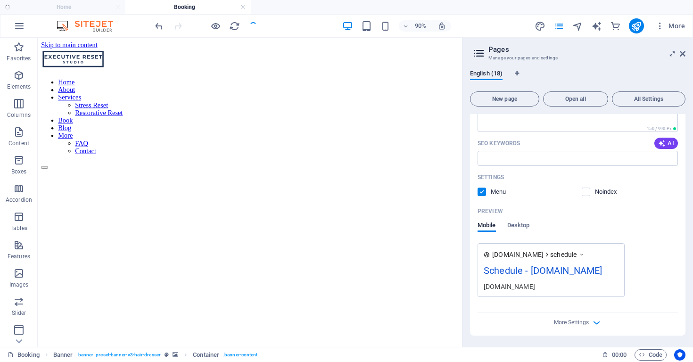
scroll to position [651, 0]
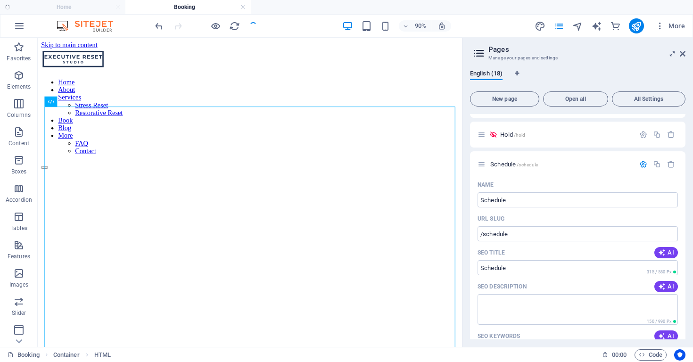
scroll to position [446, 0]
click at [640, 163] on icon "button" at bounding box center [643, 163] width 8 height 8
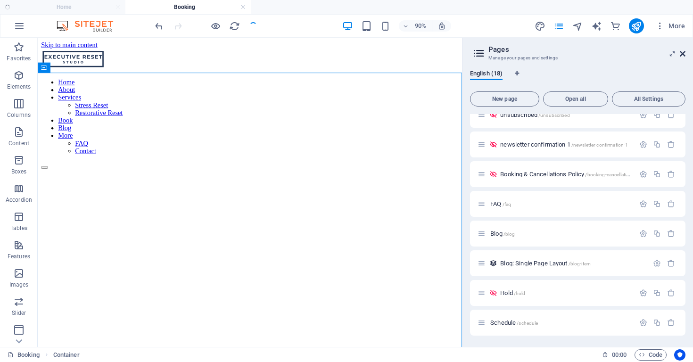
click at [684, 55] on icon at bounding box center [682, 54] width 6 height 8
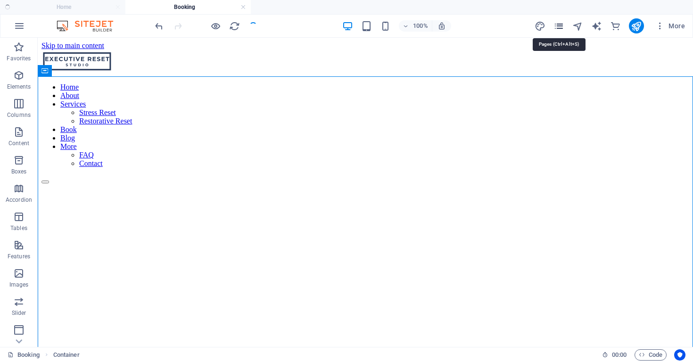
click at [560, 27] on icon "pages" at bounding box center [558, 26] width 11 height 11
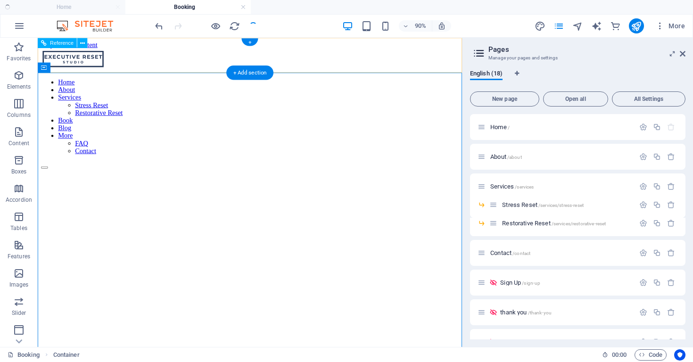
scroll to position [0, 0]
click at [220, 83] on nav "Home About Services Stress Reset Restorative Reset Book Blog More FAQ Contact" at bounding box center [273, 125] width 464 height 85
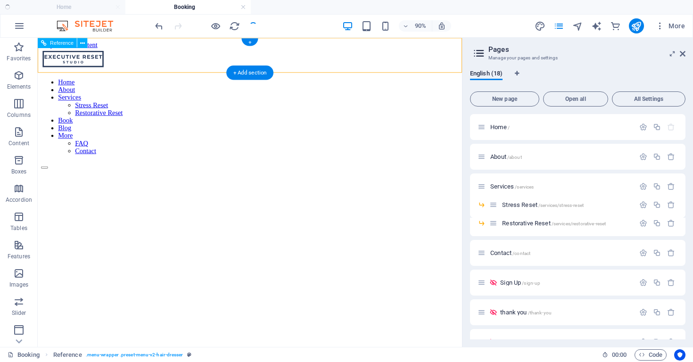
click at [220, 83] on nav "Home About Services Stress Reset Restorative Reset Book Blog More FAQ Contact" at bounding box center [273, 125] width 464 height 85
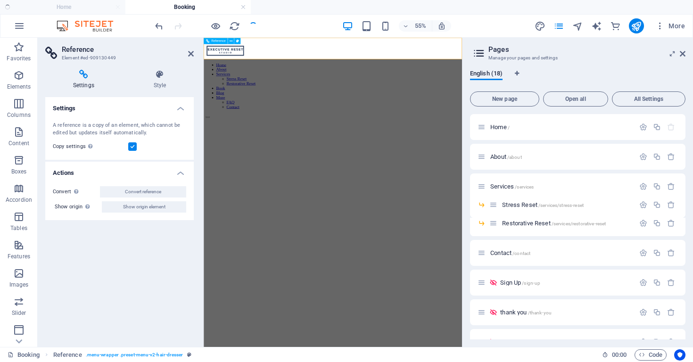
click at [349, 83] on nav "Home About Services Stress Reset Restorative Reset Book Blog More FAQ Contact" at bounding box center [438, 125] width 462 height 85
drag, startPoint x: 681, startPoint y: 54, endPoint x: 255, endPoint y: 19, distance: 427.8
click at [681, 54] on icon at bounding box center [682, 54] width 6 height 8
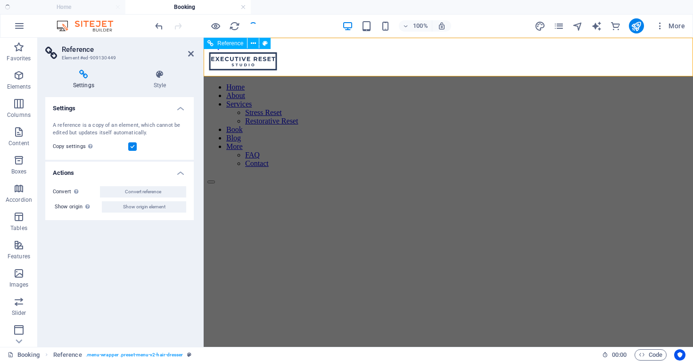
click at [407, 83] on nav "Home About Services Stress Reset Restorative Reset Book Blog More FAQ Contact" at bounding box center [448, 125] width 482 height 85
click at [541, 83] on nav "Home About Services Stress Reset Restorative Reset Book Blog More FAQ Contact" at bounding box center [448, 125] width 482 height 85
click at [163, 81] on h4 "Style" at bounding box center [160, 80] width 68 height 20
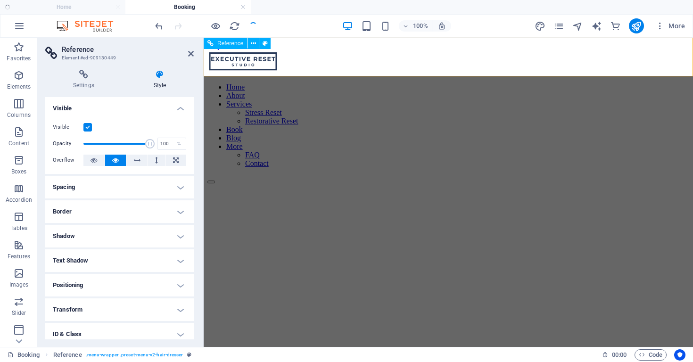
click at [341, 83] on nav "Home About Services Stress Reset Restorative Reset Book Blog More FAQ Contact" at bounding box center [448, 125] width 482 height 85
click at [307, 67] on div "Home About Services Stress Reset Restorative Reset Book Blog More FAQ Contact" at bounding box center [448, 117] width 482 height 134
click at [233, 27] on icon "reload" at bounding box center [234, 26] width 11 height 11
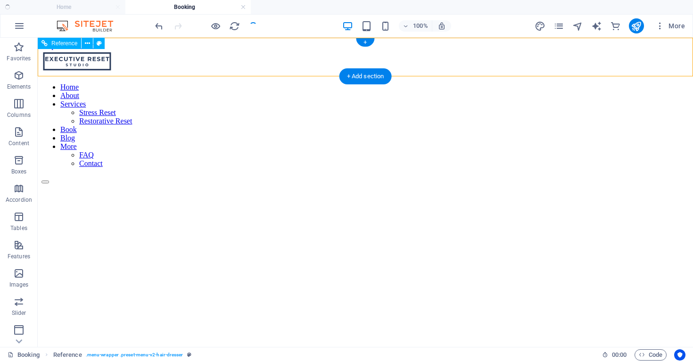
click at [548, 83] on nav "Home About Services Stress Reset Restorative Reset Book Blog More FAQ Contact" at bounding box center [364, 125] width 647 height 85
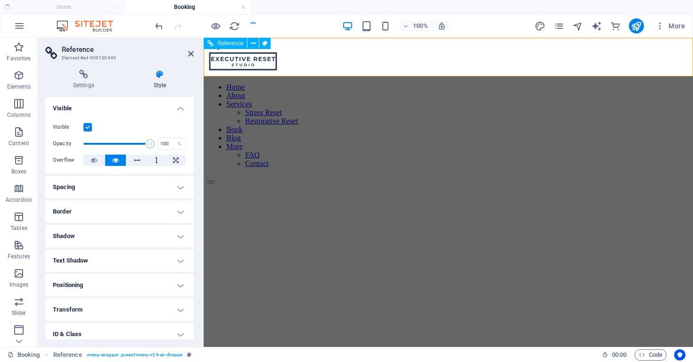
click at [323, 83] on nav "Home About Services Stress Reset Restorative Reset Book Blog More FAQ Contact" at bounding box center [448, 125] width 482 height 85
click at [374, 65] on div "Home About Services Stress Reset Restorative Reset Book Blog More FAQ Contact" at bounding box center [448, 117] width 482 height 134
click at [558, 25] on icon "pages" at bounding box center [558, 26] width 11 height 11
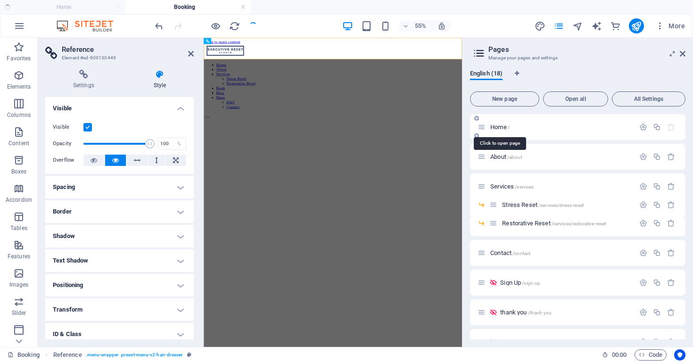
click at [509, 128] on span "/" at bounding box center [508, 127] width 2 height 5
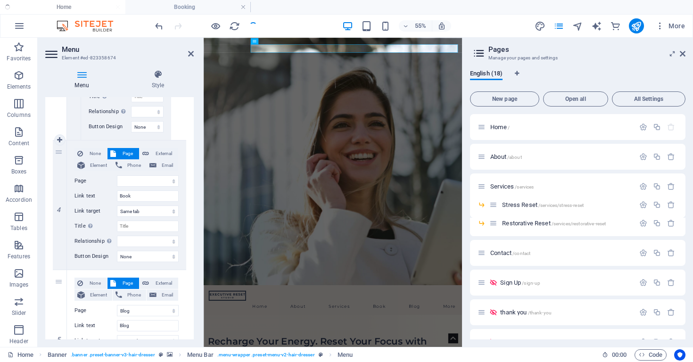
scroll to position [722, 0]
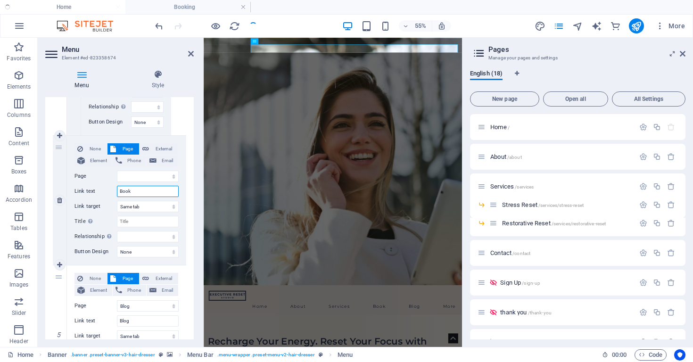
drag, startPoint x: 135, startPoint y: 191, endPoint x: 113, endPoint y: 191, distance: 22.1
click at [113, 191] on div "Link text Book" at bounding box center [126, 191] width 104 height 11
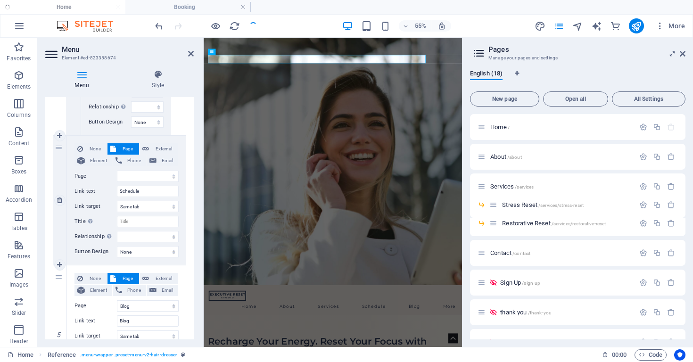
click at [128, 143] on span "Page" at bounding box center [127, 148] width 17 height 11
drag, startPoint x: 682, startPoint y: 56, endPoint x: 478, endPoint y: 18, distance: 207.5
click at [682, 56] on icon at bounding box center [682, 54] width 6 height 8
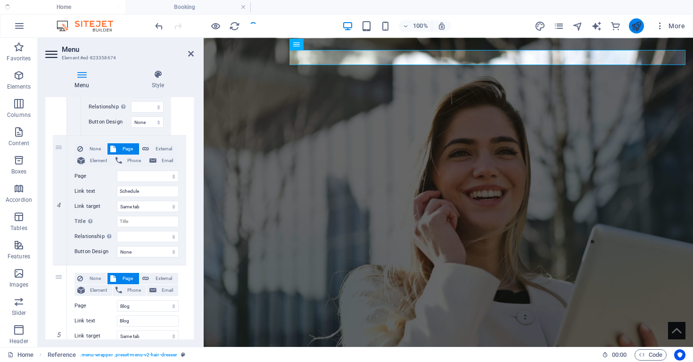
scroll to position [0, 0]
click at [637, 23] on icon "publish" at bounding box center [635, 26] width 11 height 11
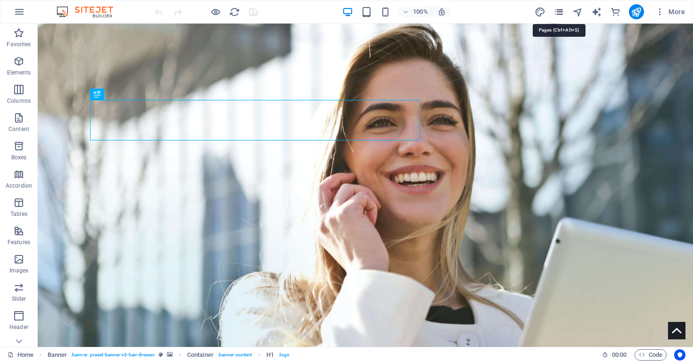
click at [560, 14] on icon "pages" at bounding box center [558, 12] width 11 height 11
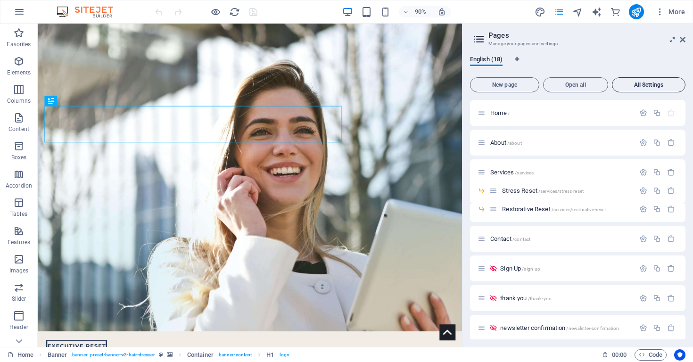
click at [654, 84] on span "All Settings" at bounding box center [648, 85] width 65 height 6
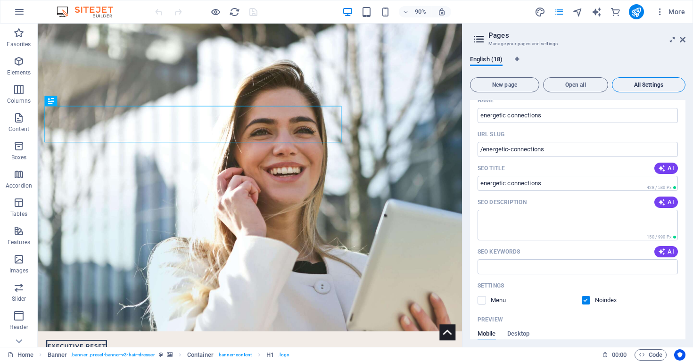
click at [655, 82] on span "All Settings" at bounding box center [648, 85] width 65 height 6
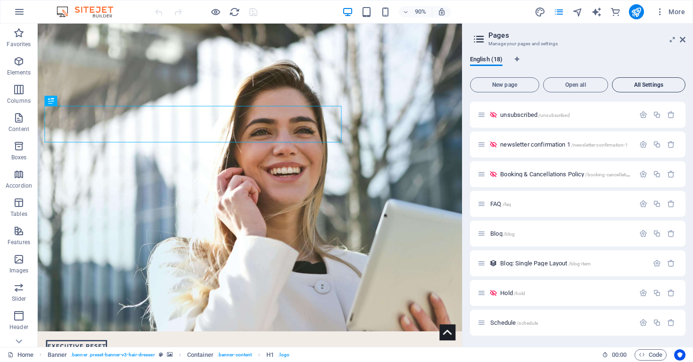
scroll to position [272, 0]
click at [662, 13] on icon "button" at bounding box center [659, 11] width 9 height 9
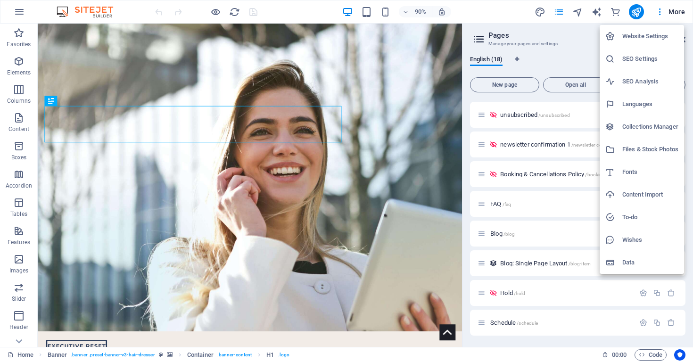
click at [647, 61] on h6 "SEO Settings" at bounding box center [650, 58] width 56 height 11
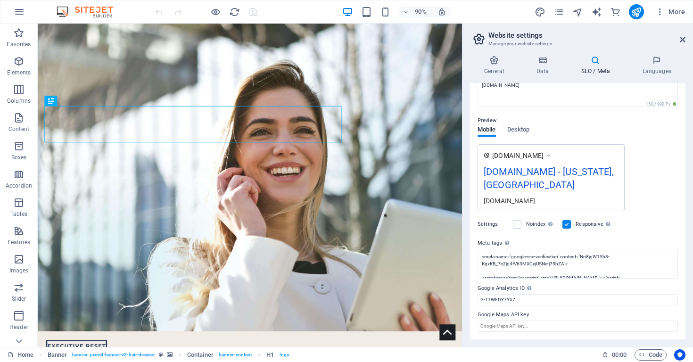
scroll to position [103, 0]
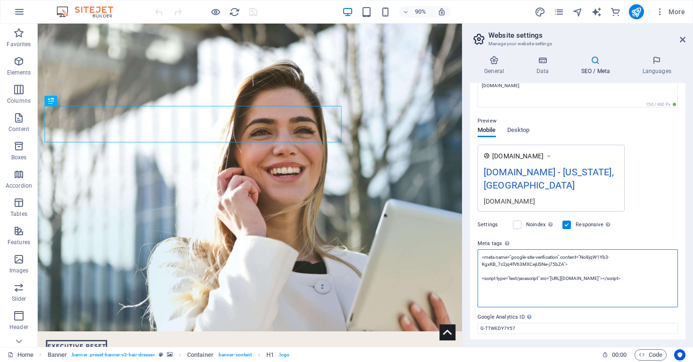
click at [585, 274] on textarea "<meta name="google-site-verification" content="No8jqW1Yb3-KgxKB_7c2jq4fV63MXCej…" at bounding box center [577, 278] width 200 height 58
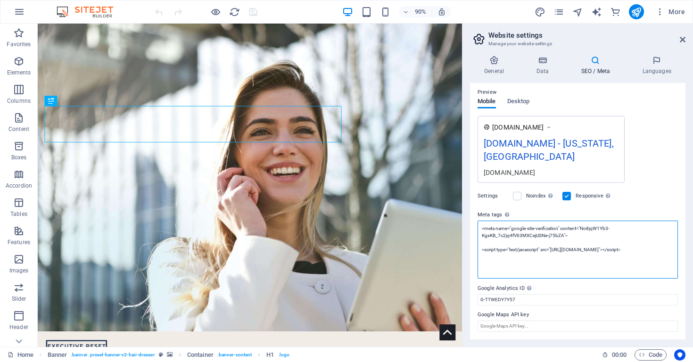
scroll to position [131, 0]
click at [508, 269] on textarea "<meta name="google-site-verification" content="No8jqW1Yb3-KgxKB_7c2jq4fV63MXCej…" at bounding box center [577, 250] width 200 height 58
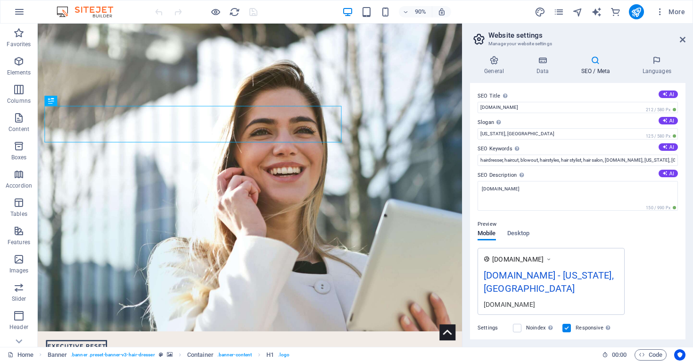
scroll to position [0, 0]
drag, startPoint x: 519, startPoint y: 133, endPoint x: 472, endPoint y: 132, distance: 47.6
click at [472, 132] on div "SEO Title The title of your website - make it something that stands out in sear…" at bounding box center [577, 211] width 215 height 256
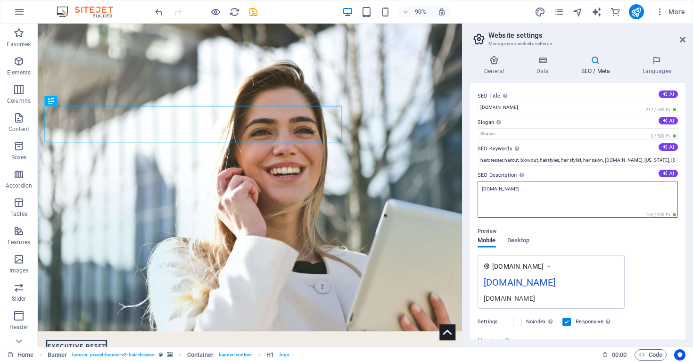
drag, startPoint x: 540, startPoint y: 188, endPoint x: 484, endPoint y: 185, distance: 55.7
click at [484, 185] on textarea "executiveresetstudio.ca" at bounding box center [577, 199] width 200 height 37
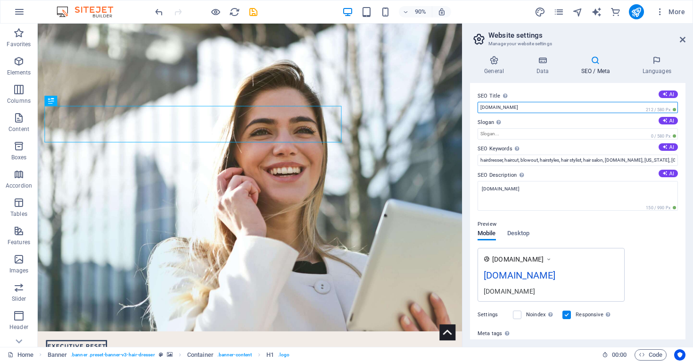
drag, startPoint x: 547, startPoint y: 106, endPoint x: 472, endPoint y: 107, distance: 74.9
click at [472, 107] on div "SEO Title The title of your website - make it something that stands out in sear…" at bounding box center [577, 211] width 215 height 256
paste input "Executive Reset Studio | Premium Energy Healing & Stress Relief"
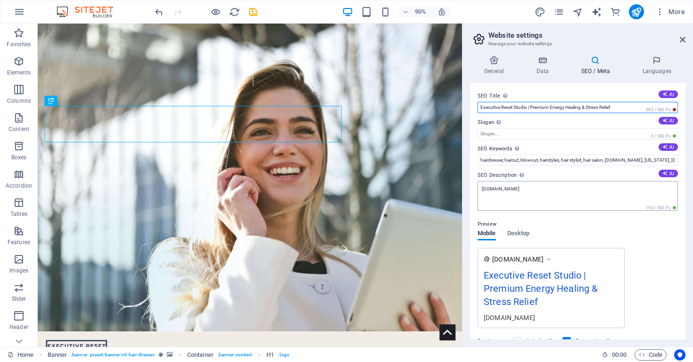
type input "Executive Reset Studio | Premium Energy Healing & Stress Relief"
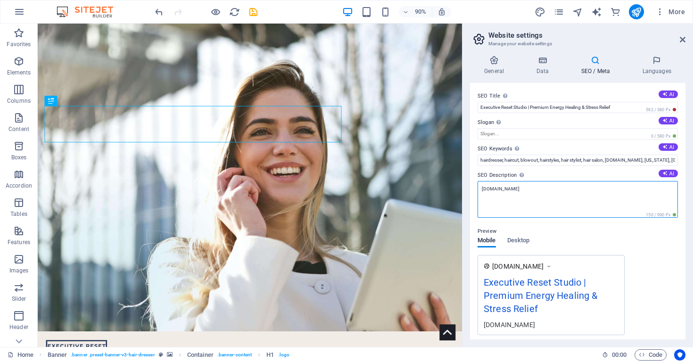
drag, startPoint x: 536, startPoint y: 189, endPoint x: 489, endPoint y: 188, distance: 46.7
click at [469, 188] on div "General Data SEO / Meta Languages Website name Executive Reset Studio operated …" at bounding box center [577, 197] width 230 height 299
paste textarea "Executive Reset Studio offers high-end energy healing and personalized stress r…"
type textarea "Executive Reset Studio offers high-end energy healing and personalized stress r…"
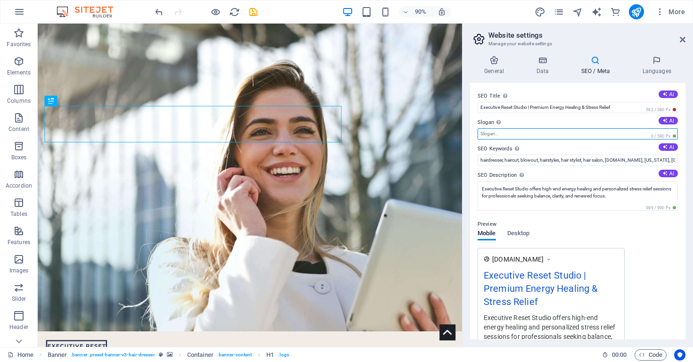
click at [512, 136] on input "Slogan The slogan of your website. AI" at bounding box center [577, 133] width 200 height 11
click at [515, 131] on input "Slogan The slogan of your website. AI" at bounding box center [577, 133] width 200 height 11
paste input "Recharge. Refocus. Reset."
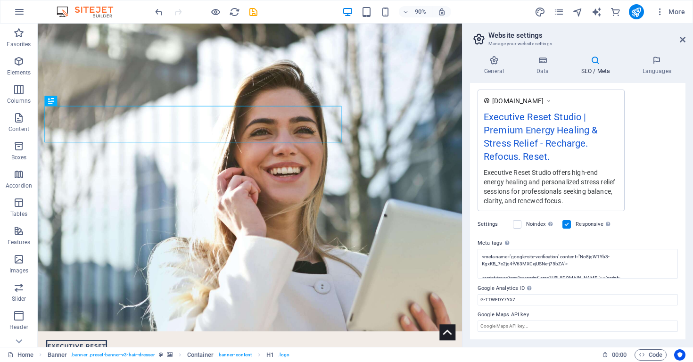
scroll to position [158, 0]
type input "Recharge. Refocus. Reset."
click at [251, 13] on icon "save" at bounding box center [253, 12] width 11 height 11
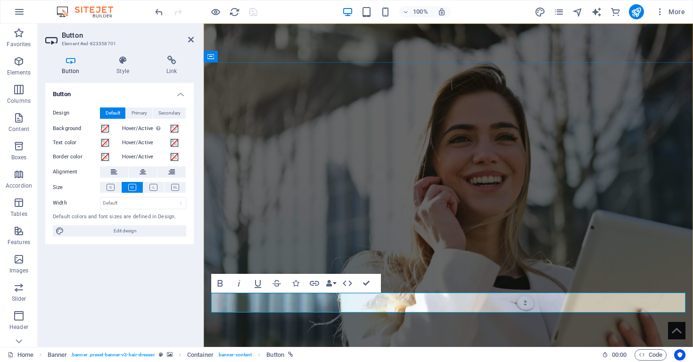
drag, startPoint x: 228, startPoint y: 305, endPoint x: 237, endPoint y: 303, distance: 10.3
drag, startPoint x: 245, startPoint y: 303, endPoint x: 217, endPoint y: 304, distance: 27.4
click at [314, 283] on icon "button" at bounding box center [314, 283] width 9 height 5
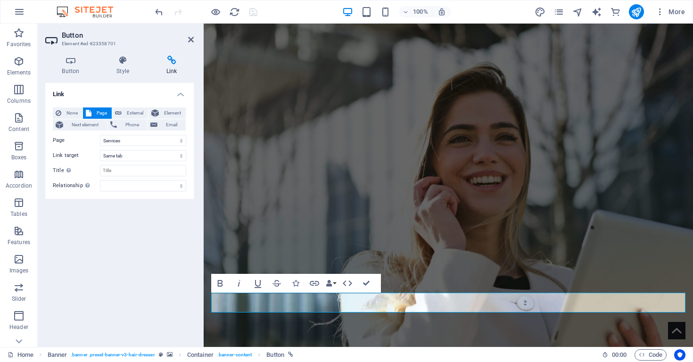
click at [98, 110] on span "Page" at bounding box center [101, 112] width 15 height 11
select select "16"
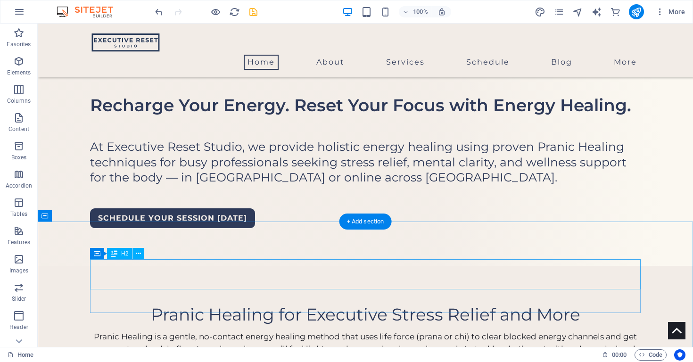
scroll to position [287, 0]
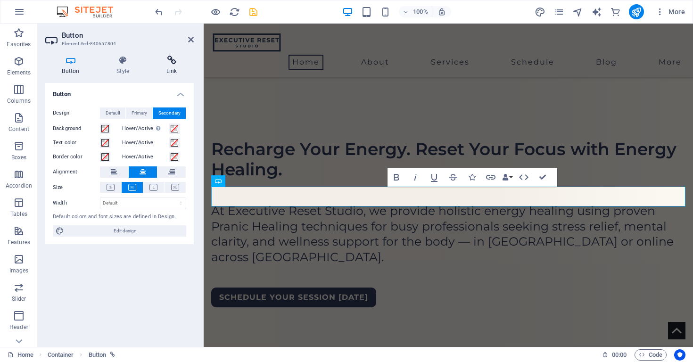
click at [163, 64] on icon at bounding box center [171, 60] width 44 height 9
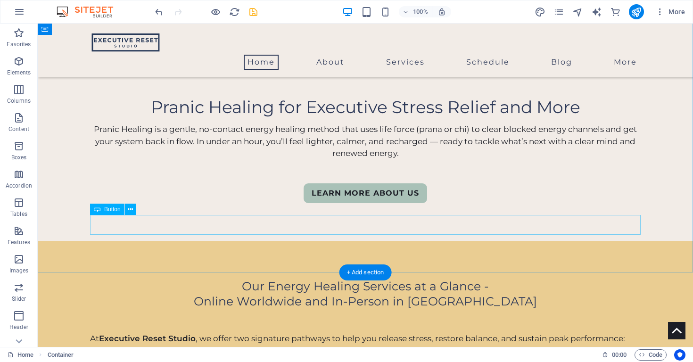
scroll to position [540, 0]
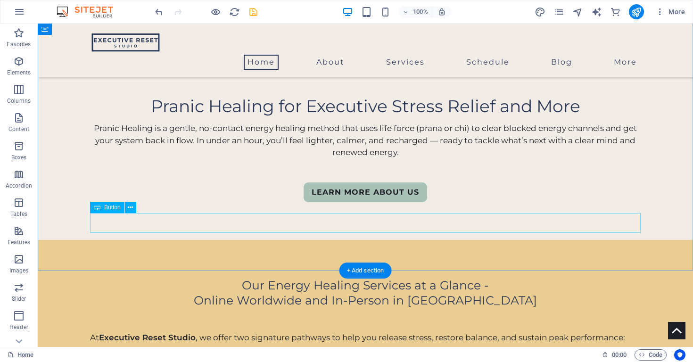
select select "2"
select select
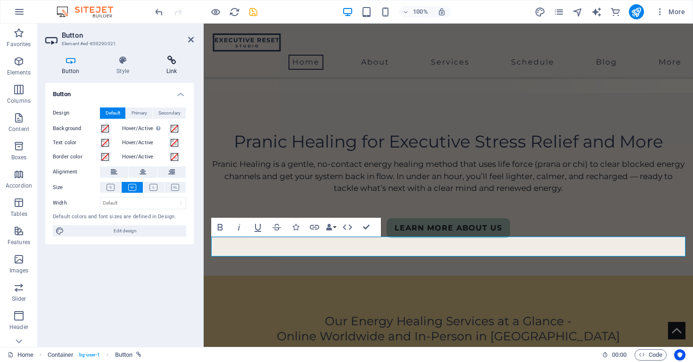
click at [170, 61] on icon at bounding box center [171, 60] width 44 height 9
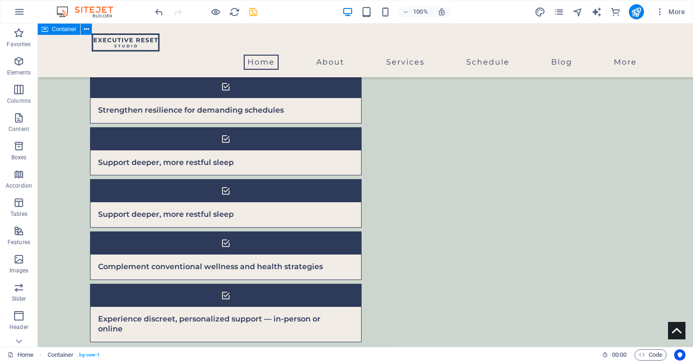
scroll to position [1217, 0]
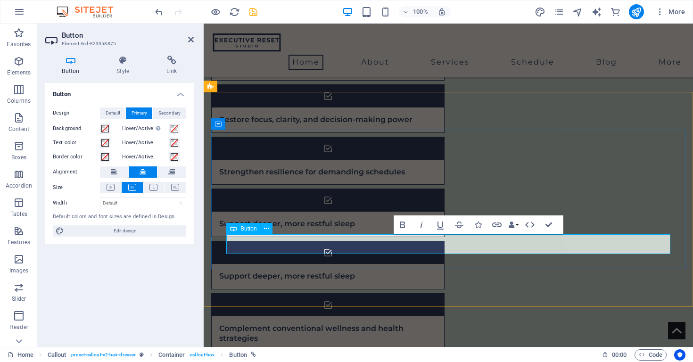
drag, startPoint x: 430, startPoint y: 241, endPoint x: 425, endPoint y: 244, distance: 6.1
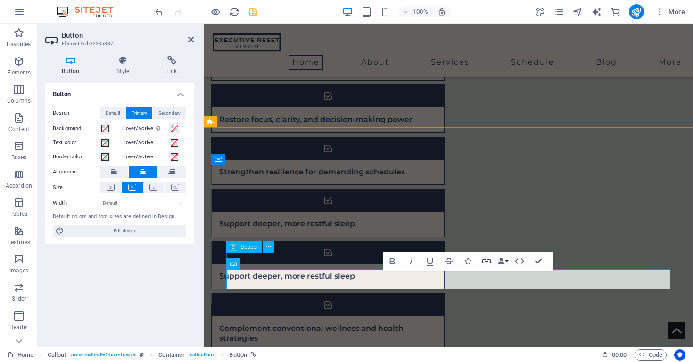
click at [488, 260] on icon "button" at bounding box center [486, 260] width 11 height 11
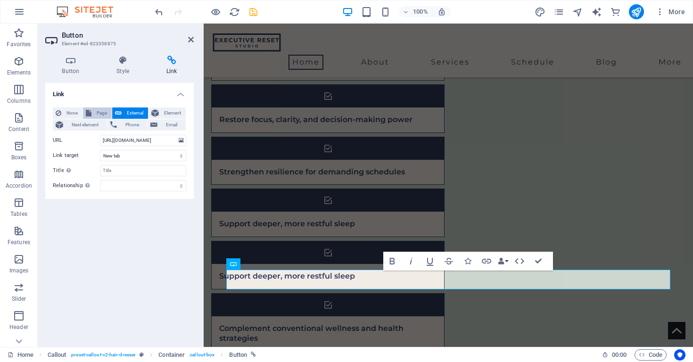
click at [92, 109] on button "Page" at bounding box center [97, 112] width 29 height 11
select select
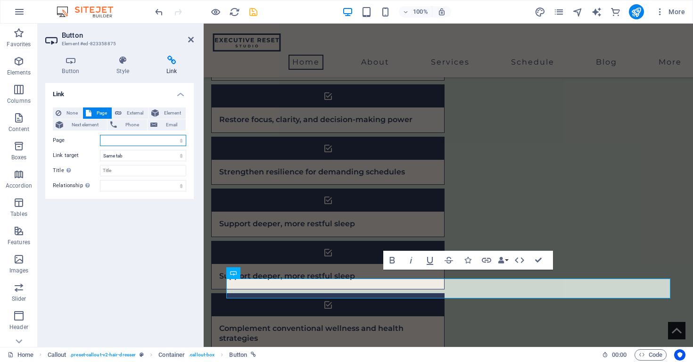
select select "16"
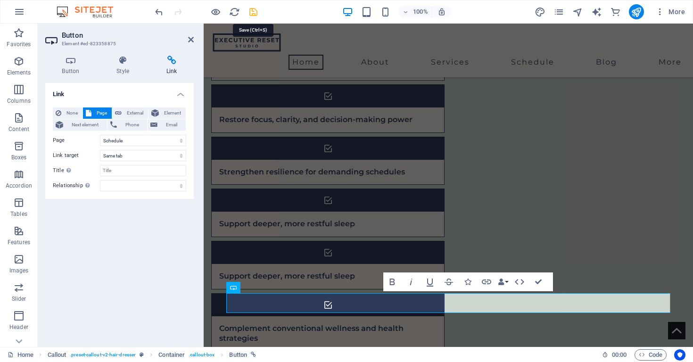
click at [253, 12] on icon "save" at bounding box center [253, 12] width 11 height 11
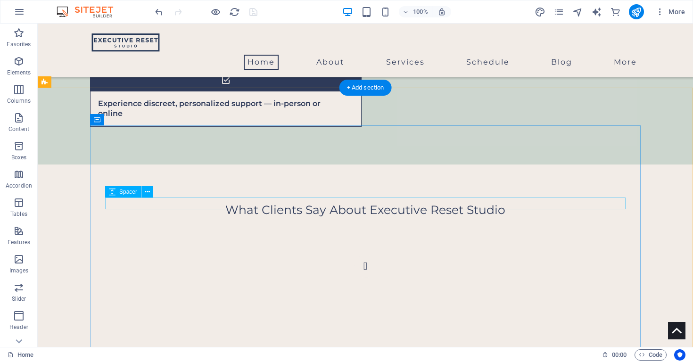
scroll to position [1445, 0]
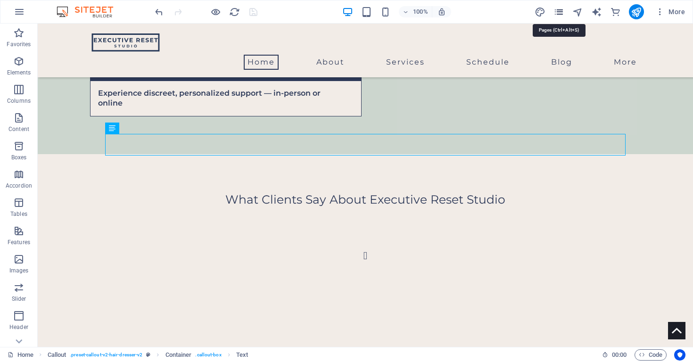
click at [557, 11] on icon "pages" at bounding box center [558, 12] width 11 height 11
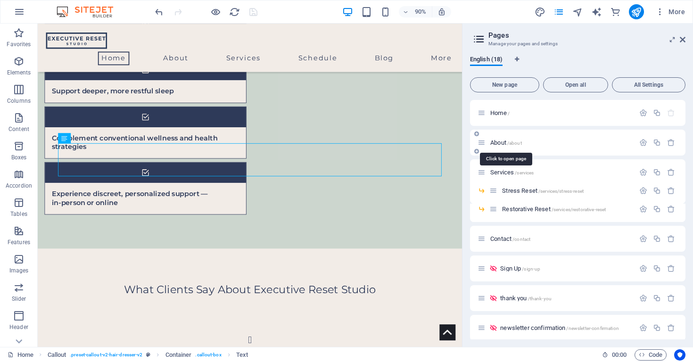
click at [495, 142] on span "About /about" at bounding box center [506, 142] width 32 height 7
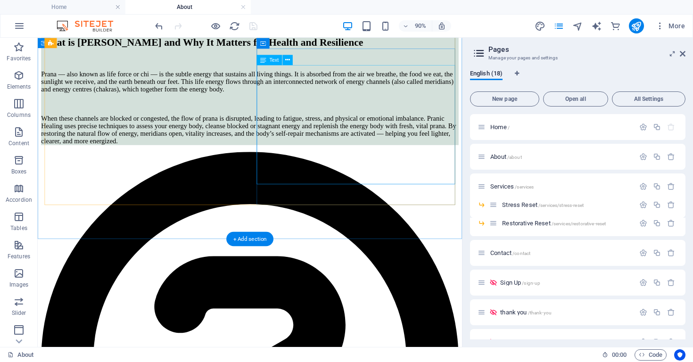
scroll to position [721, 0]
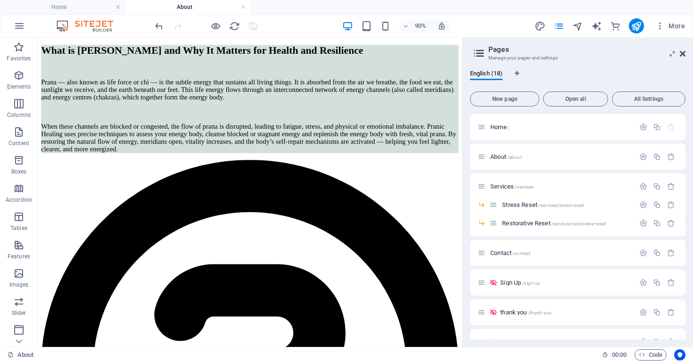
click at [683, 54] on icon at bounding box center [682, 54] width 6 height 8
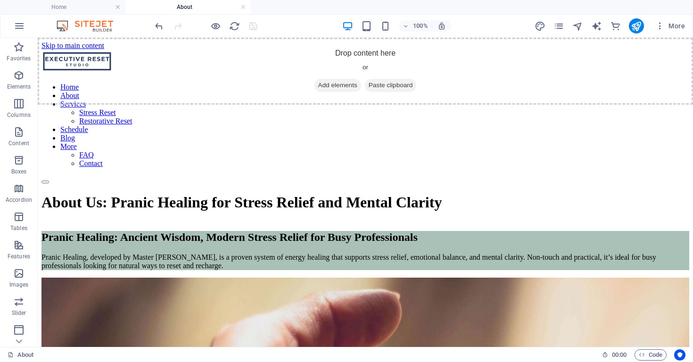
scroll to position [0, 0]
click at [563, 29] on icon "pages" at bounding box center [558, 26] width 11 height 11
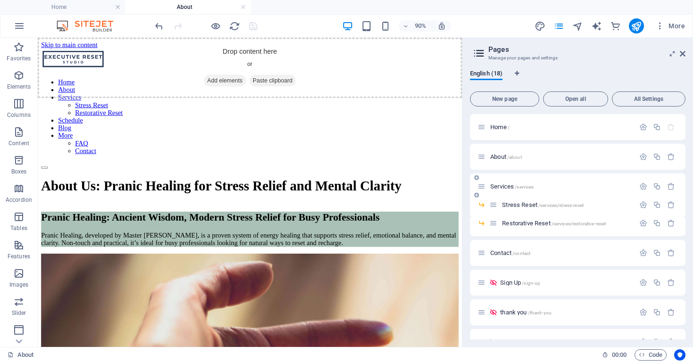
click at [508, 190] on div "Services /services" at bounding box center [555, 186] width 157 height 11
click at [506, 188] on span "Services /services" at bounding box center [511, 186] width 43 height 7
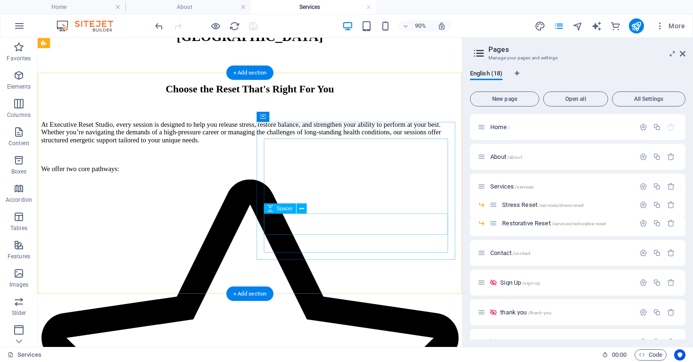
scroll to position [173, 0]
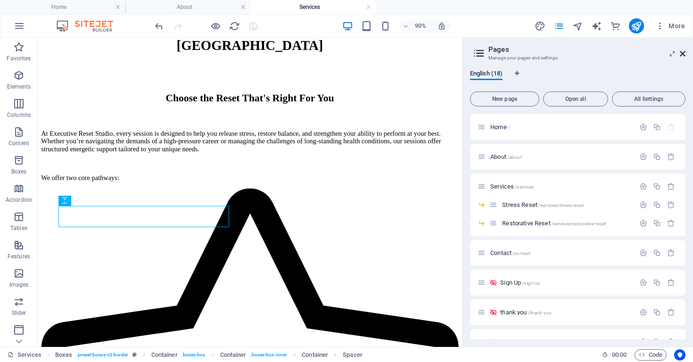
click at [681, 56] on icon at bounding box center [682, 54] width 6 height 8
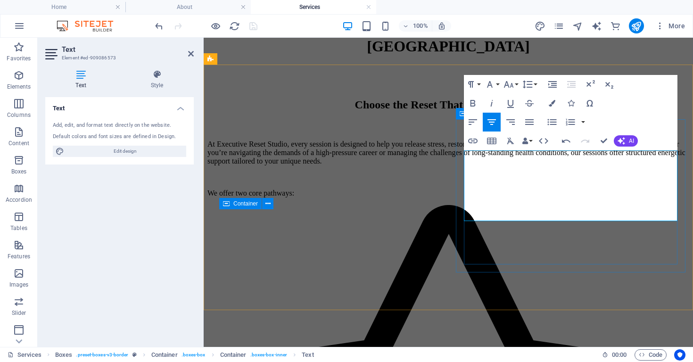
drag, startPoint x: 592, startPoint y: 216, endPoint x: 647, endPoint y: 213, distance: 54.8
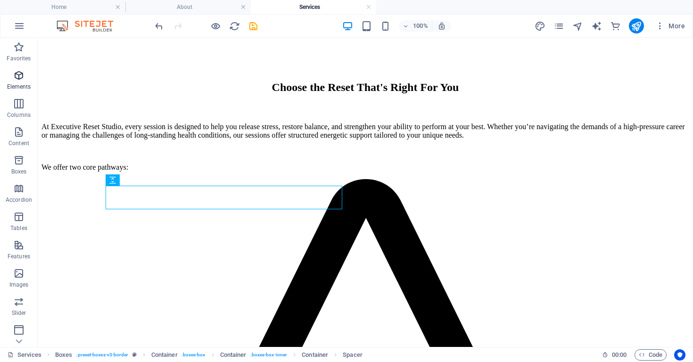
click at [21, 79] on icon "button" at bounding box center [18, 75] width 11 height 11
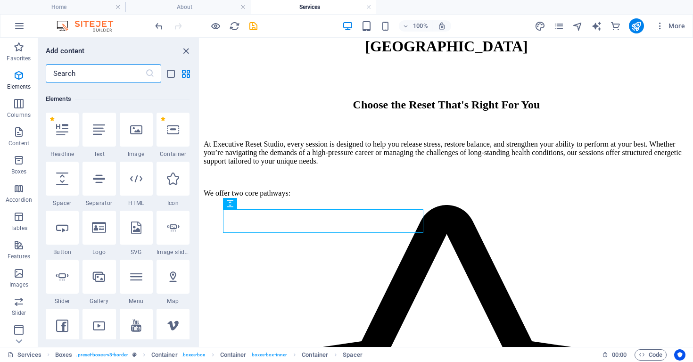
scroll to position [100, 0]
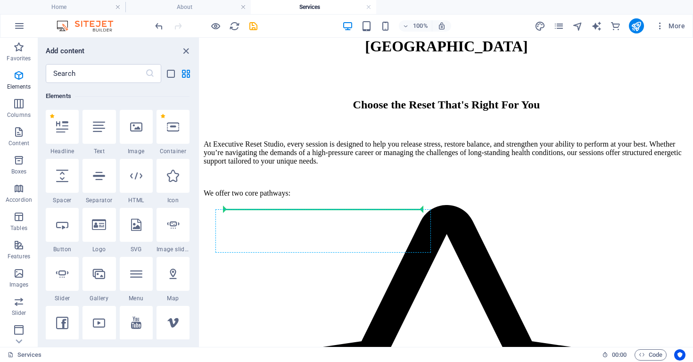
select select "px"
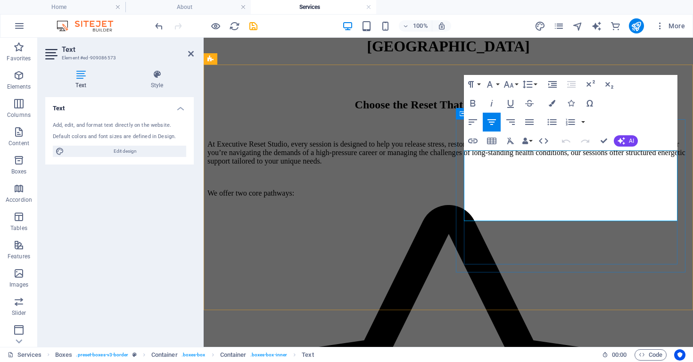
drag, startPoint x: 637, startPoint y: 168, endPoint x: 657, endPoint y: 166, distance: 19.9
drag, startPoint x: 629, startPoint y: 204, endPoint x: 661, endPoint y: 201, distance: 32.7
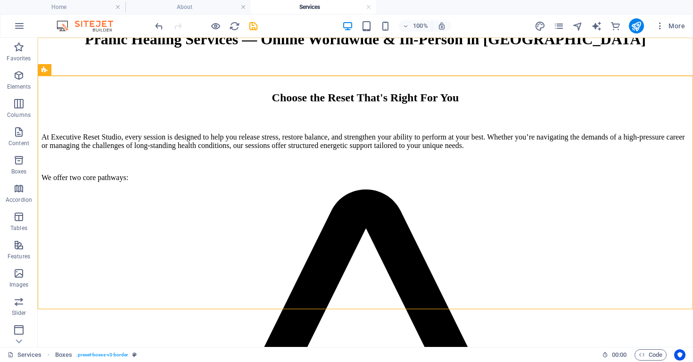
scroll to position [149, 0]
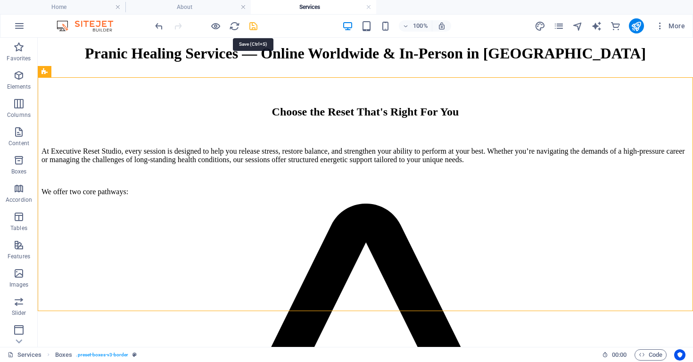
click at [249, 27] on icon "save" at bounding box center [253, 26] width 11 height 11
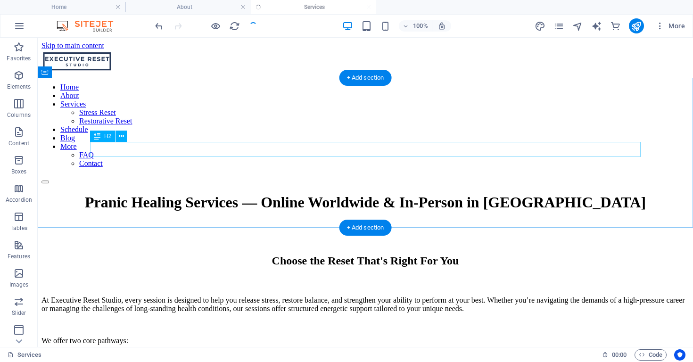
scroll to position [0, 0]
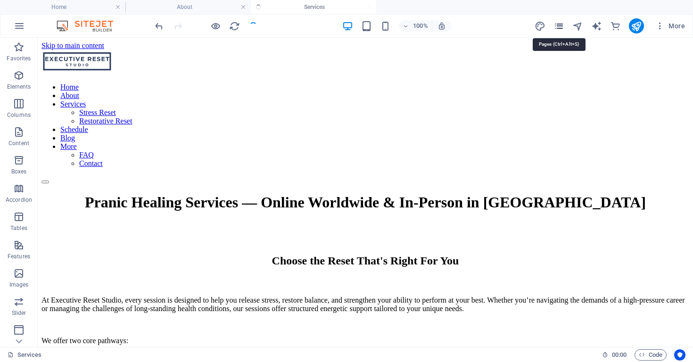
click at [560, 27] on icon "pages" at bounding box center [558, 26] width 11 height 11
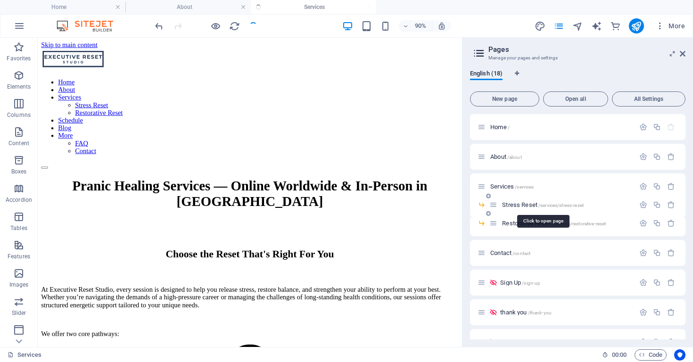
click at [524, 202] on span "Stress Reset /services/stress-reset" at bounding box center [543, 204] width 82 height 7
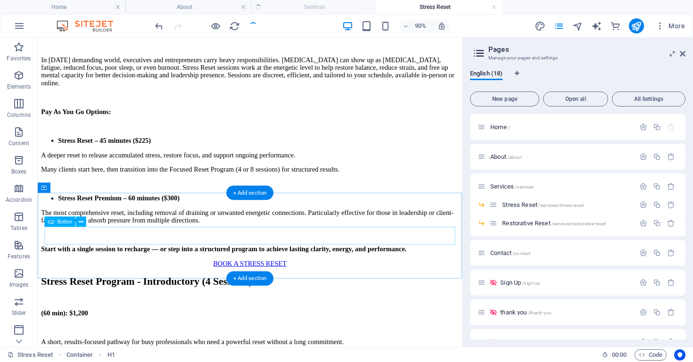
scroll to position [276, 0]
click at [298, 283] on div "BOOK A STRESS RESET" at bounding box center [273, 287] width 464 height 8
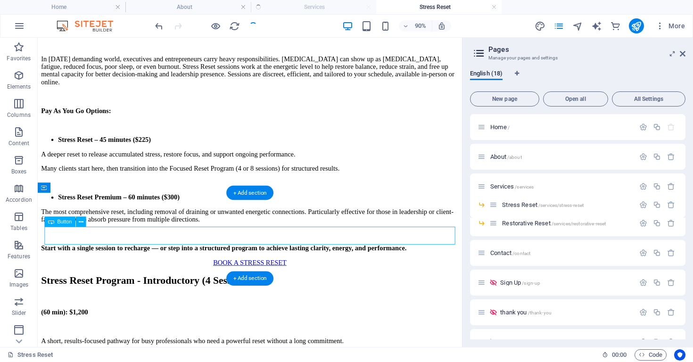
click at [298, 283] on div "BOOK A STRESS RESET" at bounding box center [273, 287] width 464 height 8
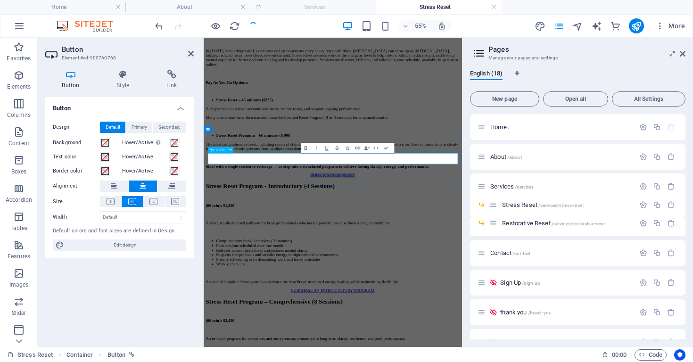
click at [408, 283] on link "BOOK A STRESS RESET" at bounding box center [439, 287] width 82 height 8
click at [413, 283] on link "BOOK A STRESS RESET" at bounding box center [439, 287] width 82 height 8
click at [488, 283] on link "SCHEDULE A STRESS RESET" at bounding box center [437, 287] width 99 height 8
click at [616, 323] on div at bounding box center [438, 327] width 462 height 8
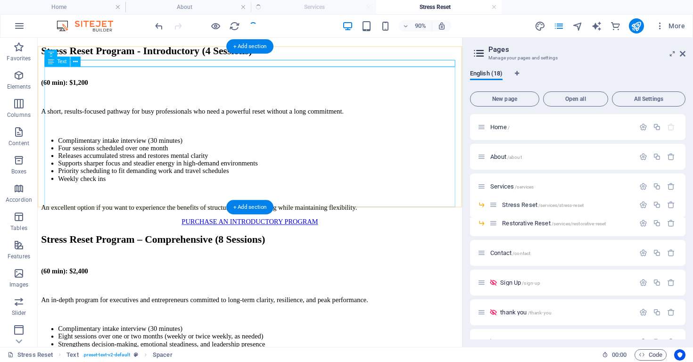
scroll to position [536, 0]
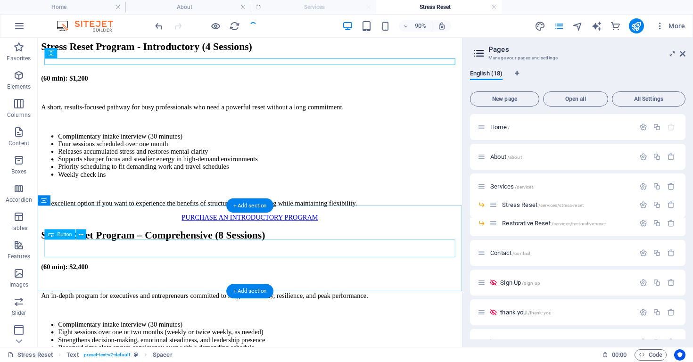
click at [279, 242] on div "PURCHASE AN INTRODUCTORY PROGRAM" at bounding box center [273, 237] width 464 height 8
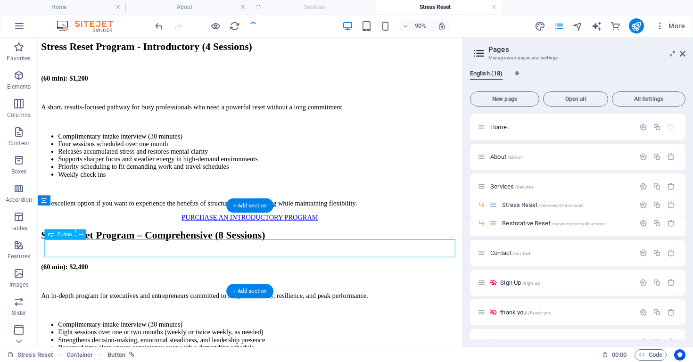
click at [279, 242] on div "PURCHASE AN INTRODUCTORY PROGRAM" at bounding box center [273, 237] width 464 height 8
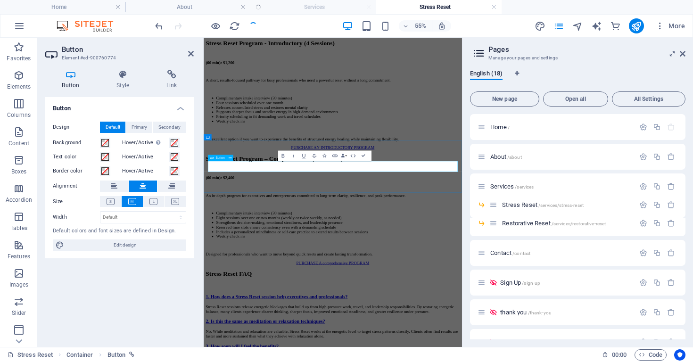
click at [394, 241] on link "PURCHASE AN INTRODUCTORY PROGRAM" at bounding box center [437, 237] width 151 height 8
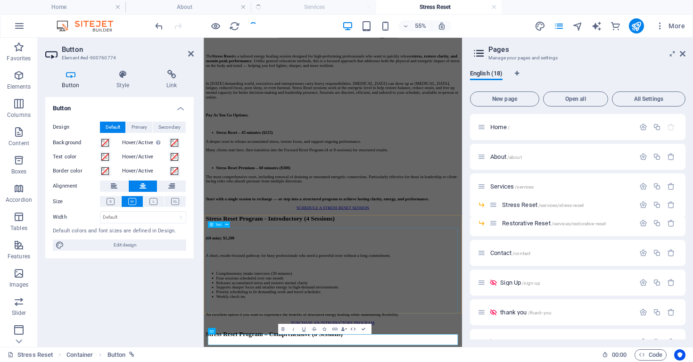
scroll to position [211, 0]
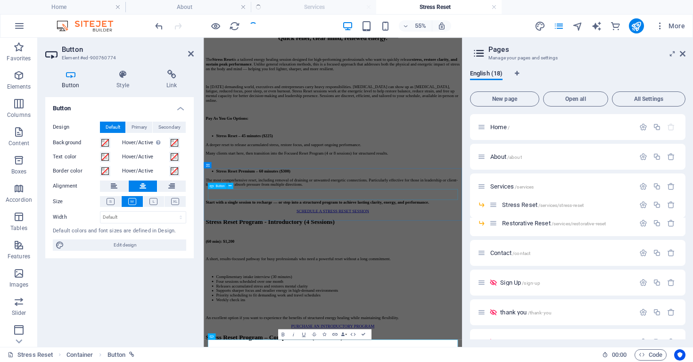
click at [620, 348] on div "SCHEDULE A STRESS RESET SESSION" at bounding box center [438, 352] width 462 height 8
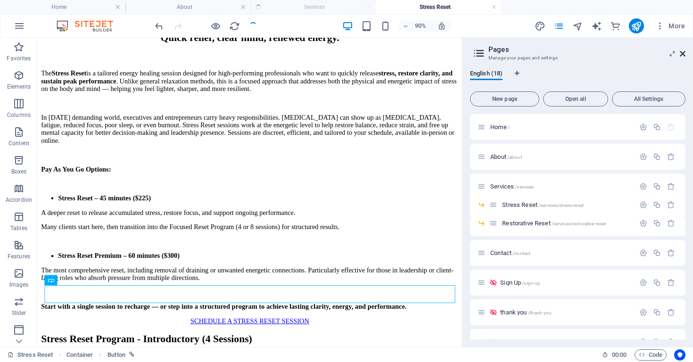
click at [679, 53] on icon at bounding box center [682, 54] width 6 height 8
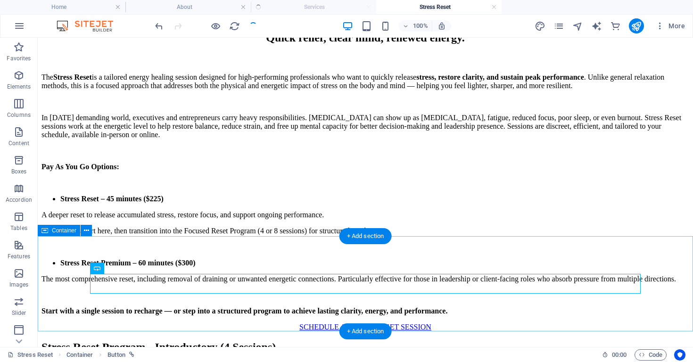
click at [499, 323] on div "SCHEDULE A STRESS RESET SESSION" at bounding box center [364, 327] width 647 height 8
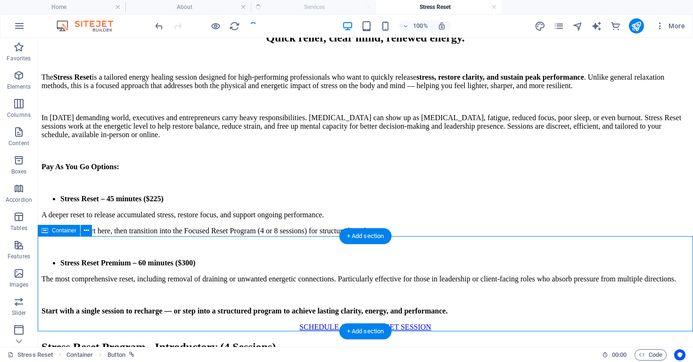
click at [499, 323] on div "SCHEDULE A STRESS RESET SESSION" at bounding box center [364, 327] width 647 height 8
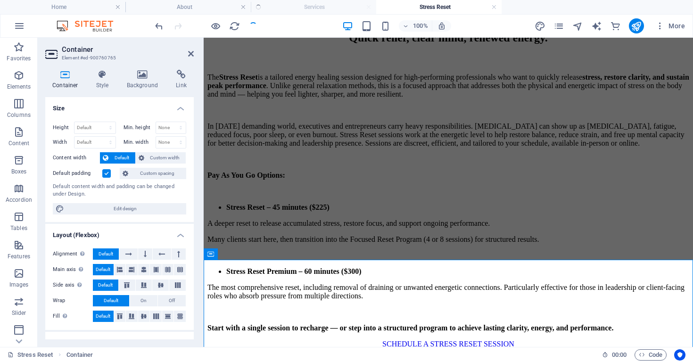
click at [107, 172] on label at bounding box center [106, 173] width 8 height 8
click at [0, 0] on input "Default padding" at bounding box center [0, 0] width 0 height 0
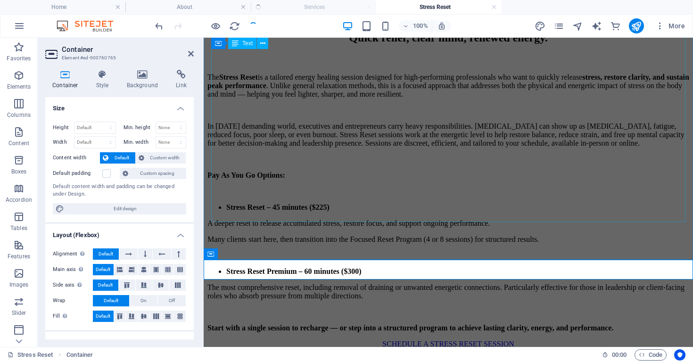
click at [555, 219] on div "The S tress Reset is a tailored energy healing session designed for high-perfor…" at bounding box center [448, 202] width 482 height 259
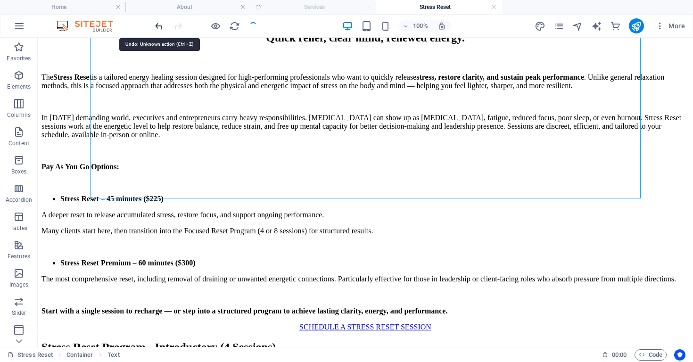
click at [160, 29] on icon "undo" at bounding box center [159, 26] width 11 height 11
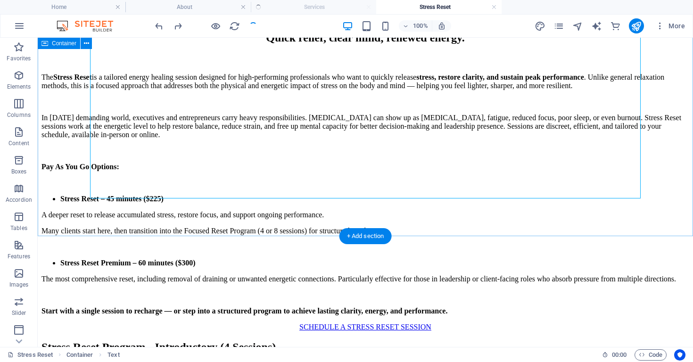
click at [278, 221] on div "Stress Reset Sessions for Professionals Quick relief, clear mind, renewed energ…" at bounding box center [364, 149] width 647 height 332
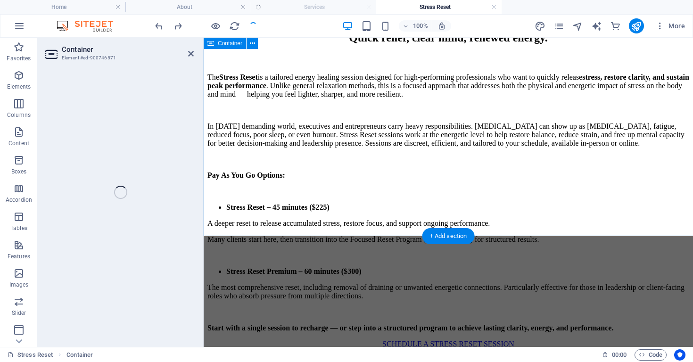
select select "header"
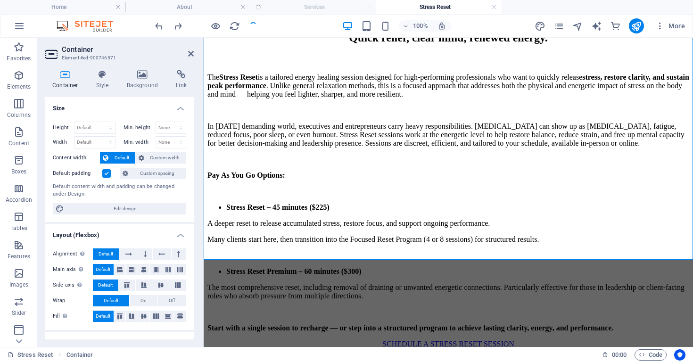
click at [107, 174] on label at bounding box center [106, 173] width 8 height 8
click at [0, 0] on input "Default padding" at bounding box center [0, 0] width 0 height 0
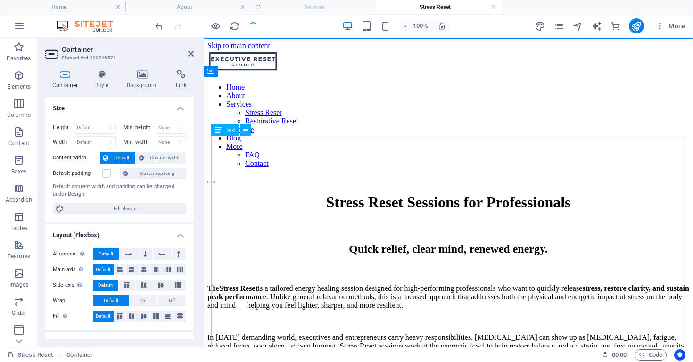
scroll to position [0, 0]
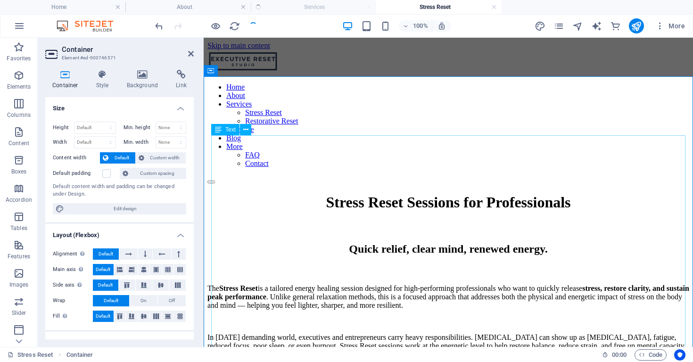
click at [268, 194] on div "Stress Reset Sessions for Professionals" at bounding box center [448, 202] width 482 height 17
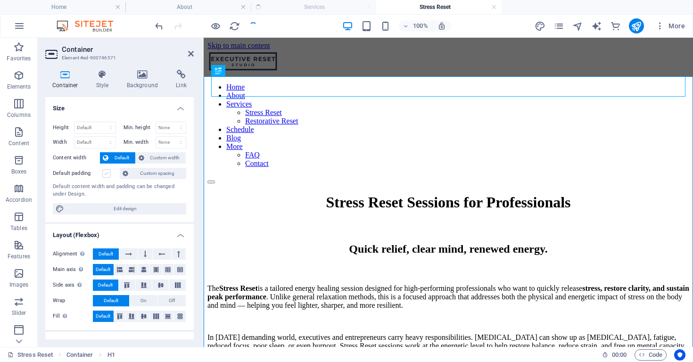
click at [104, 172] on label at bounding box center [106, 173] width 8 height 8
click at [0, 0] on input "Default padding" at bounding box center [0, 0] width 0 height 0
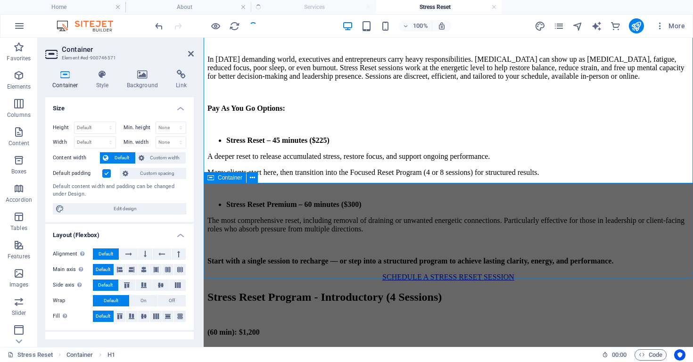
scroll to position [270, 0]
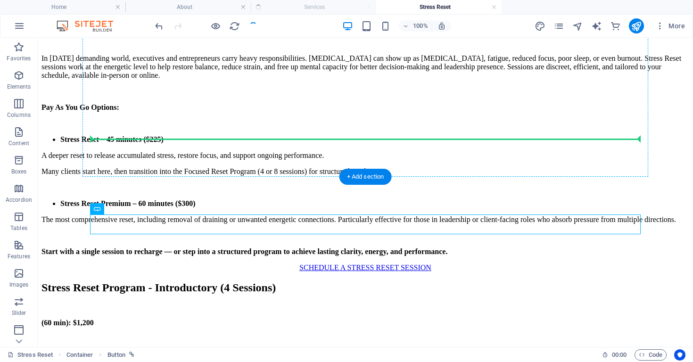
drag, startPoint x: 347, startPoint y: 251, endPoint x: 251, endPoint y: 135, distance: 150.9
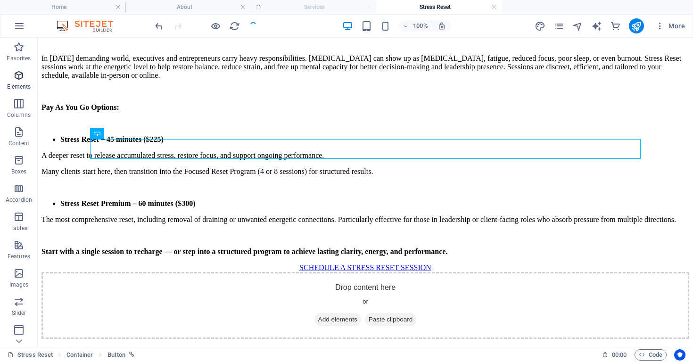
click at [17, 81] on icon "button" at bounding box center [18, 75] width 11 height 11
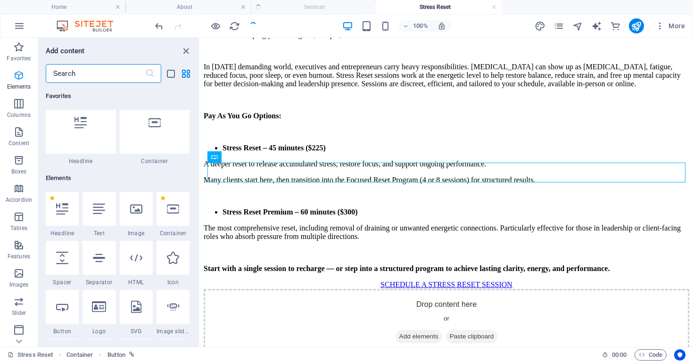
scroll to position [100, 0]
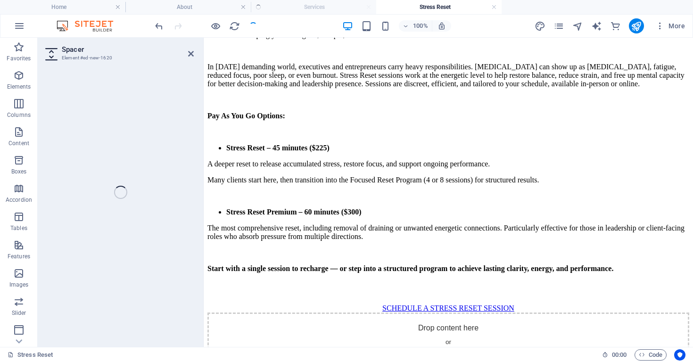
select select "px"
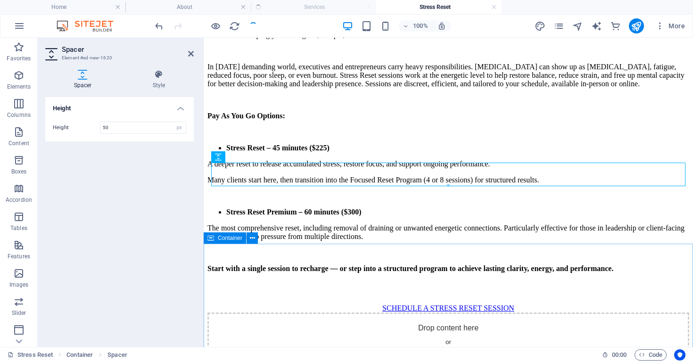
drag, startPoint x: 494, startPoint y: 292, endPoint x: 436, endPoint y: 281, distance: 59.4
click at [494, 312] on div "Drop content here or Add elements Paste clipboard" at bounding box center [448, 345] width 482 height 67
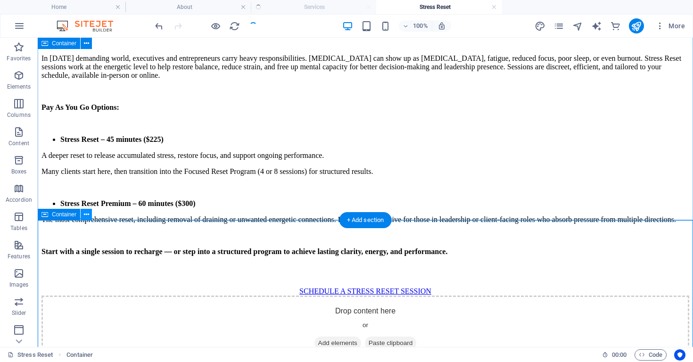
click at [88, 215] on icon at bounding box center [86, 215] width 5 height 10
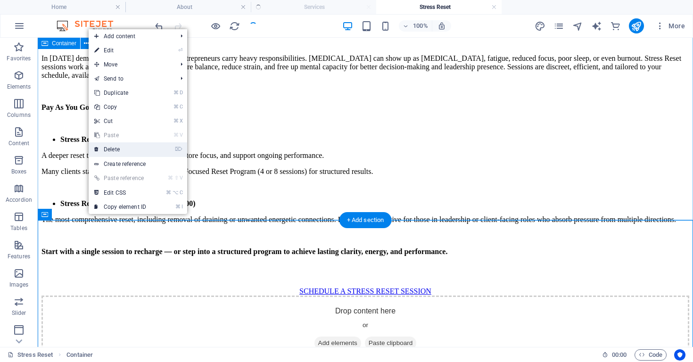
click at [126, 149] on link "⌦ Delete" at bounding box center [120, 149] width 63 height 14
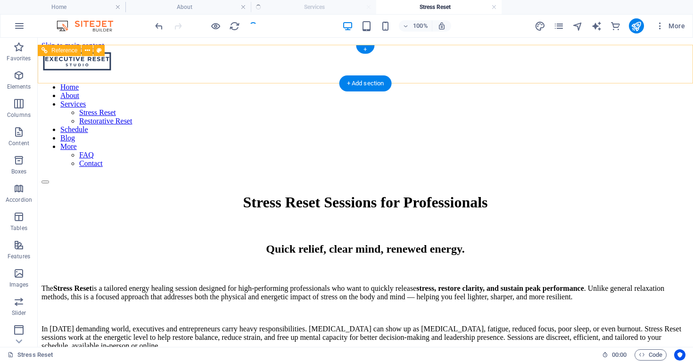
scroll to position [0, 0]
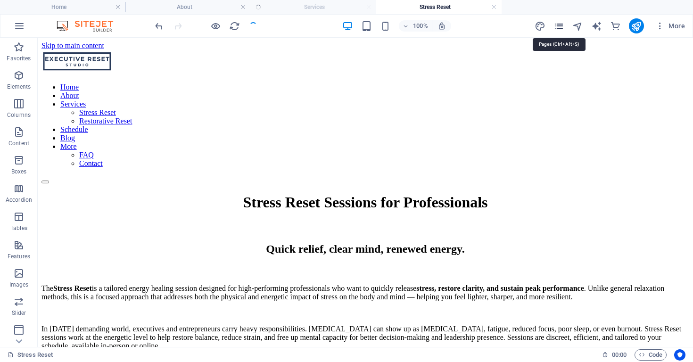
click at [561, 28] on icon "pages" at bounding box center [558, 26] width 11 height 11
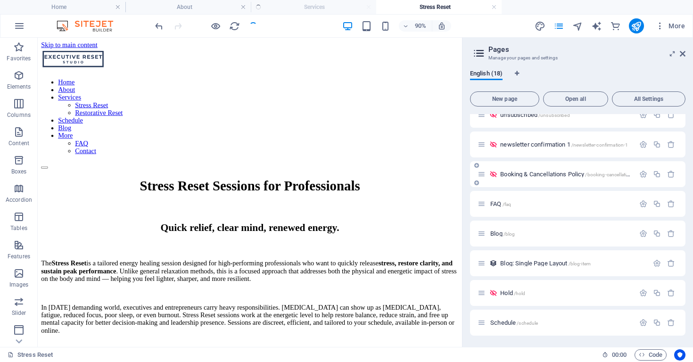
scroll to position [286, 0]
click at [540, 323] on p "Schedule /schedule" at bounding box center [560, 322] width 141 height 6
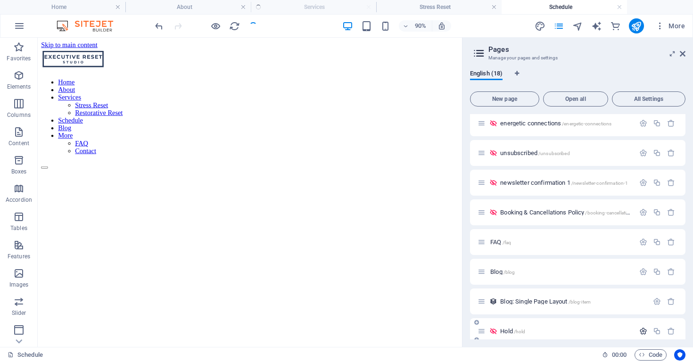
scroll to position [0, 0]
click at [641, 332] on icon "button" at bounding box center [643, 331] width 8 height 8
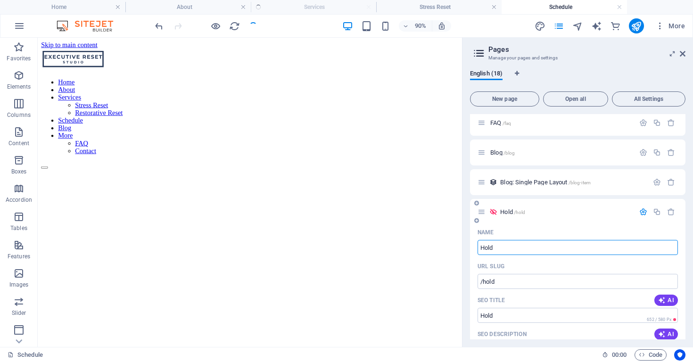
scroll to position [347, 0]
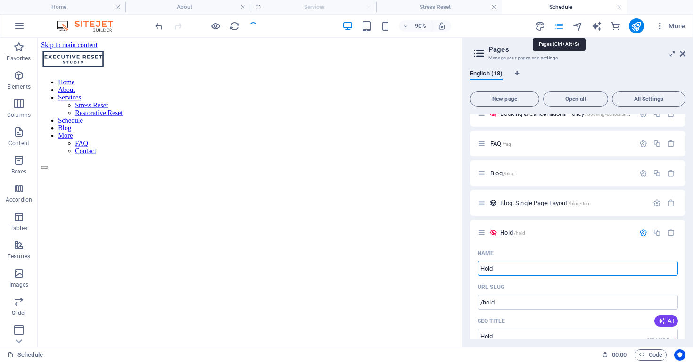
click at [561, 26] on icon "pages" at bounding box center [558, 26] width 11 height 11
click at [660, 26] on icon "button" at bounding box center [659, 25] width 9 height 9
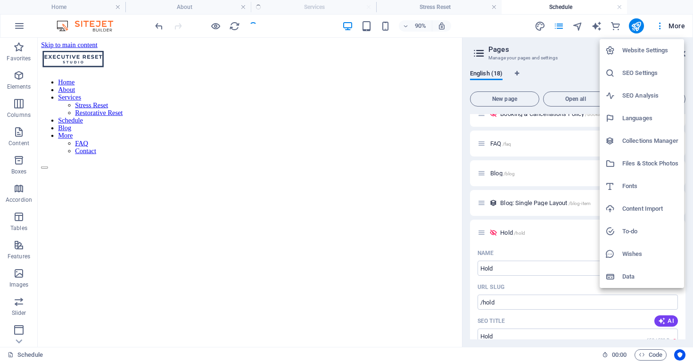
click at [640, 49] on h6 "Website Settings" at bounding box center [650, 50] width 56 height 11
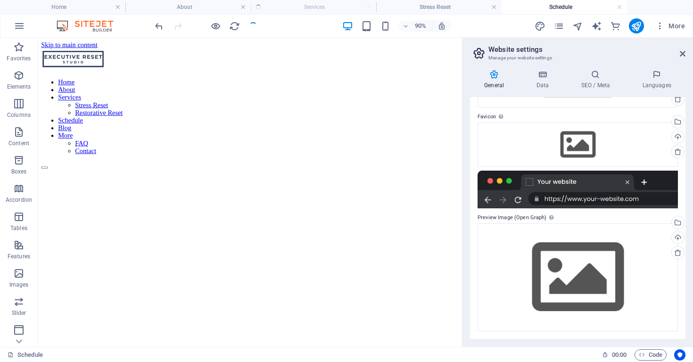
scroll to position [72, 0]
click at [659, 30] on icon "button" at bounding box center [659, 25] width 9 height 9
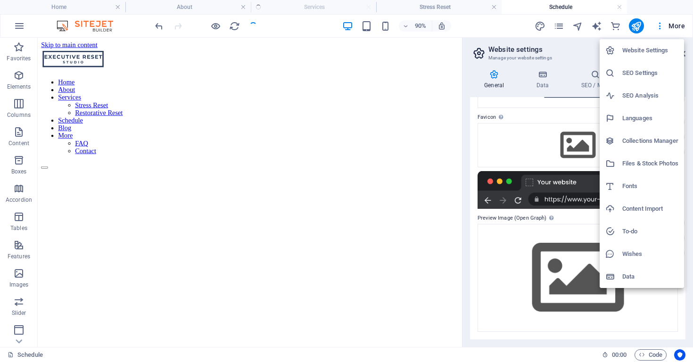
click at [641, 69] on h6 "SEO Settings" at bounding box center [650, 72] width 56 height 11
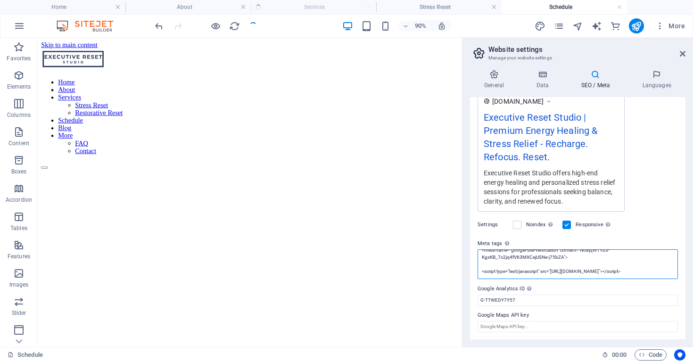
scroll to position [0, 0]
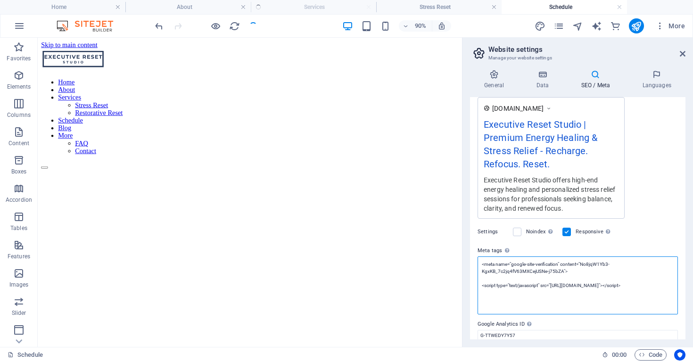
drag, startPoint x: 566, startPoint y: 270, endPoint x: 640, endPoint y: 298, distance: 79.8
click at [641, 299] on textarea "<meta name="google-site-verification" content="No8jqW1Yb3-KgxKB_7c2jq4fV63MXCej…" at bounding box center [577, 285] width 200 height 58
click at [634, 298] on textarea "<meta name="google-site-verification" content="No8jqW1Yb3-KgxKB_7c2jq4fV63MXCej…" at bounding box center [577, 285] width 200 height 58
click at [643, 294] on textarea "<meta name="google-site-verification" content="No8jqW1Yb3-KgxKB_7c2jq4fV63MXCej…" at bounding box center [577, 285] width 200 height 58
drag, startPoint x: 637, startPoint y: 294, endPoint x: 481, endPoint y: 286, distance: 156.6
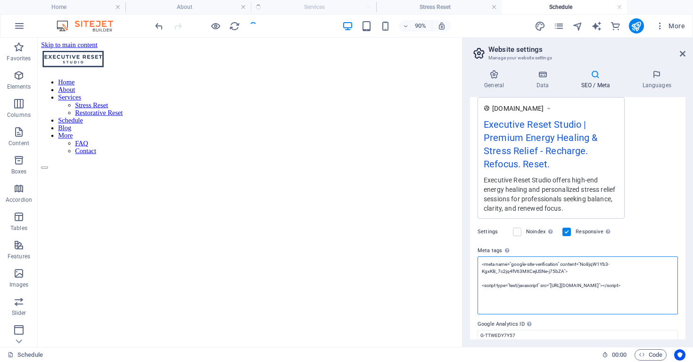
click at [481, 286] on textarea "<meta name="google-site-verification" content="No8jqW1Yb3-KgxKB_7c2jq4fV63MXCej…" at bounding box center [577, 285] width 200 height 58
paste textarea "> (function () { // Only load the PB script if a widget container exists on thi…"
type textarea "<meta name="google-site-verification" content="No8jqW1Yb3-KgxKB_7c2jq4fV63MXCej…"
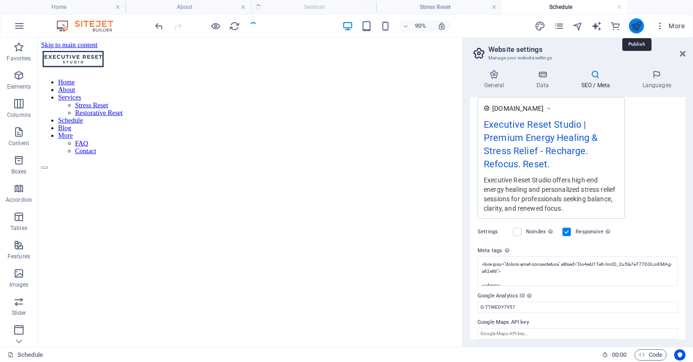
click at [637, 26] on icon "publish" at bounding box center [635, 26] width 11 height 11
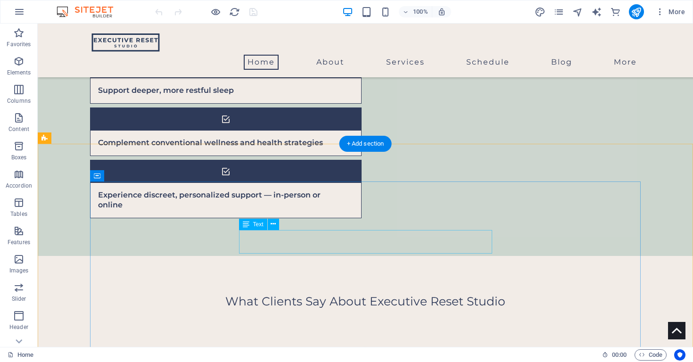
scroll to position [1355, 0]
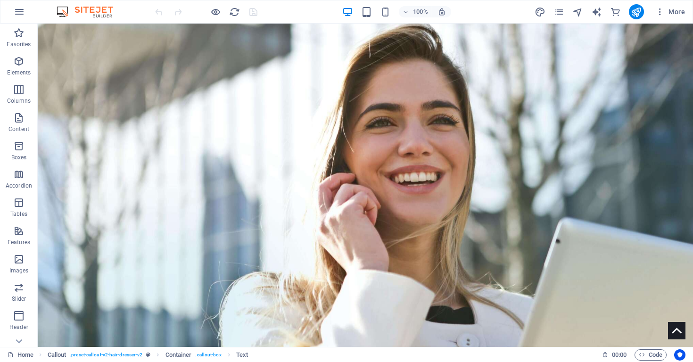
scroll to position [0, 0]
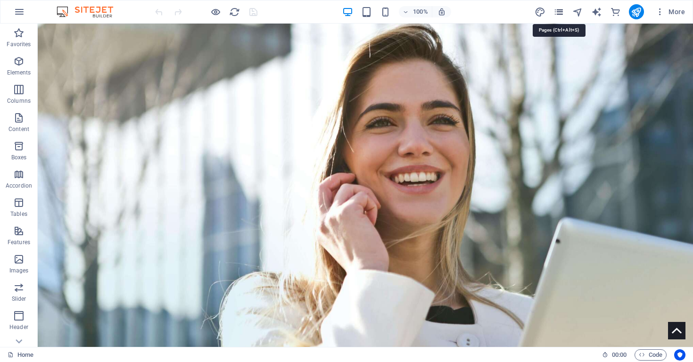
click at [557, 13] on icon "pages" at bounding box center [558, 12] width 11 height 11
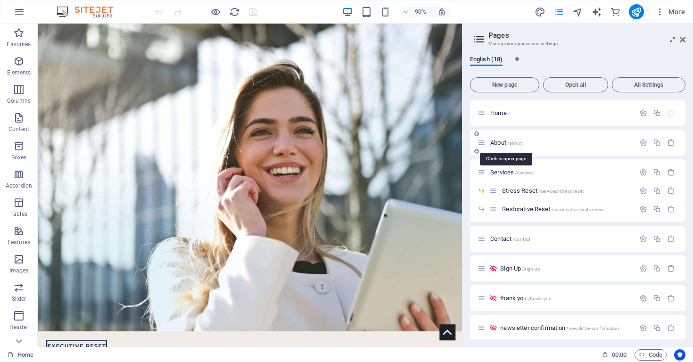
click at [503, 143] on span "About /about" at bounding box center [506, 142] width 32 height 7
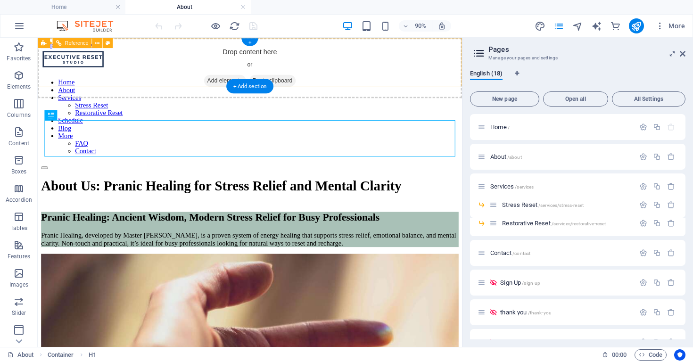
click at [241, 88] on div "Home About Services Stress Reset Restorative Reset Schedule Blog More FAQ Conta…" at bounding box center [273, 117] width 464 height 134
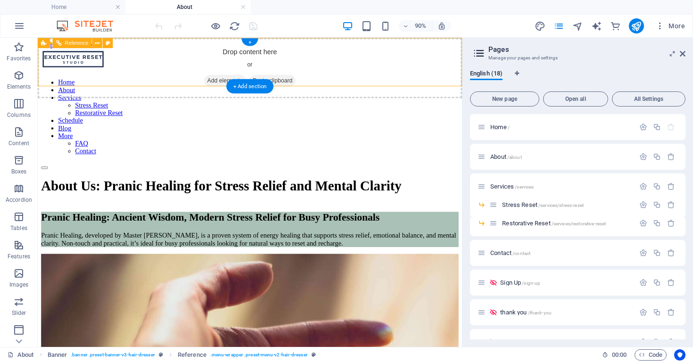
click at [241, 88] on div "Home About Services Stress Reset Restorative Reset Schedule Blog More FAQ Conta…" at bounding box center [273, 117] width 464 height 134
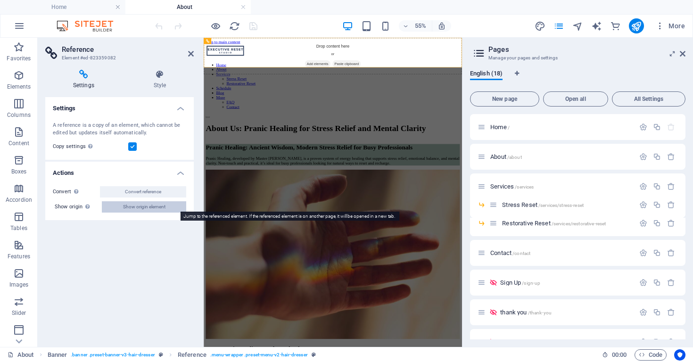
click at [161, 210] on span "Show origin element" at bounding box center [144, 206] width 42 height 11
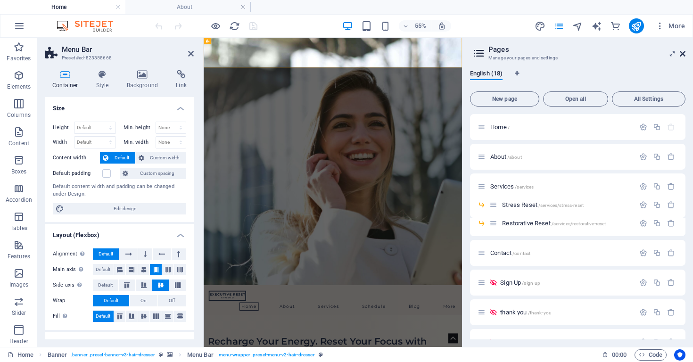
click at [682, 55] on icon at bounding box center [682, 54] width 6 height 8
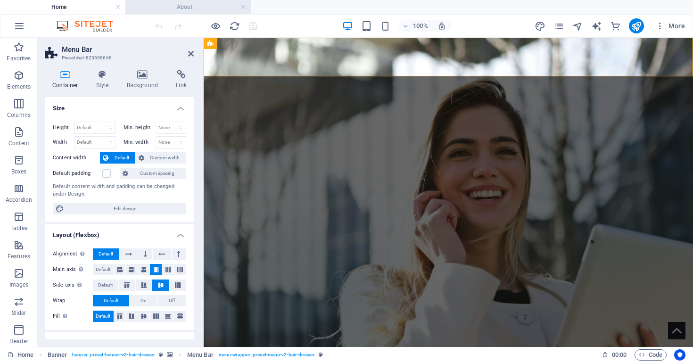
click at [207, 13] on li "About" at bounding box center [187, 7] width 125 height 14
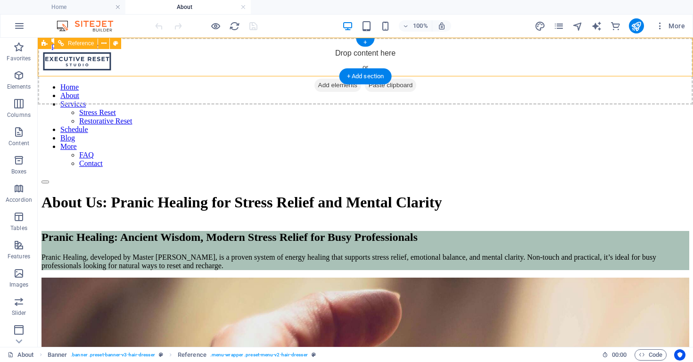
click at [438, 71] on div "Home About Services Stress Reset Restorative Reset Schedule Blog More FAQ Conta…" at bounding box center [364, 117] width 647 height 134
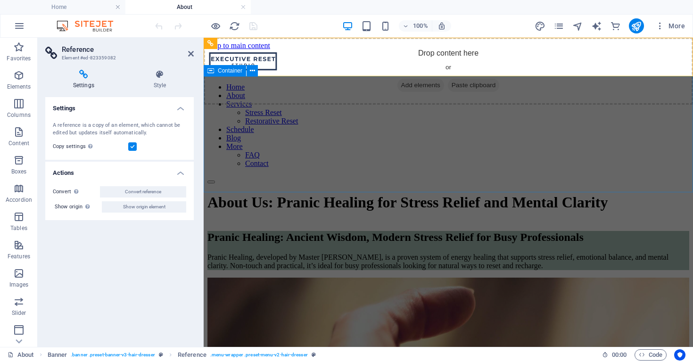
click at [319, 194] on div "About Us: Pranic Healing for Stress Relief and Mental Clarity" at bounding box center [448, 202] width 482 height 17
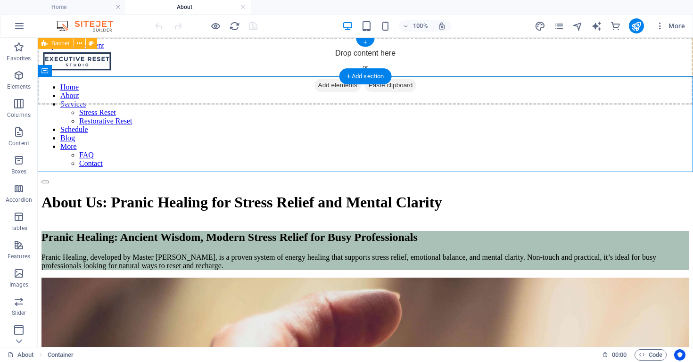
click at [52, 43] on span "Banner" at bounding box center [60, 44] width 18 height 6
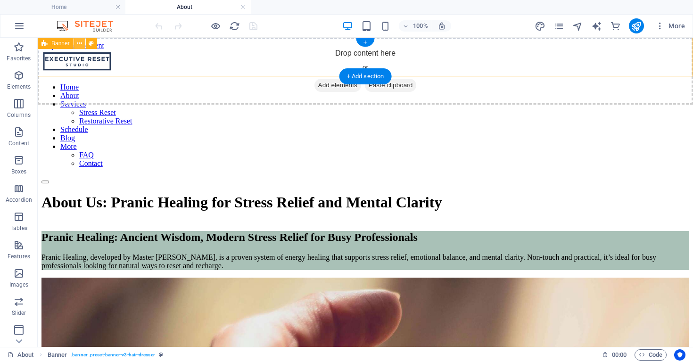
click at [78, 45] on icon at bounding box center [79, 44] width 5 height 10
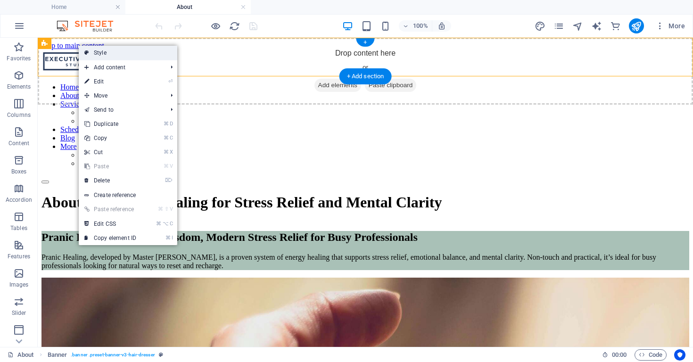
click at [91, 53] on link "Style" at bounding box center [128, 53] width 98 height 14
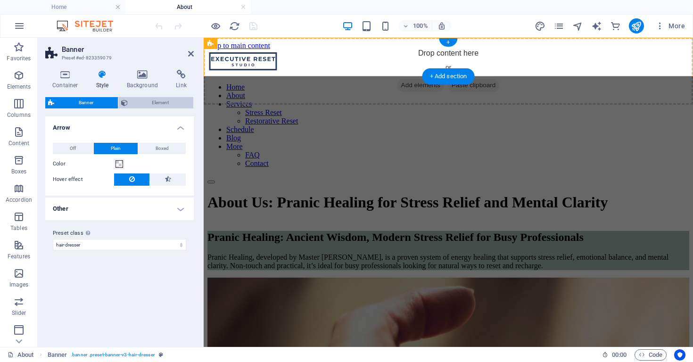
click at [159, 104] on span "Element" at bounding box center [161, 102] width 60 height 11
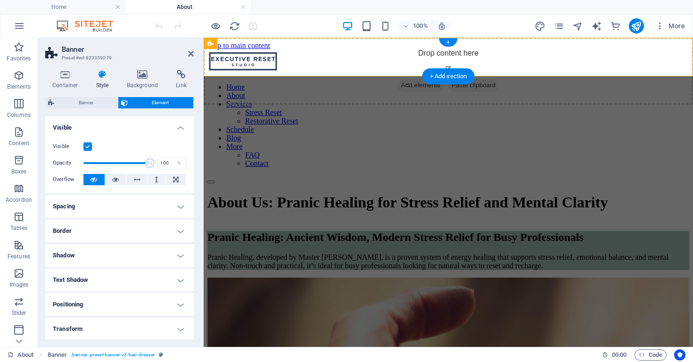
click at [86, 146] on label at bounding box center [87, 146] width 8 height 8
click at [0, 0] on input "Visible" at bounding box center [0, 0] width 0 height 0
drag, startPoint x: 86, startPoint y: 146, endPoint x: 93, endPoint y: 140, distance: 8.4
click at [86, 146] on label at bounding box center [87, 146] width 8 height 8
click at [0, 0] on input "Visible" at bounding box center [0, 0] width 0 height 0
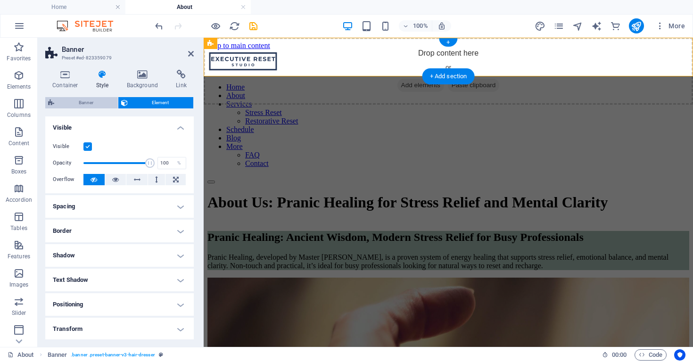
click at [78, 98] on span "Banner" at bounding box center [86, 102] width 58 height 11
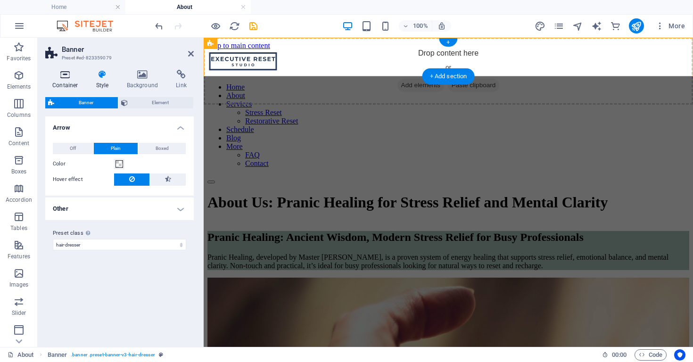
click at [61, 79] on h4 "Container" at bounding box center [67, 80] width 44 height 20
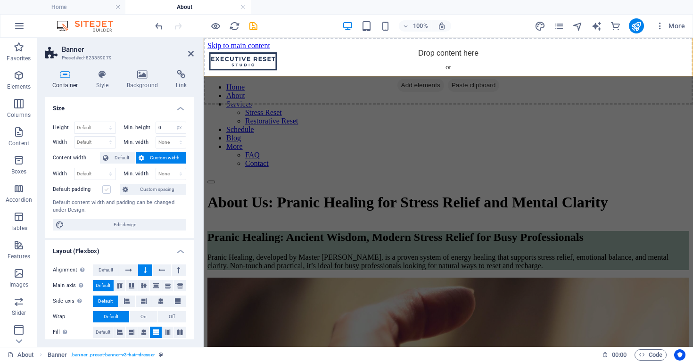
click at [108, 191] on label at bounding box center [106, 189] width 8 height 8
click at [0, 0] on input "Default padding" at bounding box center [0, 0] width 0 height 0
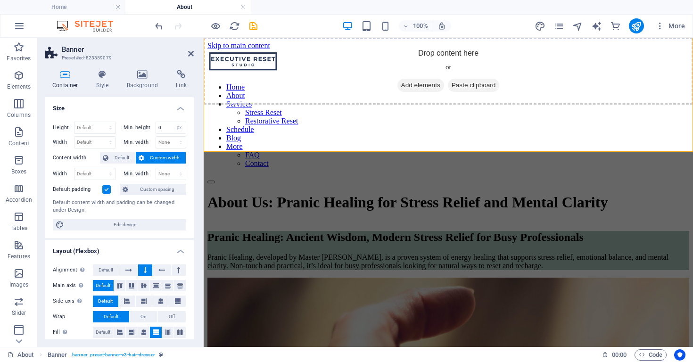
click at [108, 191] on label at bounding box center [106, 189] width 8 height 8
click at [0, 0] on input "Default padding" at bounding box center [0, 0] width 0 height 0
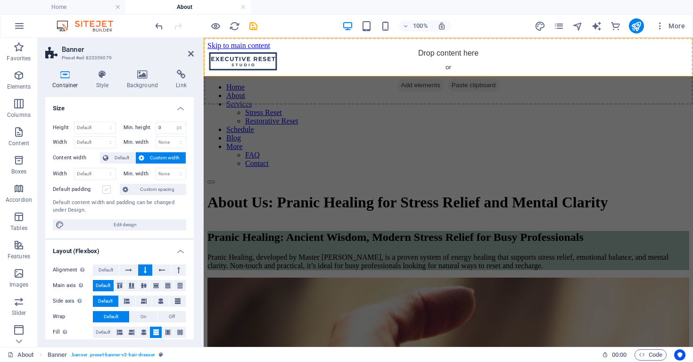
click at [108, 191] on label at bounding box center [106, 189] width 8 height 8
click at [0, 0] on input "Default padding" at bounding box center [0, 0] width 0 height 0
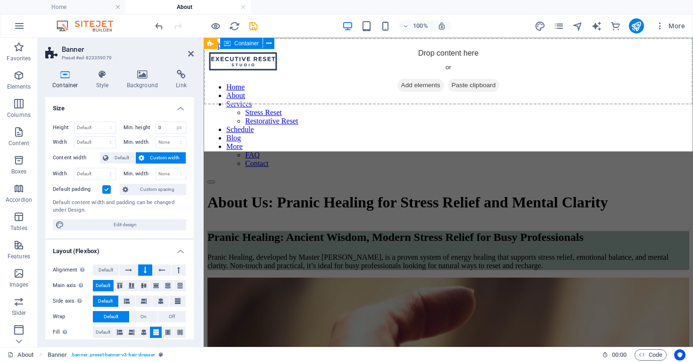
click at [295, 54] on div "Drop content here or Add elements Paste clipboard" at bounding box center [448, 192] width 489 height 309
click at [299, 57] on div "Drop content here or Add elements Paste clipboard" at bounding box center [448, 192] width 489 height 309
click at [318, 61] on div "Drop content here or Add elements Paste clipboard" at bounding box center [448, 192] width 489 height 309
click at [270, 43] on icon at bounding box center [268, 44] width 5 height 10
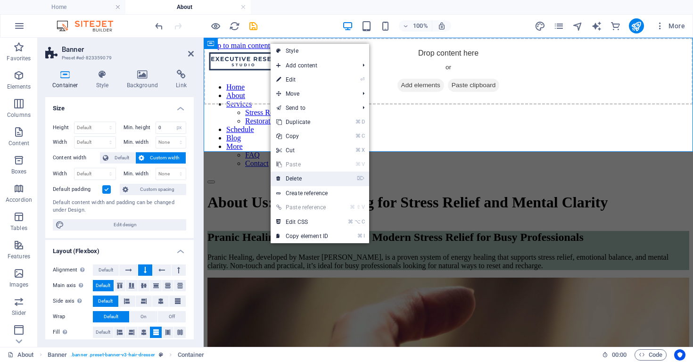
click at [302, 179] on link "⌦ Delete" at bounding box center [301, 179] width 63 height 14
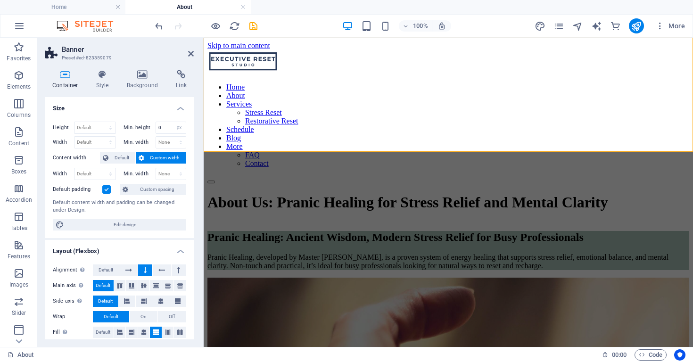
click at [106, 190] on label at bounding box center [106, 189] width 8 height 8
click at [0, 0] on input "Default padding" at bounding box center [0, 0] width 0 height 0
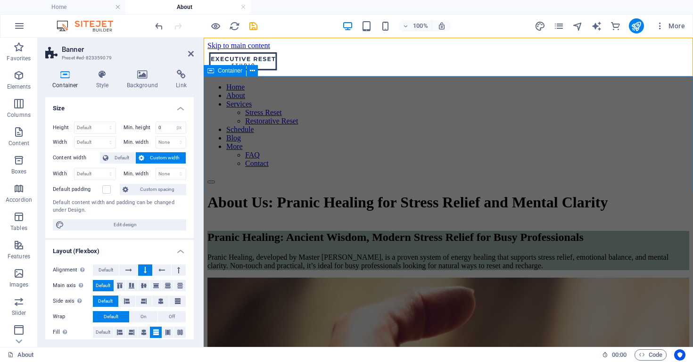
click at [336, 194] on div "About Us: Pranic Healing for Stress Relief and Mental Clarity" at bounding box center [448, 202] width 482 height 17
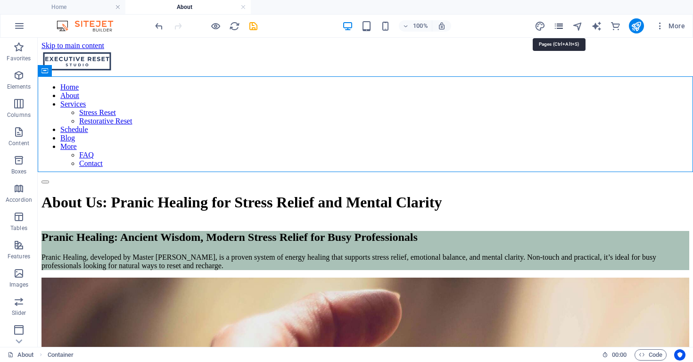
click at [564, 28] on icon "pages" at bounding box center [558, 26] width 11 height 11
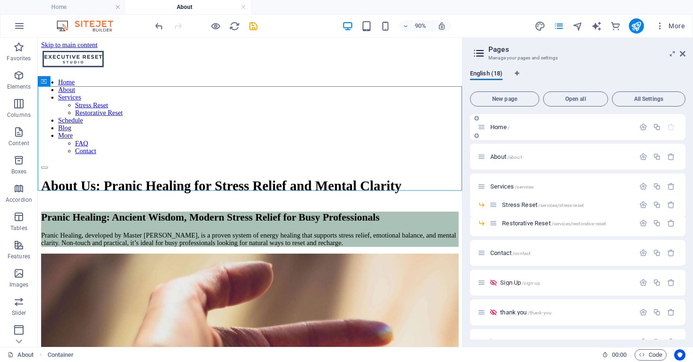
click at [516, 130] on p "Home /" at bounding box center [560, 127] width 141 height 6
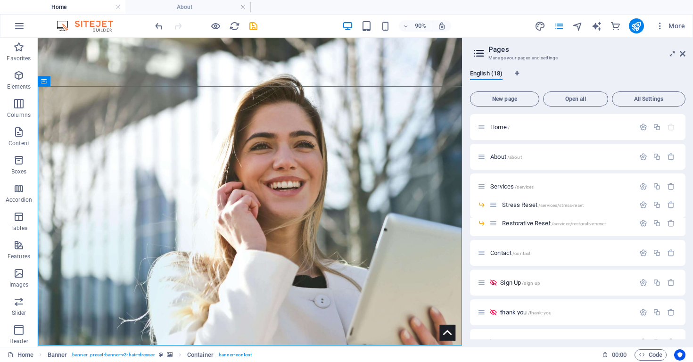
click at [679, 53] on h2 "Pages" at bounding box center [586, 49] width 197 height 8
click at [681, 54] on icon at bounding box center [682, 54] width 6 height 8
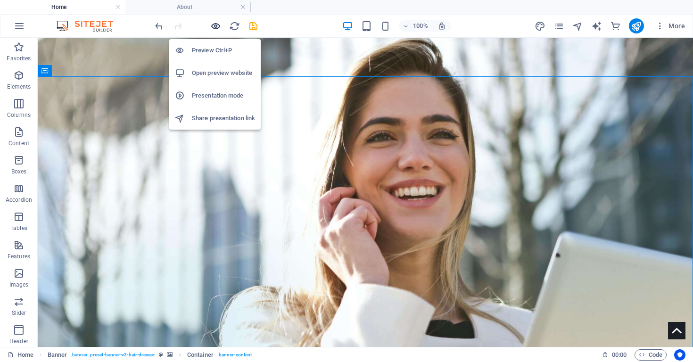
click at [220, 26] on icon "button" at bounding box center [215, 26] width 11 height 11
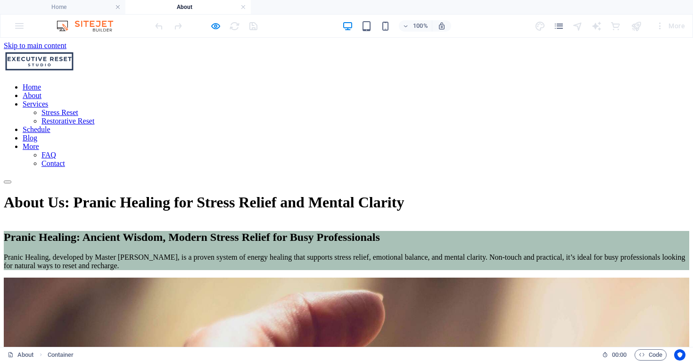
click at [48, 100] on link "Services" at bounding box center [35, 104] width 25 height 8
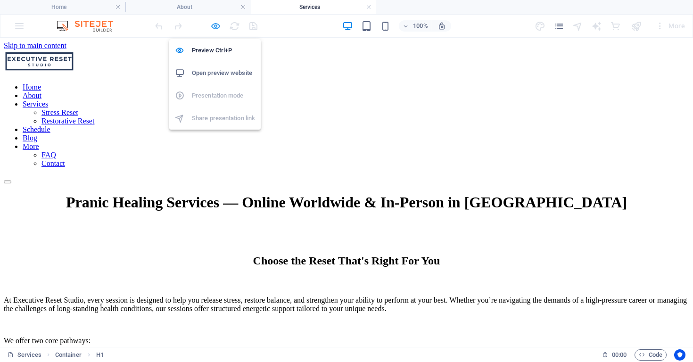
click at [218, 28] on icon "button" at bounding box center [215, 26] width 11 height 11
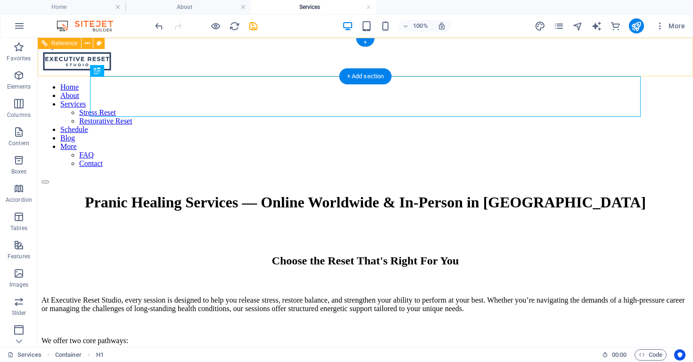
click at [413, 83] on nav "Home About Services Stress Reset Restorative Reset Schedule Blog More FAQ Conta…" at bounding box center [364, 125] width 647 height 85
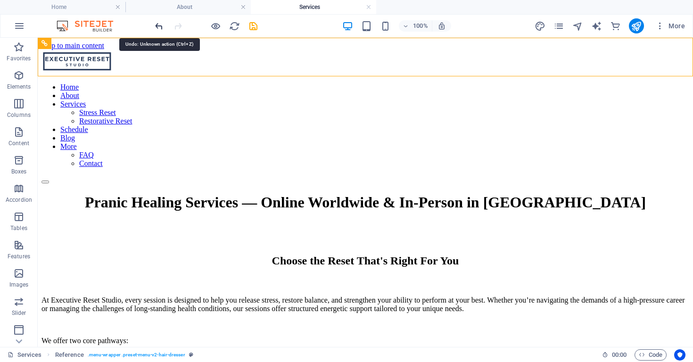
click at [159, 27] on icon "undo" at bounding box center [159, 26] width 11 height 11
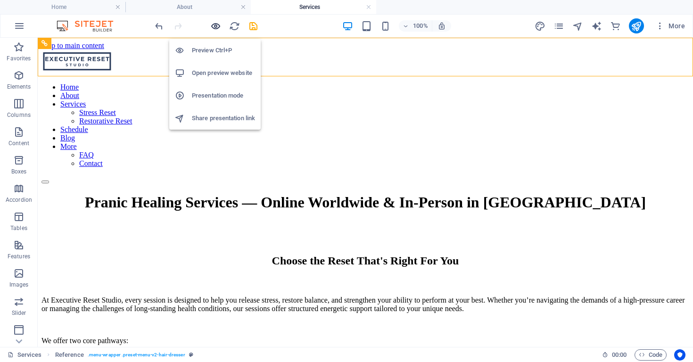
click at [218, 28] on icon "button" at bounding box center [215, 26] width 11 height 11
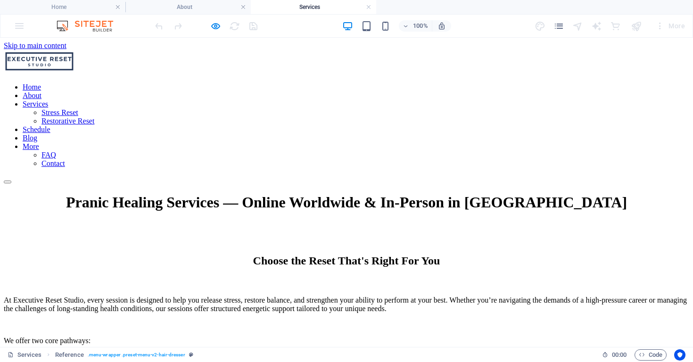
click at [48, 100] on link "Services" at bounding box center [35, 104] width 25 height 8
click at [218, 27] on icon "button" at bounding box center [215, 26] width 11 height 11
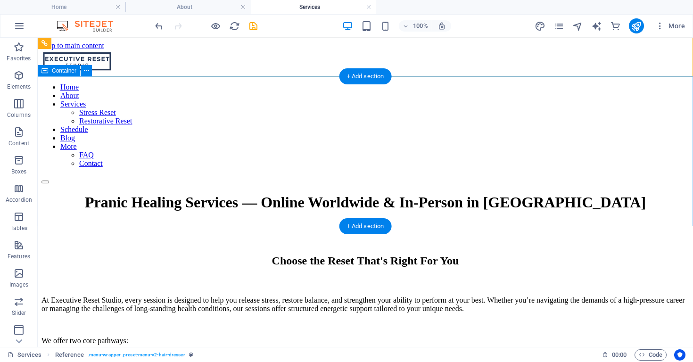
click at [77, 194] on div "Pranic Healing Services — Online Worldwide & In-Person in [GEOGRAPHIC_DATA] Cho…" at bounding box center [364, 269] width 647 height 151
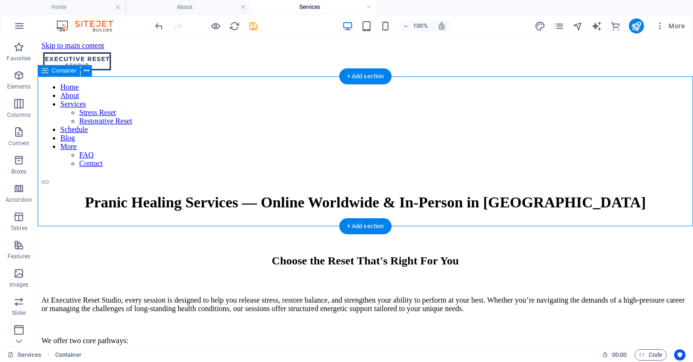
click at [61, 194] on div "Pranic Healing Services — Online Worldwide & In-Person in [GEOGRAPHIC_DATA] Cho…" at bounding box center [364, 269] width 647 height 151
select select "header"
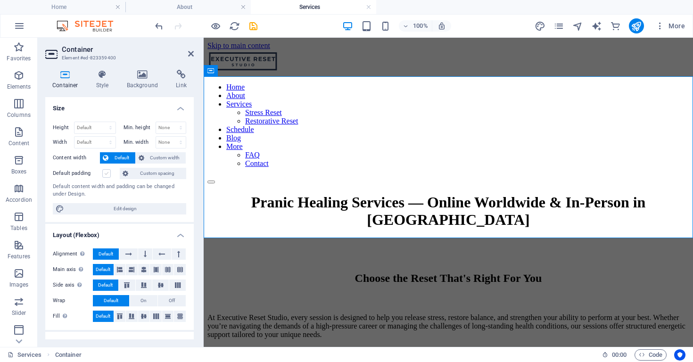
click at [106, 172] on label at bounding box center [106, 173] width 8 height 8
click at [0, 0] on input "Default padding" at bounding box center [0, 0] width 0 height 0
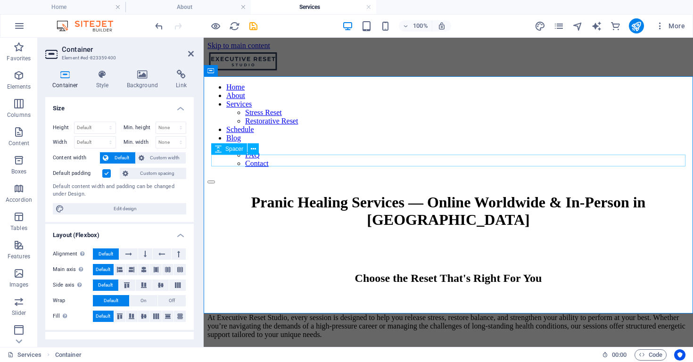
click at [333, 239] on div at bounding box center [448, 245] width 482 height 12
click at [404, 299] on div "Pranic Healing Services — Online Worldwide & In-Person in [GEOGRAPHIC_DATA] Cho…" at bounding box center [448, 282] width 482 height 177
click at [285, 291] on div "Pranic Healing Services — Online Worldwide & In-Person in [GEOGRAPHIC_DATA] Cho…" at bounding box center [448, 282] width 482 height 177
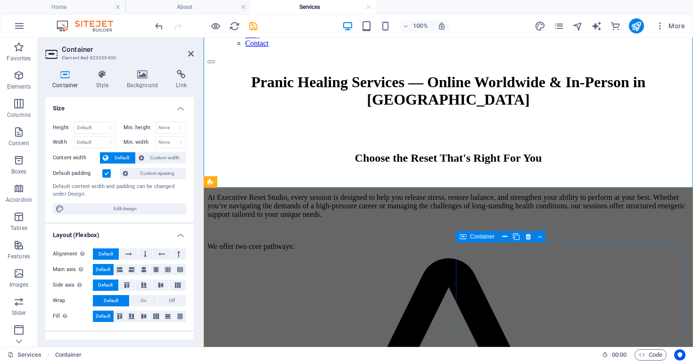
scroll to position [107, 0]
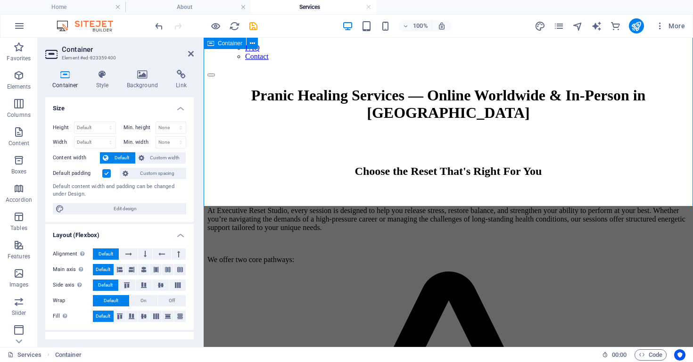
click at [355, 183] on div "Pranic Healing Services — Online Worldwide & In-Person in [GEOGRAPHIC_DATA] Cho…" at bounding box center [448, 175] width 482 height 177
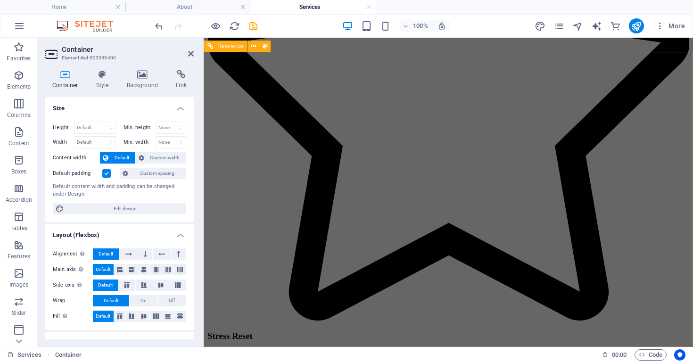
scroll to position [518, 0]
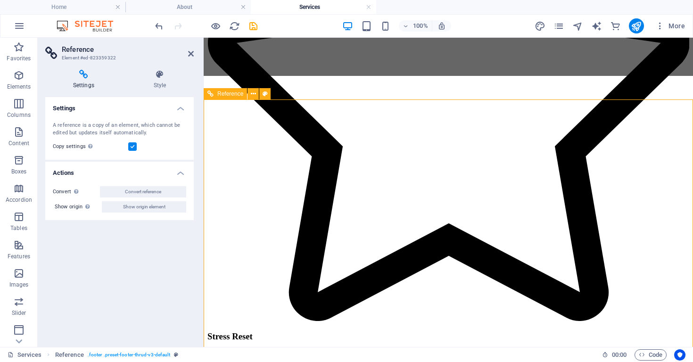
scroll to position [471, 0]
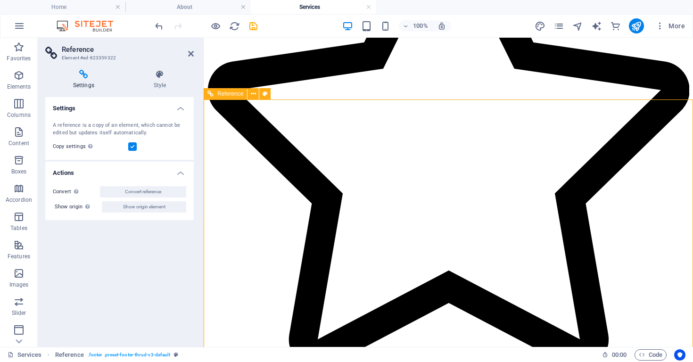
click at [166, 206] on button "Show origin element" at bounding box center [144, 206] width 84 height 11
select select "footer"
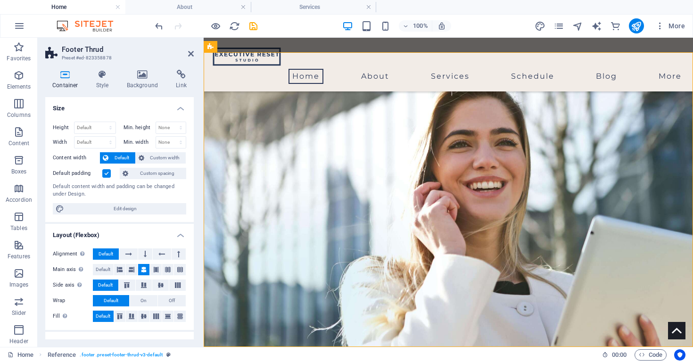
scroll to position [1802, 0]
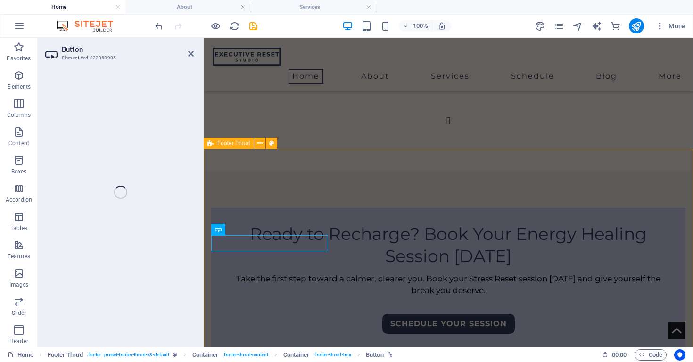
scroll to position [1710, 0]
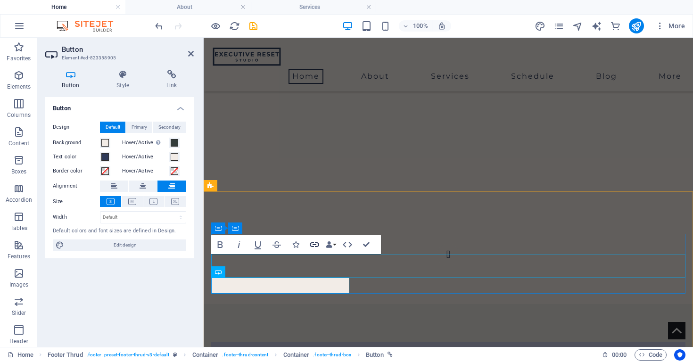
click at [314, 245] on icon "button" at bounding box center [314, 244] width 9 height 5
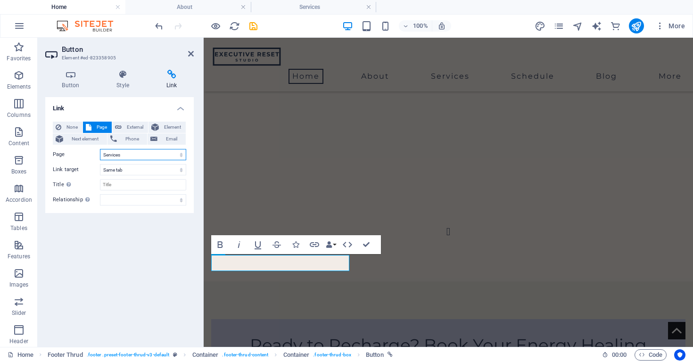
select select "16"
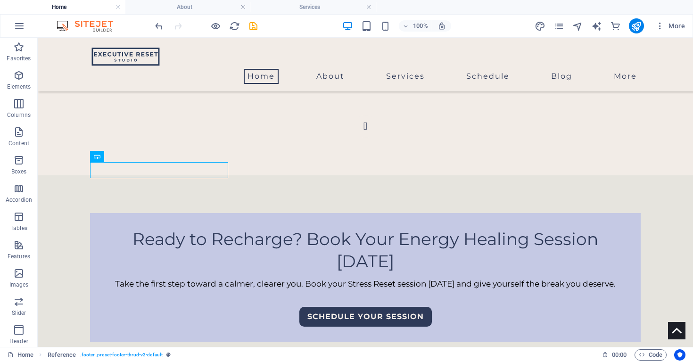
scroll to position [1710, 0]
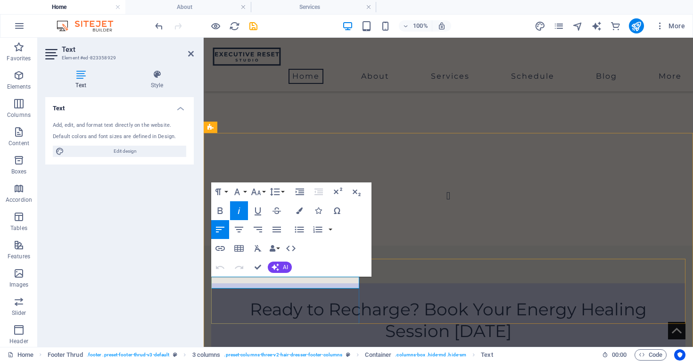
drag, startPoint x: 345, startPoint y: 283, endPoint x: 212, endPoint y: 284, distance: 133.8
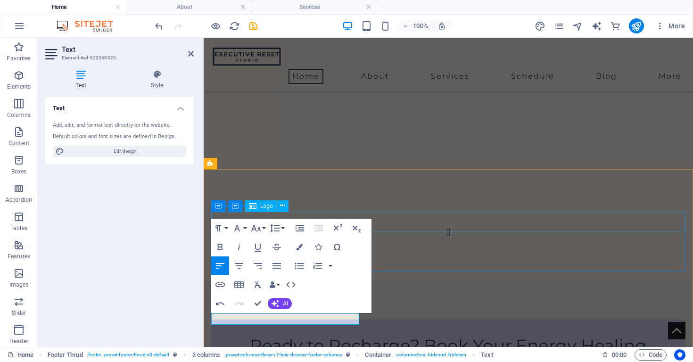
scroll to position [0, 1]
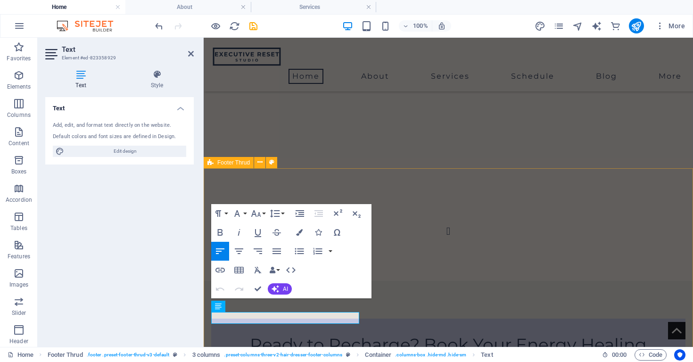
drag, startPoint x: 315, startPoint y: 319, endPoint x: 213, endPoint y: 311, distance: 102.1
click at [236, 233] on icon "button" at bounding box center [238, 232] width 11 height 11
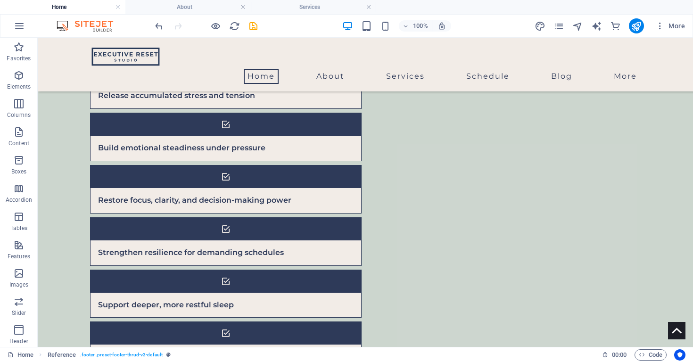
scroll to position [1078, 0]
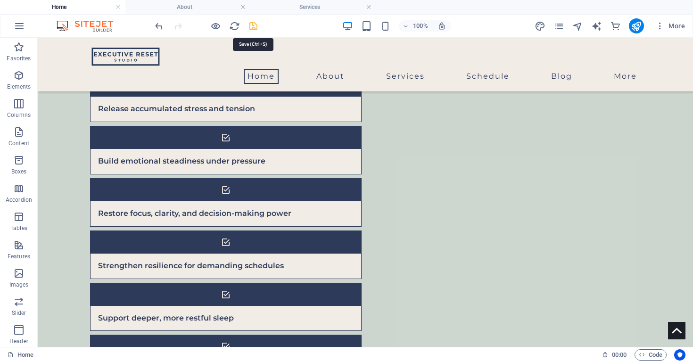
click at [254, 24] on icon "save" at bounding box center [253, 26] width 11 height 11
click at [564, 28] on icon "pages" at bounding box center [558, 26] width 11 height 11
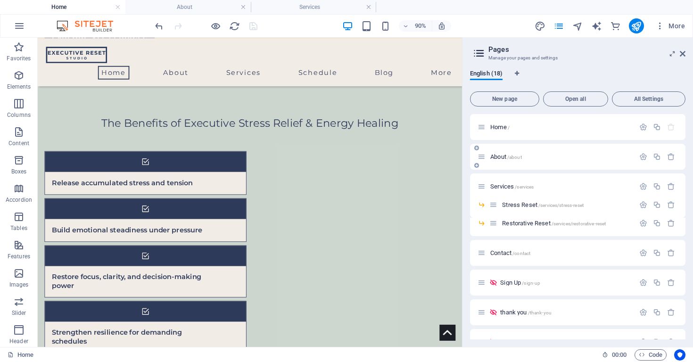
click at [508, 151] on div "About /about" at bounding box center [577, 157] width 215 height 26
click at [510, 159] on span "/about" at bounding box center [514, 157] width 15 height 5
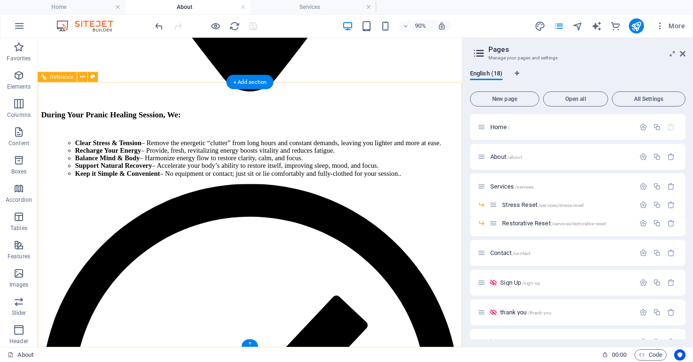
scroll to position [1412, 0]
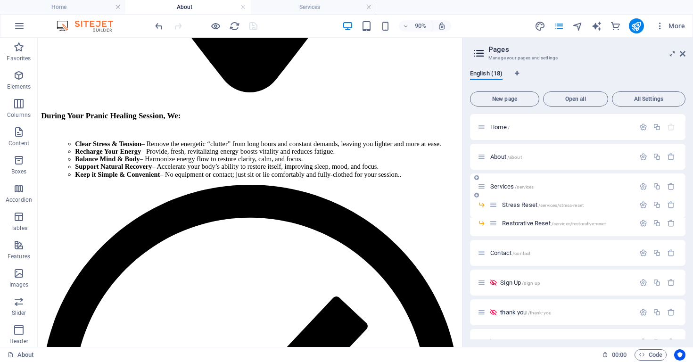
click at [505, 188] on span "Services /services" at bounding box center [511, 186] width 43 height 7
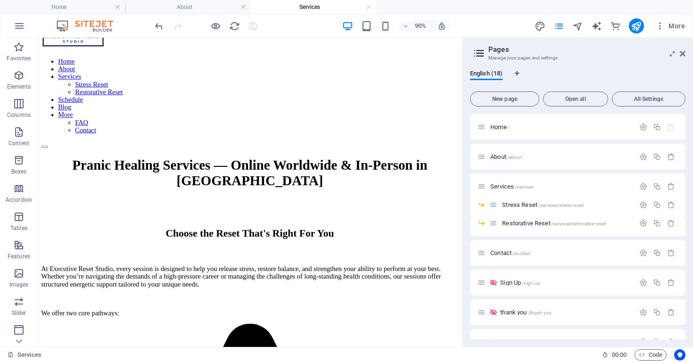
scroll to position [12, 0]
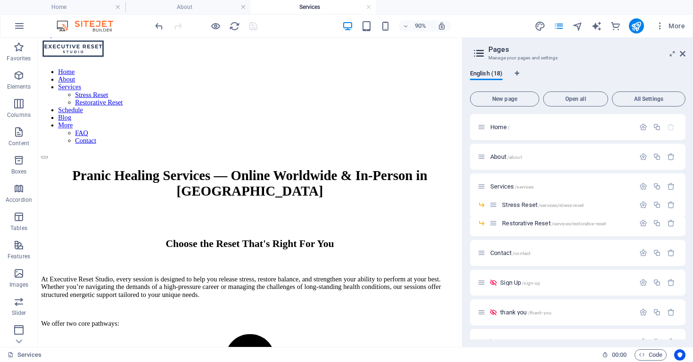
click at [687, 56] on aside "Pages Manage your pages and settings English (18) New page Open all All Setting…" at bounding box center [577, 192] width 231 height 309
click at [681, 53] on icon at bounding box center [682, 54] width 6 height 8
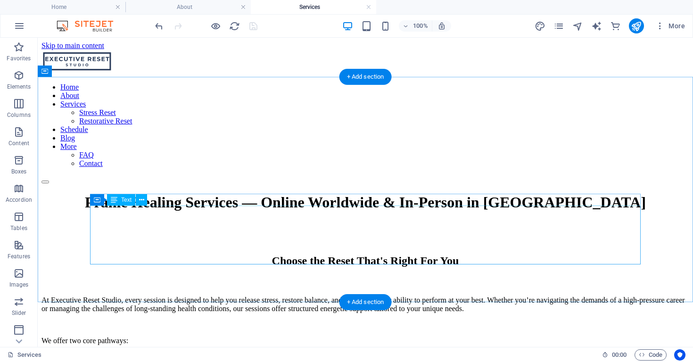
scroll to position [0, 0]
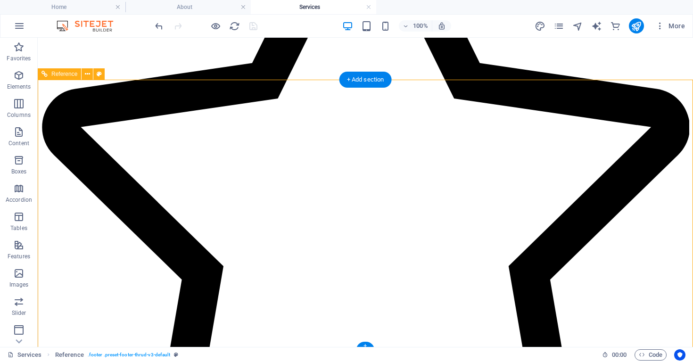
scroll to position [467, 0]
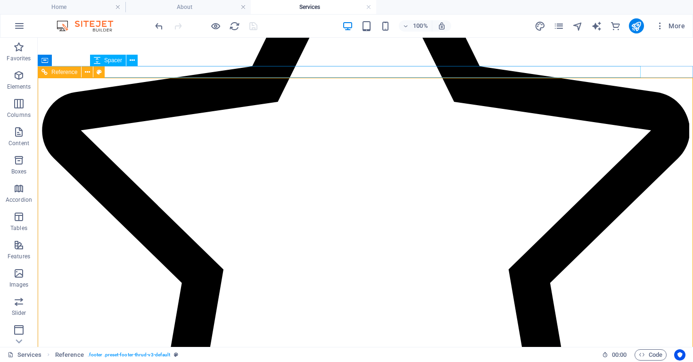
click at [91, 78] on div "Reference" at bounding box center [74, 72] width 73 height 12
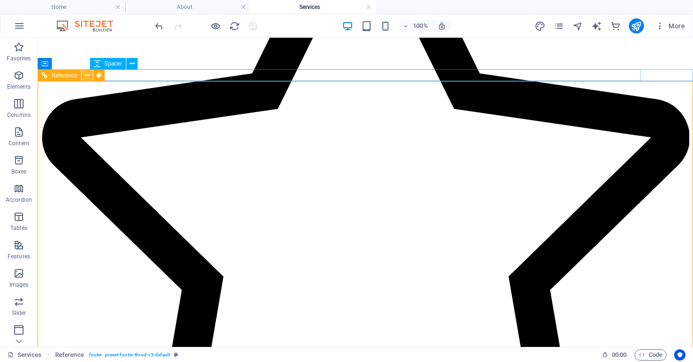
scroll to position [469, 0]
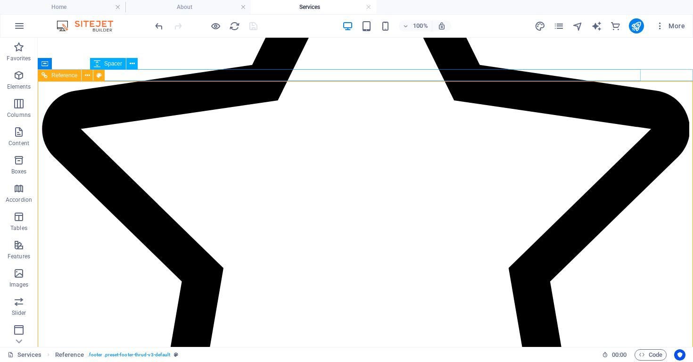
drag, startPoint x: 121, startPoint y: 116, endPoint x: 83, endPoint y: 79, distance: 53.3
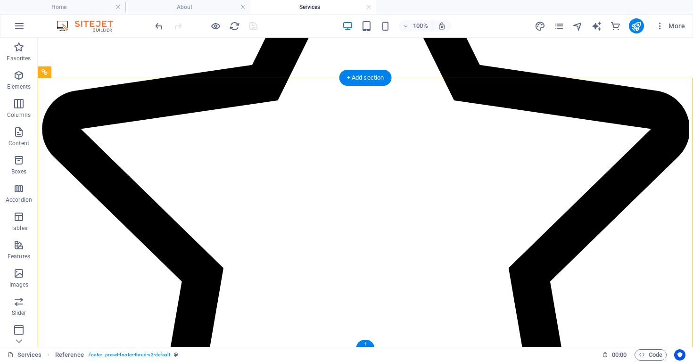
select select "rem"
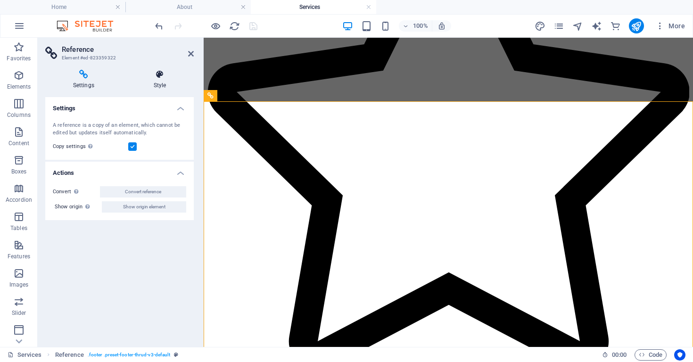
click at [159, 76] on icon at bounding box center [160, 74] width 68 height 9
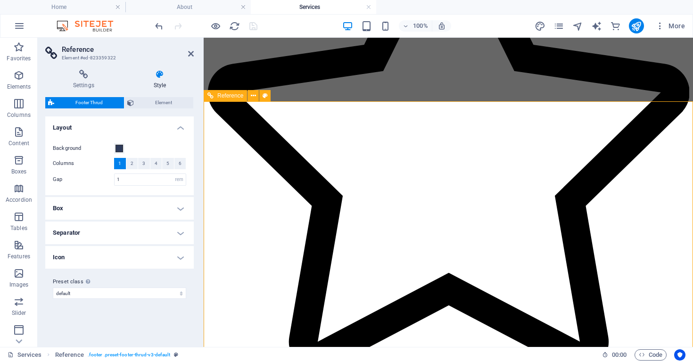
scroll to position [468, 0]
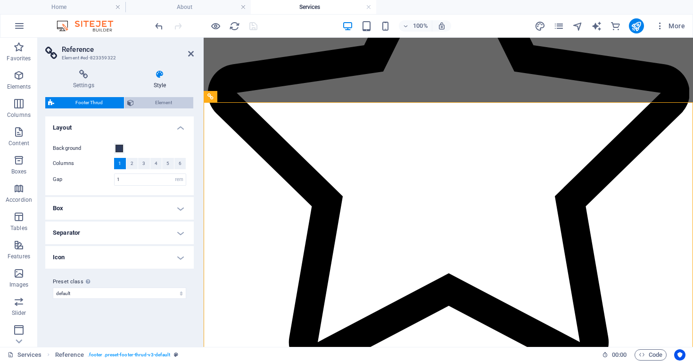
click at [170, 102] on span "Element" at bounding box center [164, 102] width 54 height 11
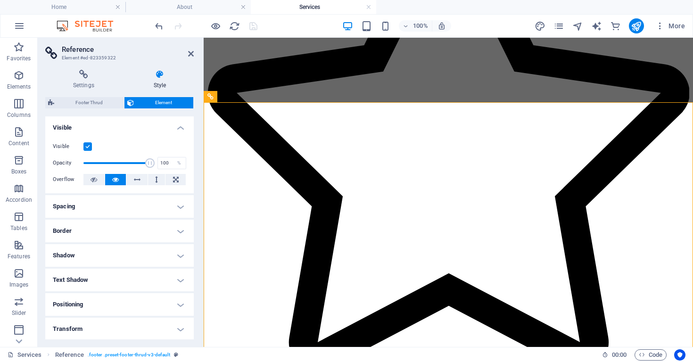
click at [90, 145] on label at bounding box center [87, 146] width 8 height 8
click at [0, 0] on input "Visible" at bounding box center [0, 0] width 0 height 0
click at [90, 145] on label at bounding box center [87, 146] width 8 height 8
click at [0, 0] on input "Visible" at bounding box center [0, 0] width 0 height 0
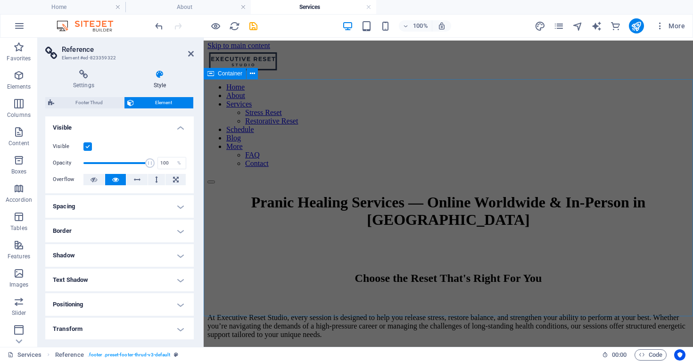
scroll to position [0, 0]
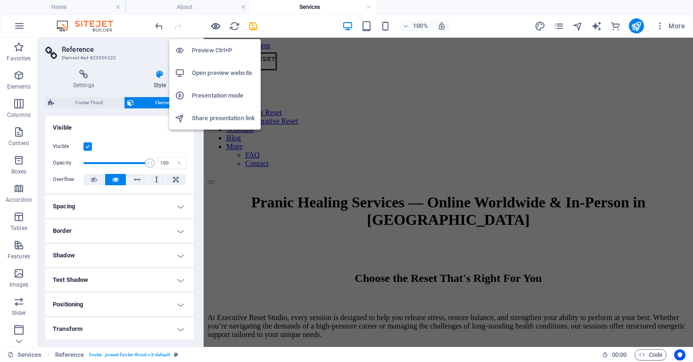
click at [212, 28] on icon "button" at bounding box center [215, 26] width 11 height 11
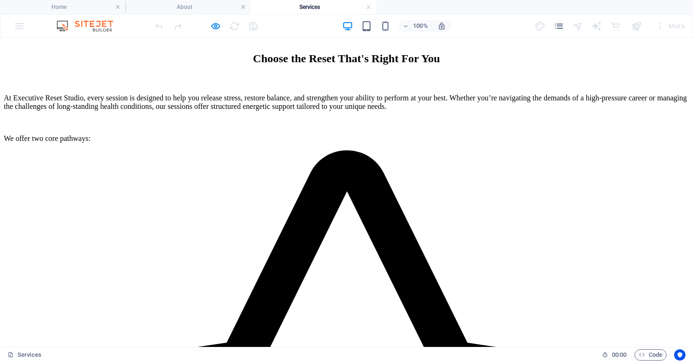
scroll to position [214, 0]
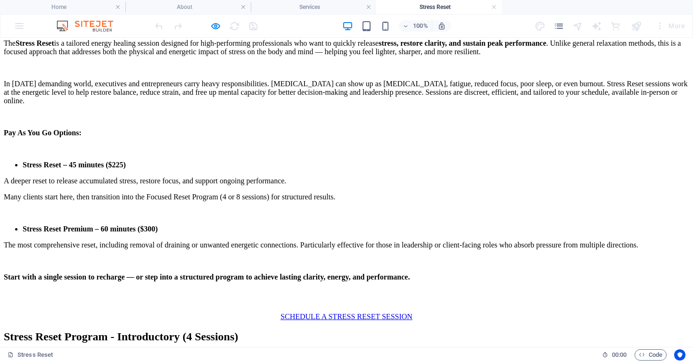
scroll to position [244, 0]
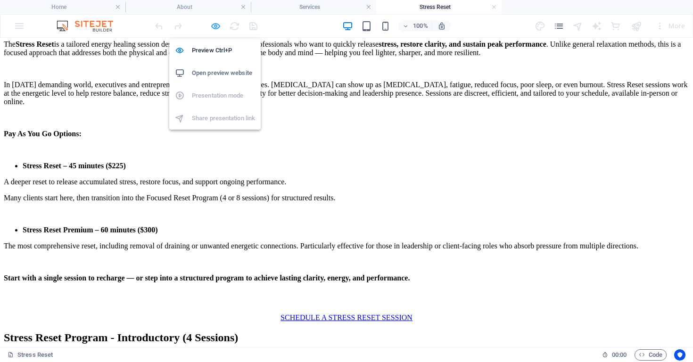
click at [215, 27] on icon "button" at bounding box center [215, 26] width 11 height 11
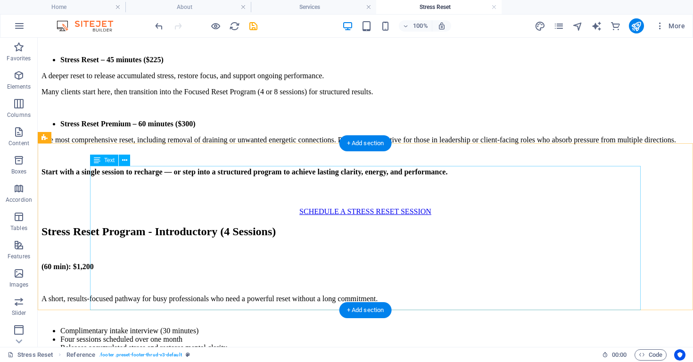
scroll to position [352, 0]
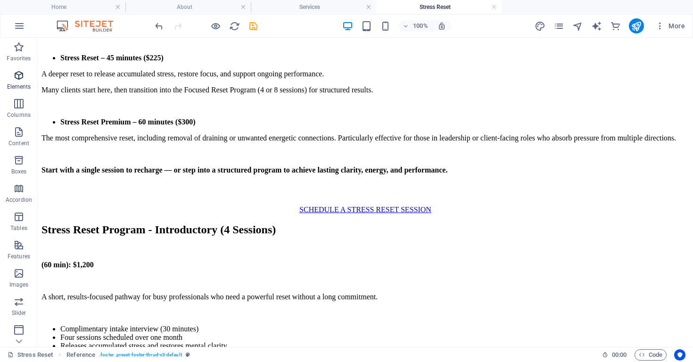
click at [19, 77] on icon "button" at bounding box center [18, 75] width 11 height 11
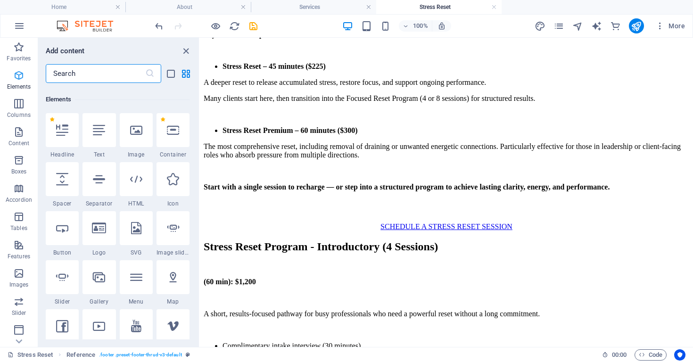
scroll to position [100, 0]
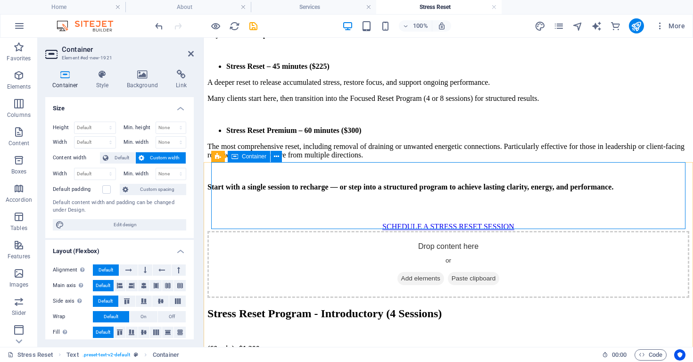
click at [411, 272] on span "Add elements" at bounding box center [420, 278] width 47 height 13
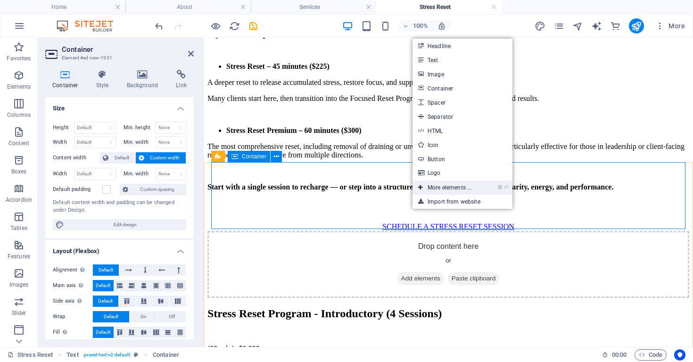
click at [454, 188] on link "⌘ ⏎ More elements ..." at bounding box center [444, 187] width 65 height 14
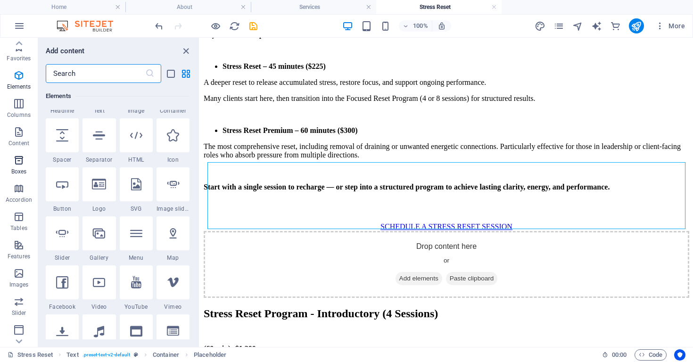
scroll to position [0, 0]
click at [12, 164] on span "Boxes" at bounding box center [19, 166] width 38 height 23
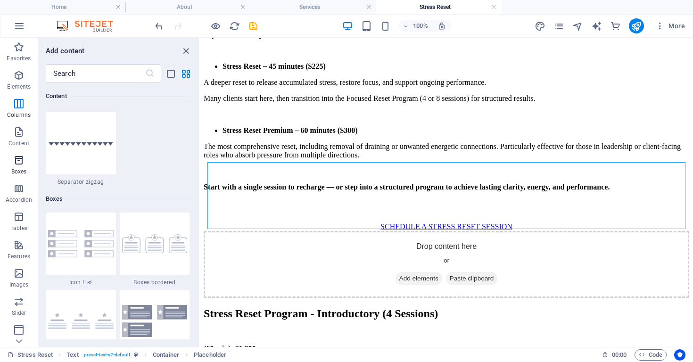
scroll to position [2646, 0]
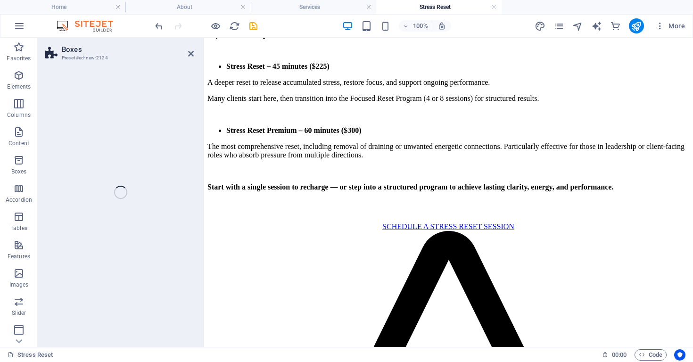
drag, startPoint x: 347, startPoint y: 176, endPoint x: 385, endPoint y: 183, distance: 38.8
select select "rem"
select select "preset-boxes-v3-border"
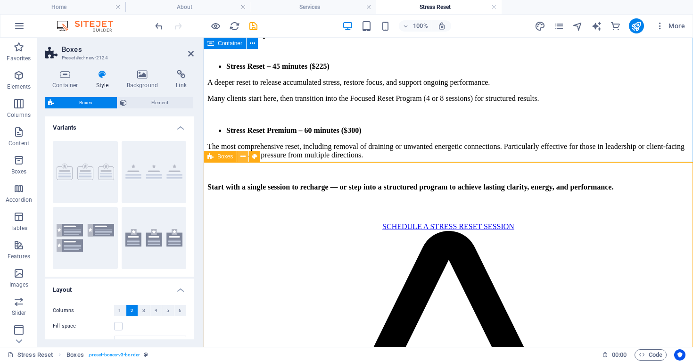
click at [244, 157] on icon at bounding box center [242, 157] width 5 height 10
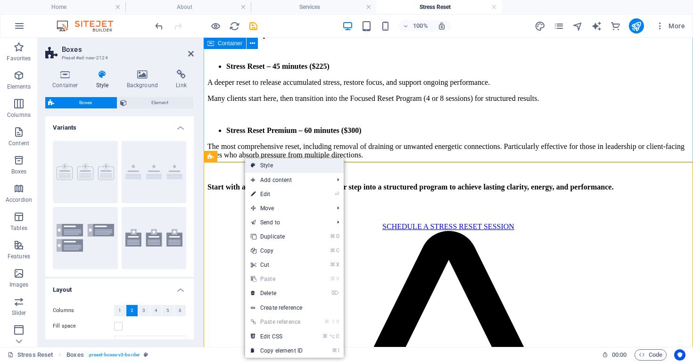
drag, startPoint x: 287, startPoint y: 166, endPoint x: 83, endPoint y: 128, distance: 207.0
click at [287, 166] on link "Style" at bounding box center [294, 165] width 98 height 14
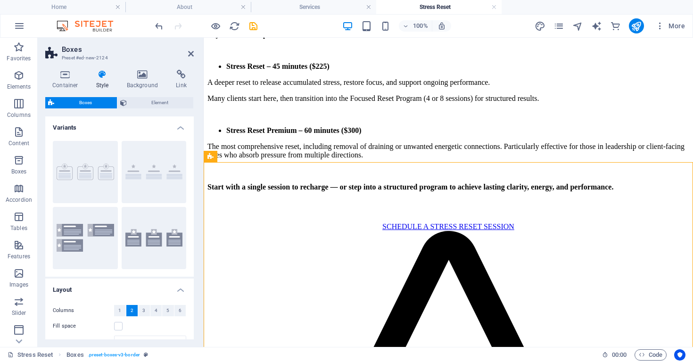
click at [131, 311] on span "2" at bounding box center [132, 310] width 3 height 11
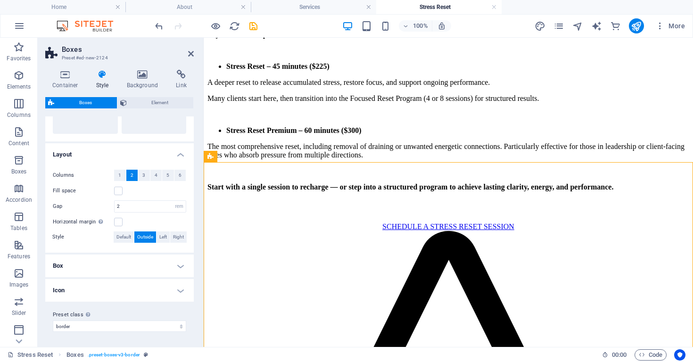
scroll to position [135, 0]
click at [131, 175] on span "2" at bounding box center [132, 175] width 3 height 11
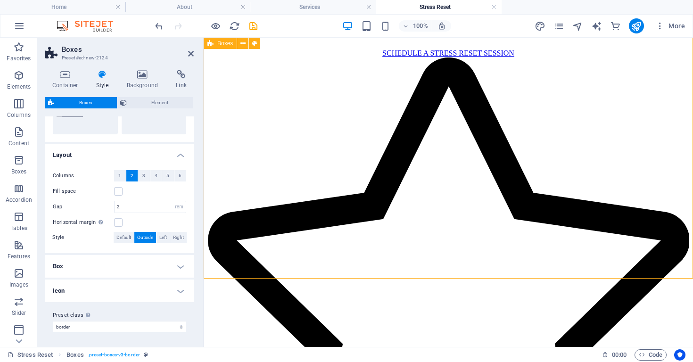
scroll to position [532, 0]
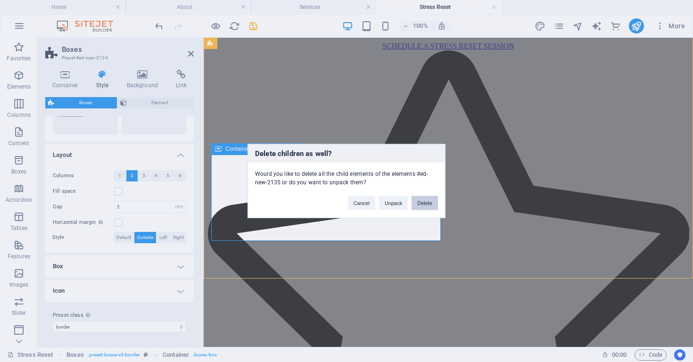
click at [425, 203] on button "Delete" at bounding box center [424, 203] width 26 height 14
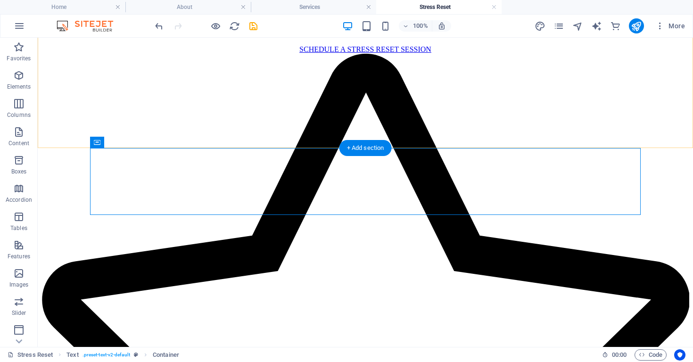
scroll to position [515, 0]
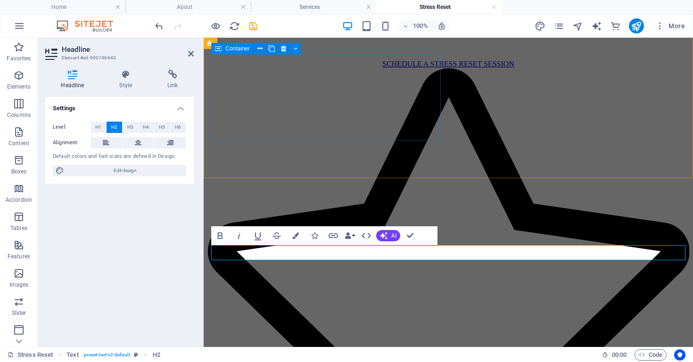
click at [347, 137] on div "Headline Lorem ipsum dolor sit amet, consectetuer adipiscing elit. Aenean commo…" at bounding box center [448, 325] width 482 height 515
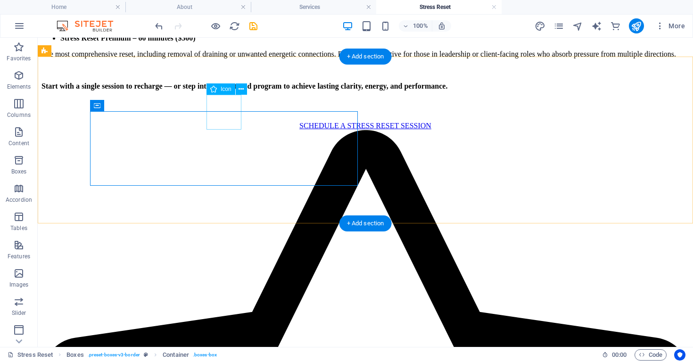
scroll to position [434, 0]
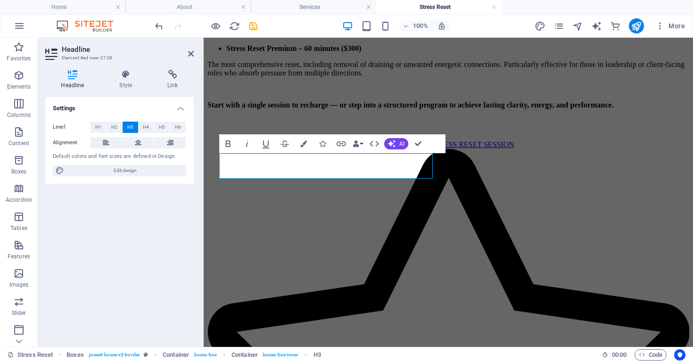
scroll to position [146, 2]
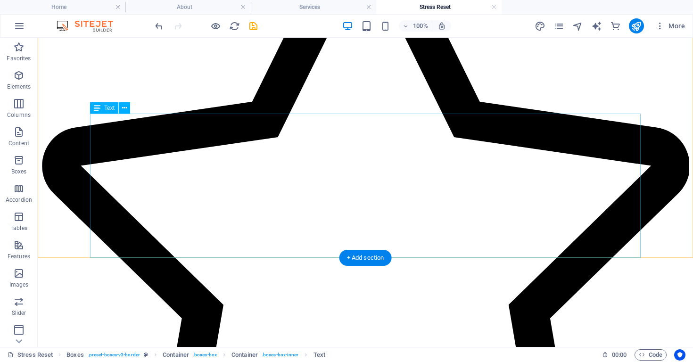
scroll to position [648, 0]
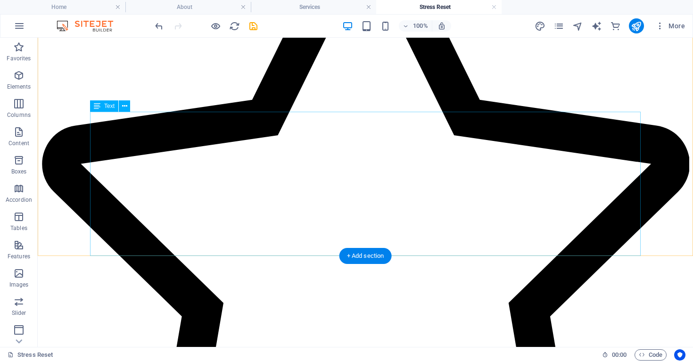
drag, startPoint x: 153, startPoint y: 157, endPoint x: 132, endPoint y: 150, distance: 21.9
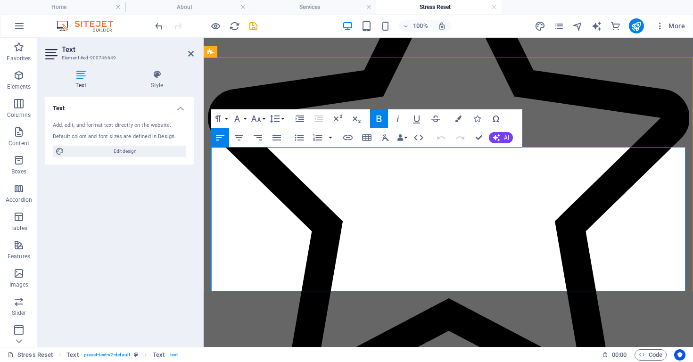
drag, startPoint x: 213, startPoint y: 153, endPoint x: 644, endPoint y: 276, distance: 448.8
copy div "60 min): $1,200 A short, results-focused pathway for busy professionals who nee…"
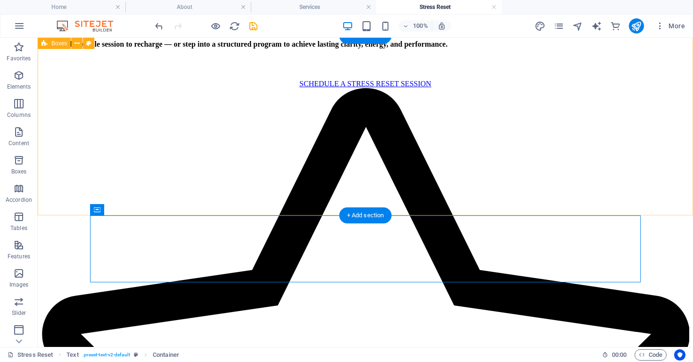
scroll to position [424, 0]
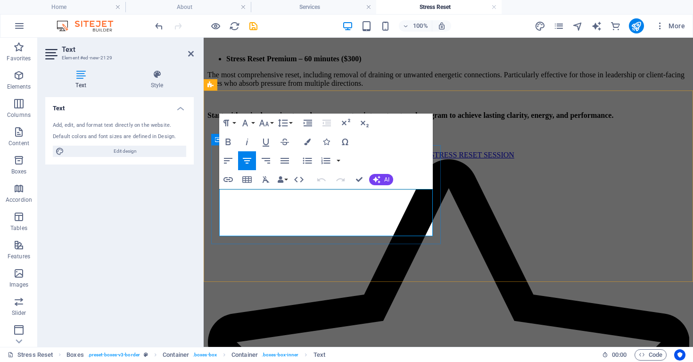
drag, startPoint x: 356, startPoint y: 223, endPoint x: 355, endPoint y: 230, distance: 7.6
drag, startPoint x: 356, startPoint y: 230, endPoint x: 216, endPoint y: 190, distance: 145.2
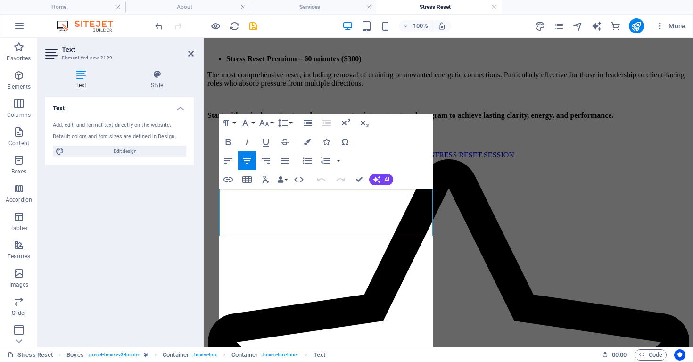
scroll to position [4687, 1]
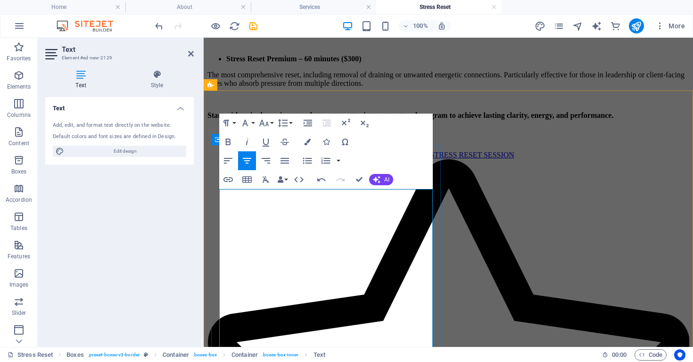
drag, startPoint x: 296, startPoint y: 195, endPoint x: 310, endPoint y: 193, distance: 14.3
drag, startPoint x: 326, startPoint y: 195, endPoint x: 331, endPoint y: 194, distance: 4.9
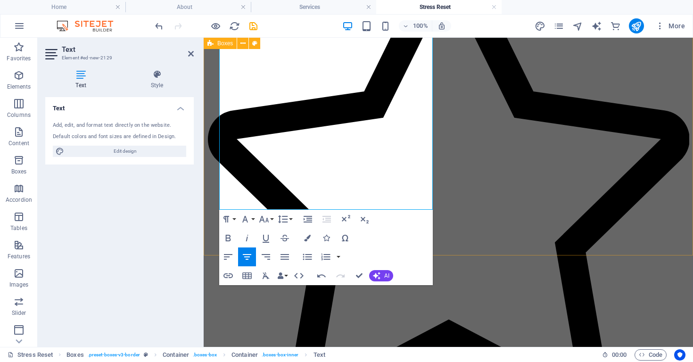
scroll to position [634, 0]
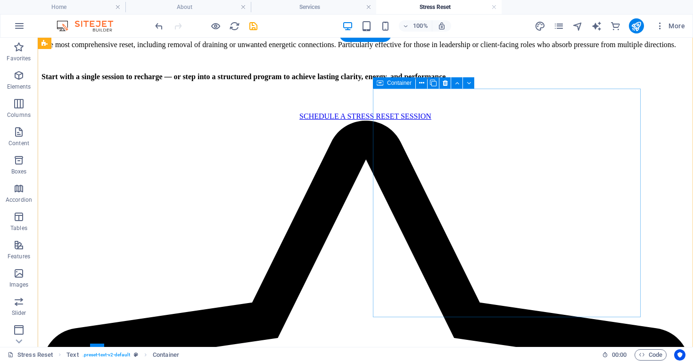
scroll to position [441, 0]
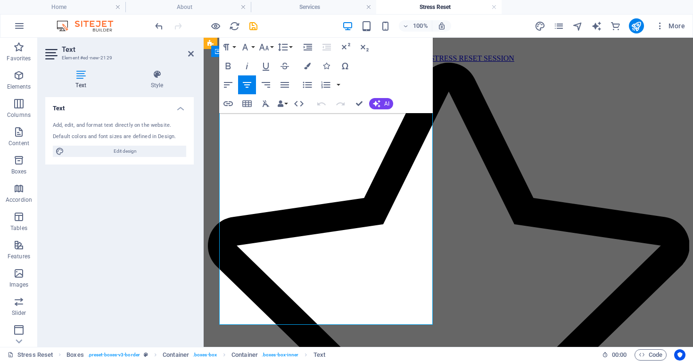
scroll to position [521, 0]
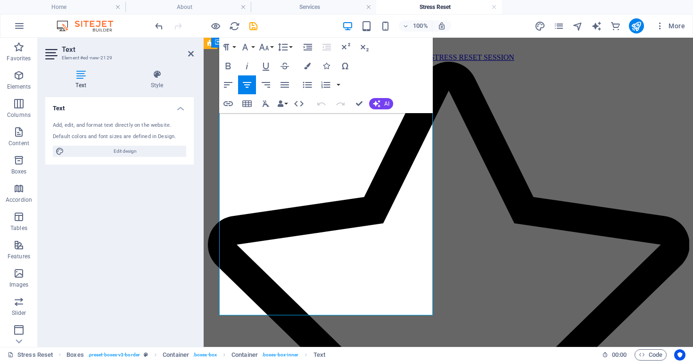
drag, startPoint x: 236, startPoint y: 168, endPoint x: 367, endPoint y: 247, distance: 153.1
click at [303, 86] on icon "button" at bounding box center [307, 84] width 11 height 11
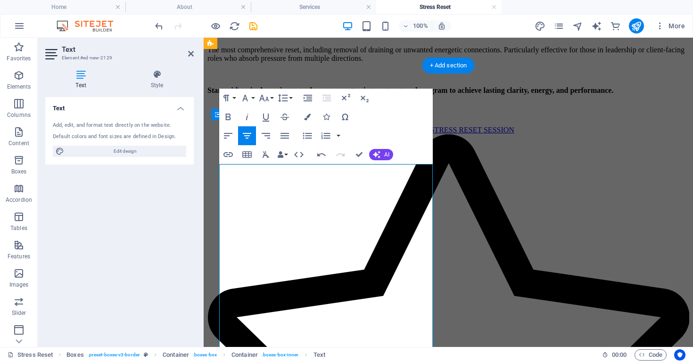
scroll to position [445, 0]
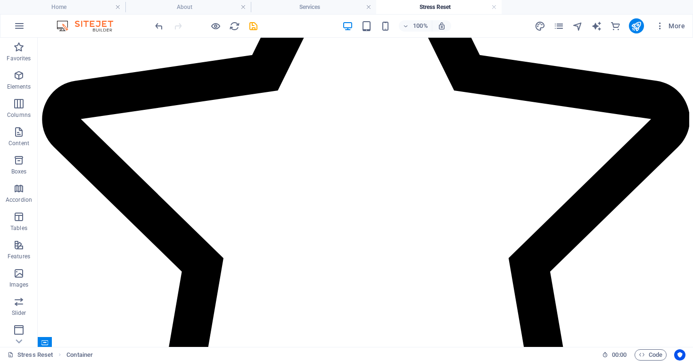
scroll to position [685, 0]
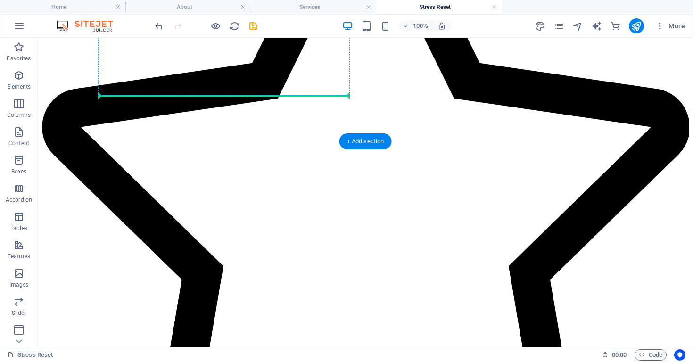
drag, startPoint x: 456, startPoint y: 317, endPoint x: 245, endPoint y: 90, distance: 309.4
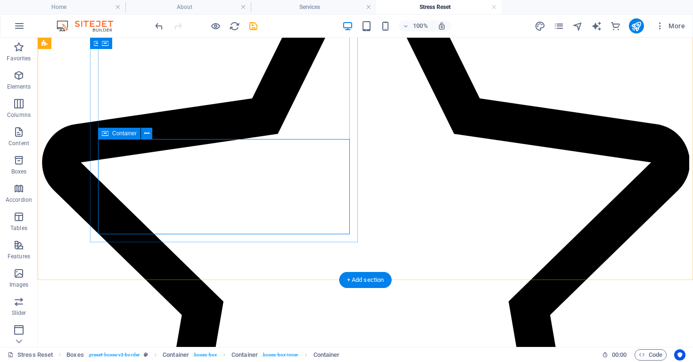
scroll to position [639, 0]
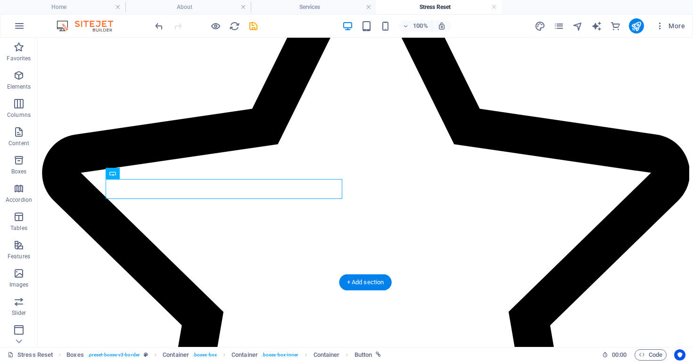
drag, startPoint x: 310, startPoint y: 193, endPoint x: 327, endPoint y: 153, distance: 42.9
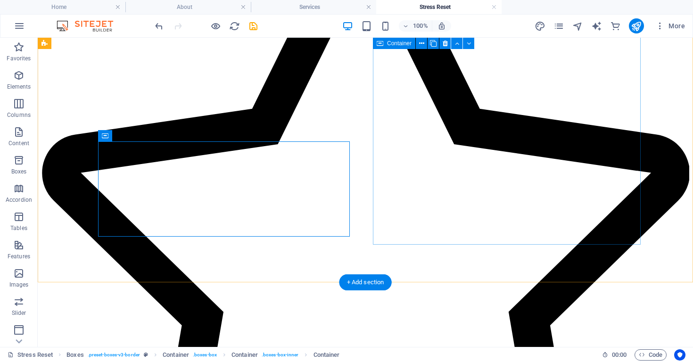
drag, startPoint x: 458, startPoint y: 193, endPoint x: 433, endPoint y: 190, distance: 26.0
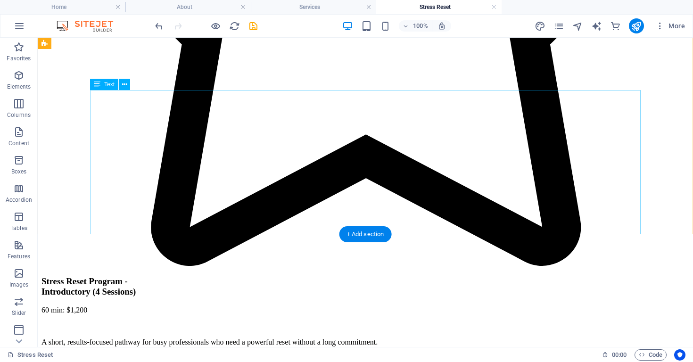
scroll to position [921, 0]
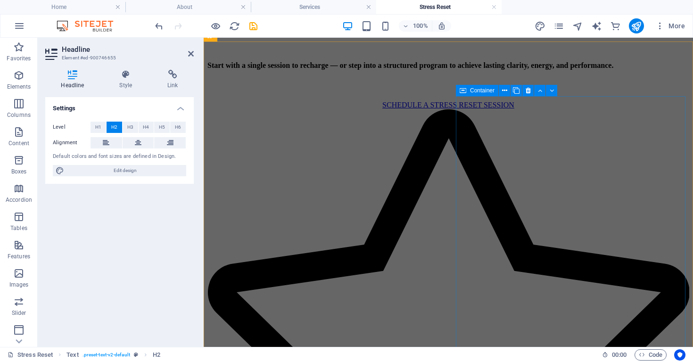
scroll to position [459, 0]
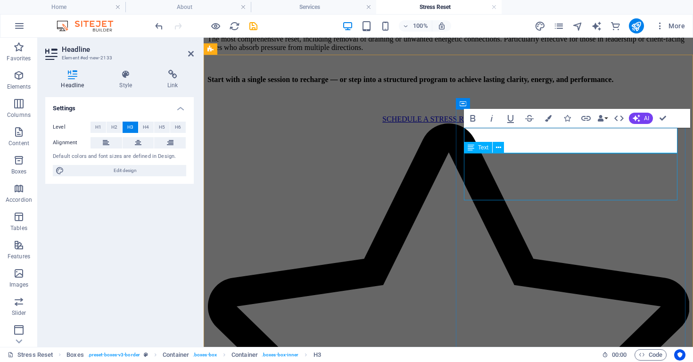
scroll to position [157, 2]
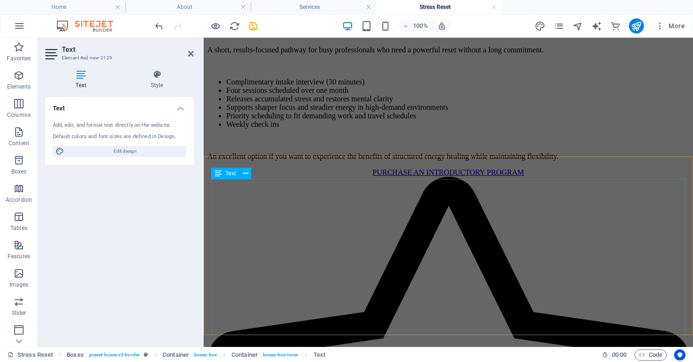
scroll to position [1075, 0]
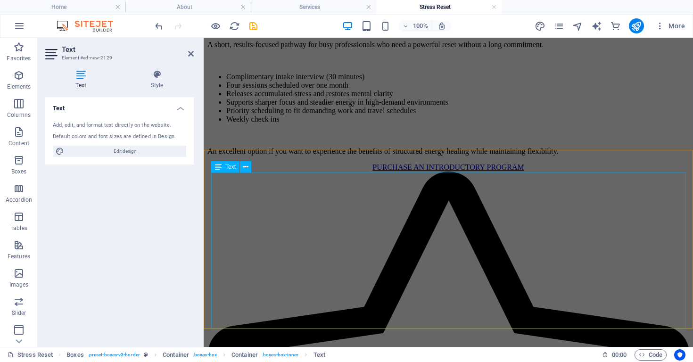
drag, startPoint x: 318, startPoint y: 219, endPoint x: 257, endPoint y: 200, distance: 63.0
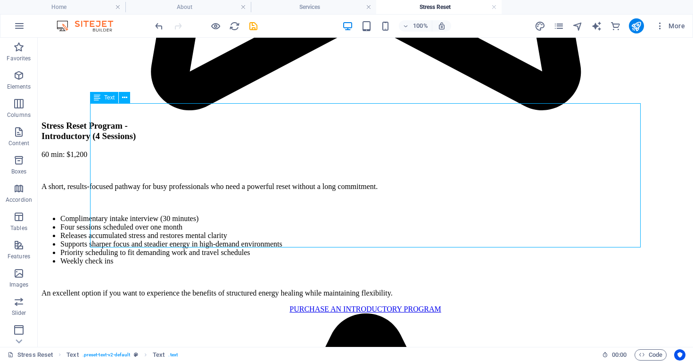
scroll to position [1057, 0]
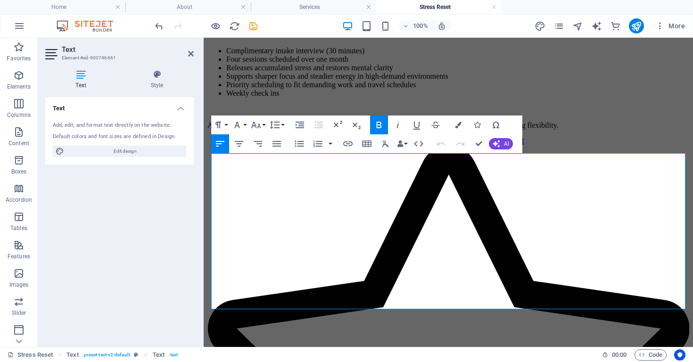
scroll to position [1103, 0]
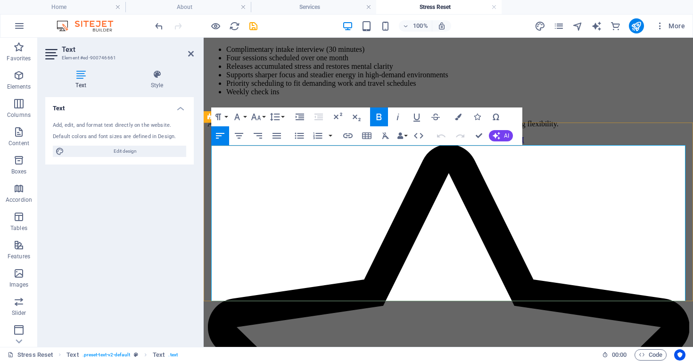
drag, startPoint x: 213, startPoint y: 197, endPoint x: 664, endPoint y: 298, distance: 463.0
copy div "60 min): $2,400 An in-depth program for executives and entrepreneurs committed …"
drag, startPoint x: 648, startPoint y: 106, endPoint x: 647, endPoint y: 112, distance: 5.7
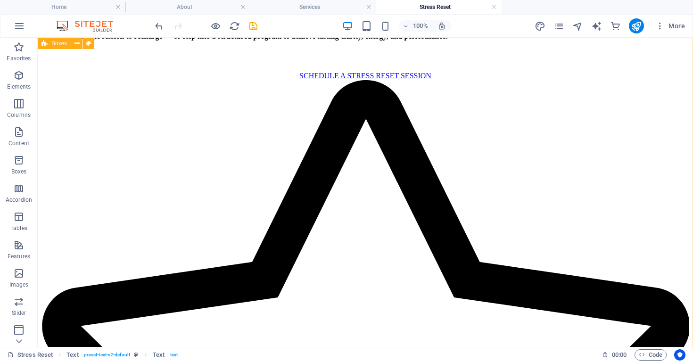
scroll to position [464, 0]
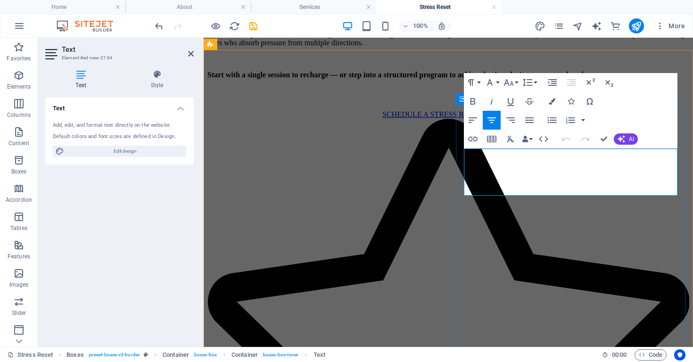
drag, startPoint x: 610, startPoint y: 190, endPoint x: 463, endPoint y: 156, distance: 151.0
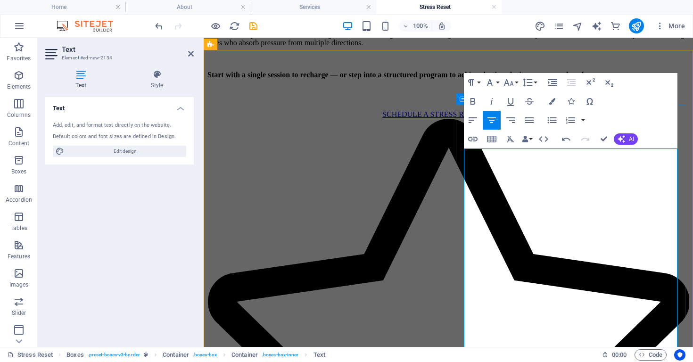
drag, startPoint x: 539, startPoint y: 156, endPoint x: 577, endPoint y: 155, distance: 38.7
drag, startPoint x: 574, startPoint y: 155, endPoint x: 580, endPoint y: 153, distance: 5.5
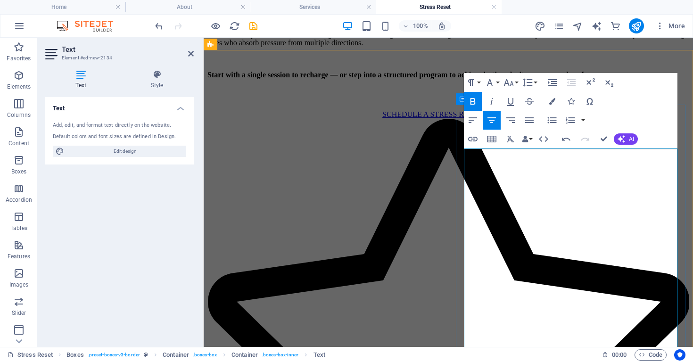
drag, startPoint x: 572, startPoint y: 154, endPoint x: 539, endPoint y: 157, distance: 33.6
drag, startPoint x: 588, startPoint y: 165, endPoint x: 628, endPoint y: 167, distance: 40.1
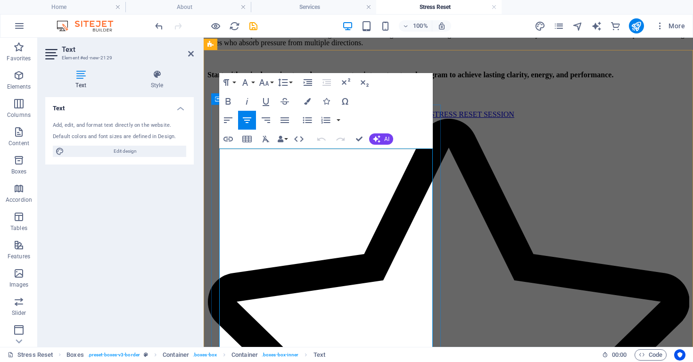
drag, startPoint x: 309, startPoint y: 156, endPoint x: 322, endPoint y: 155, distance: 13.3
drag, startPoint x: 332, startPoint y: 154, endPoint x: 294, endPoint y: 156, distance: 38.2
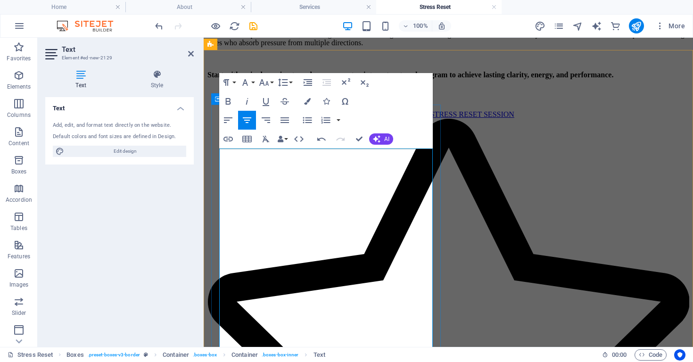
drag, startPoint x: 346, startPoint y: 155, endPoint x: 317, endPoint y: 155, distance: 28.8
drag, startPoint x: 328, startPoint y: 155, endPoint x: 320, endPoint y: 155, distance: 7.5
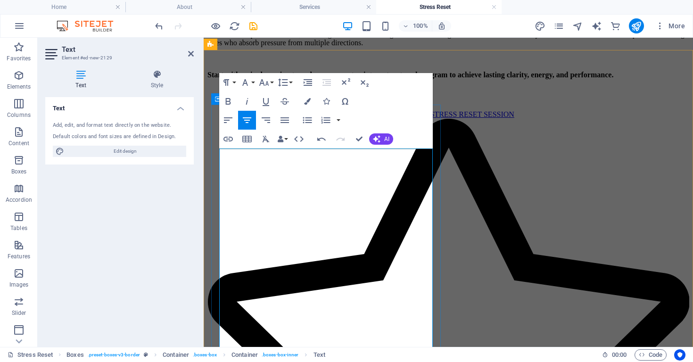
drag, startPoint x: 353, startPoint y: 154, endPoint x: 278, endPoint y: 146, distance: 75.8
drag, startPoint x: 226, startPoint y: 99, endPoint x: 398, endPoint y: 120, distance: 173.7
click at [226, 99] on icon "button" at bounding box center [228, 101] width 5 height 7
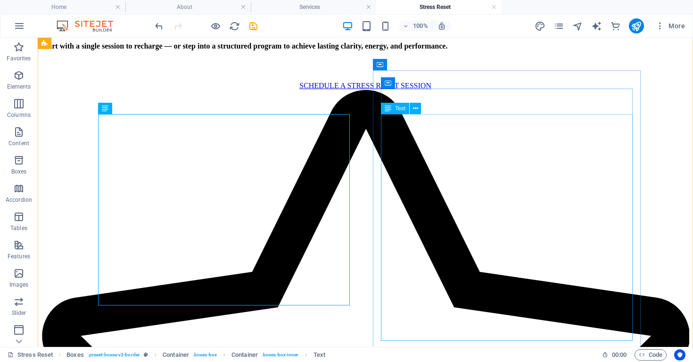
scroll to position [474, 0]
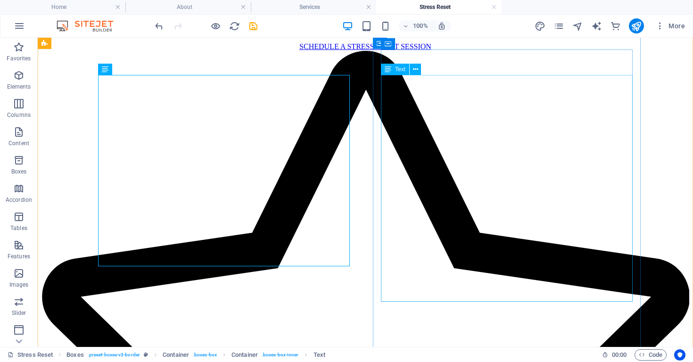
scroll to position [514, 0]
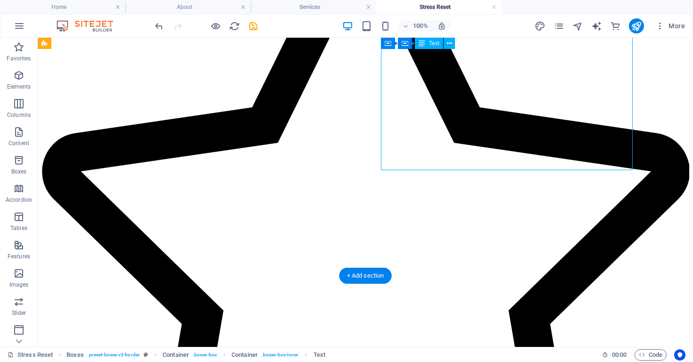
scroll to position [646, 0]
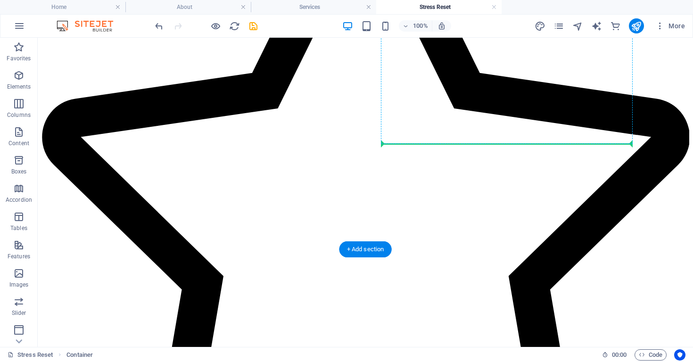
scroll to position [672, 0]
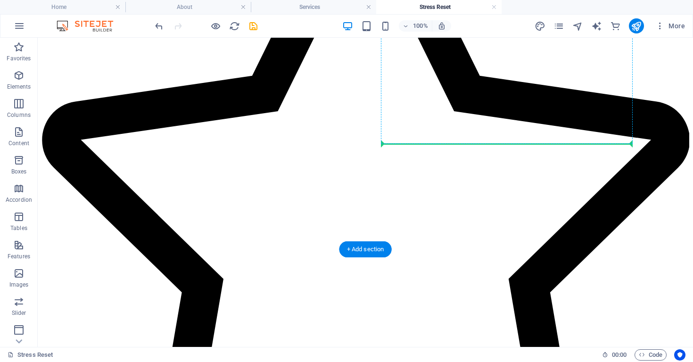
drag, startPoint x: 445, startPoint y: 270, endPoint x: 523, endPoint y: 130, distance: 160.5
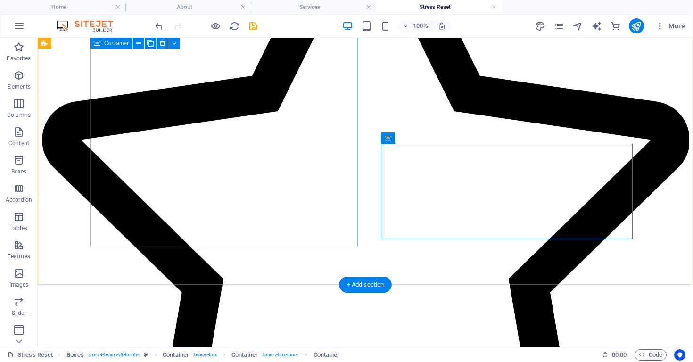
click at [262, 229] on div "Stress Reset Program - Introductory (4 Sessions) CAD $1,200 A short, results-fo…" at bounding box center [364, 305] width 647 height 823
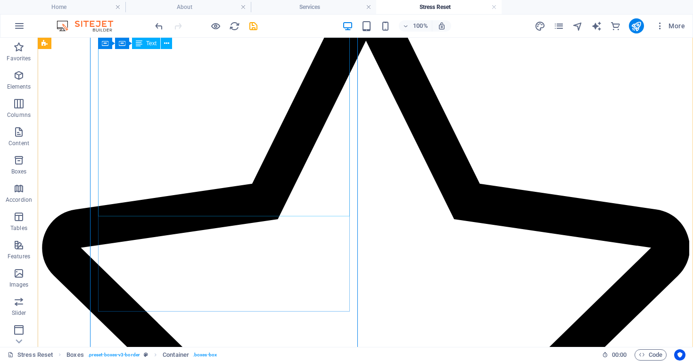
scroll to position [554, 0]
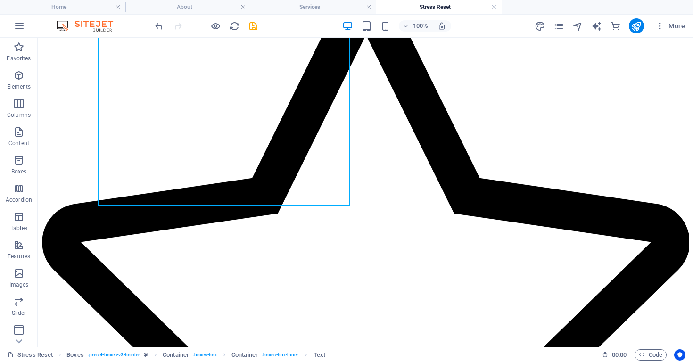
scroll to position [577, 0]
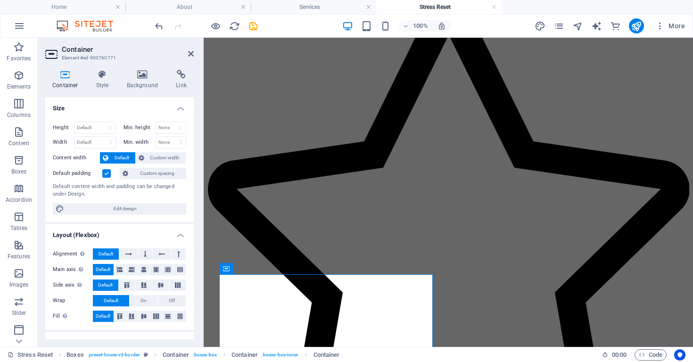
click at [106, 171] on label at bounding box center [106, 173] width 8 height 8
click at [0, 0] on input "Default padding" at bounding box center [0, 0] width 0 height 0
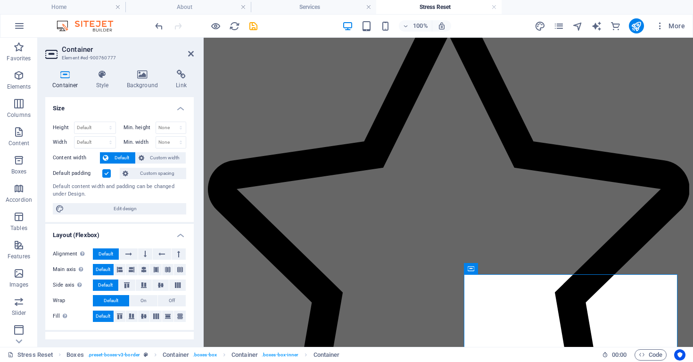
click at [108, 174] on label at bounding box center [106, 173] width 8 height 8
click at [0, 0] on input "Default padding" at bounding box center [0, 0] width 0 height 0
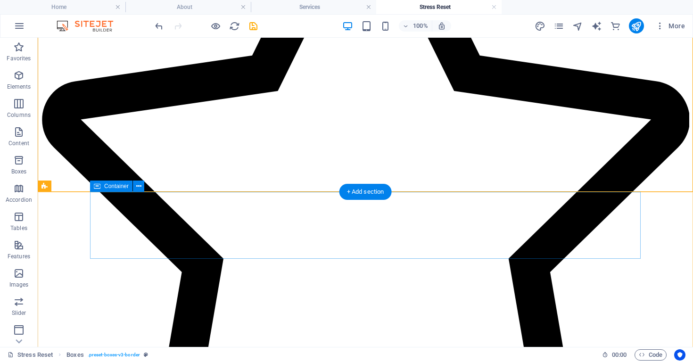
scroll to position [698, 0]
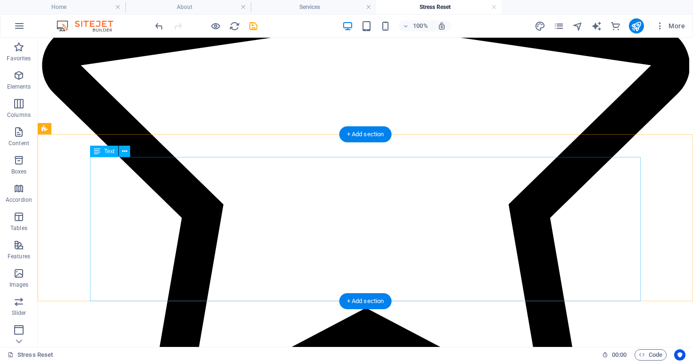
scroll to position [754, 0]
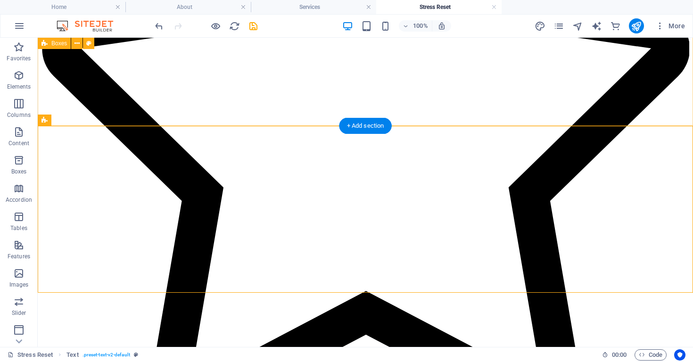
scroll to position [773, 0]
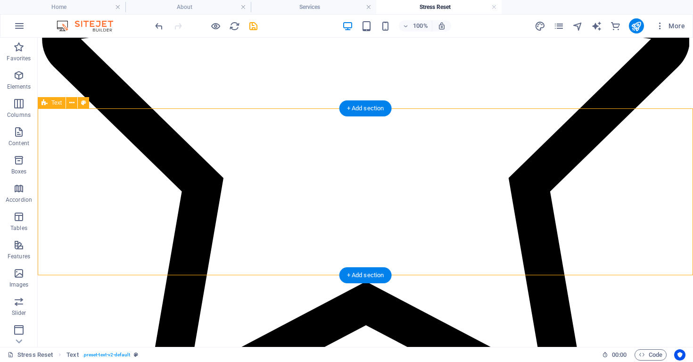
click at [69, 105] on icon at bounding box center [71, 103] width 5 height 10
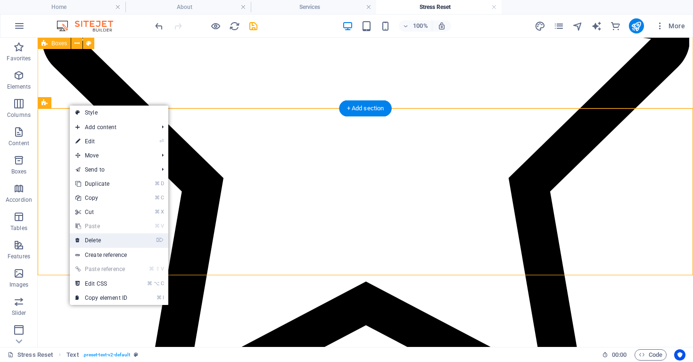
click at [102, 238] on link "⌦ Delete" at bounding box center [101, 240] width 63 height 14
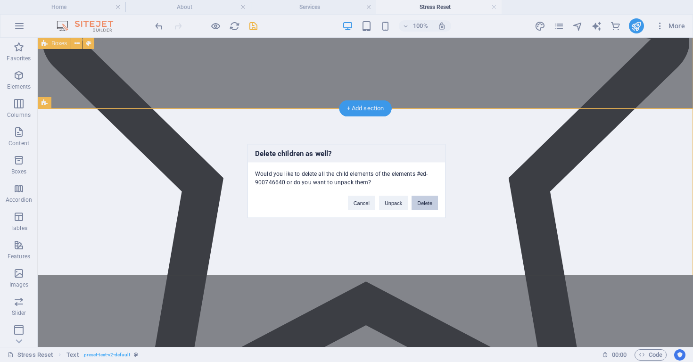
drag, startPoint x: 425, startPoint y: 203, endPoint x: 321, endPoint y: 154, distance: 114.4
click at [425, 203] on button "Delete" at bounding box center [424, 203] width 26 height 14
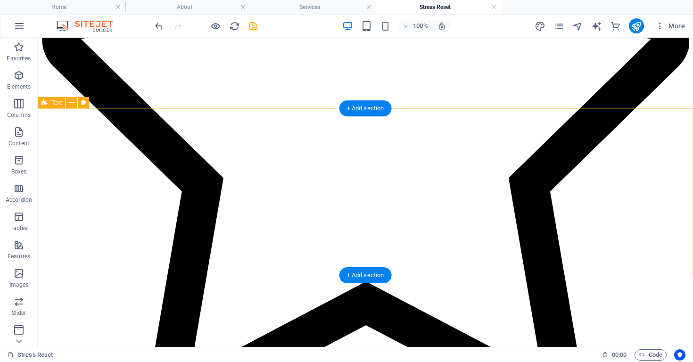
click at [74, 104] on icon at bounding box center [71, 103] width 5 height 10
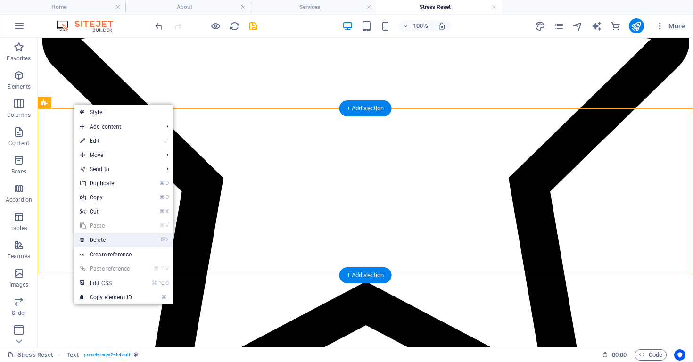
click at [110, 240] on link "⌦ Delete" at bounding box center [105, 240] width 63 height 14
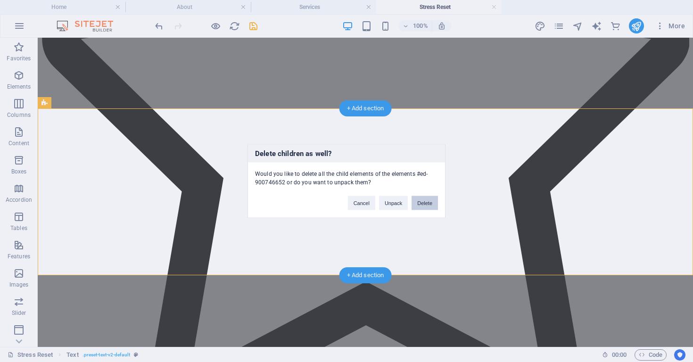
click at [430, 205] on button "Delete" at bounding box center [424, 203] width 26 height 14
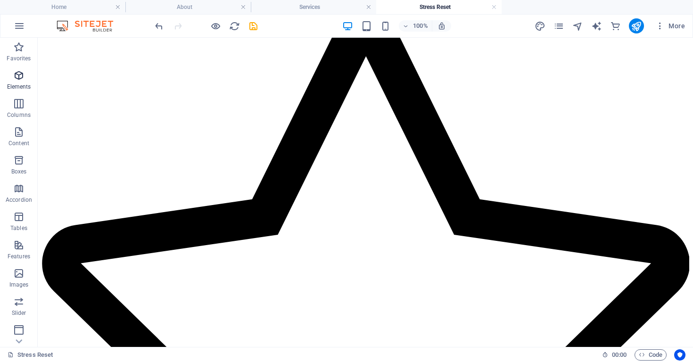
scroll to position [548, 0]
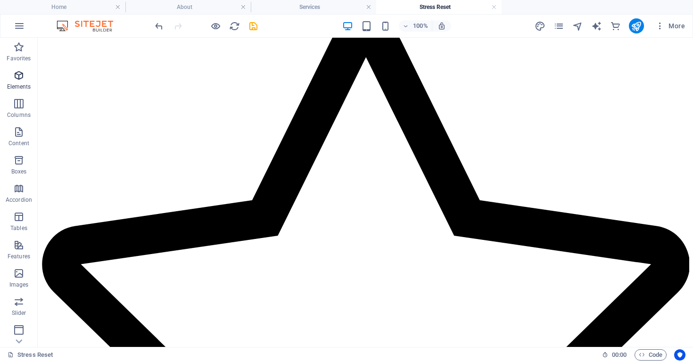
click at [12, 77] on span "Elements" at bounding box center [19, 81] width 38 height 23
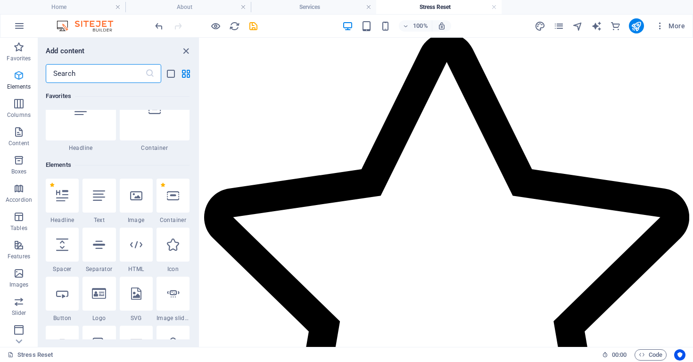
scroll to position [32, 0]
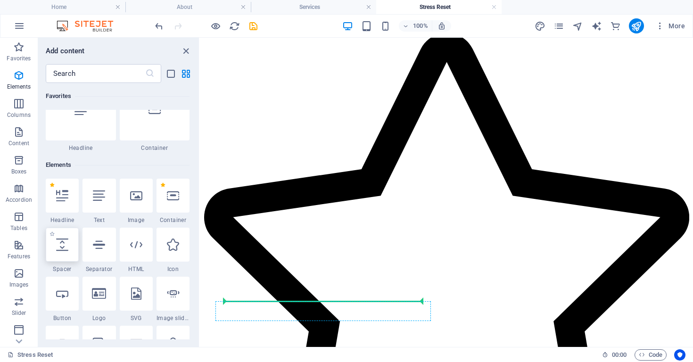
select select "px"
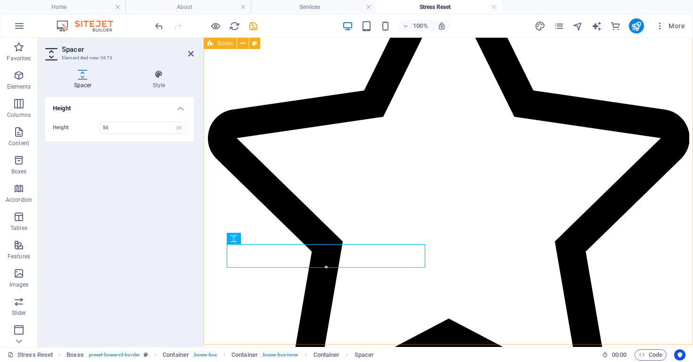
scroll to position [672, 0]
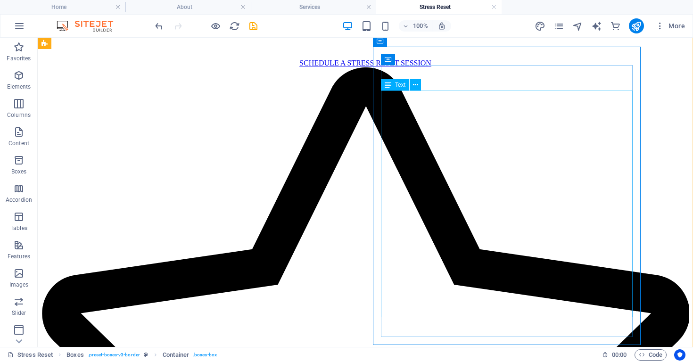
scroll to position [491, 0]
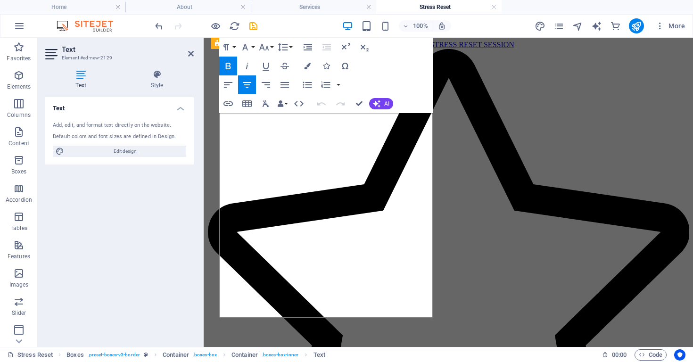
scroll to position [533, 0]
drag, startPoint x: 404, startPoint y: 168, endPoint x: 409, endPoint y: 178, distance: 10.5
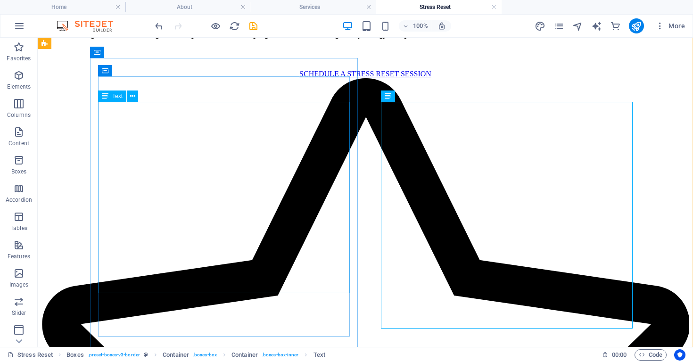
scroll to position [487, 0]
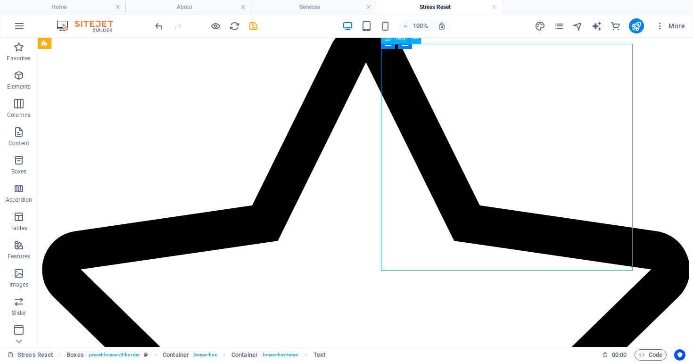
scroll to position [565, 0]
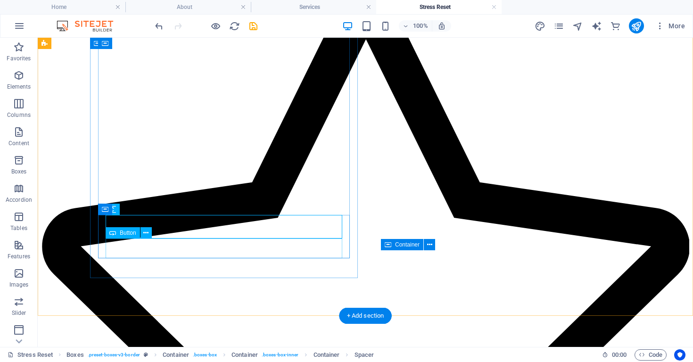
drag, startPoint x: 335, startPoint y: 249, endPoint x: 330, endPoint y: 250, distance: 4.8
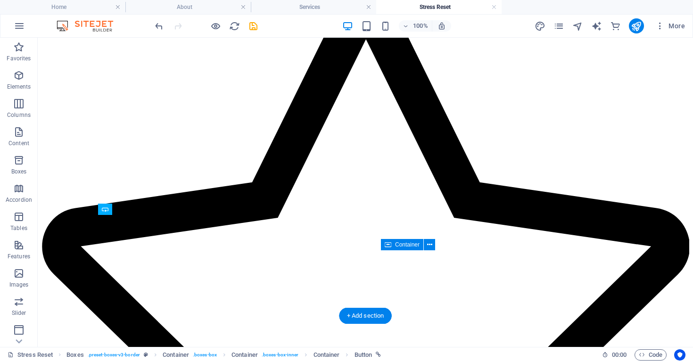
drag, startPoint x: 318, startPoint y: 252, endPoint x: 313, endPoint y: 230, distance: 21.8
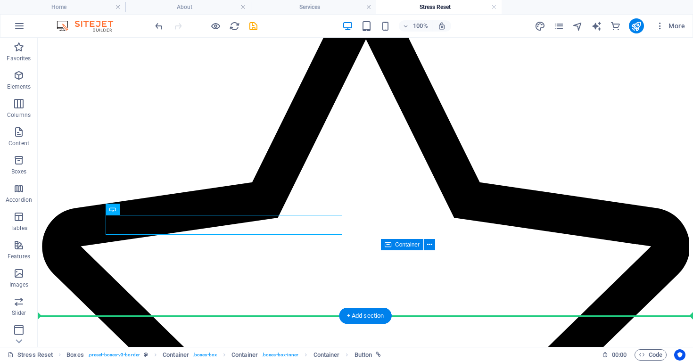
drag, startPoint x: 233, startPoint y: 225, endPoint x: 226, endPoint y: 282, distance: 57.4
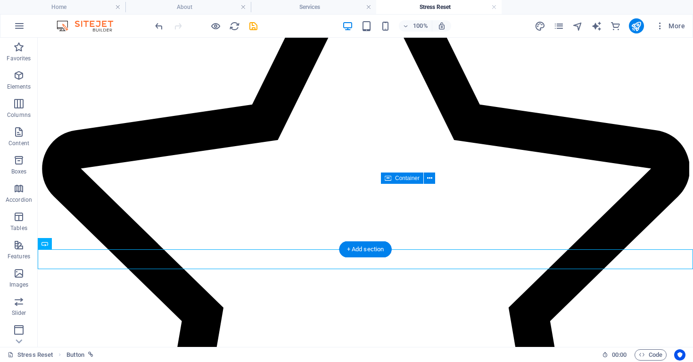
scroll to position [644, 0]
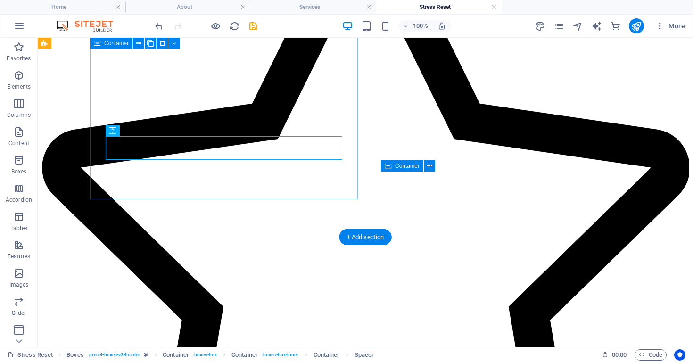
click at [225, 181] on div "Stress Reset Program - Introductory (4 Sessions) CAD $1,200 A short, results-fo…" at bounding box center [364, 341] width 647 height 838
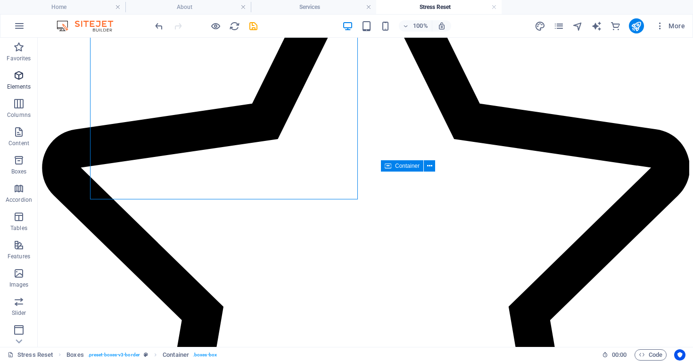
click at [15, 72] on icon "button" at bounding box center [18, 75] width 11 height 11
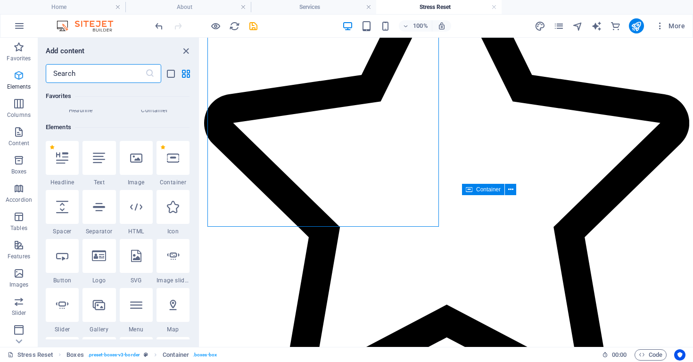
scroll to position [100, 0]
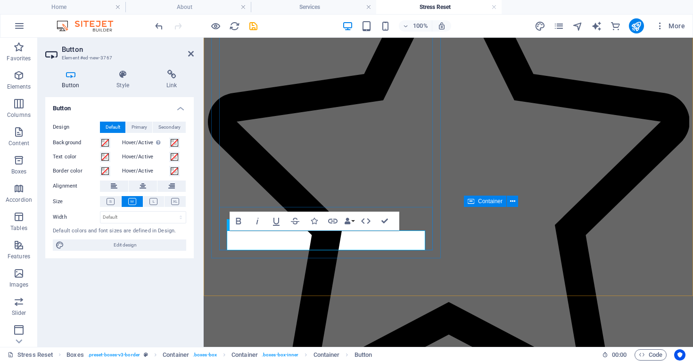
drag, startPoint x: 277, startPoint y: 241, endPoint x: 237, endPoint y: 241, distance: 39.6
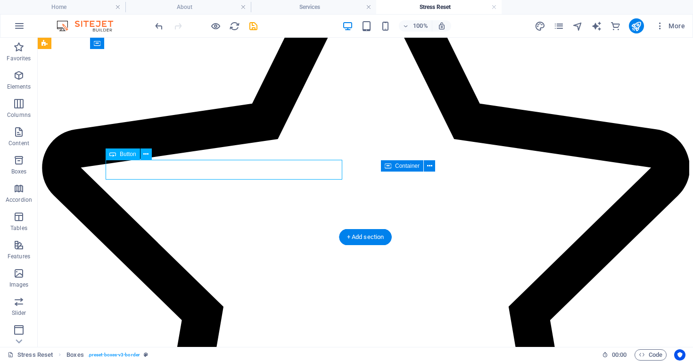
select select
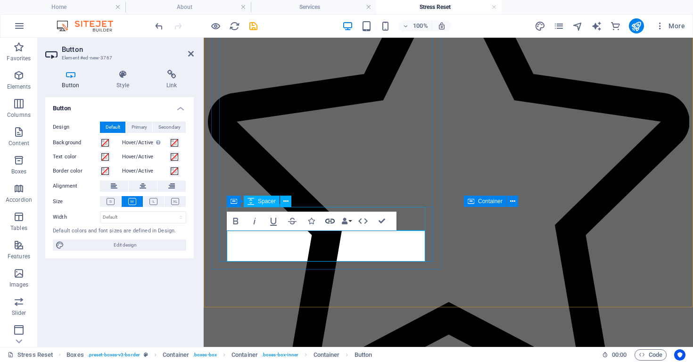
click at [332, 221] on icon "button" at bounding box center [329, 220] width 11 height 11
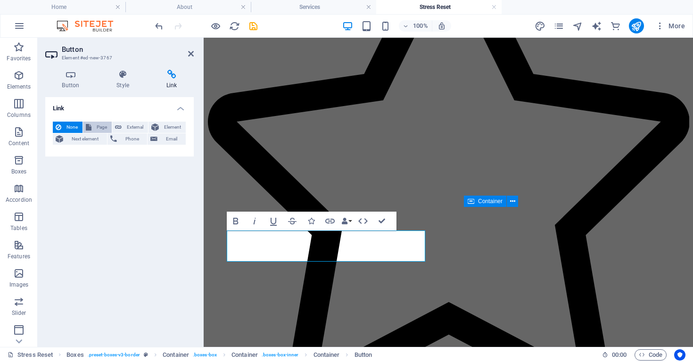
click at [106, 126] on span "Page" at bounding box center [101, 127] width 15 height 11
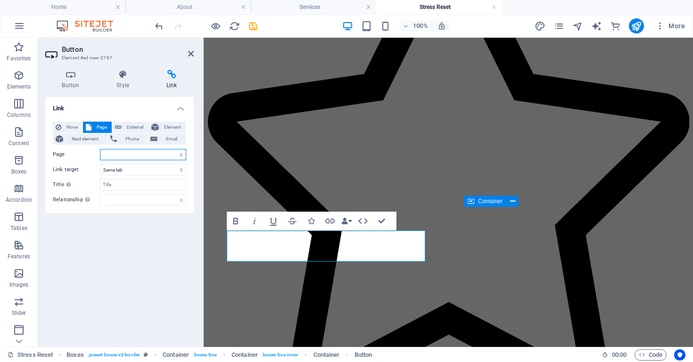
select select "16"
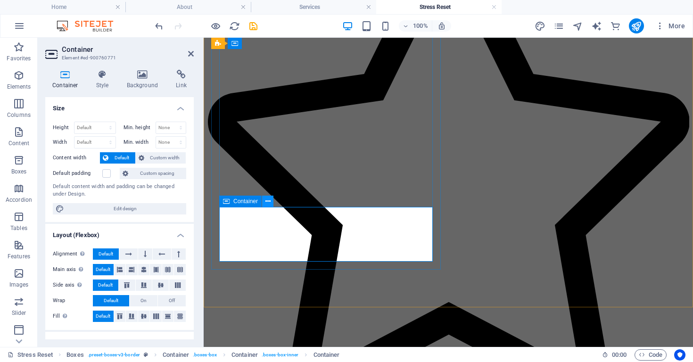
click at [267, 202] on icon at bounding box center [267, 201] width 5 height 10
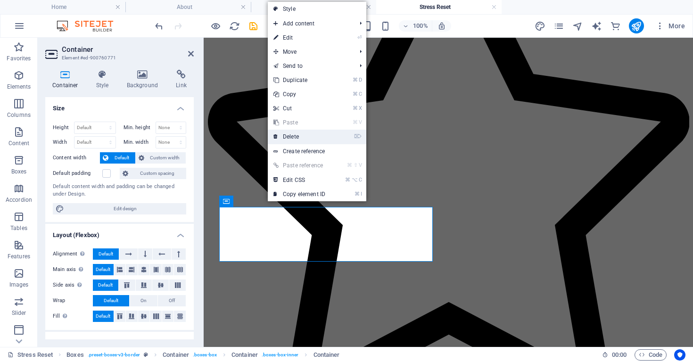
click at [294, 133] on link "⌦ Delete" at bounding box center [299, 137] width 63 height 14
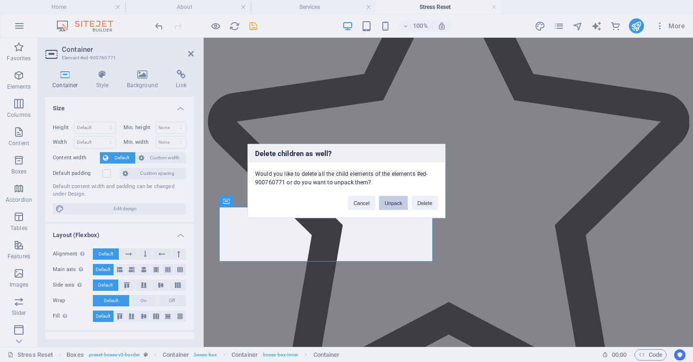
click at [396, 204] on button "Unpack" at bounding box center [393, 203] width 29 height 14
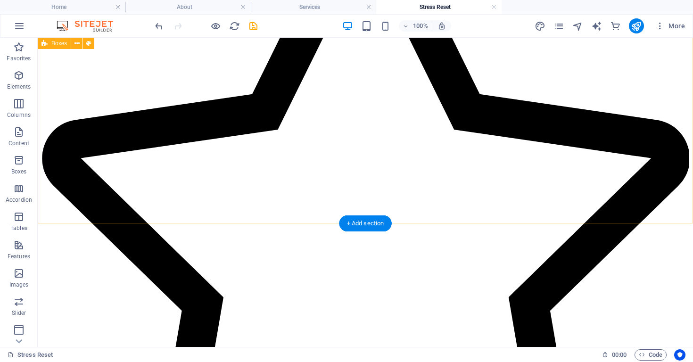
scroll to position [658, 0]
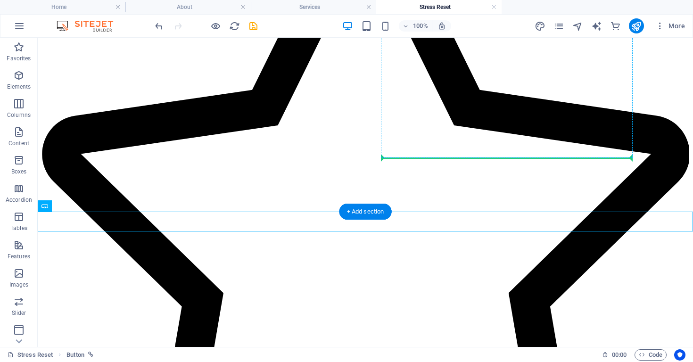
drag, startPoint x: 457, startPoint y: 229, endPoint x: 551, endPoint y: 155, distance: 119.5
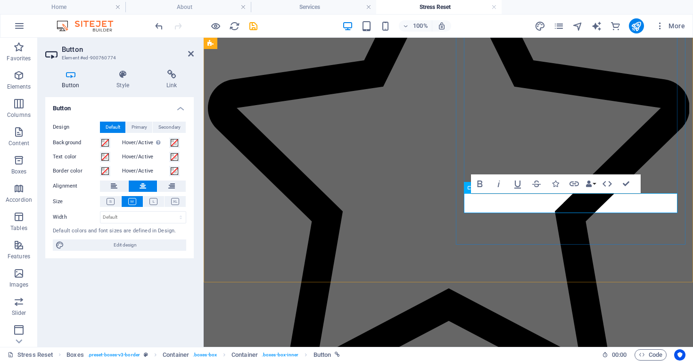
drag, startPoint x: 536, startPoint y: 204, endPoint x: 611, endPoint y: 203, distance: 74.9
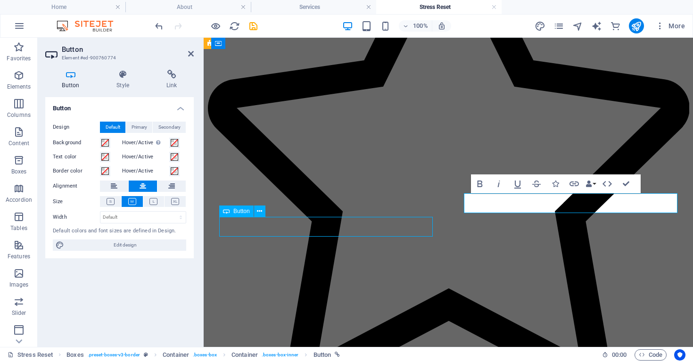
select select "16"
select select
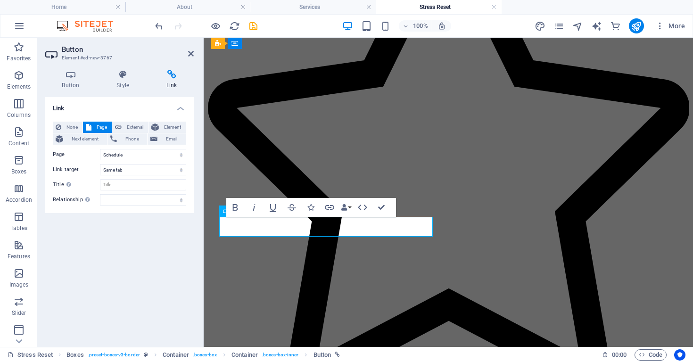
drag, startPoint x: 282, startPoint y: 228, endPoint x: 233, endPoint y: 227, distance: 49.0
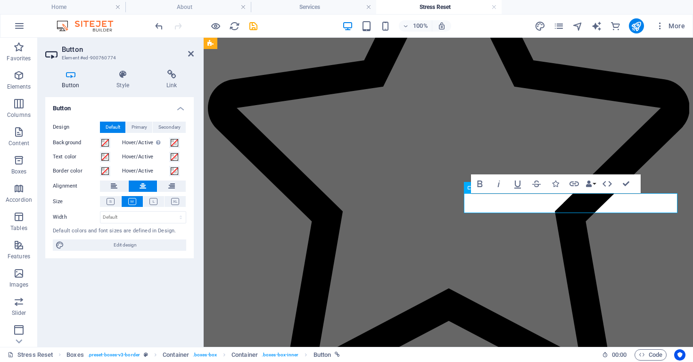
drag, startPoint x: 499, startPoint y: 204, endPoint x: 520, endPoint y: 203, distance: 21.8
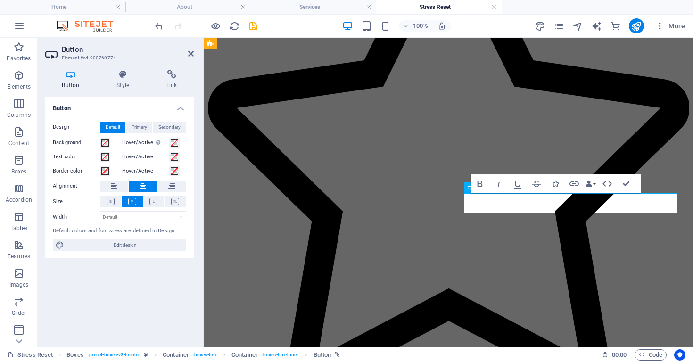
drag, startPoint x: 510, startPoint y: 204, endPoint x: 477, endPoint y: 203, distance: 33.0
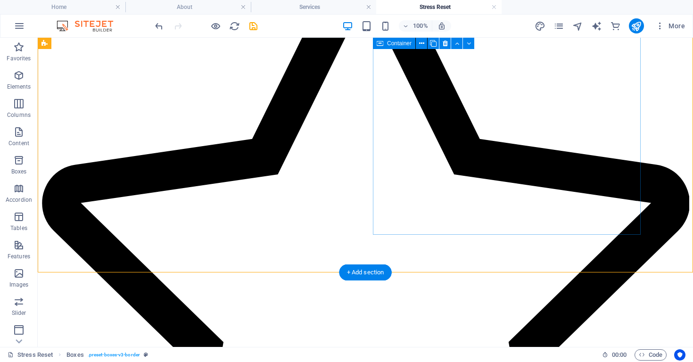
scroll to position [587, 0]
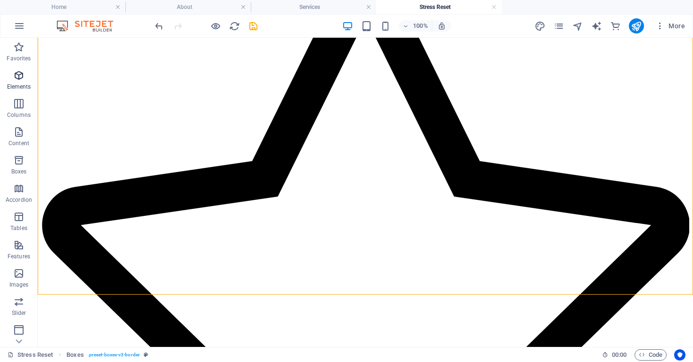
click at [21, 78] on icon "button" at bounding box center [18, 75] width 11 height 11
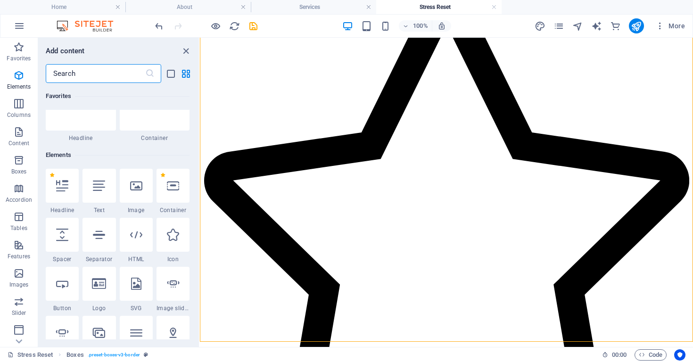
scroll to position [100, 0]
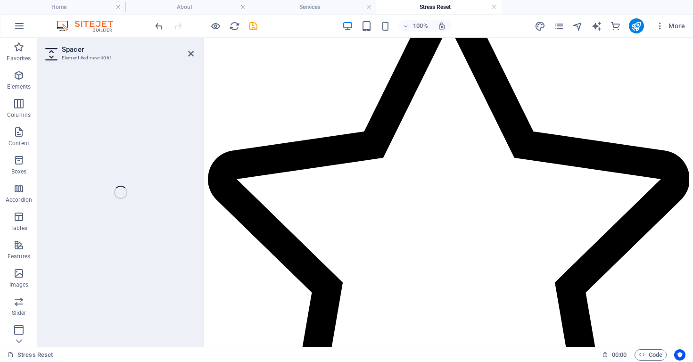
select select "px"
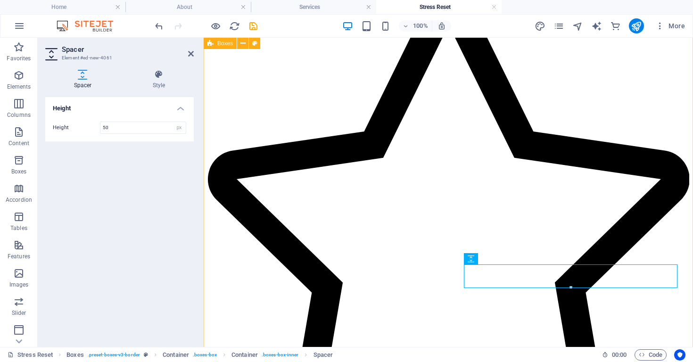
drag, startPoint x: 471, startPoint y: 330, endPoint x: 458, endPoint y: 314, distance: 21.1
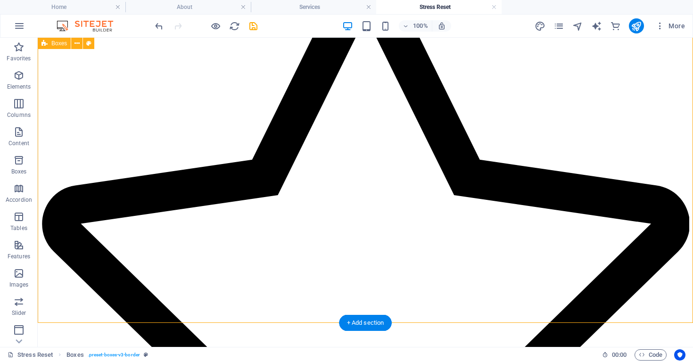
scroll to position [576, 0]
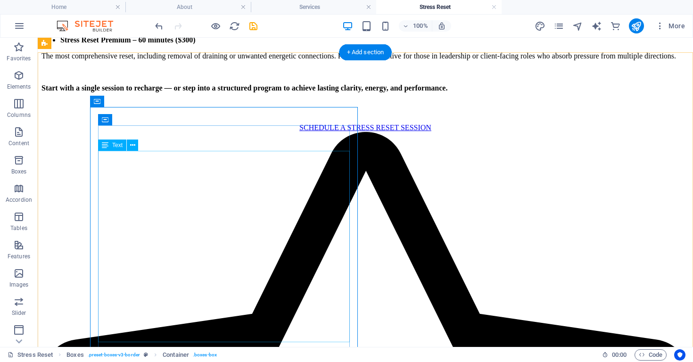
scroll to position [433, 0]
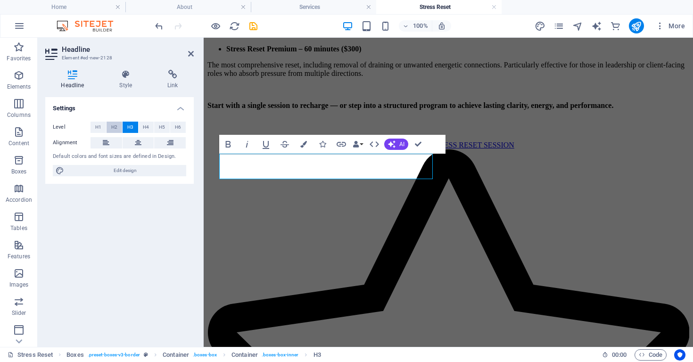
click at [116, 127] on span "H2" at bounding box center [114, 127] width 6 height 11
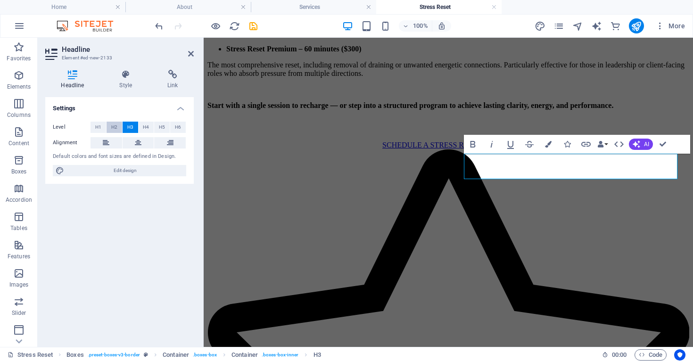
click at [118, 130] on button "H2" at bounding box center [114, 127] width 16 height 11
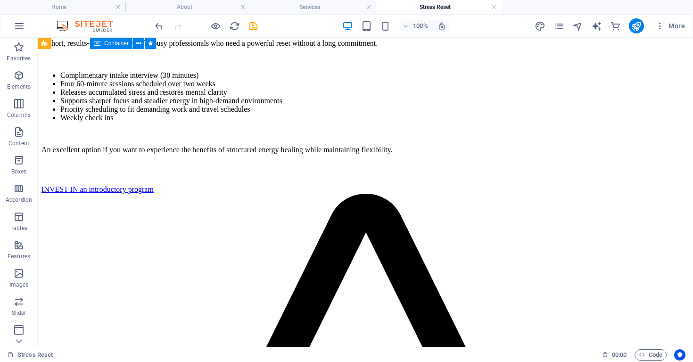
scroll to position [1226, 0]
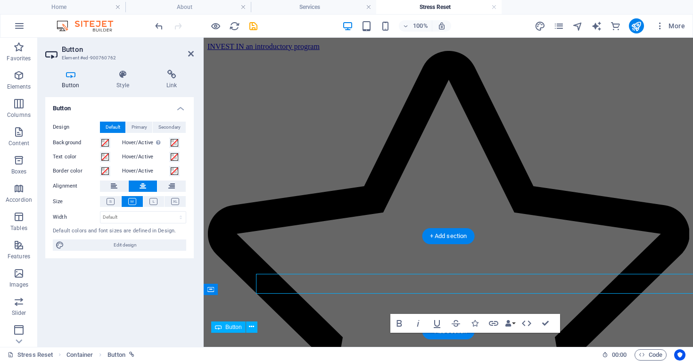
scroll to position [1229, 0]
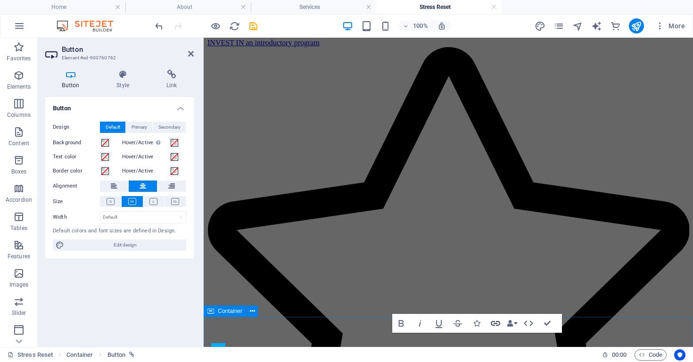
click at [499, 324] on icon "button" at bounding box center [495, 323] width 9 height 5
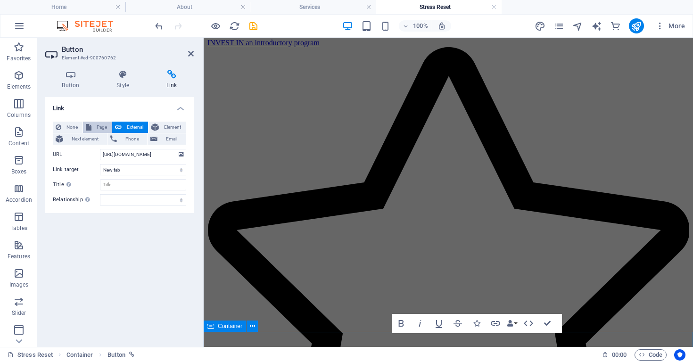
click at [92, 123] on button "Page" at bounding box center [97, 127] width 29 height 11
select select
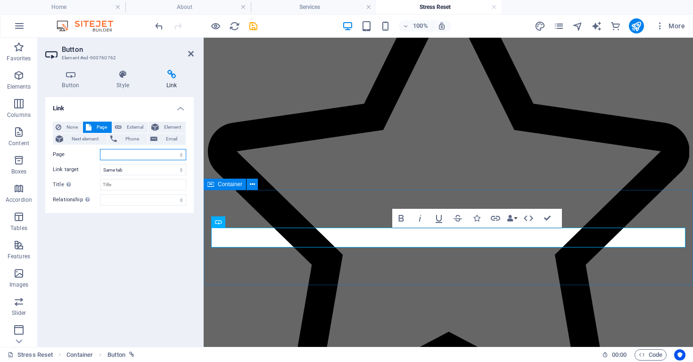
scroll to position [1416, 0]
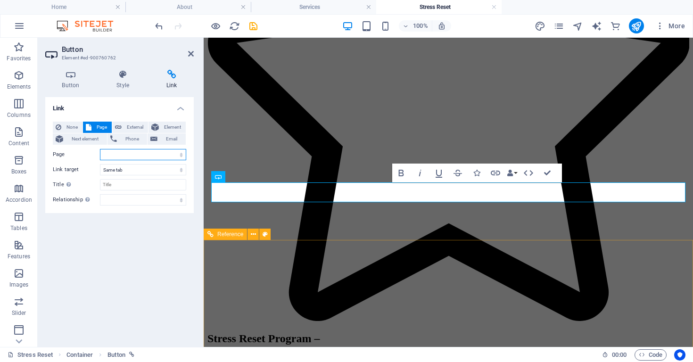
select select "15"
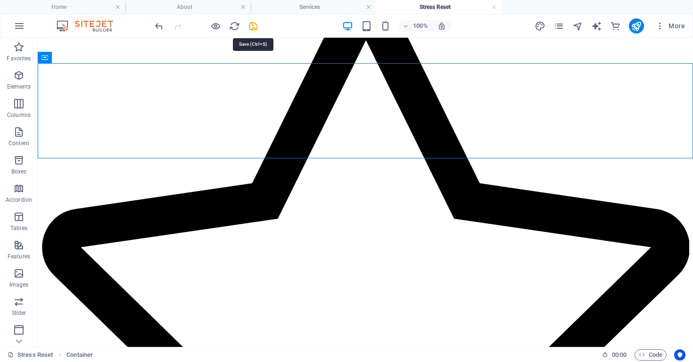
click at [253, 27] on icon "save" at bounding box center [253, 26] width 11 height 11
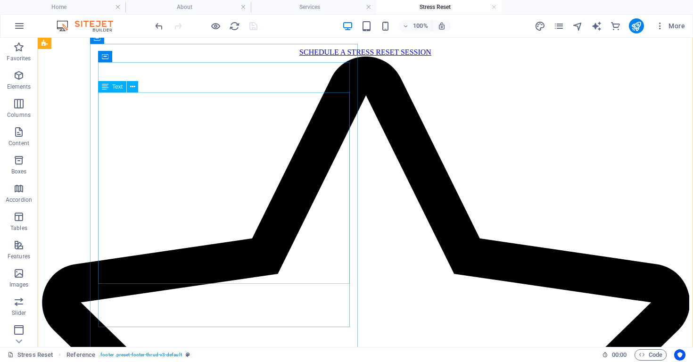
scroll to position [501, 0]
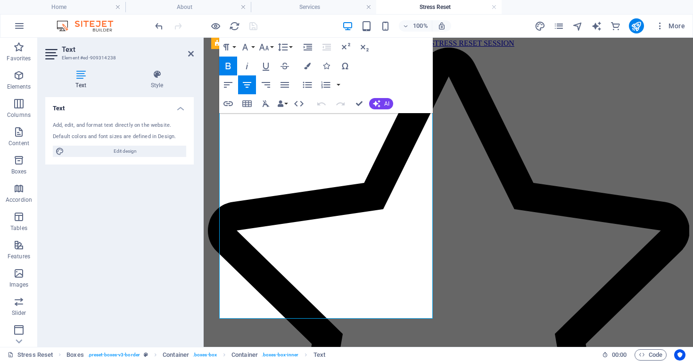
scroll to position [527, 0]
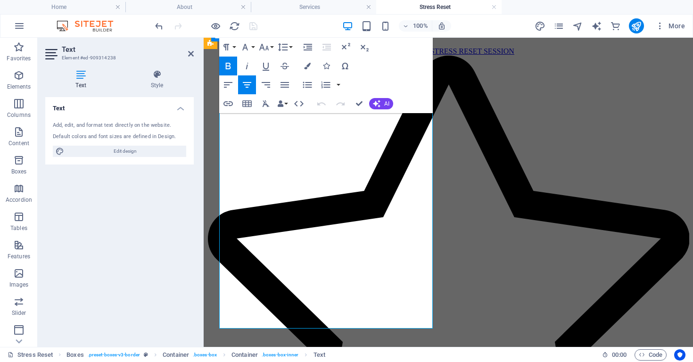
drag, startPoint x: 360, startPoint y: 192, endPoint x: 401, endPoint y: 189, distance: 41.6
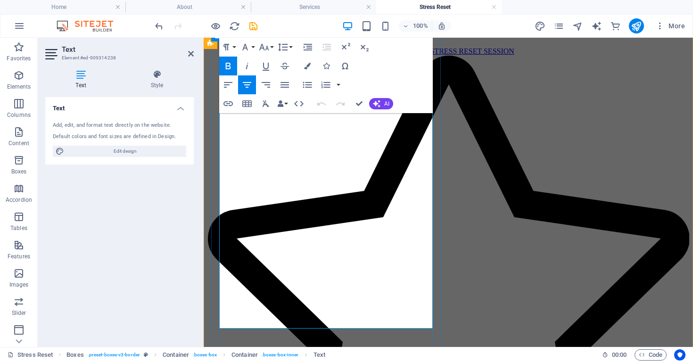
drag, startPoint x: 238, startPoint y: 167, endPoint x: 377, endPoint y: 275, distance: 175.7
click at [226, 85] on icon "button" at bounding box center [228, 85] width 8 height 6
drag, startPoint x: 376, startPoint y: 283, endPoint x: 384, endPoint y: 279, distance: 9.1
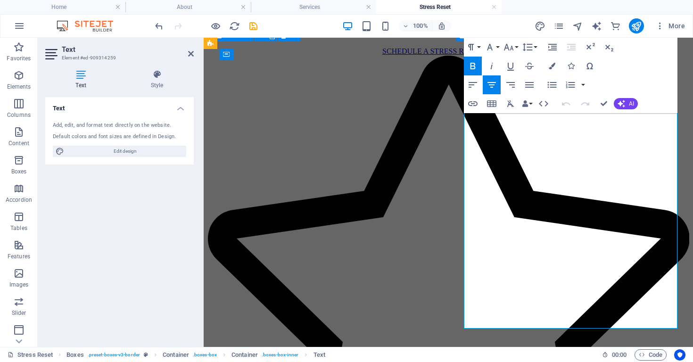
drag, startPoint x: 475, startPoint y: 164, endPoint x: 613, endPoint y: 270, distance: 174.4
click at [472, 86] on icon "button" at bounding box center [472, 84] width 11 height 11
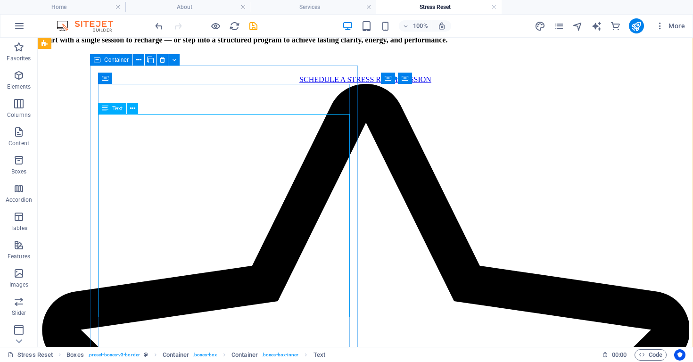
scroll to position [486, 0]
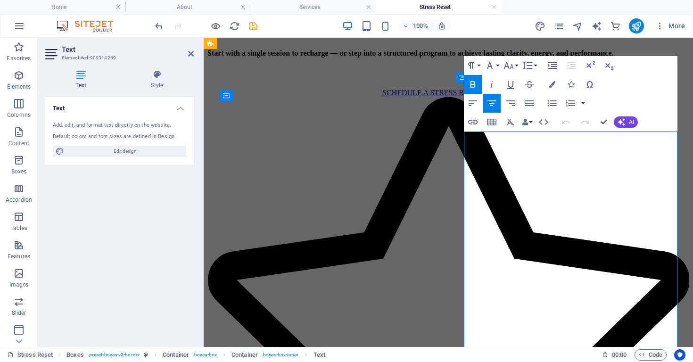
scroll to position [485, 0]
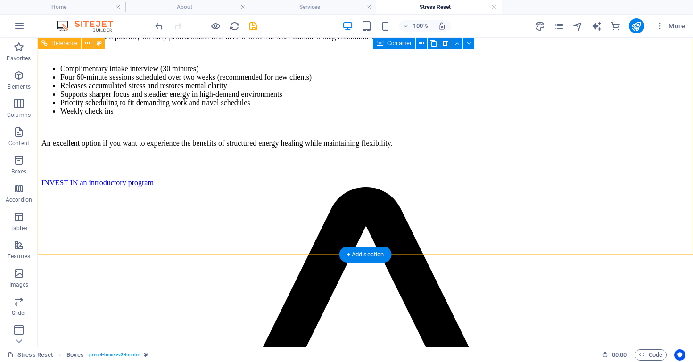
scroll to position [1225, 0]
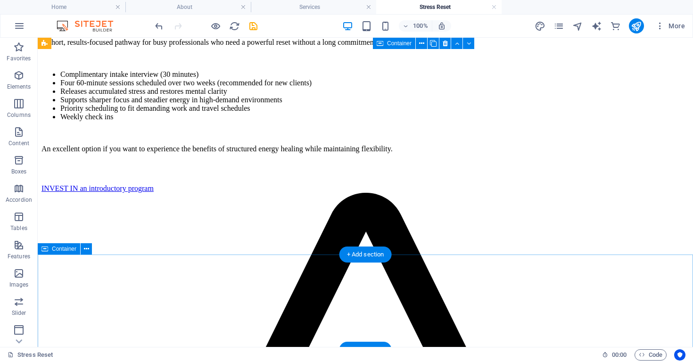
drag, startPoint x: 445, startPoint y: 270, endPoint x: 279, endPoint y: 270, distance: 165.9
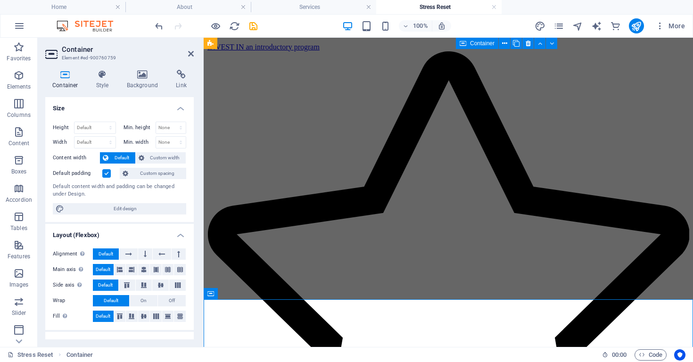
click at [102, 173] on label at bounding box center [106, 173] width 8 height 8
click at [0, 0] on input "Default padding" at bounding box center [0, 0] width 0 height 0
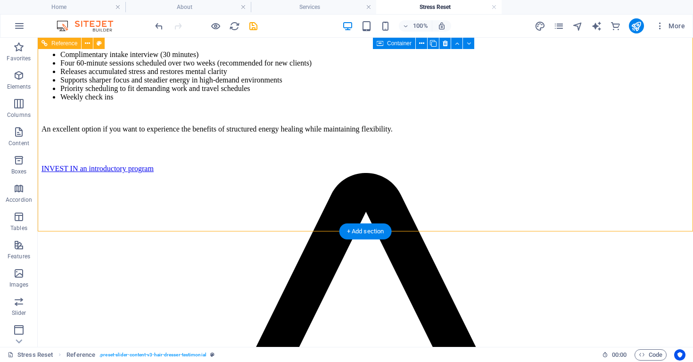
scroll to position [1276, 0]
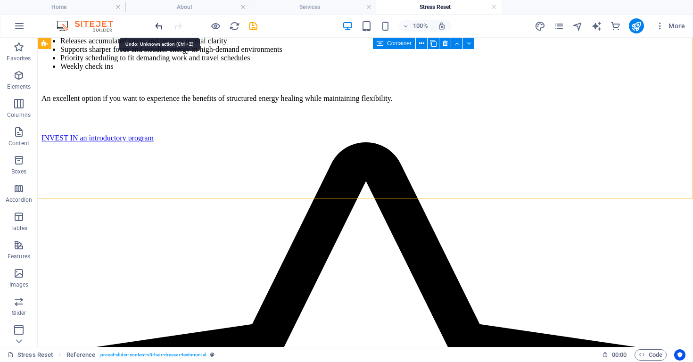
click at [160, 29] on icon "undo" at bounding box center [159, 26] width 11 height 11
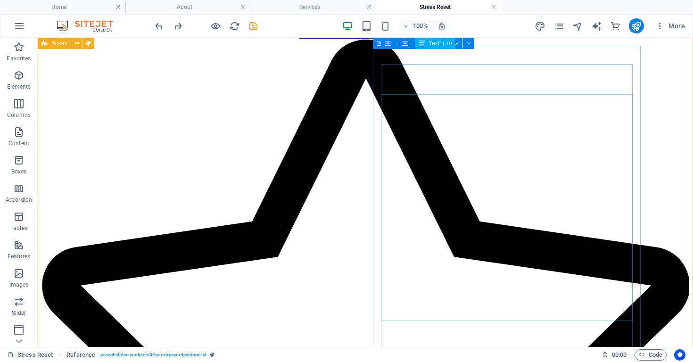
scroll to position [478, 0]
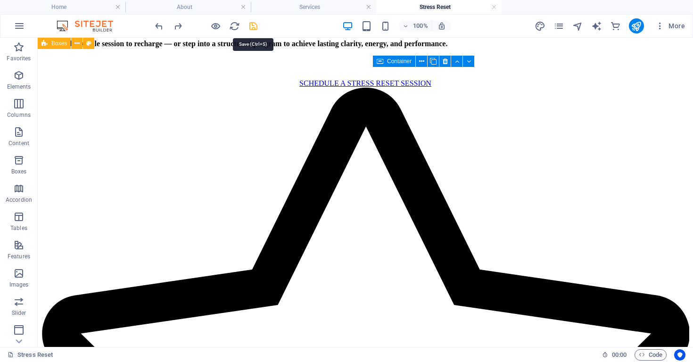
click at [254, 27] on icon "save" at bounding box center [253, 26] width 11 height 11
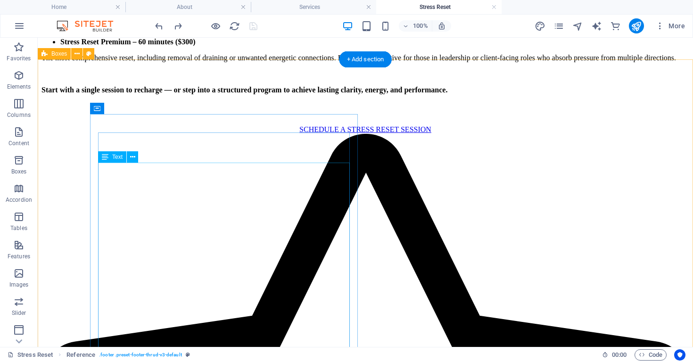
scroll to position [431, 0]
